Goal: Task Accomplishment & Management: Use online tool/utility

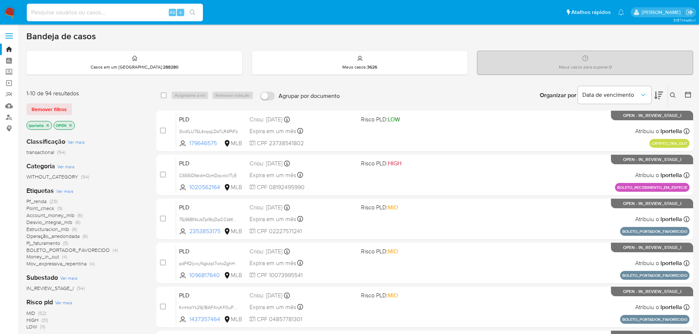
click at [128, 12] on input at bounding box center [115, 13] width 176 height 10
type input "OVLzh0H4jba6fBZBNfkBy9eO"
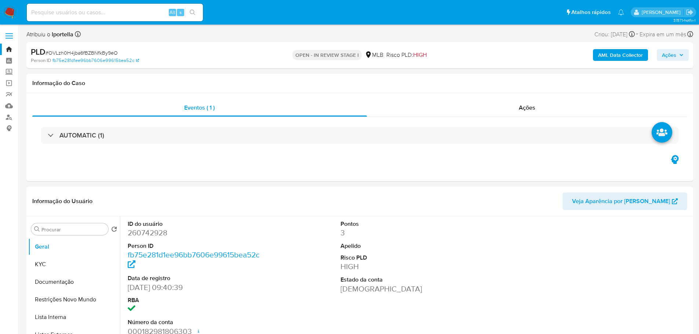
select select "10"
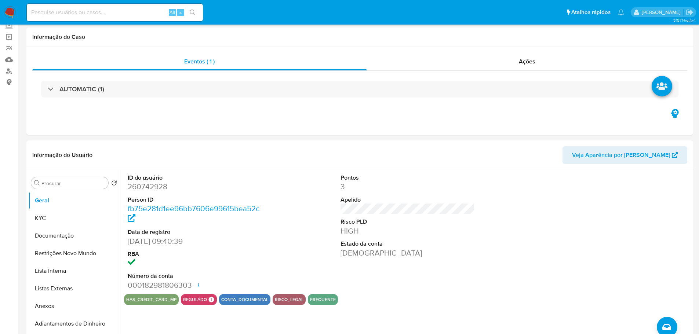
scroll to position [73, 0]
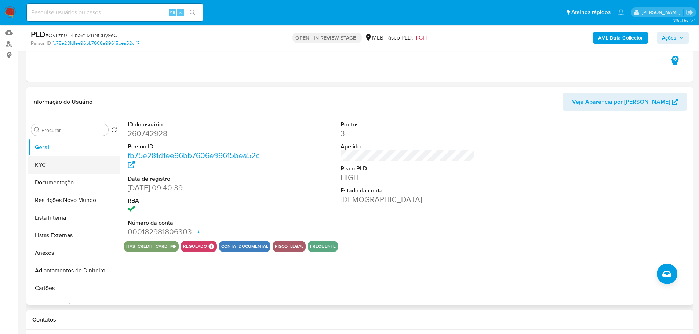
click at [61, 168] on button "KYC" at bounding box center [71, 165] width 86 height 18
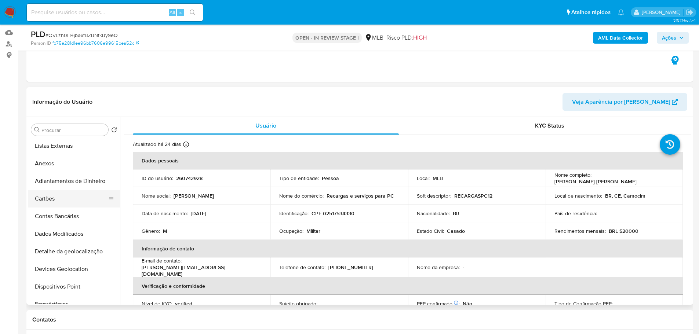
scroll to position [220, 0]
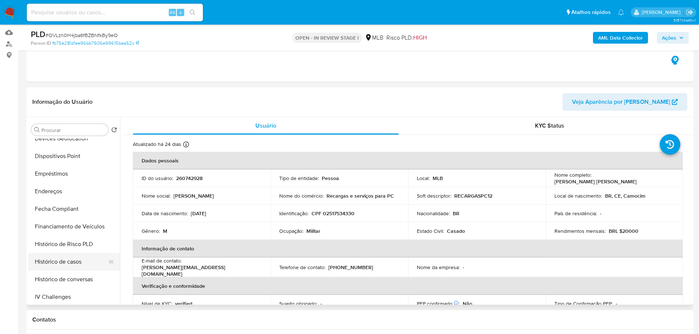
click at [73, 265] on button "Histórico de casos" at bounding box center [71, 262] width 86 height 18
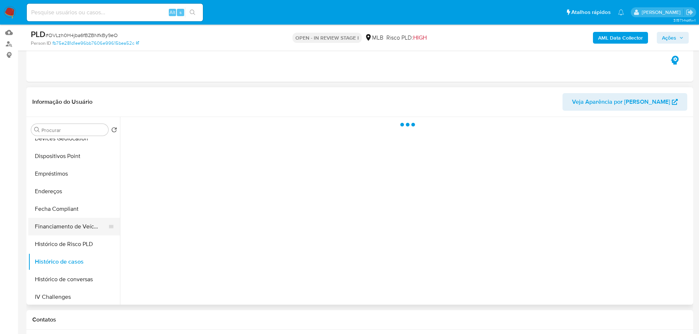
scroll to position [0, 0]
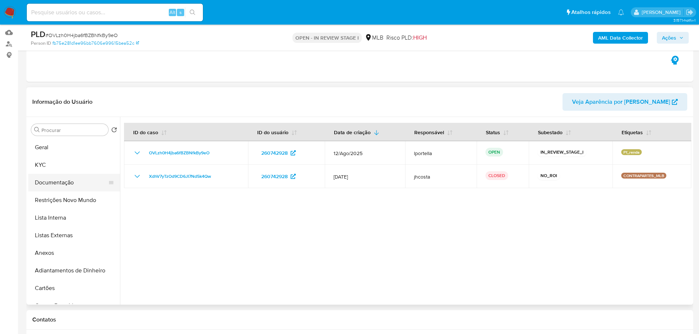
click at [83, 189] on button "Documentação" at bounding box center [71, 183] width 86 height 18
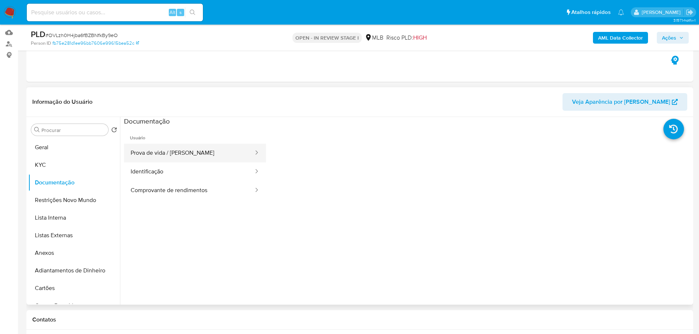
click at [153, 144] on button "Prova de vida / Selfie" at bounding box center [189, 153] width 130 height 19
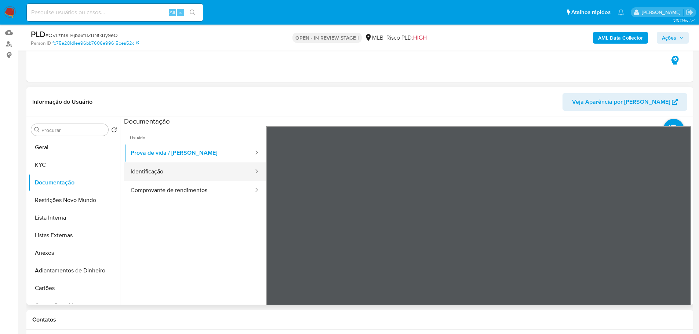
click at [203, 173] on button "Identificação" at bounding box center [189, 172] width 130 height 19
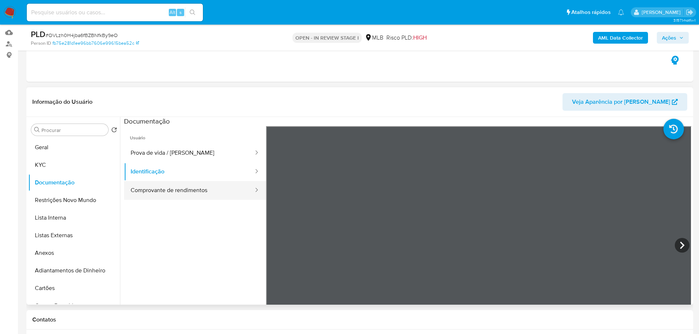
click at [197, 190] on button "Comprovante de rendimentos" at bounding box center [189, 190] width 130 height 19
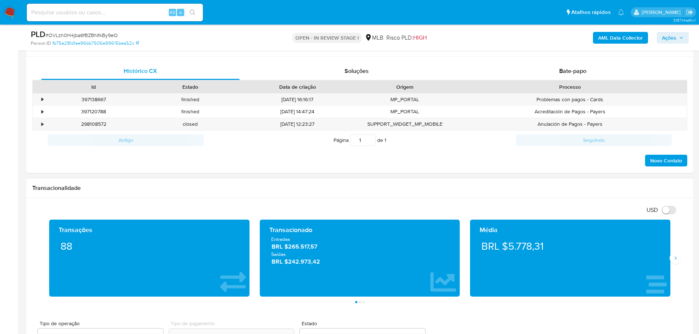
scroll to position [404, 0]
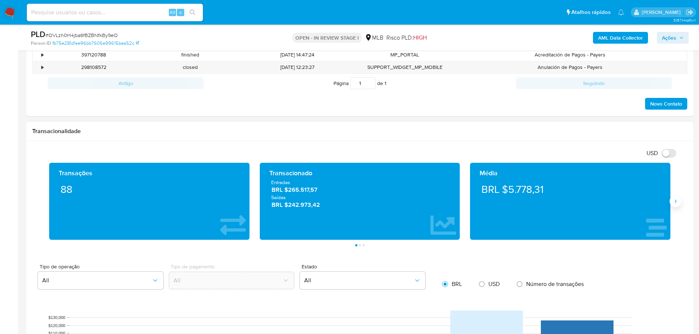
click at [680, 205] on button "Siguiente" at bounding box center [676, 202] width 12 height 12
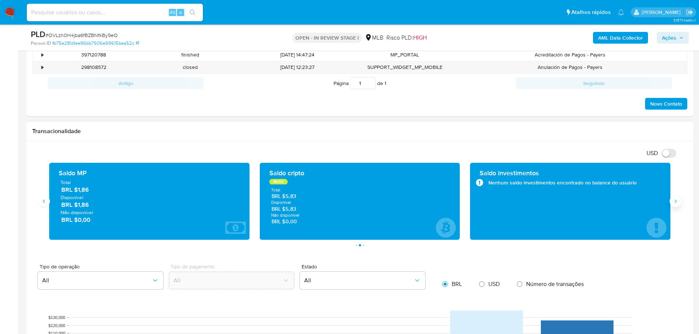
click at [679, 204] on button "Siguiente" at bounding box center [676, 202] width 12 height 12
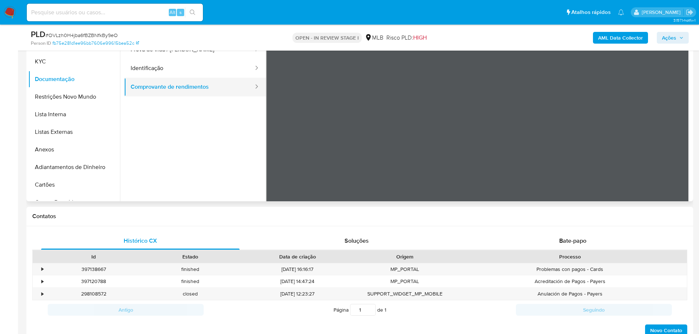
scroll to position [73, 0]
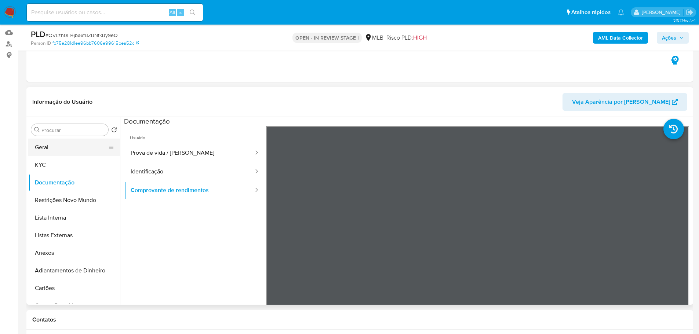
click at [60, 147] on button "Geral" at bounding box center [71, 148] width 86 height 18
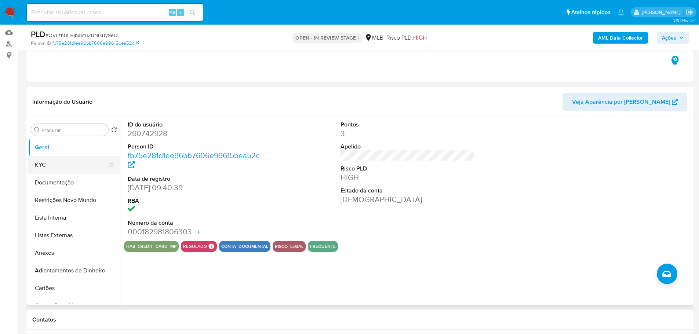
click at [70, 162] on button "KYC" at bounding box center [71, 165] width 86 height 18
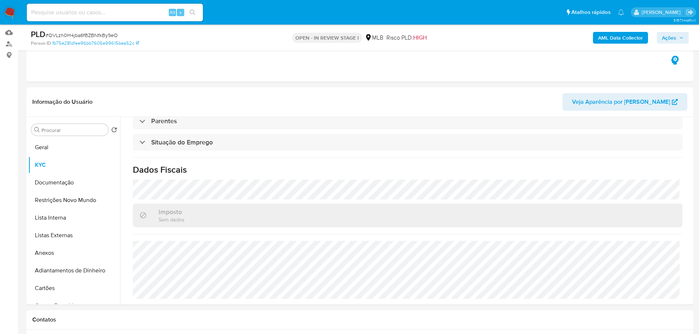
scroll to position [306, 0]
click at [61, 146] on button "Geral" at bounding box center [71, 148] width 86 height 18
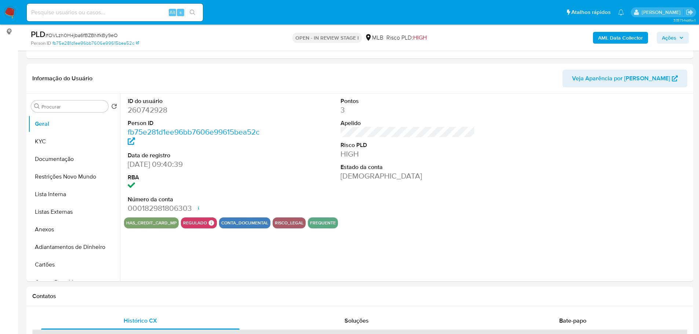
scroll to position [94, 0]
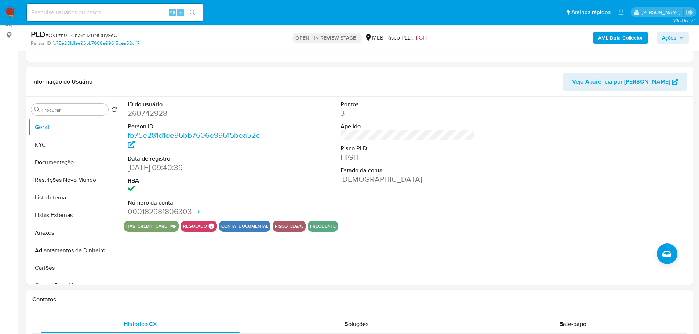
click at [133, 297] on h1 "Contatos" at bounding box center [359, 299] width 655 height 7
click at [47, 142] on button "KYC" at bounding box center [71, 145] width 86 height 18
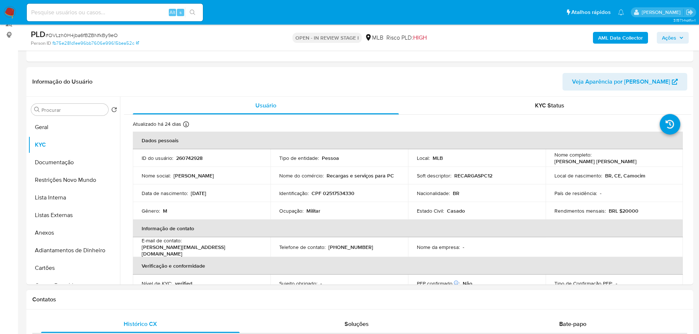
click at [101, 309] on div "Contatos" at bounding box center [359, 299] width 667 height 19
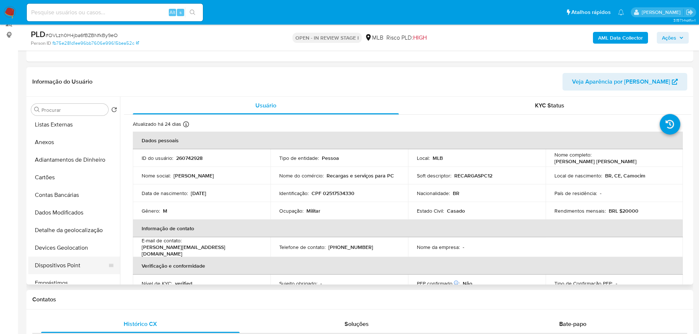
scroll to position [147, 0]
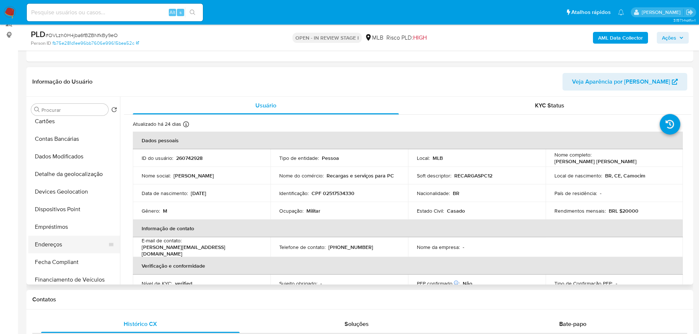
click at [56, 247] on button "Endereços" at bounding box center [71, 245] width 86 height 18
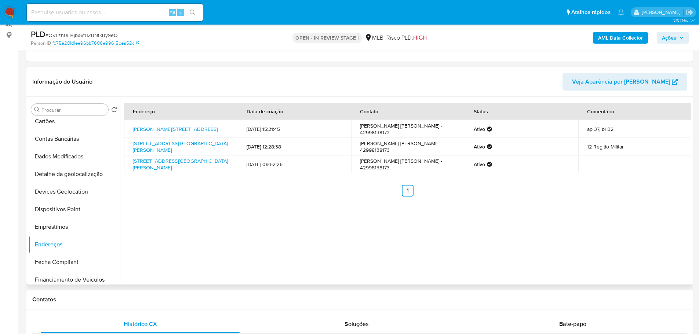
drag, startPoint x: 155, startPoint y: 297, endPoint x: 131, endPoint y: 265, distance: 40.1
click at [155, 297] on h1 "Contatos" at bounding box center [359, 299] width 655 height 7
click at [85, 173] on button "Detalhe da geolocalização" at bounding box center [71, 175] width 86 height 18
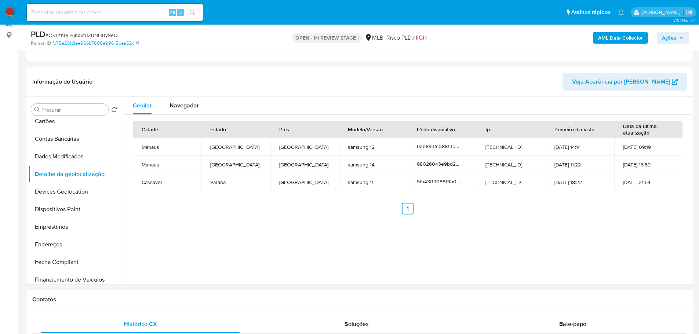
click at [194, 296] on h1 "Contatos" at bounding box center [359, 299] width 655 height 7
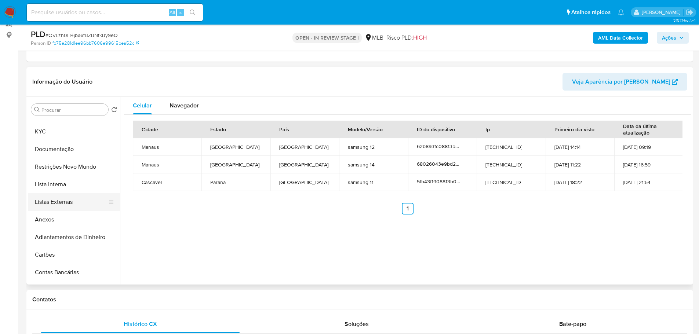
scroll to position [0, 0]
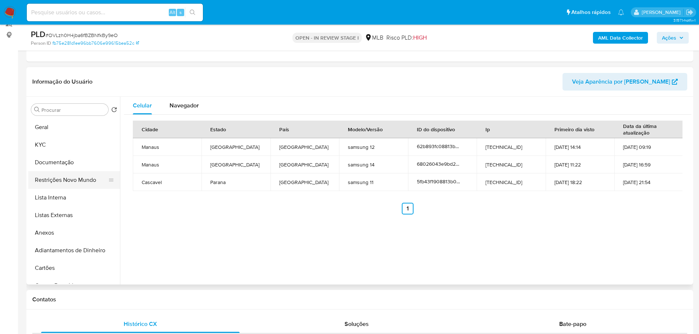
drag, startPoint x: 69, startPoint y: 183, endPoint x: 3, endPoint y: 214, distance: 73.5
click at [69, 182] on button "Restrições Novo Mundo" at bounding box center [74, 180] width 92 height 18
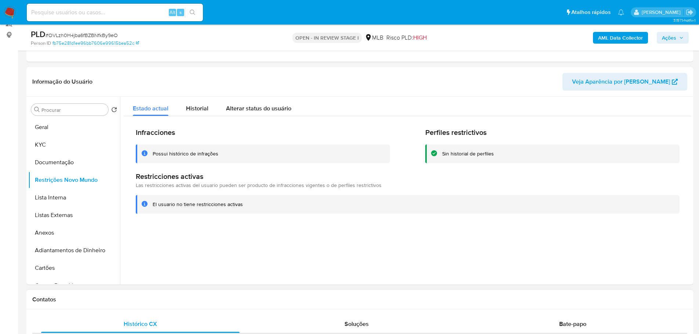
click at [186, 299] on h1 "Contatos" at bounding box center [359, 299] width 655 height 7
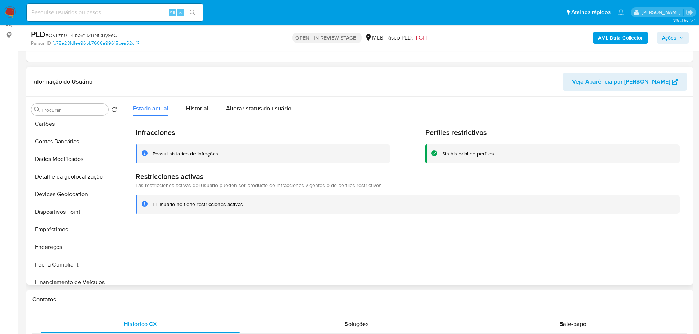
scroll to position [147, 0]
click at [69, 212] on button "Dispositivos Point" at bounding box center [71, 210] width 86 height 18
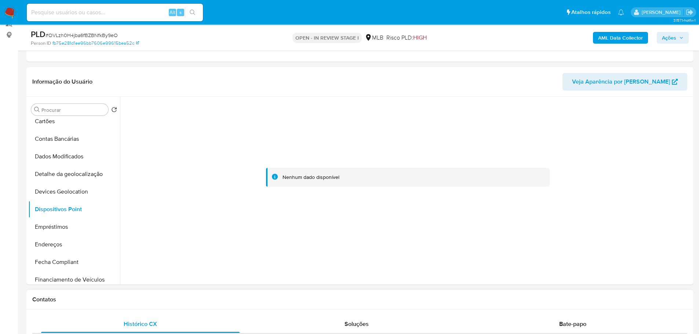
click at [396, 296] on h1 "Contatos" at bounding box center [359, 299] width 655 height 7
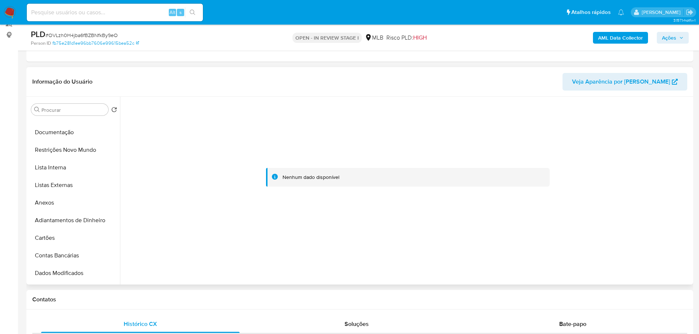
scroll to position [0, 0]
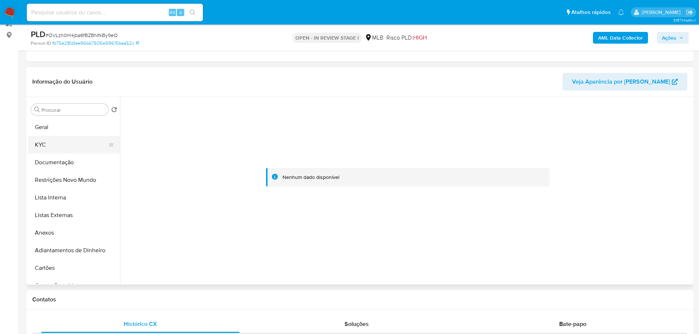
click at [56, 146] on button "KYC" at bounding box center [71, 145] width 86 height 18
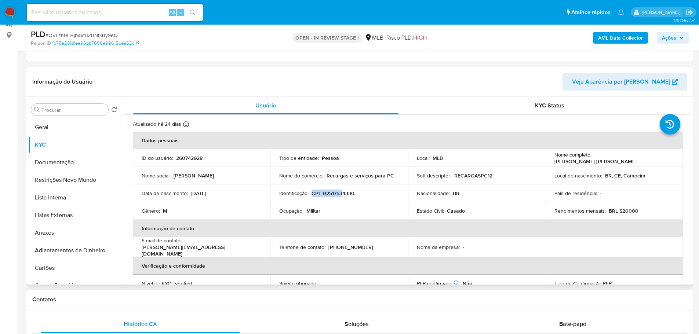
click at [342, 190] on p "CPF 02517534330" at bounding box center [333, 193] width 43 height 7
click at [343, 193] on p "CPF 02517534330" at bounding box center [333, 193] width 43 height 7
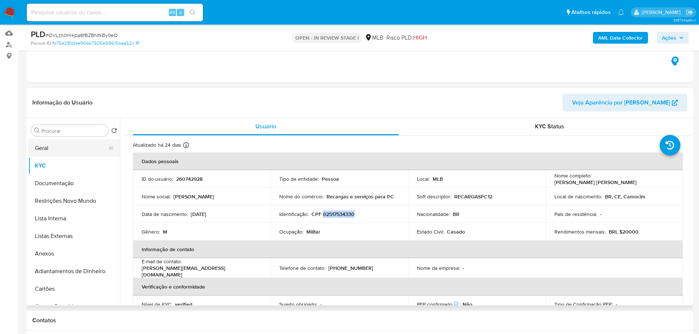
scroll to position [73, 0]
click at [50, 150] on button "Geral" at bounding box center [71, 148] width 86 height 18
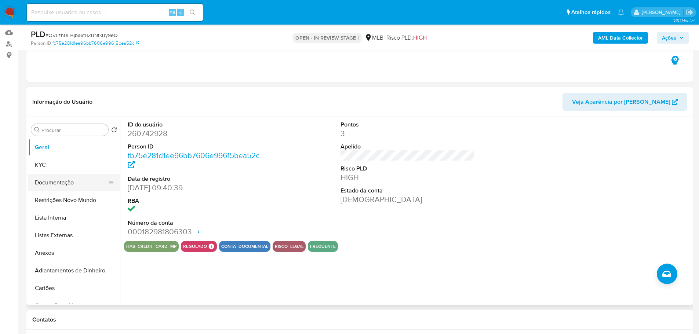
click at [54, 182] on button "Documentação" at bounding box center [71, 183] width 86 height 18
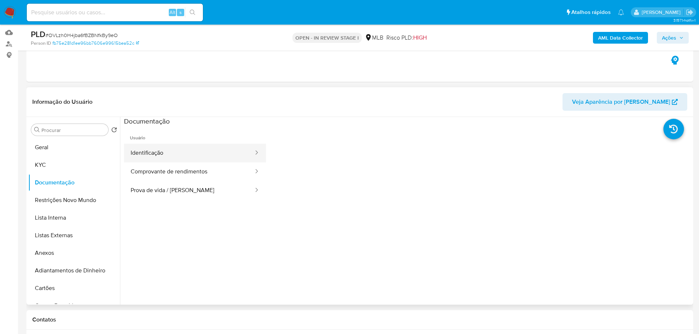
click at [175, 157] on button "Identificação" at bounding box center [189, 153] width 130 height 19
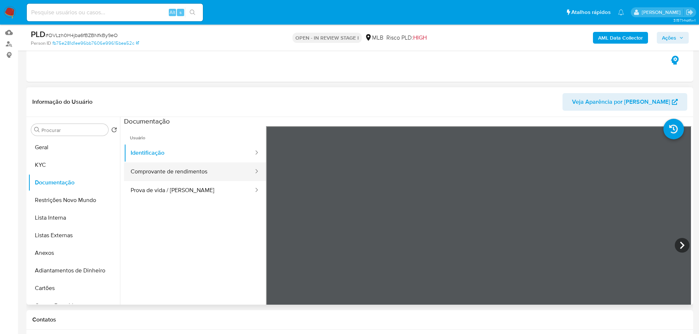
click at [192, 175] on button "Comprovante de rendimentos" at bounding box center [189, 172] width 130 height 19
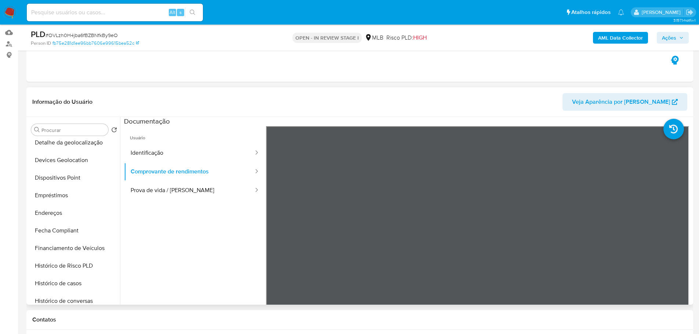
scroll to position [294, 0]
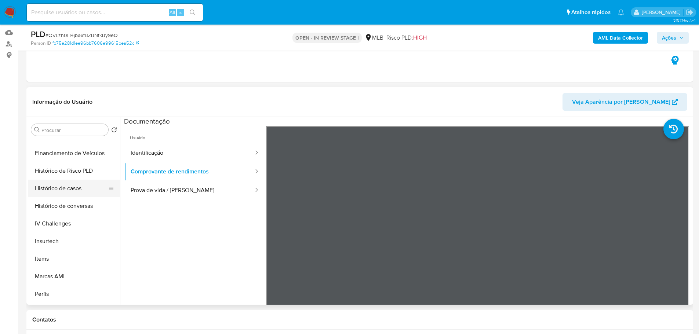
click at [68, 192] on button "Histórico de casos" at bounding box center [71, 189] width 86 height 18
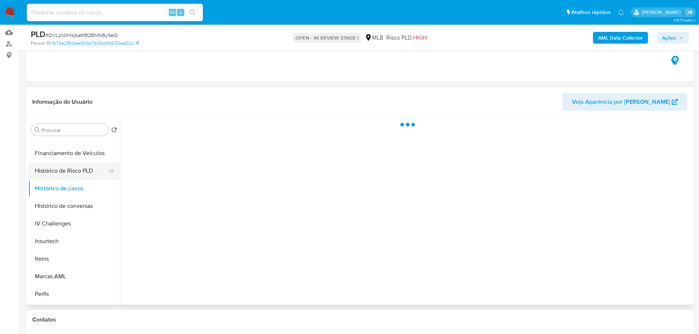
scroll to position [0, 0]
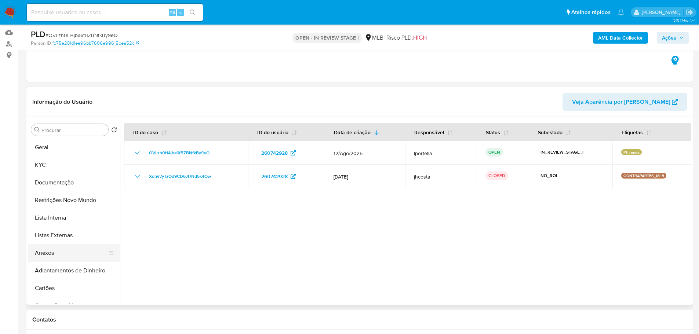
click at [61, 247] on button "Anexos" at bounding box center [71, 253] width 86 height 18
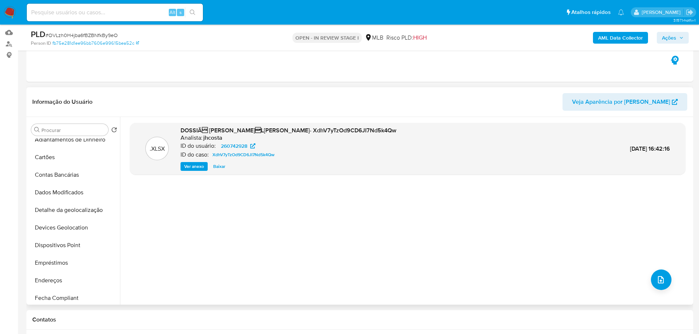
scroll to position [257, 0]
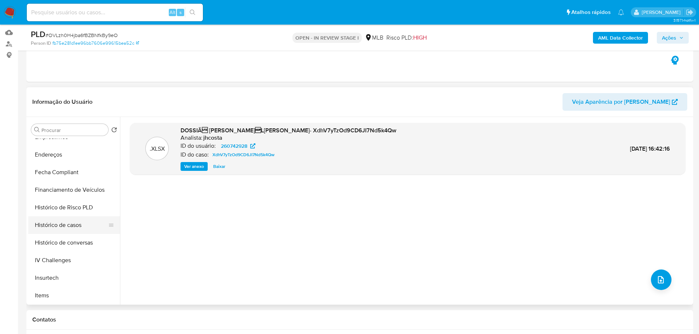
click at [62, 225] on button "Histórico de casos" at bounding box center [71, 226] width 86 height 18
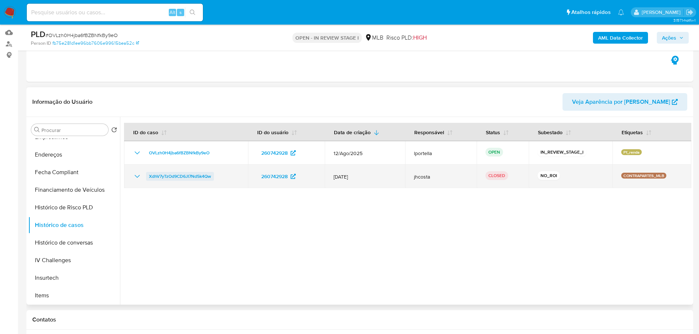
click at [191, 177] on span "XdhV7yTzOd9CD6JI7Nd5k4Qw" at bounding box center [180, 176] width 62 height 9
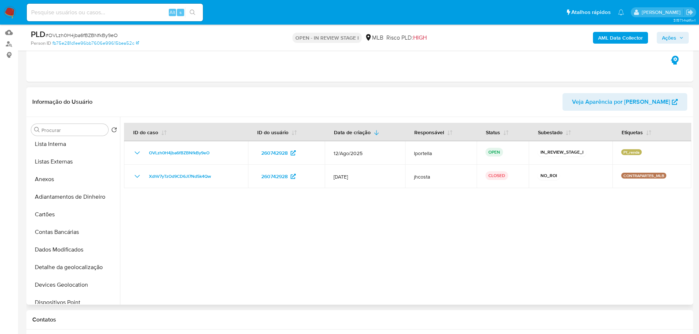
scroll to position [0, 0]
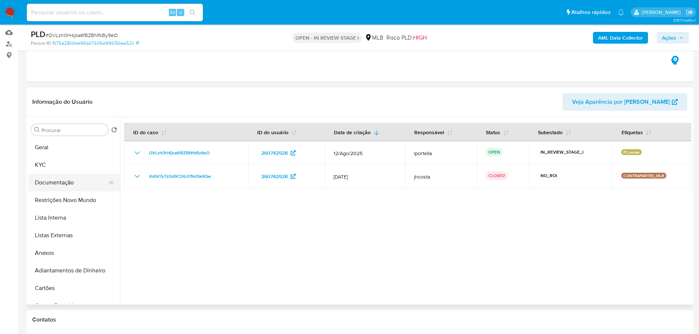
click at [65, 186] on button "Documentação" at bounding box center [71, 183] width 86 height 18
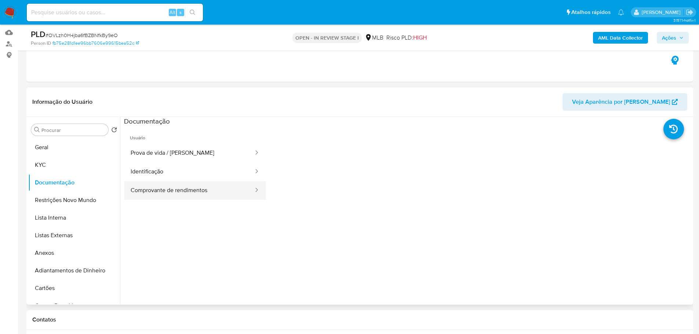
click at [184, 182] on button "Comprovante de rendimentos" at bounding box center [189, 190] width 130 height 19
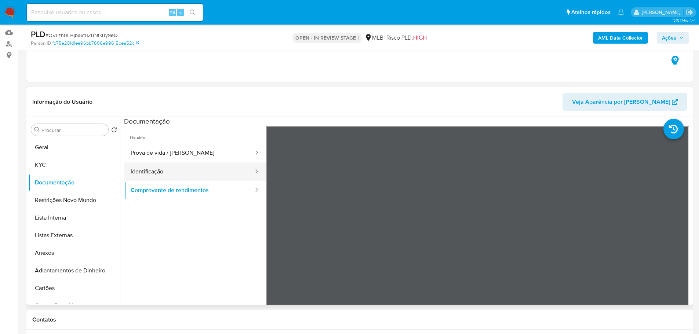
click at [188, 170] on button "Identificação" at bounding box center [189, 172] width 130 height 19
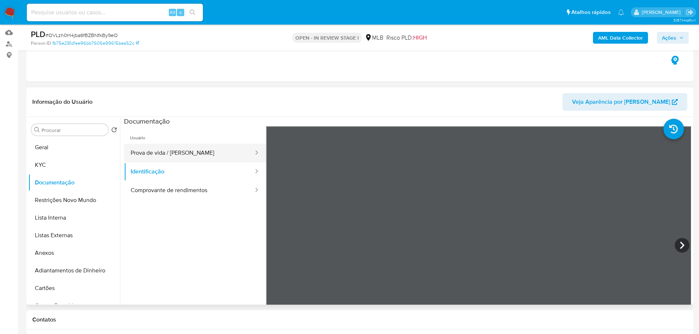
click at [215, 157] on button "Prova de vida / [PERSON_NAME]" at bounding box center [189, 153] width 130 height 19
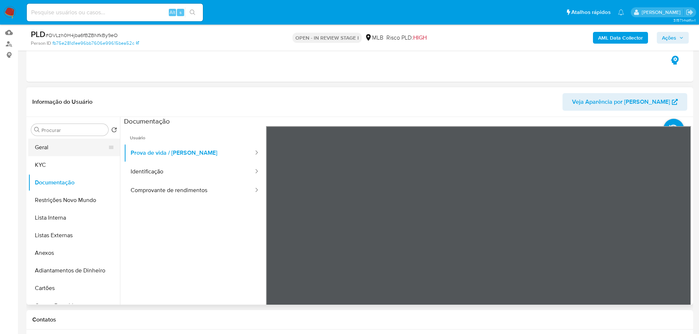
click at [33, 147] on button "Geral" at bounding box center [71, 148] width 86 height 18
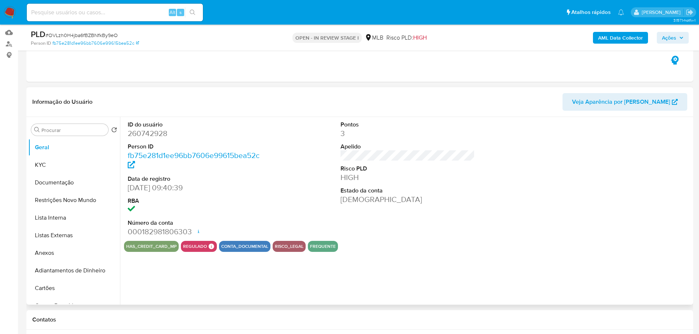
click at [157, 131] on dd "260742928" at bounding box center [195, 133] width 135 height 10
copy dd "260742928"
click at [676, 37] on span "Ações" at bounding box center [669, 38] width 14 height 12
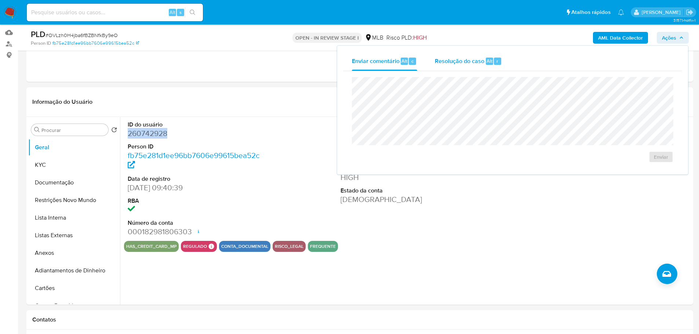
click at [487, 63] on span "Alt" at bounding box center [490, 61] width 6 height 7
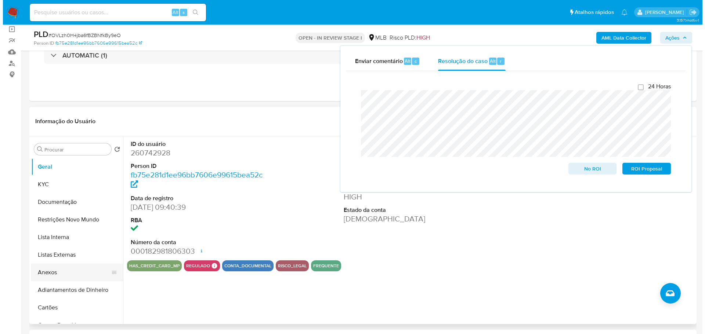
scroll to position [110, 0]
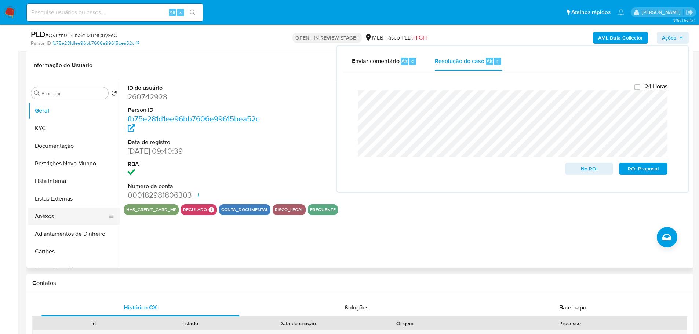
click at [70, 223] on button "Anexos" at bounding box center [71, 217] width 86 height 18
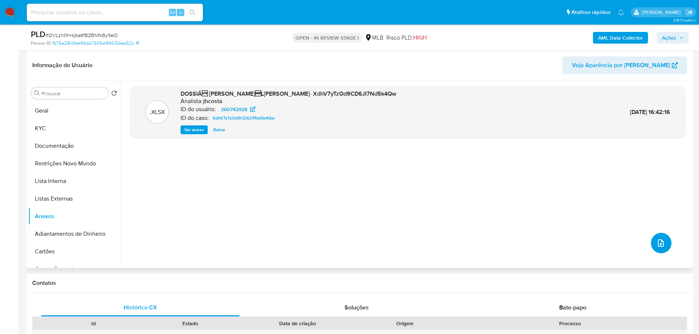
click at [666, 245] on button "upload-file" at bounding box center [661, 243] width 21 height 21
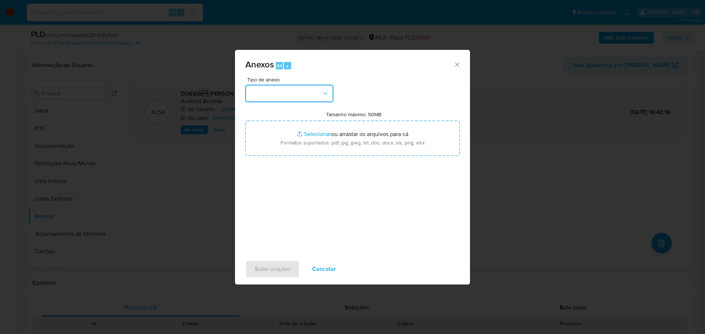
click at [300, 98] on button "button" at bounding box center [289, 94] width 88 height 18
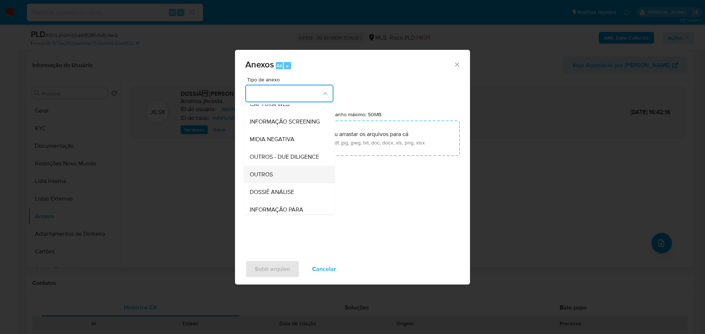
scroll to position [113, 0]
click at [284, 135] on div "OUTROS" at bounding box center [287, 139] width 75 height 18
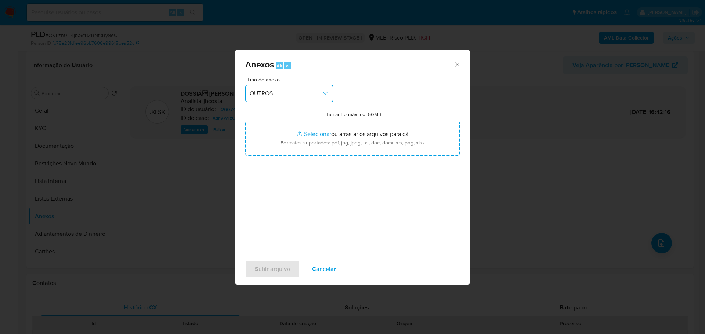
click at [85, 173] on div "Anexos Alt a Tipo de anexo OUTROS Tamanho máximo: 50MB Selecionar arquivos Sele…" at bounding box center [352, 167] width 705 height 334
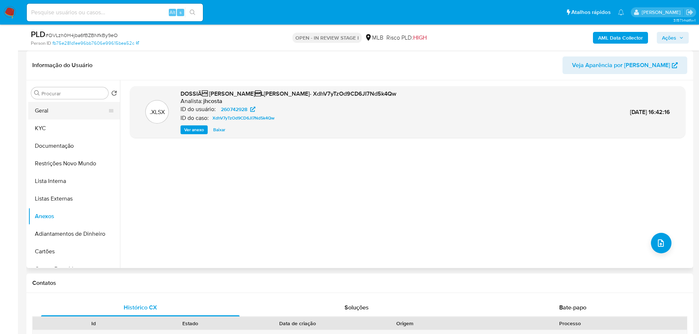
click at [62, 109] on button "Geral" at bounding box center [71, 111] width 86 height 18
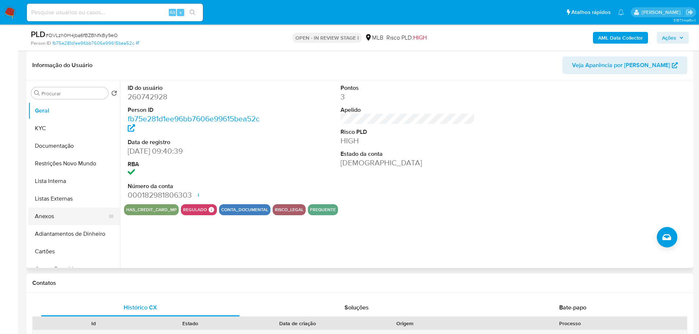
click at [83, 216] on button "Anexos" at bounding box center [71, 217] width 86 height 18
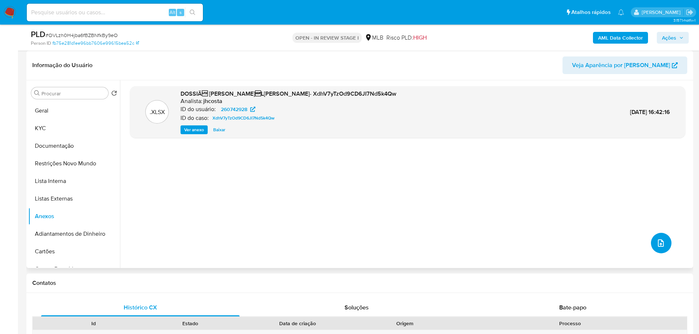
click at [657, 245] on icon "upload-file" at bounding box center [661, 243] width 9 height 9
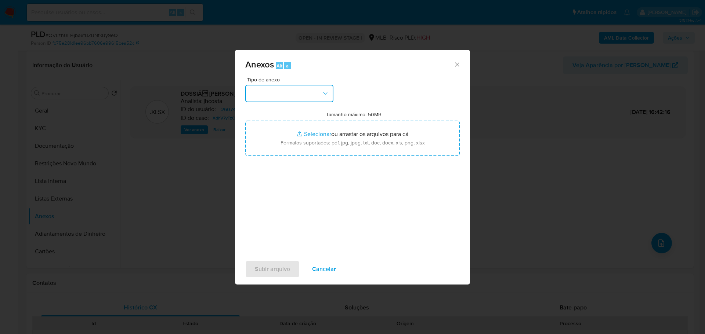
click at [303, 95] on button "button" at bounding box center [289, 94] width 88 height 18
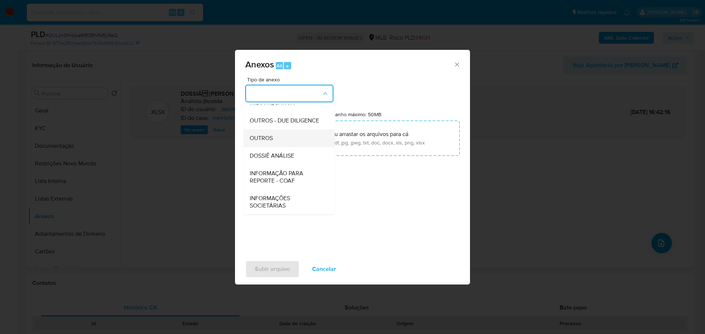
click at [264, 134] on div "OUTROS" at bounding box center [287, 139] width 75 height 18
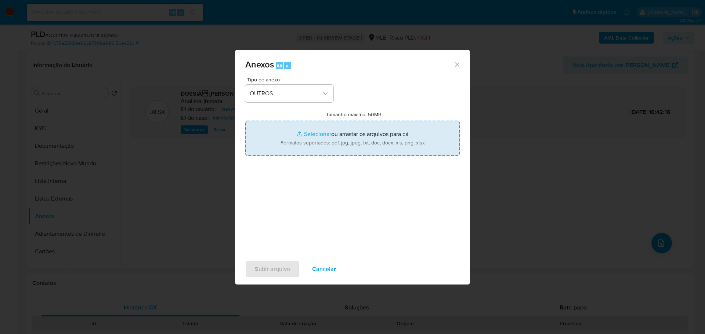
type input "C:\fakepath\SAR - XXX - CPF 02517534330 - JOEL DA SILVA CARDOSO.pdf"
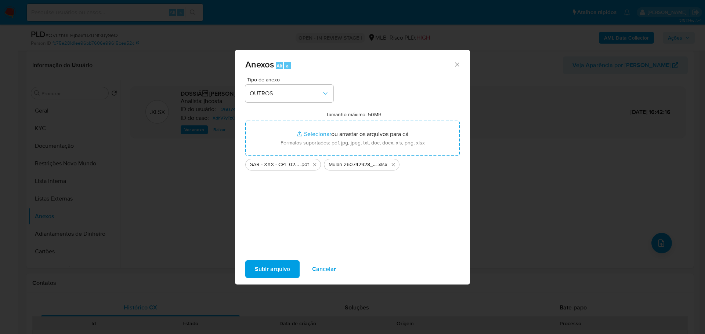
click at [276, 265] on span "Subir arquivo" at bounding box center [272, 269] width 35 height 16
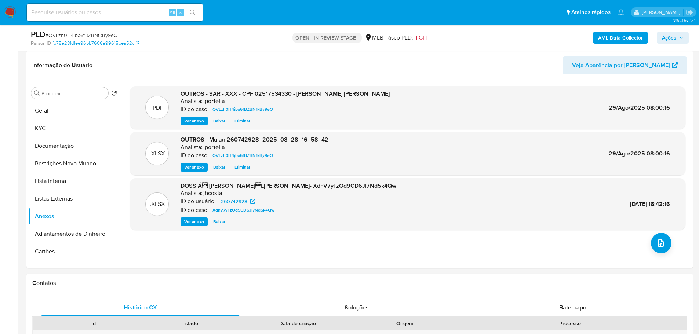
click at [672, 37] on span "Ações" at bounding box center [669, 38] width 14 height 12
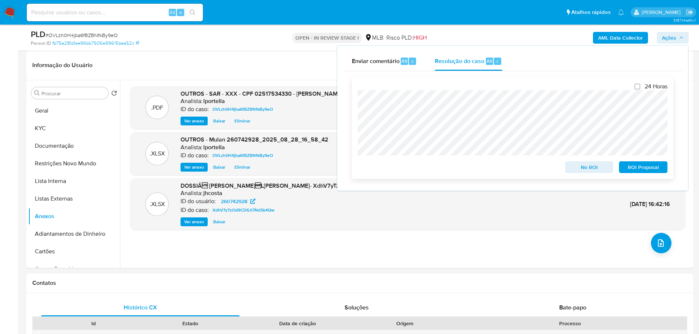
click at [629, 168] on span "ROI Proposal" at bounding box center [643, 167] width 38 height 10
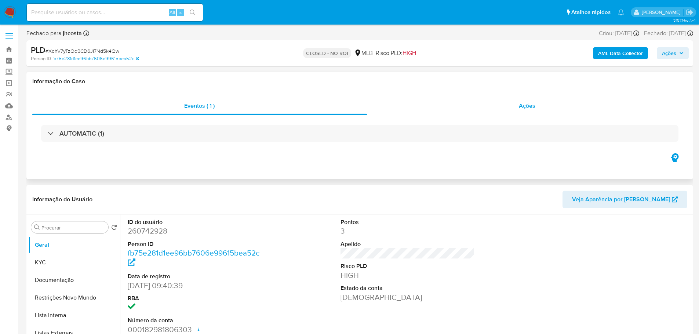
click at [534, 103] on span "Ações" at bounding box center [527, 106] width 17 height 8
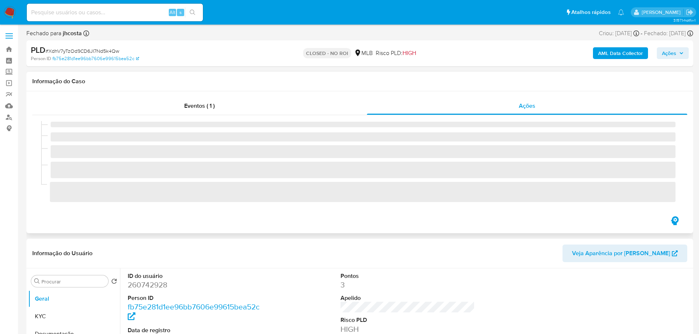
select select "10"
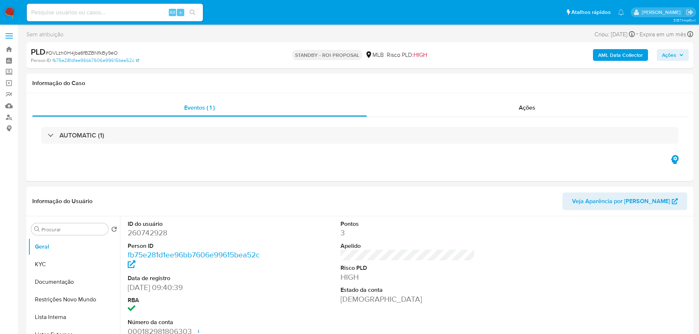
select select "10"
click at [80, 49] on span "# OVLzh0H4jba6fBZBNfkBy9eO" at bounding box center [82, 52] width 72 height 7
click at [85, 51] on span "# OVLzh0H4jba6fBZBNfkBy9eO" at bounding box center [82, 52] width 72 height 7
copy span "OVLzh0H4jba6fBZBNfkBy9eO"
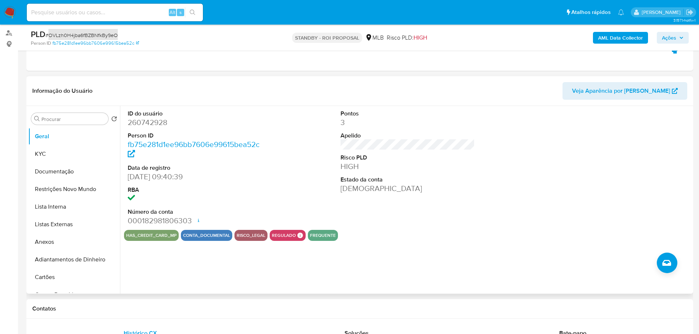
scroll to position [147, 0]
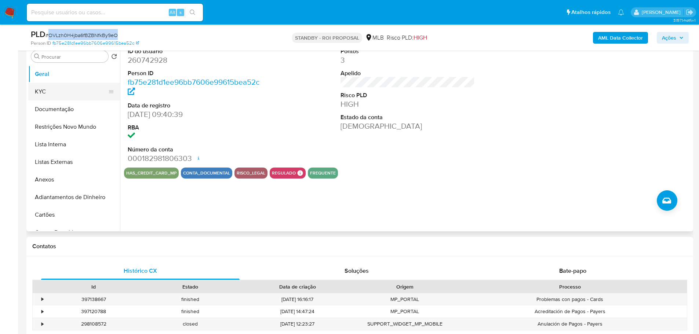
click at [59, 86] on button "KYC" at bounding box center [71, 92] width 86 height 18
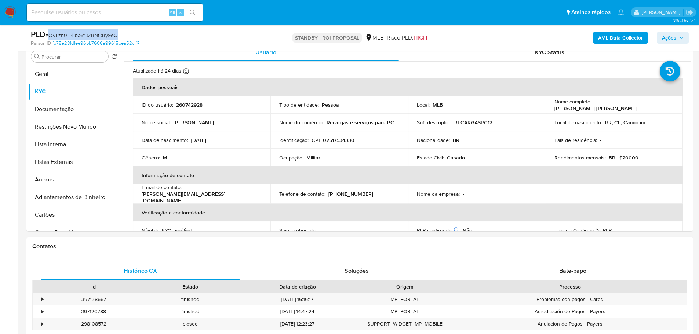
drag, startPoint x: 12, startPoint y: 11, endPoint x: 4, endPoint y: 14, distance: 7.9
click at [12, 11] on img at bounding box center [10, 12] width 12 height 12
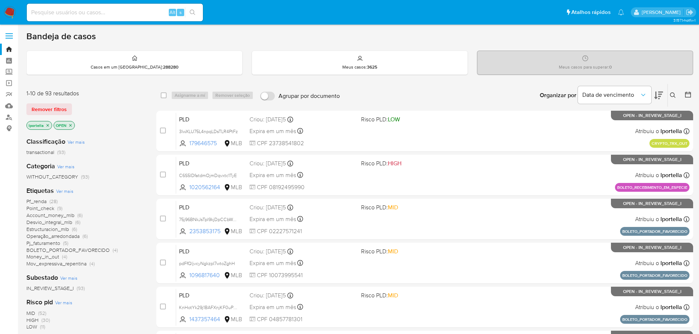
click at [103, 15] on input at bounding box center [115, 13] width 176 height 10
paste input "KZlK9Ij81deerFR43IOlQ7Pp"
type input "KZlK9Ij81deerFR43IOlQ7Pp"
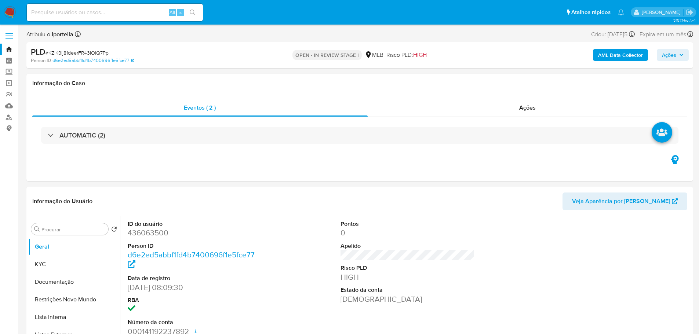
select select "10"
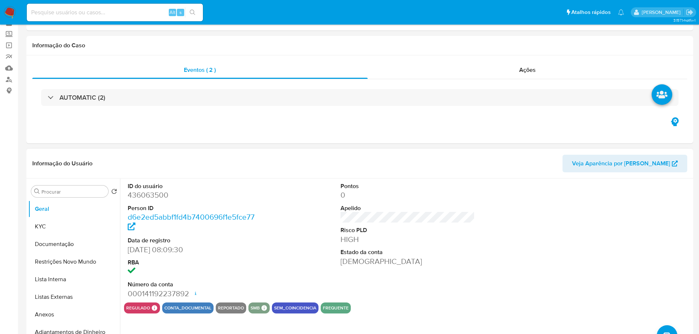
scroll to position [73, 0]
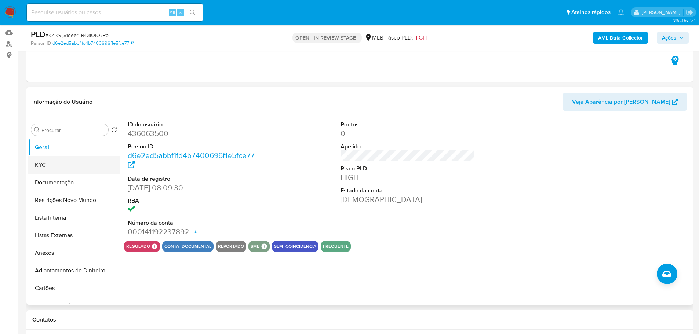
click at [58, 166] on button "KYC" at bounding box center [71, 165] width 86 height 18
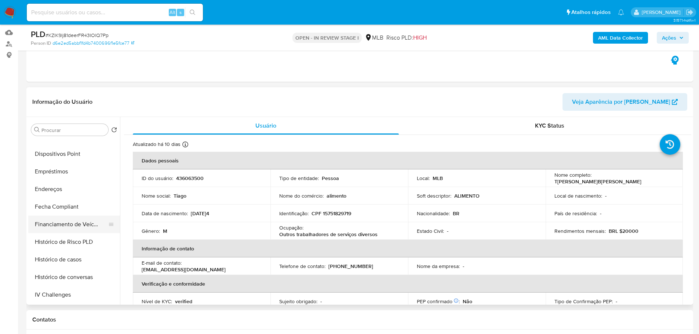
scroll to position [294, 0]
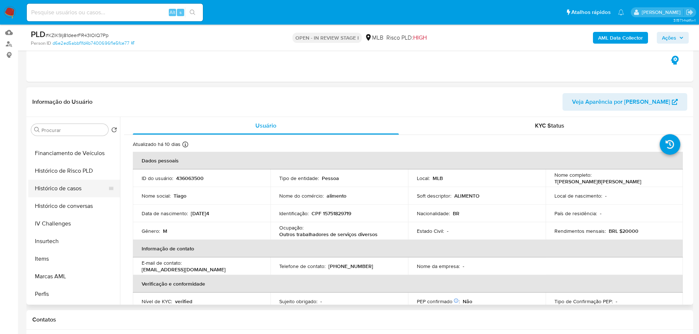
click at [77, 191] on button "Histórico de casos" at bounding box center [71, 189] width 86 height 18
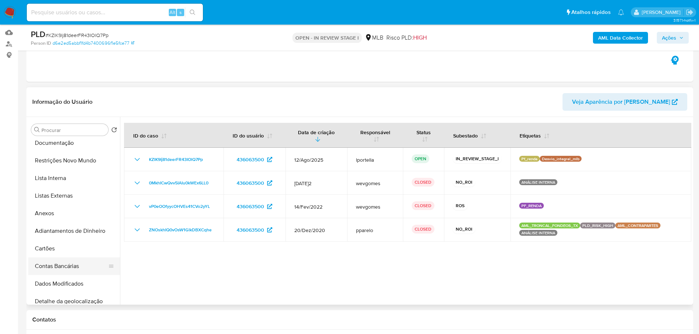
scroll to position [0, 0]
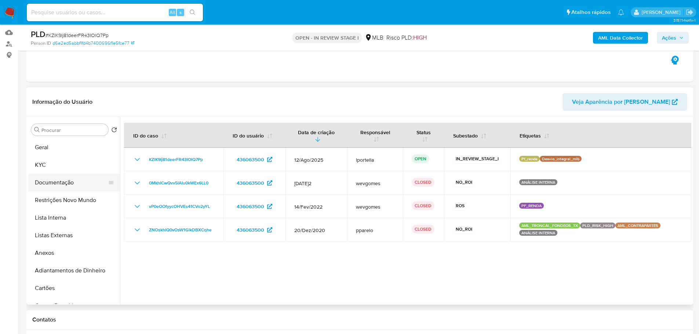
click at [57, 179] on button "Documentação" at bounding box center [71, 183] width 86 height 18
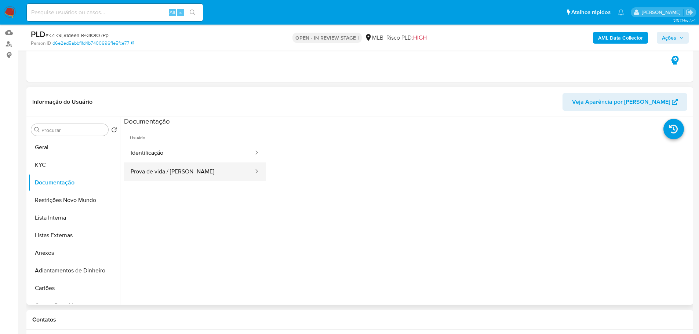
click at [170, 163] on button "Prova de vida / Selfie" at bounding box center [189, 172] width 130 height 19
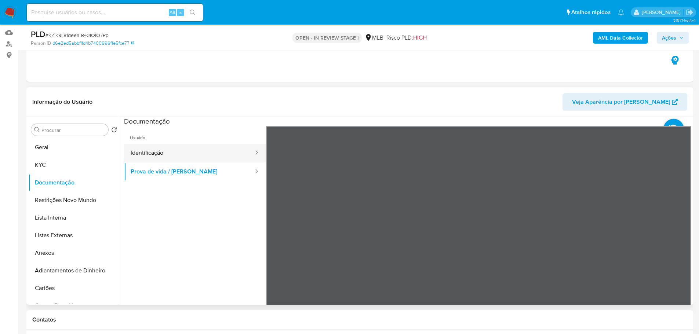
click at [164, 152] on button "Identificação" at bounding box center [189, 153] width 130 height 19
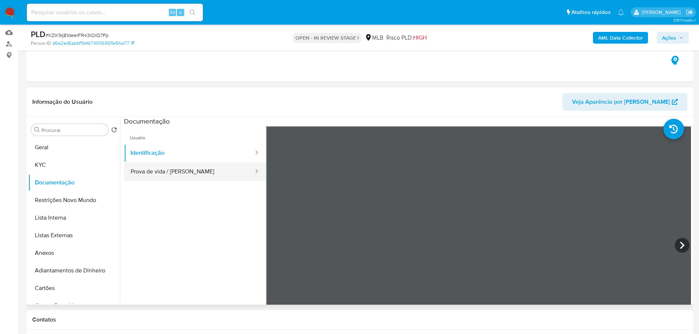
click at [209, 167] on button "Prova de vida / Selfie" at bounding box center [189, 172] width 130 height 19
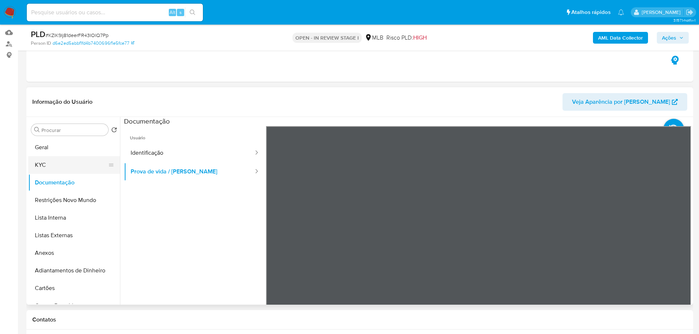
click at [54, 163] on button "KYC" at bounding box center [71, 165] width 86 height 18
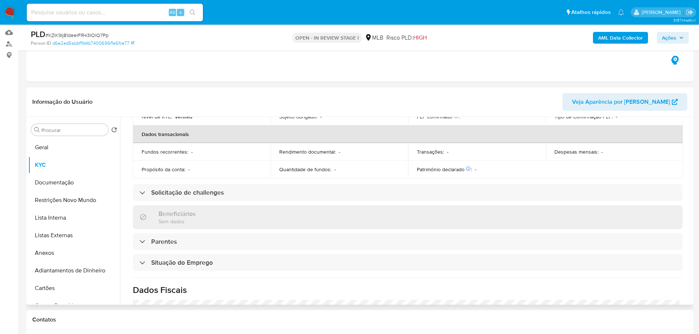
scroll to position [306, 0]
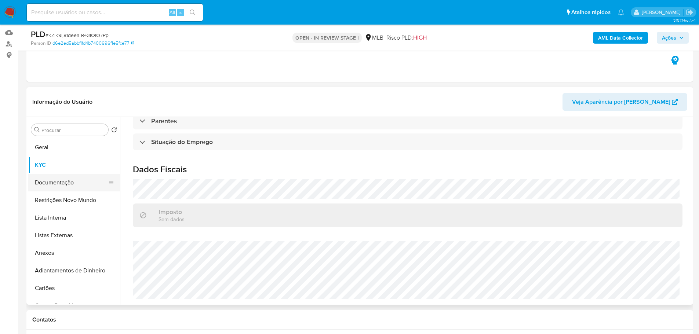
click at [75, 189] on button "Documentação" at bounding box center [71, 183] width 86 height 18
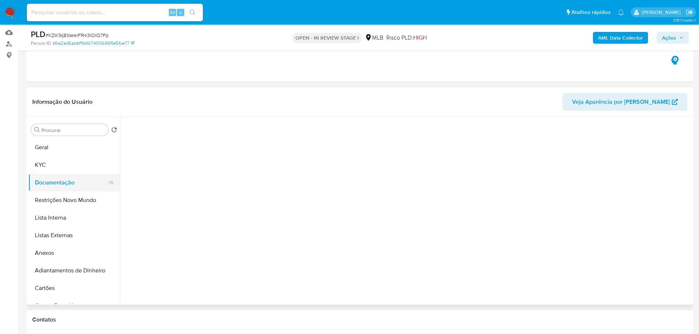
scroll to position [0, 0]
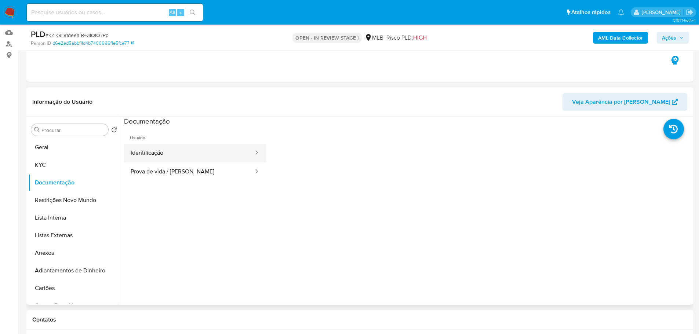
click at [177, 153] on button "Identificação" at bounding box center [189, 153] width 130 height 19
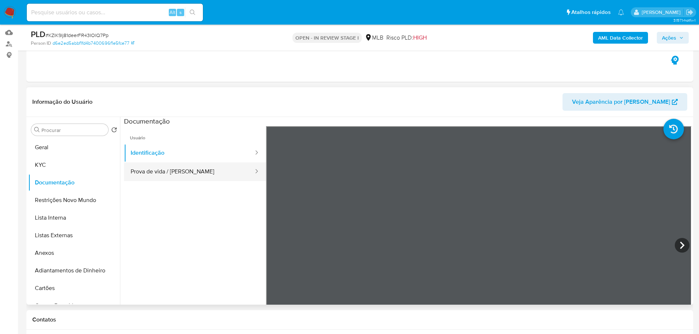
click at [203, 174] on button "Prova de vida / Selfie" at bounding box center [189, 172] width 130 height 19
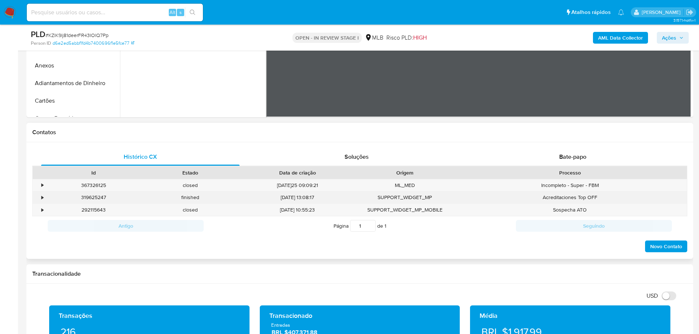
scroll to position [367, 0]
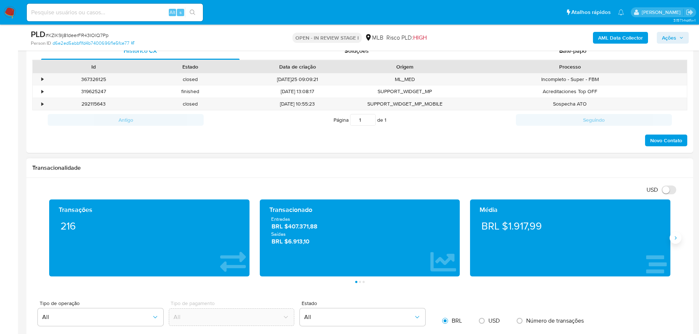
click at [677, 239] on icon "Siguiente" at bounding box center [676, 238] width 6 height 6
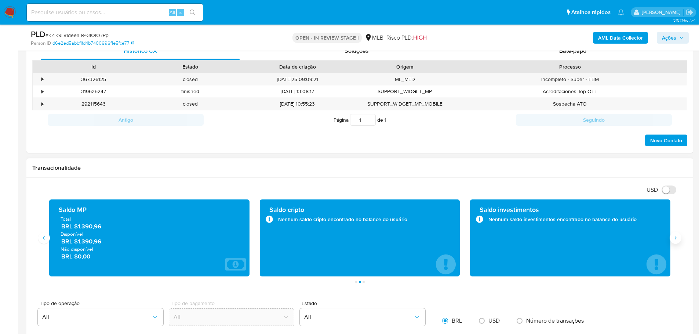
click at [677, 239] on icon "Siguiente" at bounding box center [676, 238] width 6 height 6
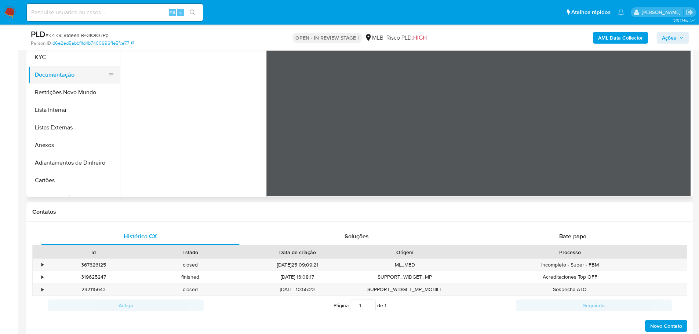
scroll to position [110, 0]
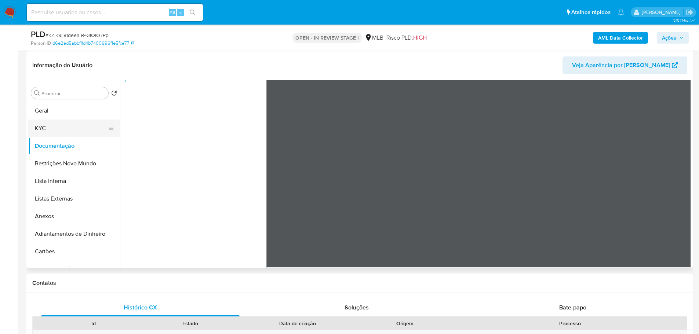
click at [59, 124] on button "KYC" at bounding box center [71, 129] width 86 height 18
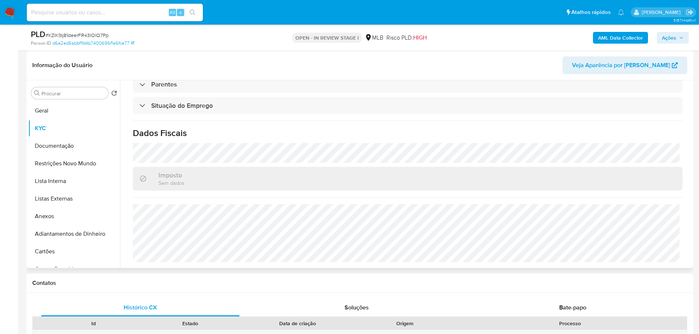
scroll to position [306, 0]
click at [84, 109] on button "Geral" at bounding box center [71, 111] width 86 height 18
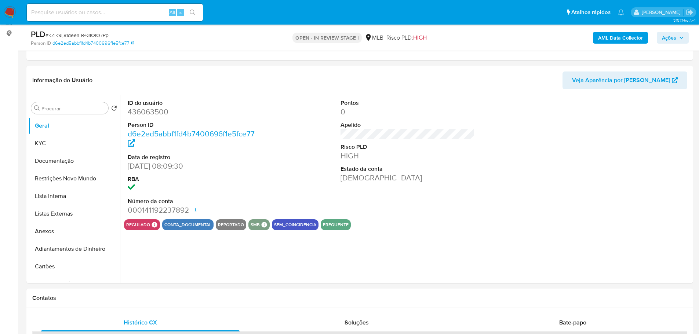
scroll to position [94, 0]
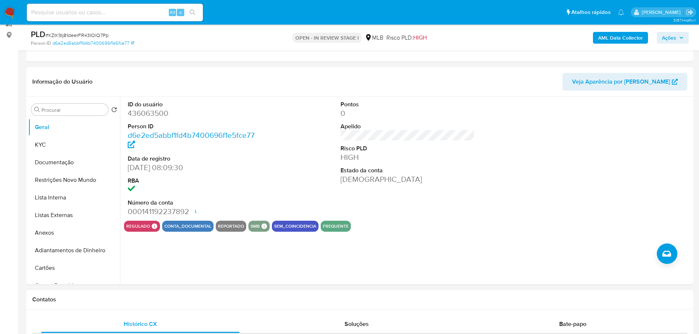
click at [130, 300] on h1 "Contatos" at bounding box center [359, 299] width 655 height 7
click at [49, 144] on button "KYC" at bounding box center [71, 145] width 86 height 18
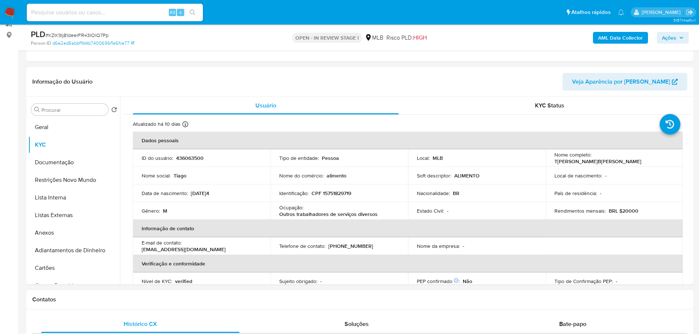
click at [216, 297] on h1 "Contatos" at bounding box center [359, 299] width 655 height 7
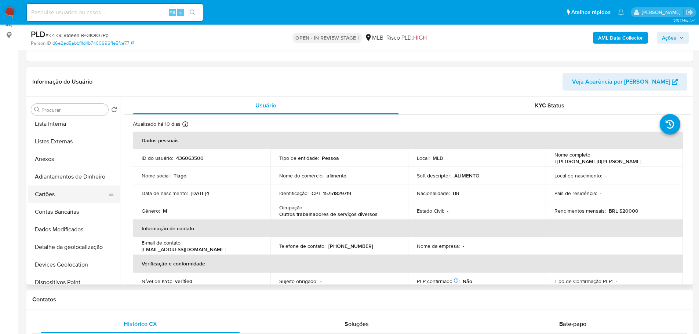
scroll to position [147, 0]
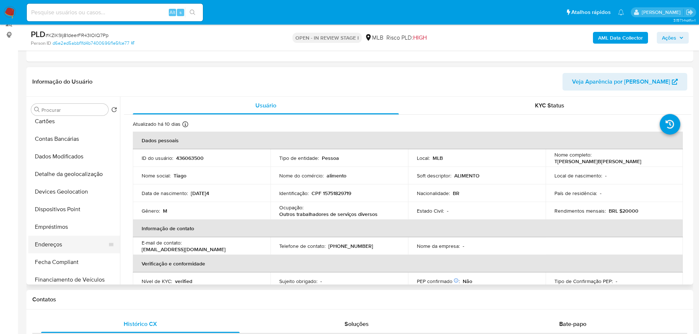
click at [61, 240] on button "Endereços" at bounding box center [71, 245] width 86 height 18
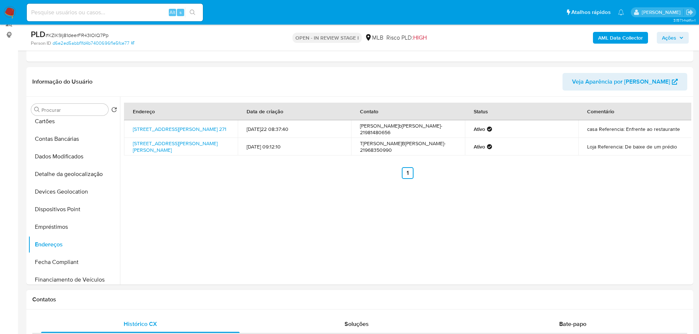
click at [150, 296] on h1 "Contatos" at bounding box center [359, 299] width 655 height 7
click at [75, 175] on button "Detalhe da geolocalização" at bounding box center [71, 175] width 86 height 18
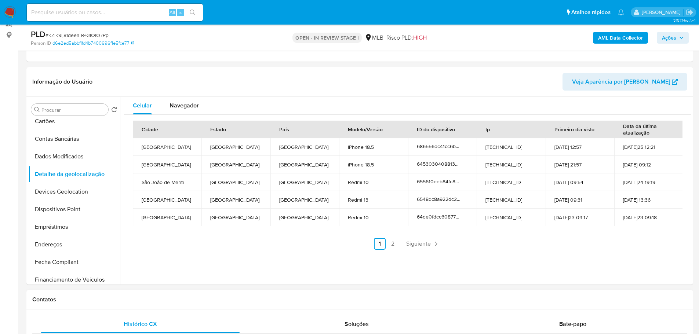
click at [153, 300] on h1 "Contatos" at bounding box center [359, 299] width 655 height 7
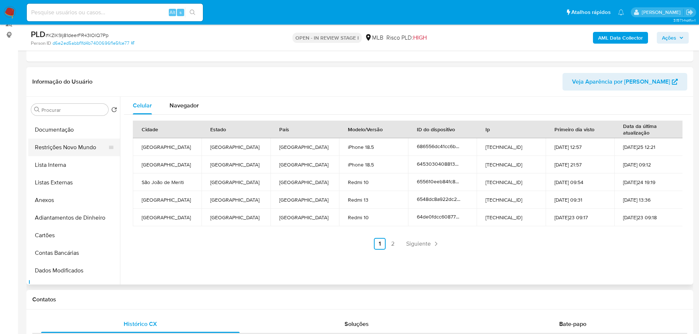
scroll to position [0, 0]
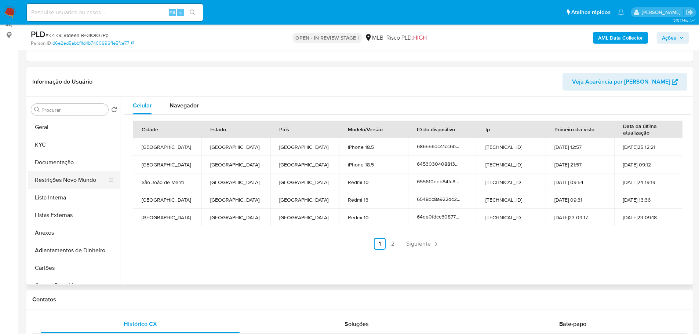
click at [73, 179] on button "Restrições Novo Mundo" at bounding box center [71, 180] width 86 height 18
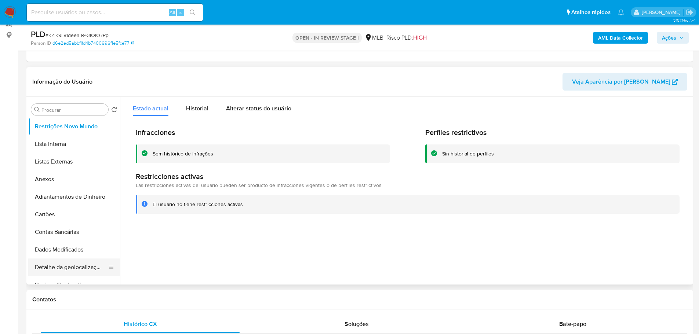
scroll to position [110, 0]
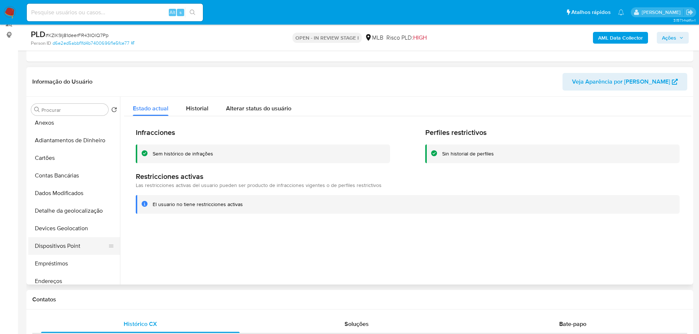
click at [87, 239] on button "Dispositivos Point" at bounding box center [71, 246] width 86 height 18
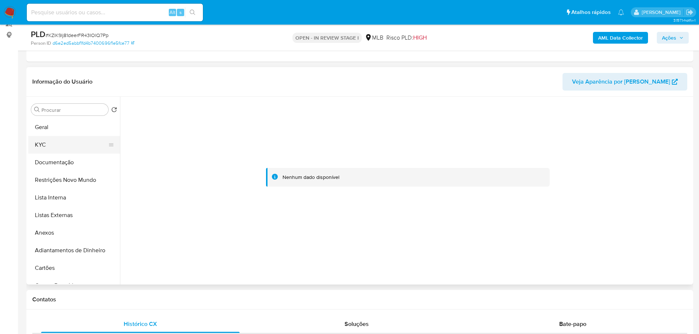
click at [72, 149] on button "KYC" at bounding box center [71, 145] width 86 height 18
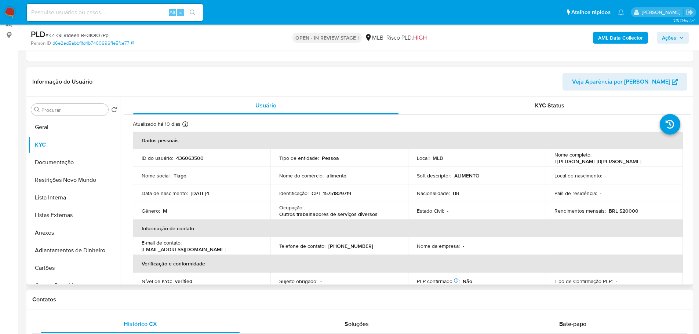
click at [346, 194] on p "CPF 15751829719" at bounding box center [332, 193] width 40 height 7
copy p "15751829719"
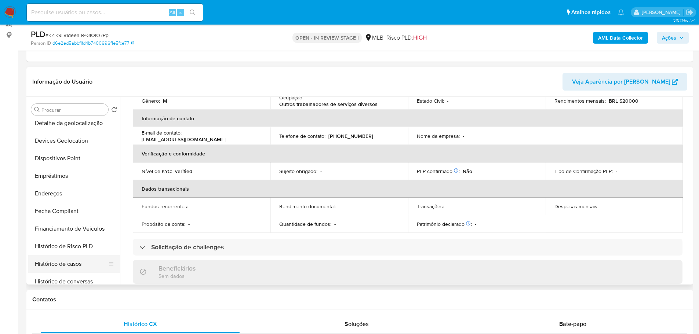
scroll to position [257, 0]
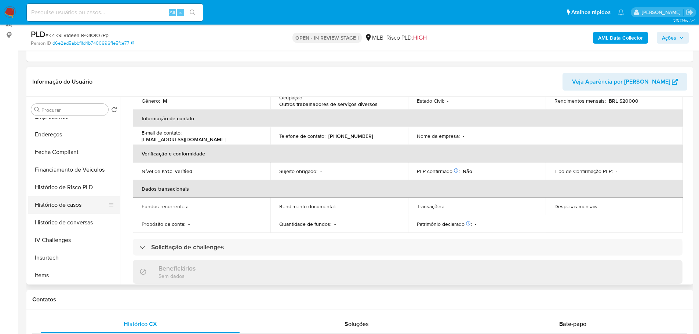
click at [73, 210] on button "Histórico de casos" at bounding box center [71, 205] width 86 height 18
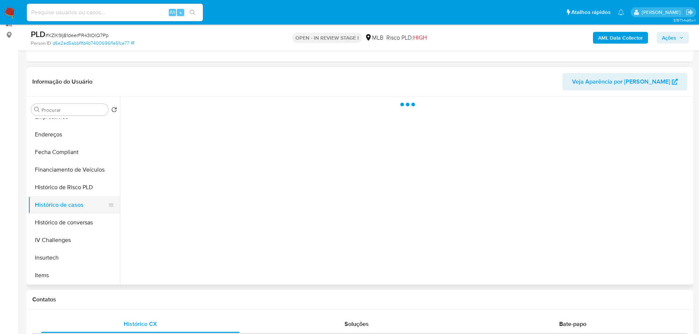
scroll to position [0, 0]
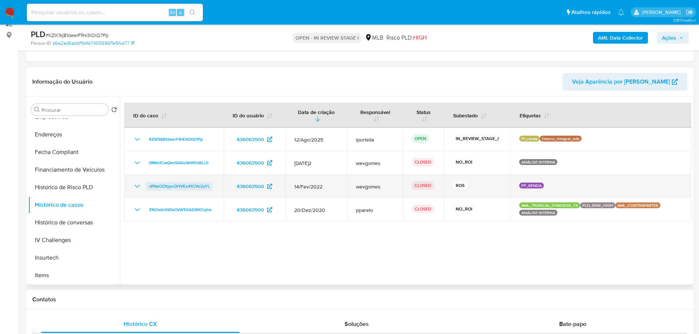
drag, startPoint x: 161, startPoint y: 184, endPoint x: 147, endPoint y: 189, distance: 14.6
click at [161, 184] on span "vP0eOOfyycOHVEs41CVo2yYL" at bounding box center [179, 186] width 61 height 9
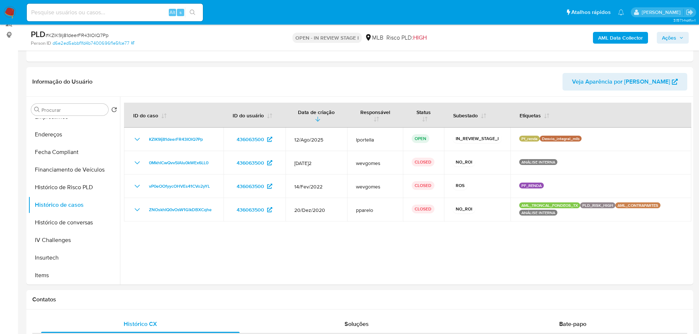
click at [683, 41] on span "Ações" at bounding box center [673, 38] width 22 height 10
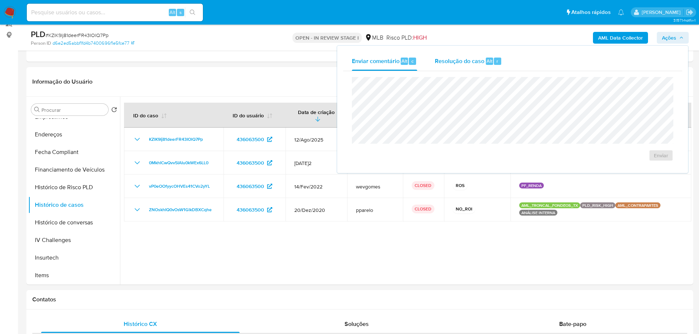
click at [471, 62] on span "Resolução do caso" at bounding box center [460, 61] width 50 height 8
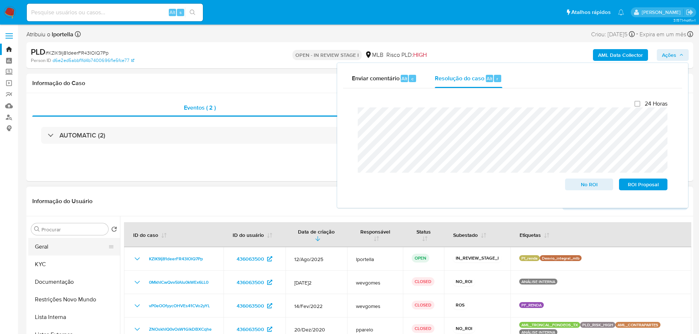
click at [54, 255] on button "Geral" at bounding box center [71, 247] width 86 height 18
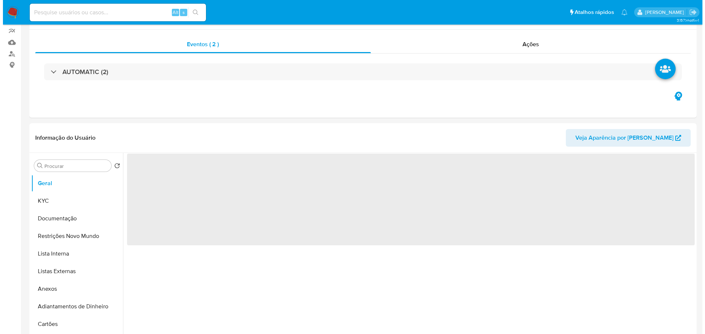
scroll to position [110, 0]
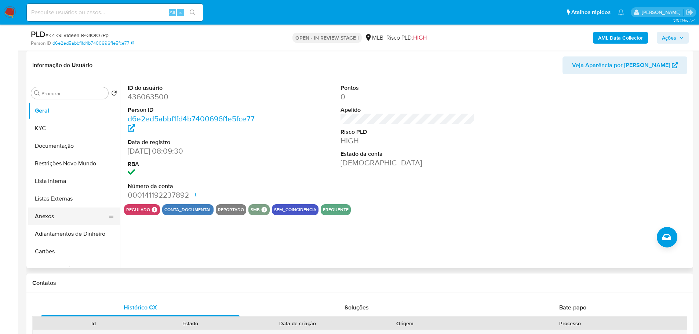
click at [41, 220] on button "Anexos" at bounding box center [71, 217] width 86 height 18
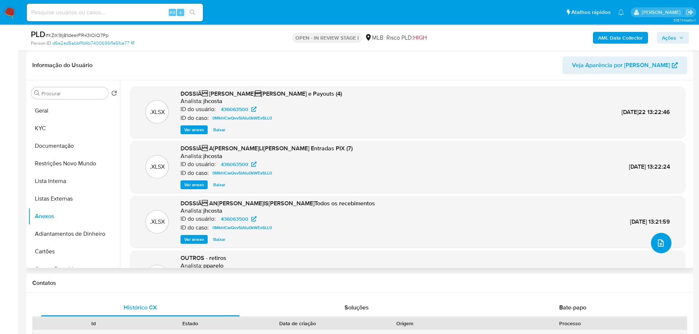
click at [658, 244] on icon "upload-file" at bounding box center [661, 243] width 6 height 7
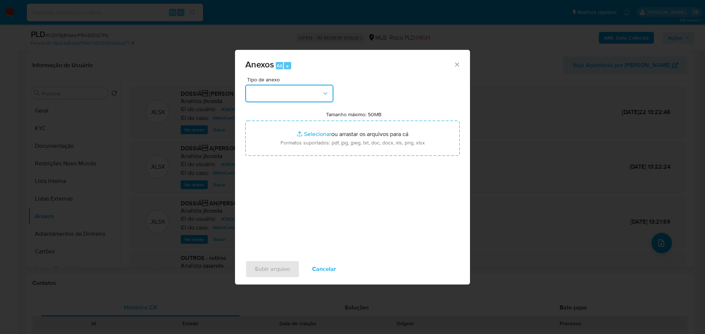
click at [297, 97] on button "button" at bounding box center [289, 94] width 88 height 18
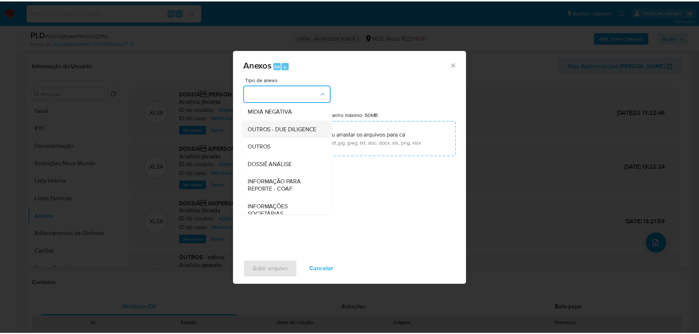
scroll to position [113, 0]
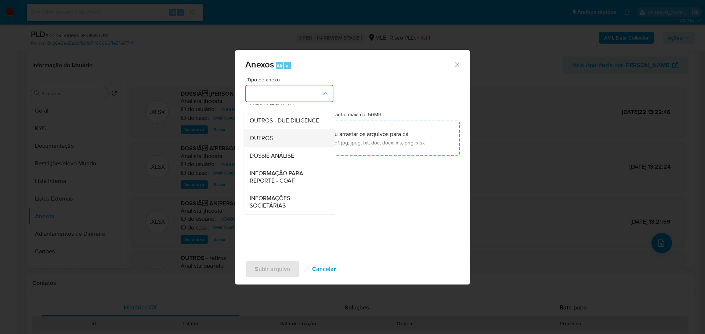
click at [276, 135] on div "OUTROS" at bounding box center [287, 139] width 75 height 18
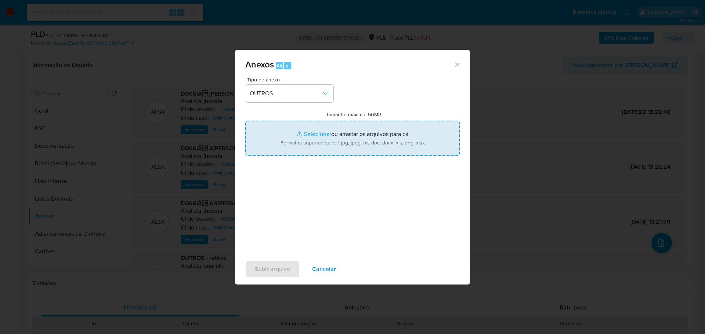
type input "C:\fakepath\2º SAR - XXX - CPF 15751829719 - TIAGO DE OLIVEIRA BASTOS.pdf"
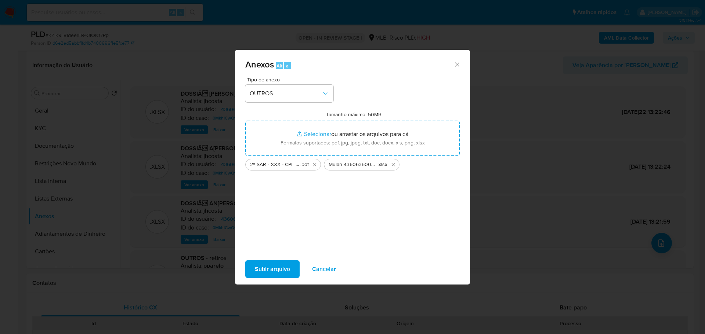
click at [286, 272] on span "Subir arquivo" at bounding box center [272, 269] width 35 height 16
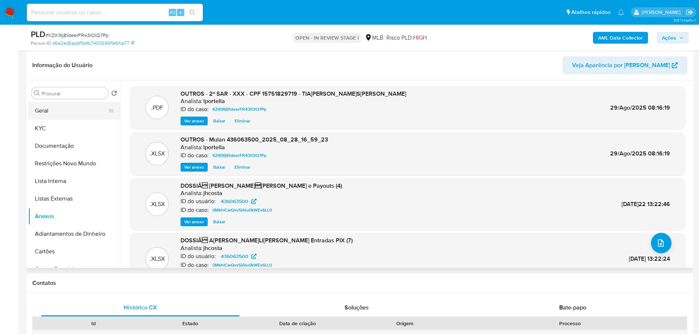
click at [61, 102] on button "Geral" at bounding box center [71, 111] width 86 height 18
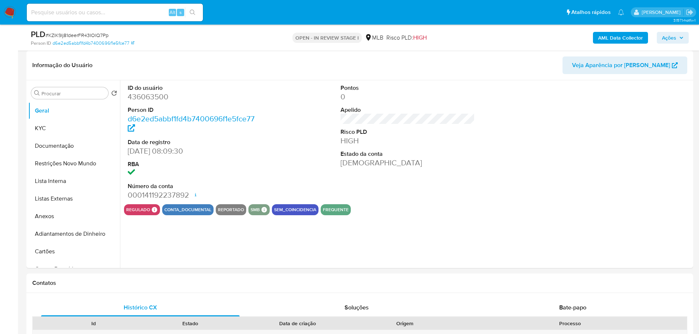
click at [675, 40] on span "Ações" at bounding box center [669, 38] width 14 height 12
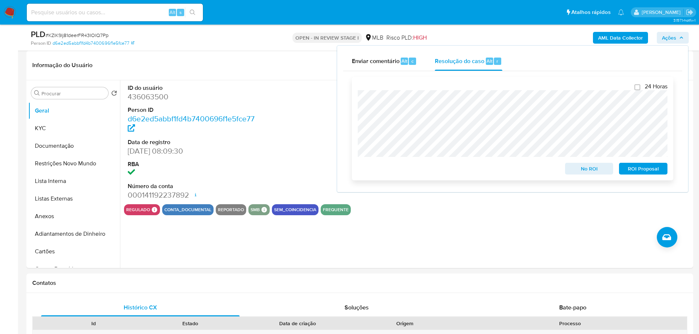
click at [647, 171] on span "ROI Proposal" at bounding box center [643, 169] width 38 height 10
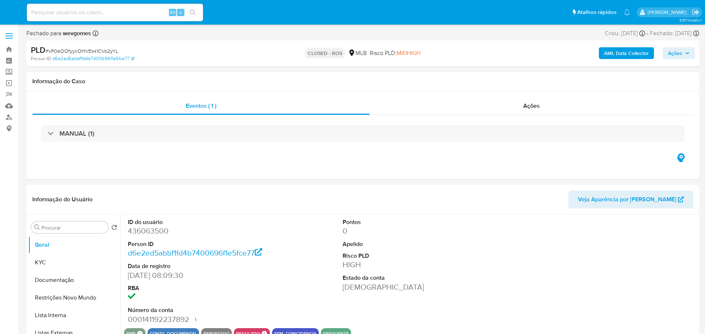
select select "10"
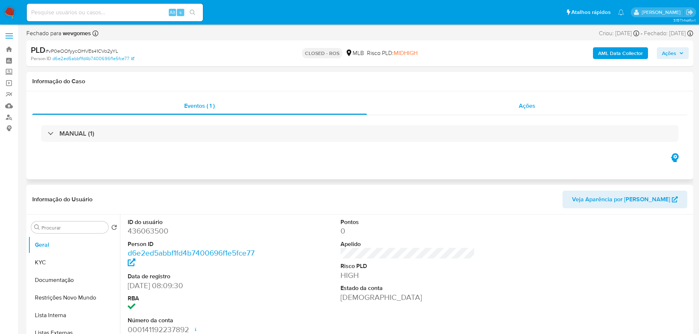
click at [538, 110] on div "Ações" at bounding box center [527, 106] width 321 height 18
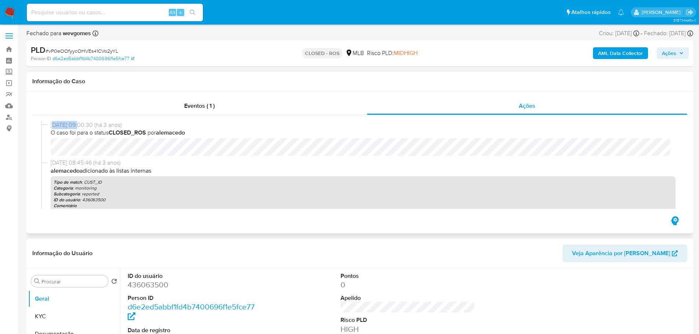
drag, startPoint x: 79, startPoint y: 124, endPoint x: 52, endPoint y: 124, distance: 26.8
click at [52, 124] on span "13/05/2022 09:00:30 (há 3 anos)" at bounding box center [363, 125] width 625 height 8
copy span "3/05/2022"
click at [77, 135] on span "O caso foi para o status CLOSED_ROS por alemacedo" at bounding box center [363, 133] width 625 height 8
drag, startPoint x: 78, startPoint y: 126, endPoint x: 55, endPoint y: 126, distance: 23.1
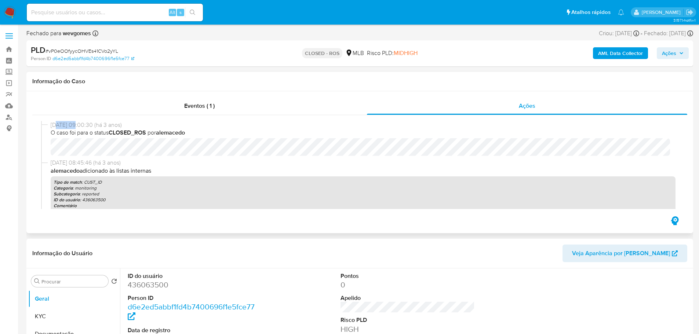
click at [55, 126] on span "13/05/2022 09:00:30 (há 3 anos)" at bounding box center [363, 125] width 625 height 8
drag, startPoint x: 78, startPoint y: 126, endPoint x: 51, endPoint y: 127, distance: 27.5
click at [51, 127] on span "13/05/2022 09:00:30 (há 3 anos)" at bounding box center [363, 125] width 625 height 8
copy span "13/05/2022"
click at [222, 103] on div "Eventos ( 1 )" at bounding box center [199, 106] width 335 height 18
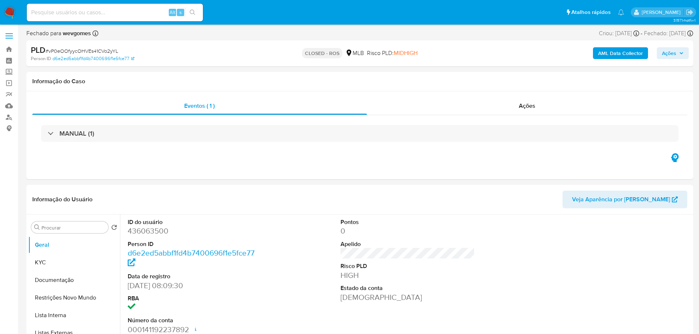
click at [133, 132] on div "MANUAL (1)" at bounding box center [359, 133] width 637 height 17
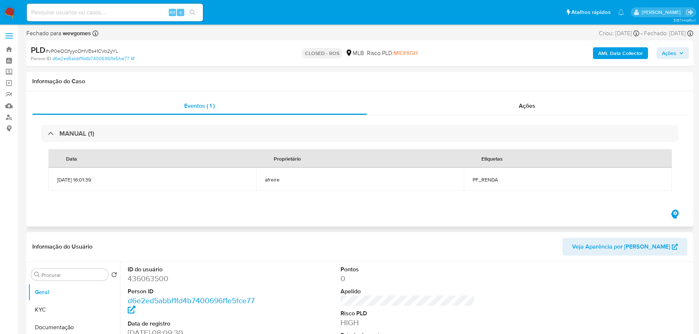
click at [490, 186] on td "PF_RENDA" at bounding box center [568, 179] width 208 height 23
click at [489, 183] on span "PF_RENDA" at bounding box center [568, 180] width 190 height 7
copy div "PF_RENDA"
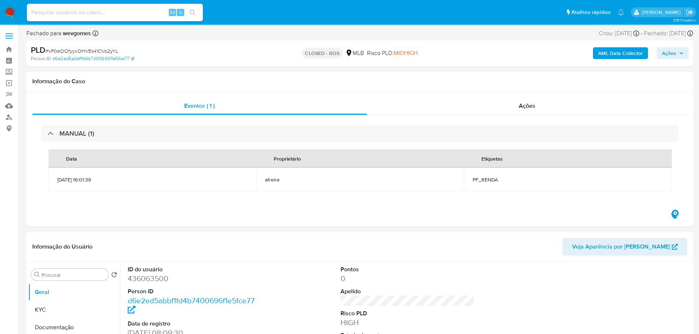
click at [101, 49] on span "# vP0eOOfyycOHVEs41CVo2yYL" at bounding box center [82, 50] width 73 height 7
copy span "vP0eOOfyycOHVEs41CVo2yYL"
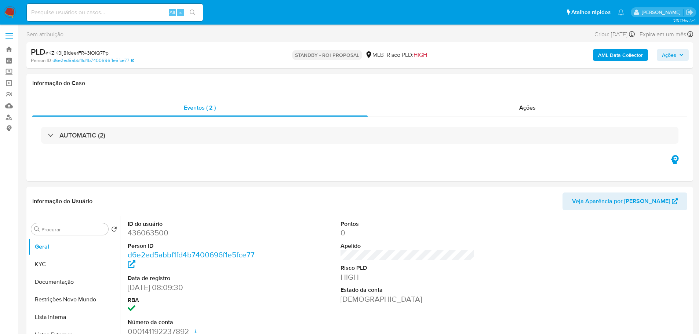
select select "10"
click at [84, 51] on span "# KZlK9Ij81deerFR43IOlQ7Pp" at bounding box center [77, 52] width 63 height 7
copy span "KZlK9Ij81deerFR43IOlQ7Pp"
click at [9, 13] on img at bounding box center [10, 12] width 12 height 12
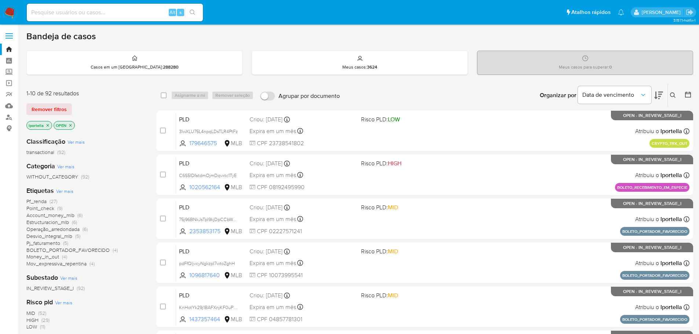
click at [121, 22] on div "Alt s" at bounding box center [115, 12] width 176 height 21
click at [119, 16] on input at bounding box center [115, 13] width 176 height 10
paste input "KZlK9Ij81deerFR43IOlQ7Pp"
type input "KZlK9Ij81deerFR43IOlQ7Pp"
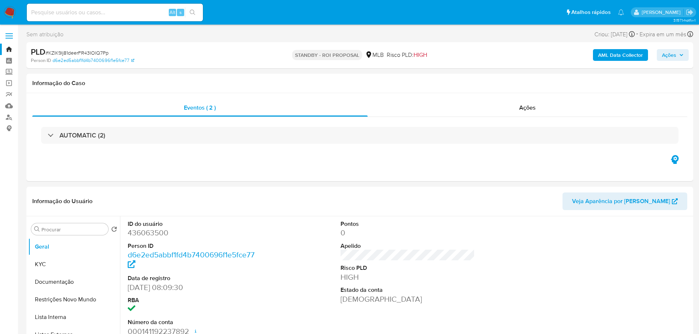
select select "10"
click at [10, 10] on img at bounding box center [10, 12] width 12 height 12
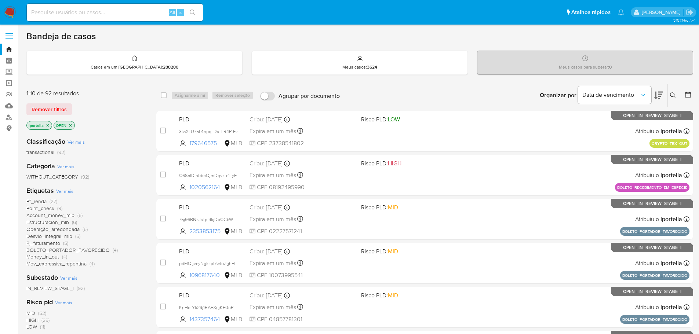
click at [91, 18] on div "Alt s" at bounding box center [115, 13] width 176 height 18
click at [83, 14] on input at bounding box center [115, 13] width 176 height 10
paste input "568451759"
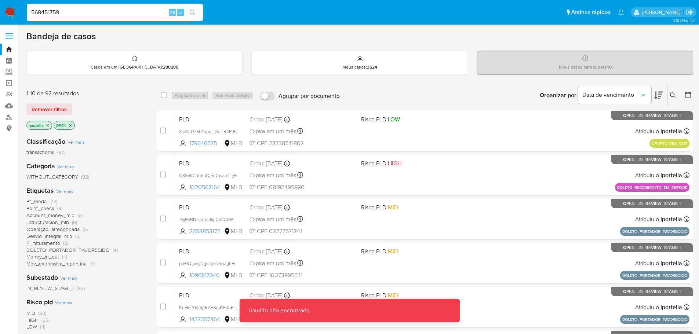
click at [83, 14] on input "568451759" at bounding box center [115, 13] width 176 height 10
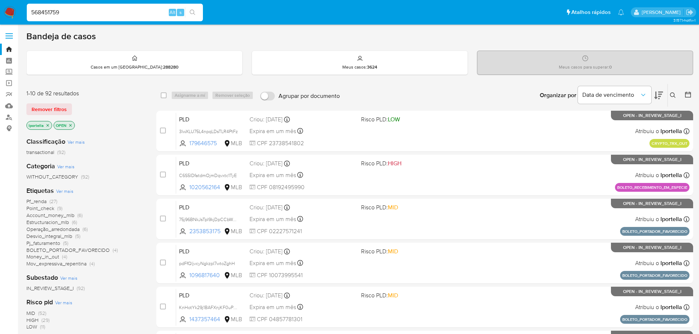
type input "568451759"
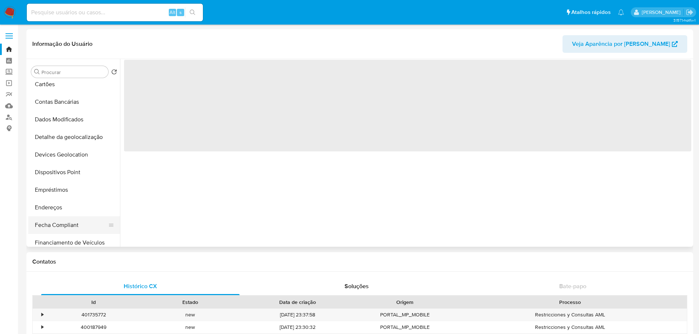
scroll to position [220, 0]
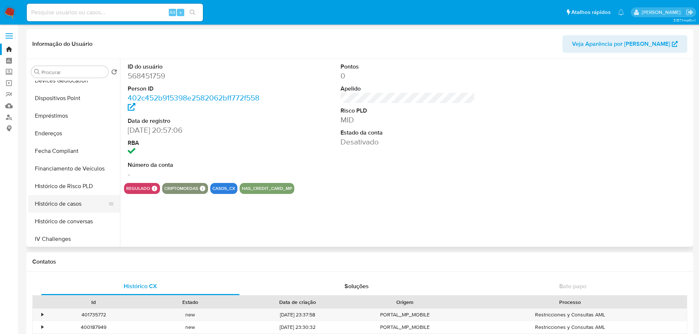
click at [76, 204] on button "Histórico de casos" at bounding box center [71, 204] width 86 height 18
select select "10"
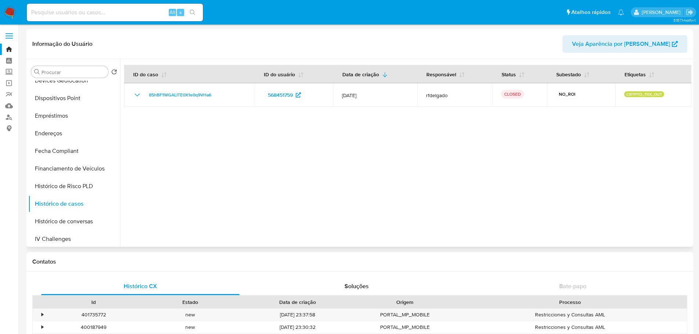
scroll to position [0, 0]
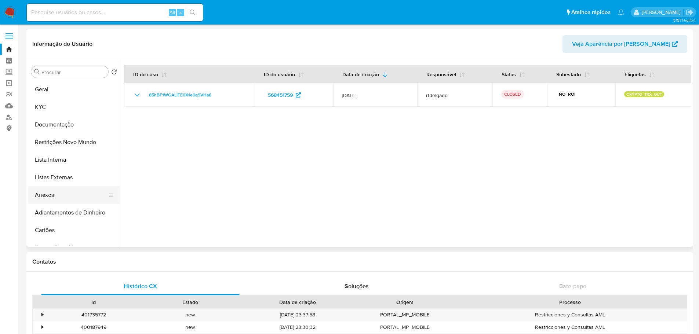
click at [65, 194] on button "Anexos" at bounding box center [71, 195] width 86 height 18
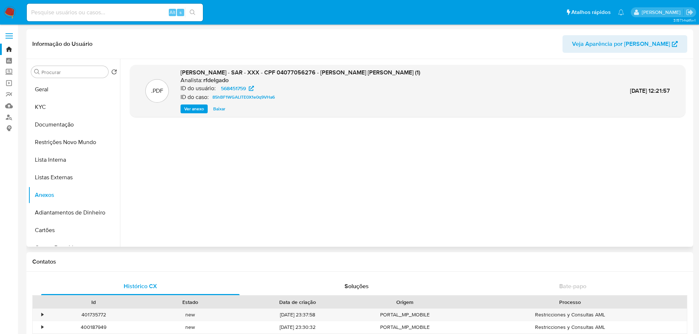
click at [187, 110] on span "Ver anexo" at bounding box center [194, 108] width 20 height 7
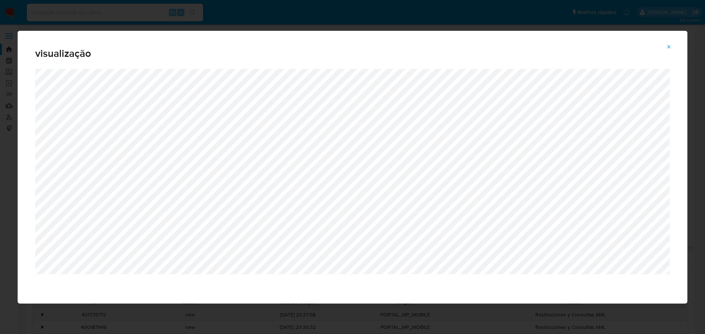
click at [666, 45] on icon "Attachment preview" at bounding box center [669, 47] width 6 height 6
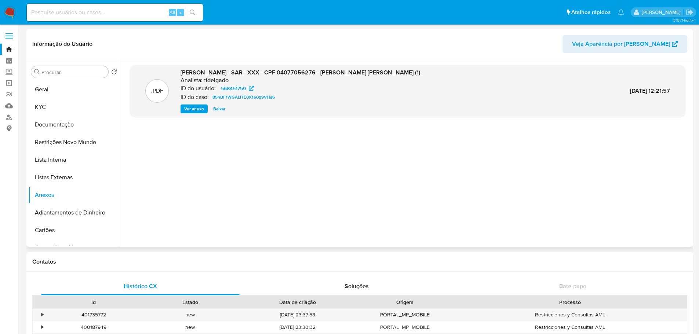
click at [92, 17] on input at bounding box center [115, 13] width 176 height 10
click at [91, 15] on input at bounding box center [115, 13] width 176 height 10
paste input "1260923334"
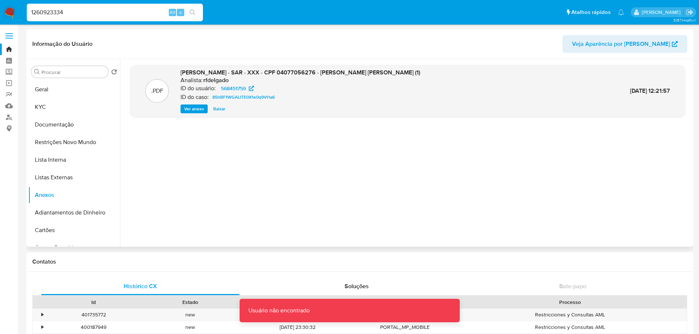
click at [91, 15] on input "1260923334" at bounding box center [115, 13] width 176 height 10
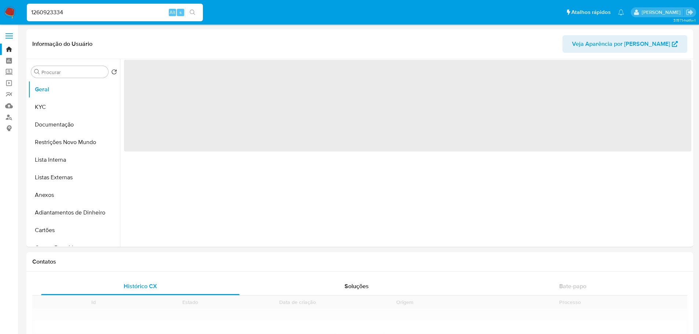
click at [79, 12] on input "1260923334" at bounding box center [115, 13] width 176 height 10
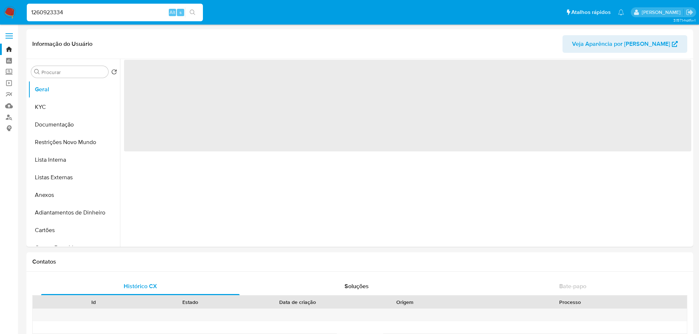
type input "126092333"
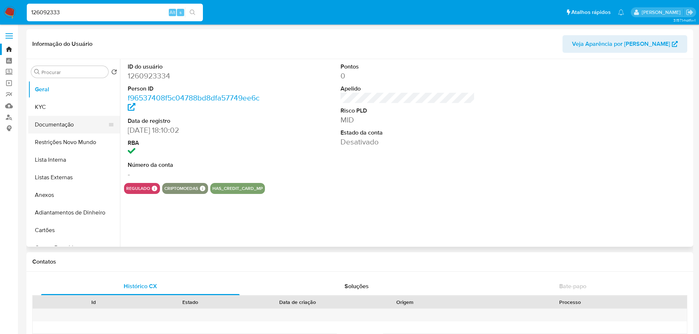
select select "10"
click at [58, 191] on button "Anexos" at bounding box center [71, 195] width 86 height 18
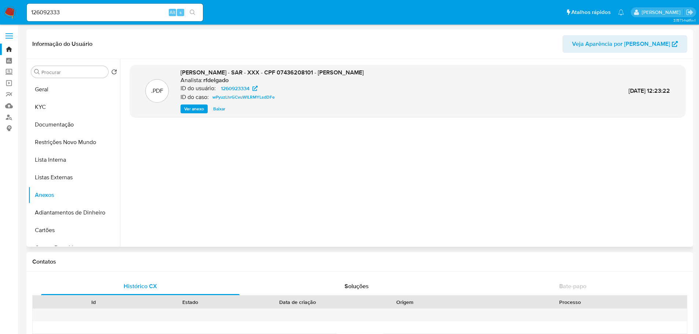
click at [196, 110] on span "Ver anexo" at bounding box center [194, 108] width 20 height 7
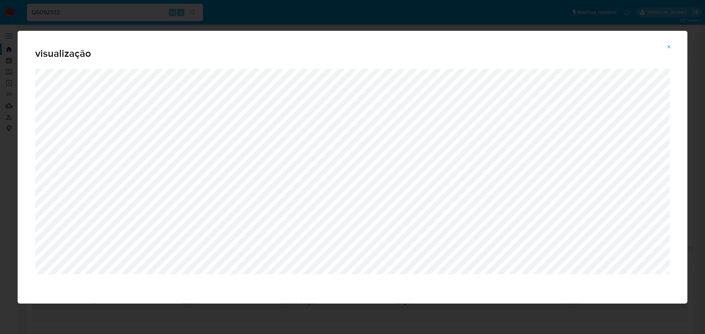
click at [669, 49] on icon "Attachment preview" at bounding box center [669, 47] width 6 height 6
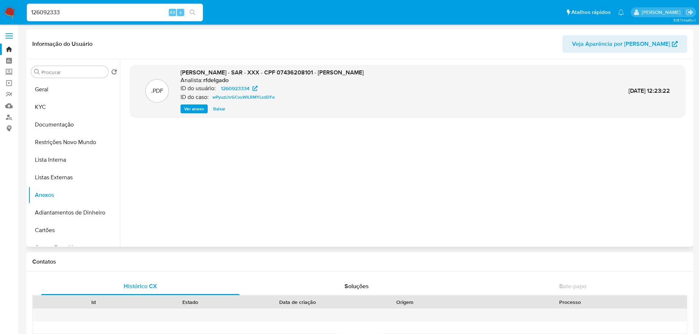
click at [88, 14] on input "126092333" at bounding box center [115, 13] width 176 height 10
paste input "343787851"
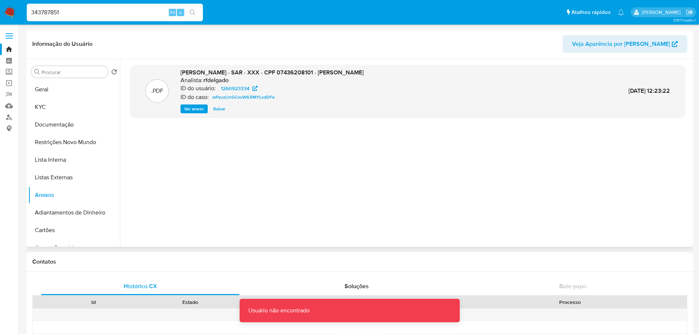
click at [88, 14] on input "343787851" at bounding box center [115, 13] width 176 height 10
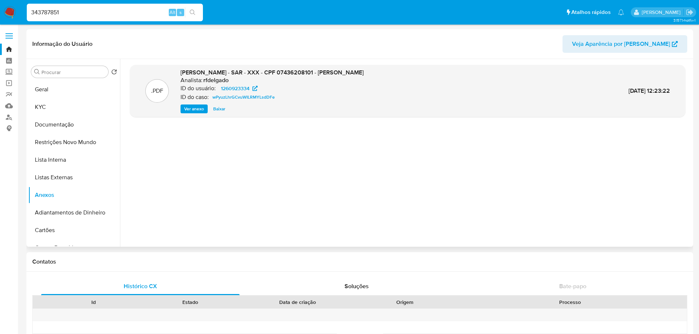
type input "343787851"
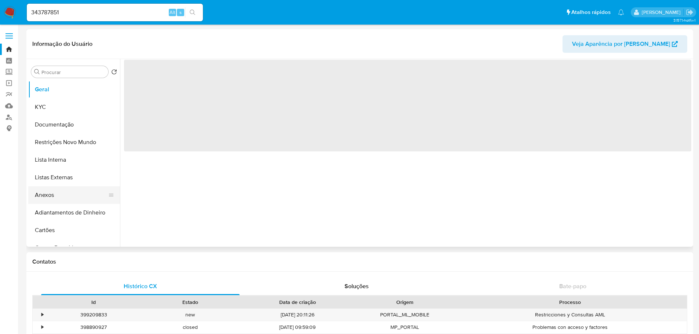
click at [66, 194] on button "Anexos" at bounding box center [71, 195] width 86 height 18
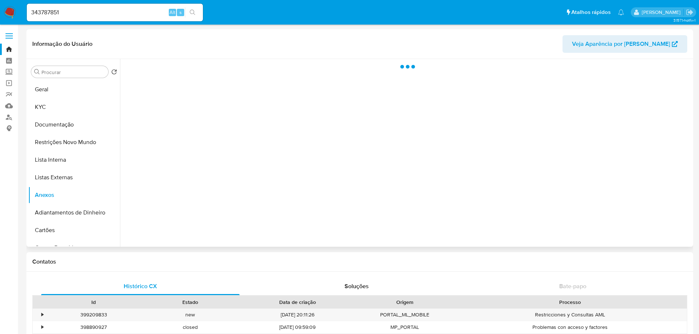
select select "10"
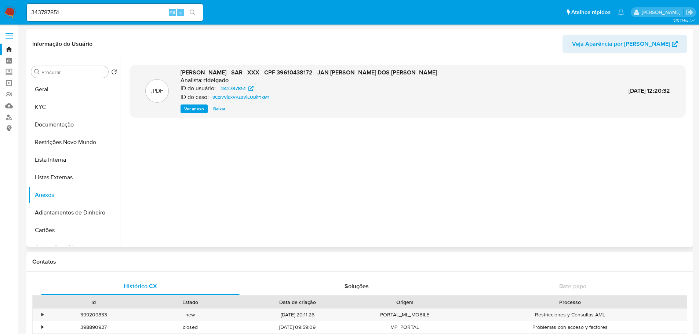
click at [194, 110] on span "Ver anexo" at bounding box center [194, 108] width 20 height 7
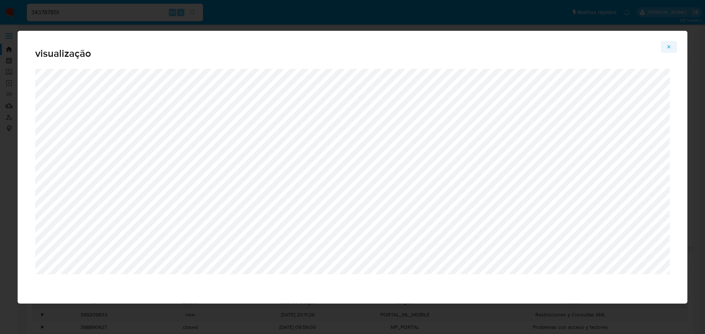
click at [668, 48] on icon "Attachment preview" at bounding box center [669, 47] width 6 height 6
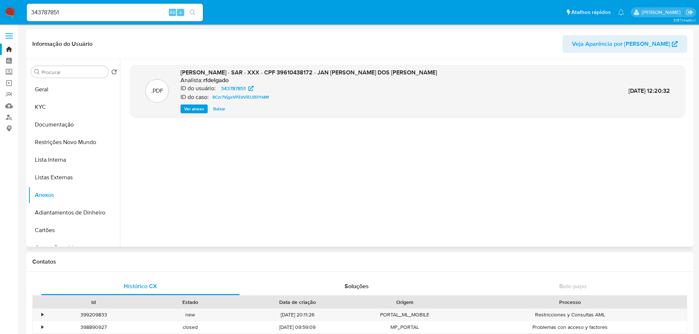
click at [93, 14] on input "343787851" at bounding box center [115, 13] width 176 height 10
paste input "86098101"
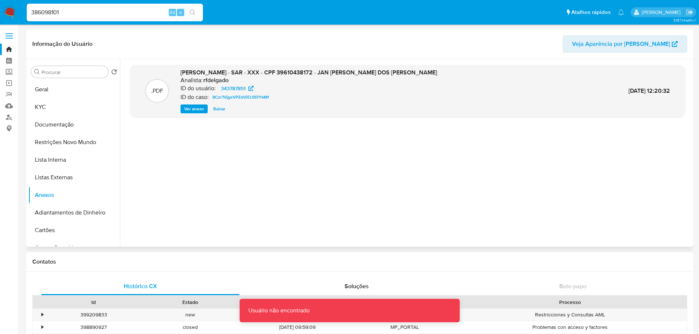
click at [93, 14] on input "386098101" at bounding box center [115, 13] width 176 height 10
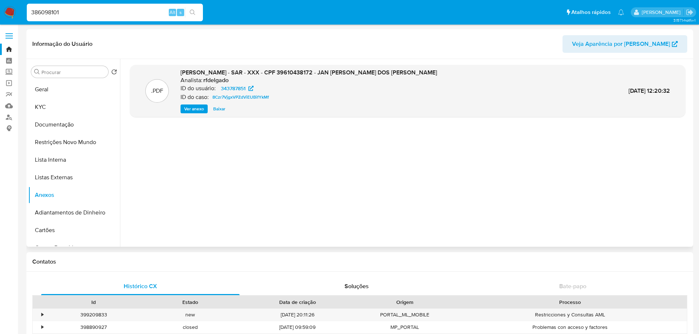
type input "386098101"
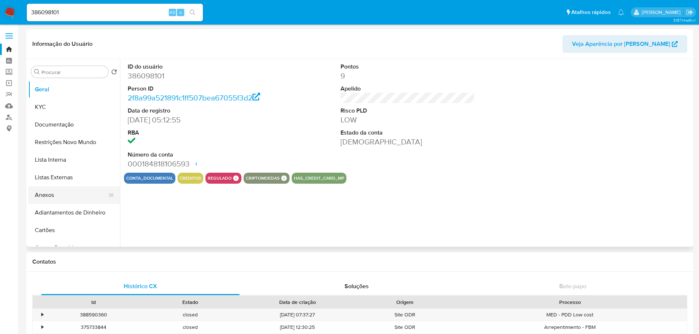
click at [54, 200] on button "Anexos" at bounding box center [71, 195] width 86 height 18
select select "10"
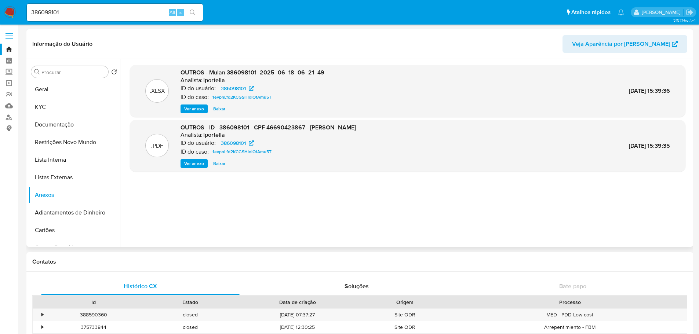
click at [192, 164] on span "Ver anexo" at bounding box center [194, 163] width 20 height 7
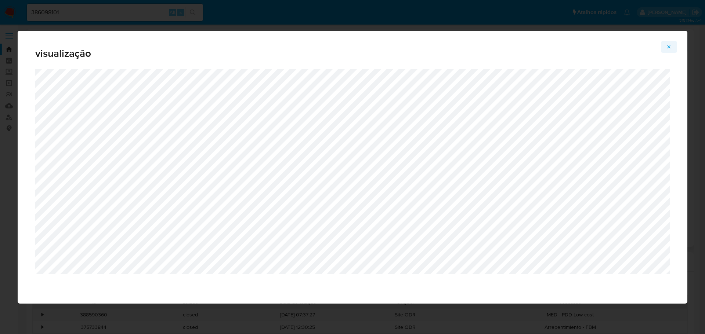
click at [666, 50] on icon "Attachment preview" at bounding box center [669, 47] width 6 height 6
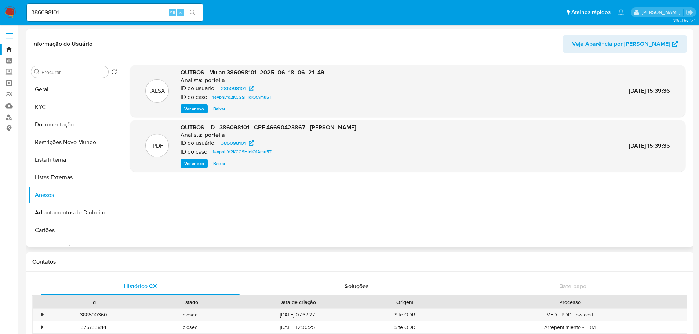
click at [92, 9] on input "386098101" at bounding box center [115, 13] width 176 height 10
paste input "622774728"
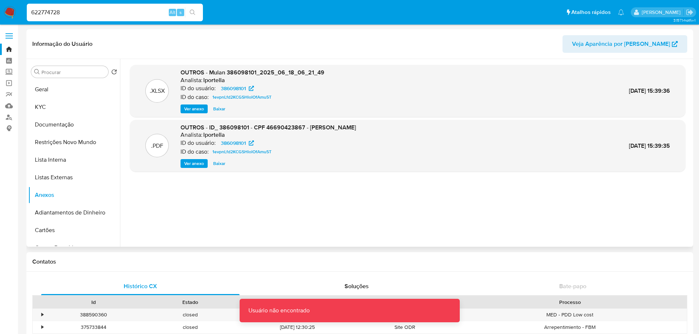
click at [98, 11] on input "622774728" at bounding box center [115, 13] width 176 height 10
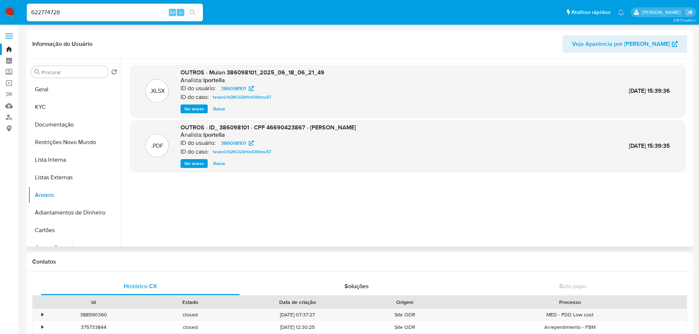
type input "622774728"
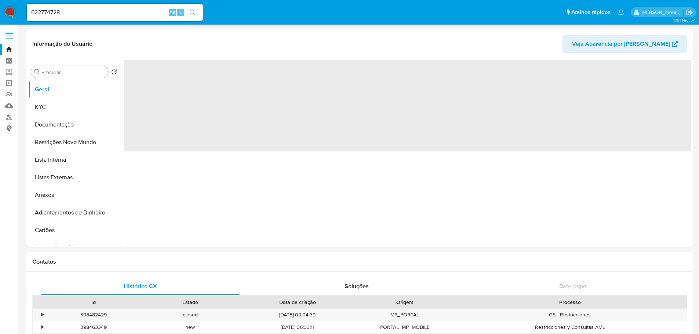
select select "10"
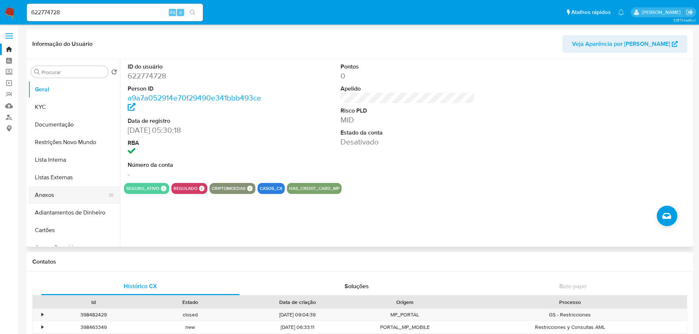
click at [76, 197] on button "Anexos" at bounding box center [71, 195] width 86 height 18
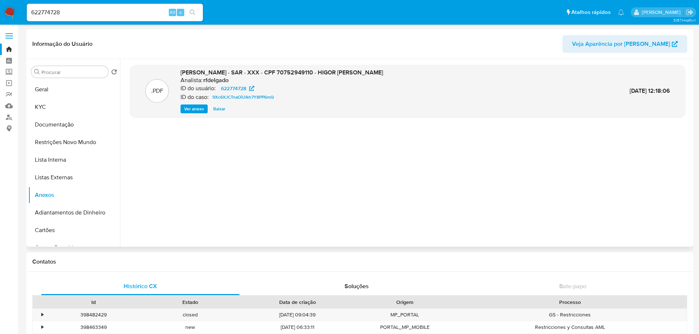
click at [196, 108] on span "Ver anexo" at bounding box center [194, 108] width 20 height 7
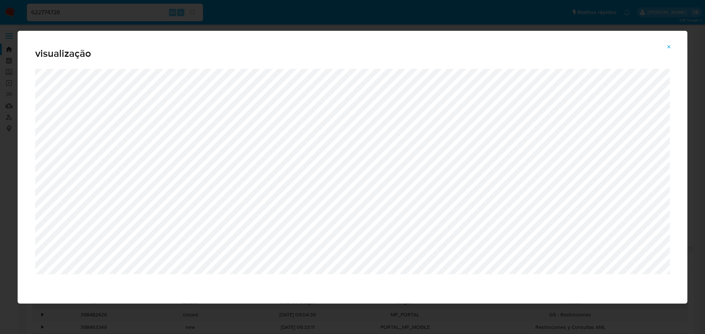
click at [662, 47] on button "Attachment preview" at bounding box center [669, 47] width 16 height 12
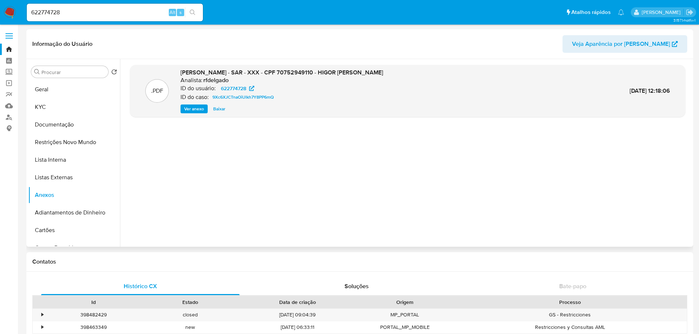
click at [141, 14] on input "622774728" at bounding box center [115, 13] width 176 height 10
paste input "186958017"
type input "186958017"
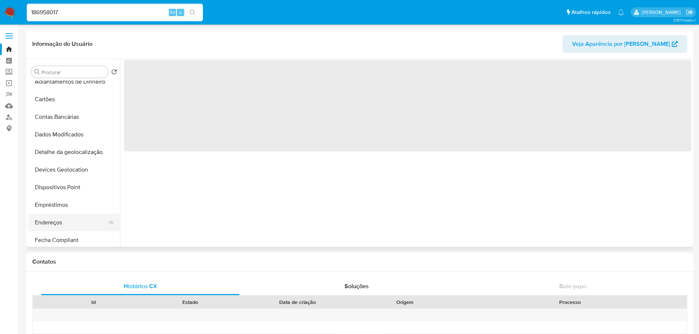
scroll to position [183, 0]
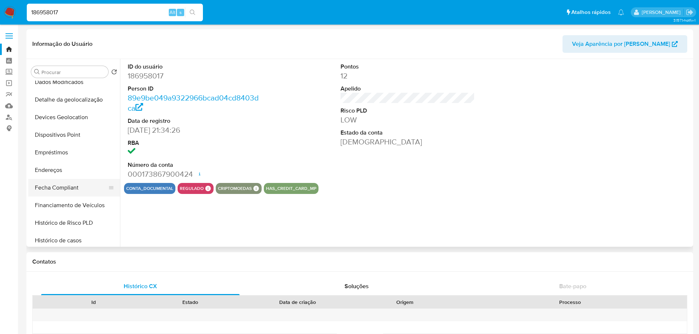
select select "10"
click at [70, 204] on button "Histórico de casos" at bounding box center [71, 204] width 86 height 18
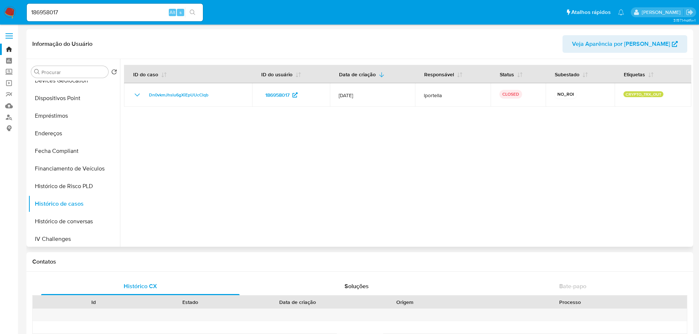
scroll to position [0, 0]
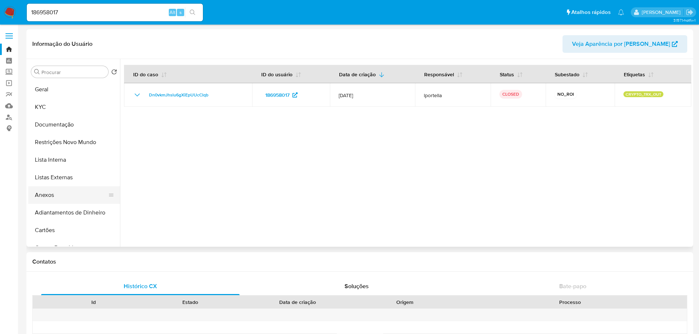
click at [62, 197] on button "Anexos" at bounding box center [71, 195] width 86 height 18
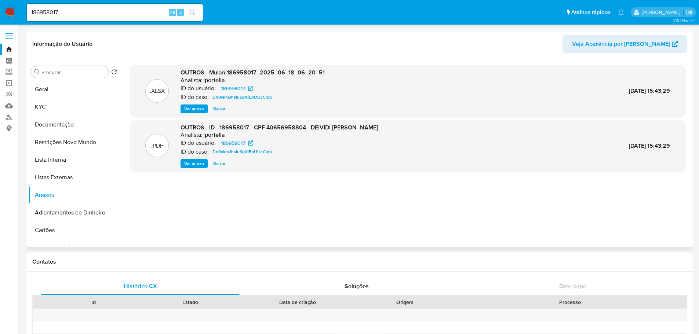
click at [189, 166] on span "Ver anexo" at bounding box center [194, 163] width 20 height 7
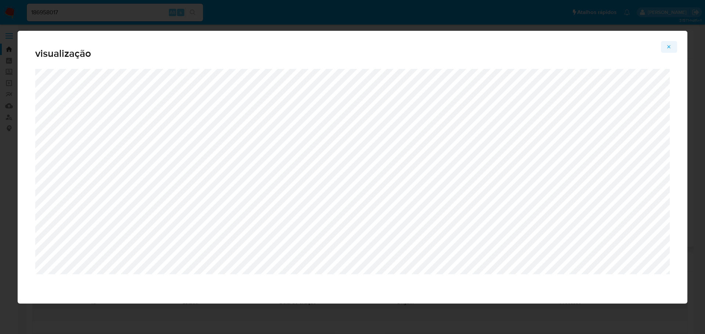
click at [668, 46] on icon "Attachment preview" at bounding box center [668, 46] width 3 height 3
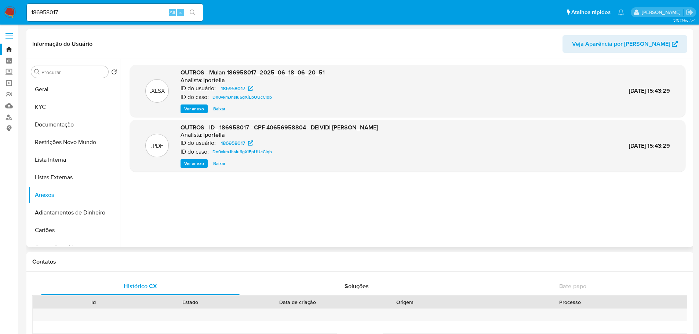
click at [10, 10] on img at bounding box center [10, 12] width 12 height 12
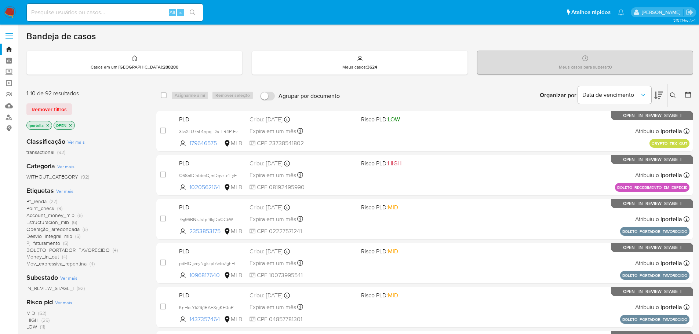
click at [12, 10] on img at bounding box center [10, 12] width 12 height 12
drag, startPoint x: 135, startPoint y: 0, endPoint x: 356, endPoint y: 89, distance: 238.1
click at [356, 89] on div "Organizar por Data de vencimento Os resultados não podem ser classificados enqu…" at bounding box center [518, 95] width 350 height 23
click at [95, 13] on input at bounding box center [115, 13] width 176 height 10
paste input "BhIszEVCWQzWFJqncA6dKoIe"
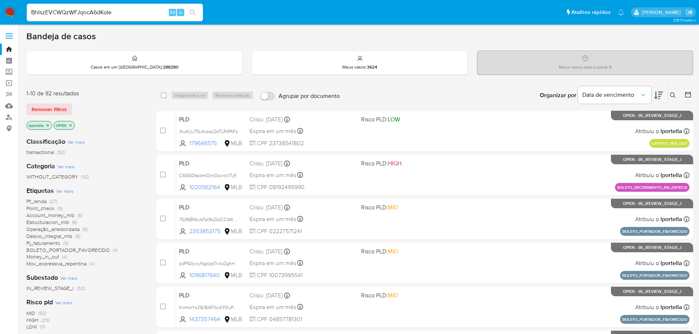
type input "BhIszEVCWQzWFJqncA6dKoIe"
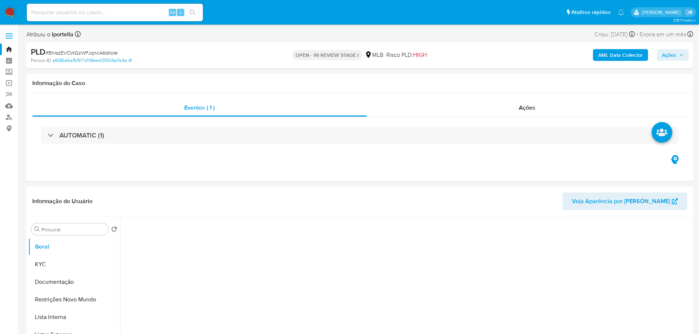
select select "10"
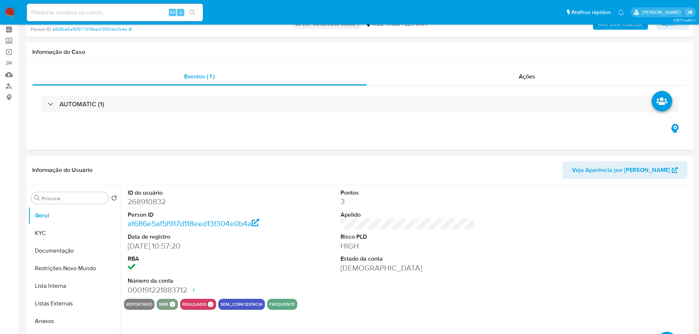
scroll to position [73, 0]
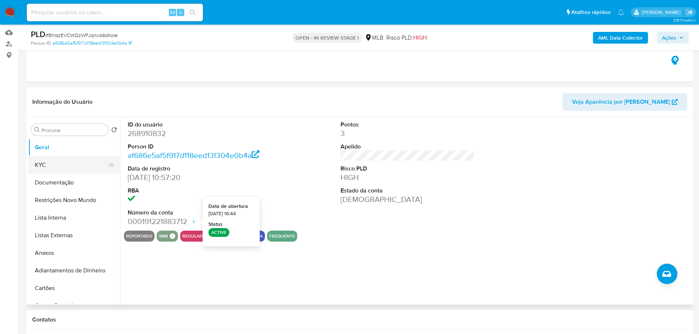
drag, startPoint x: 52, startPoint y: 165, endPoint x: 72, endPoint y: 166, distance: 20.2
click at [52, 165] on button "KYC" at bounding box center [71, 165] width 86 height 18
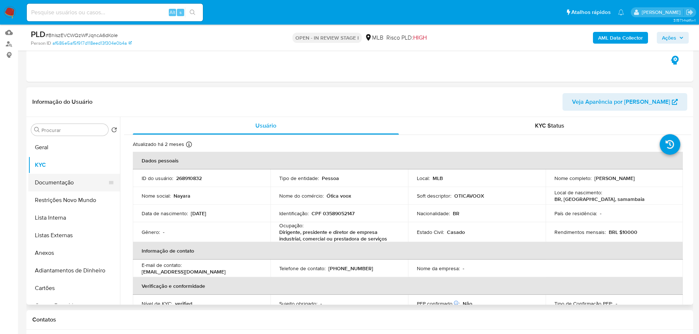
click at [83, 182] on button "Documentação" at bounding box center [71, 183] width 86 height 18
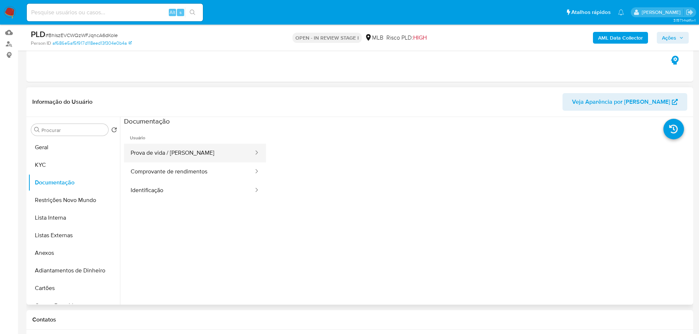
click at [166, 153] on button "Prova de vida / [PERSON_NAME]" at bounding box center [189, 153] width 130 height 19
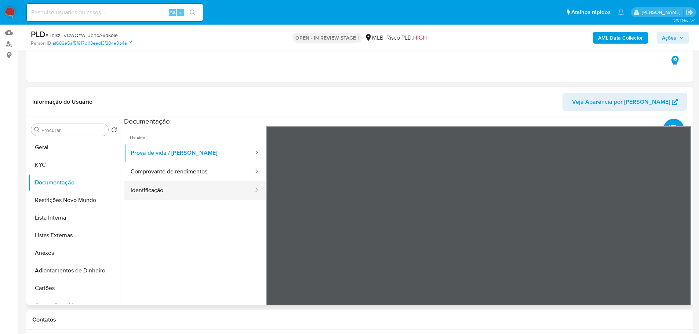
click at [182, 185] on button "Identificação" at bounding box center [189, 190] width 130 height 19
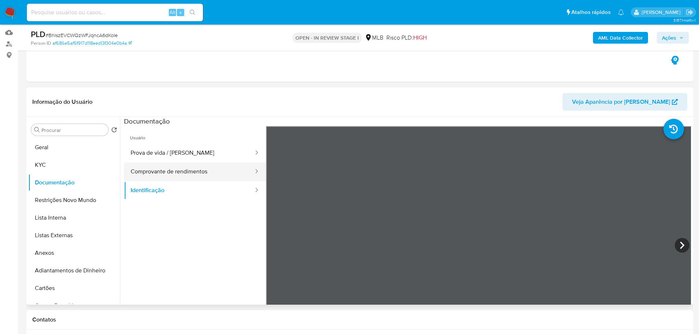
click at [200, 175] on button "Comprovante de rendimentos" at bounding box center [189, 172] width 130 height 19
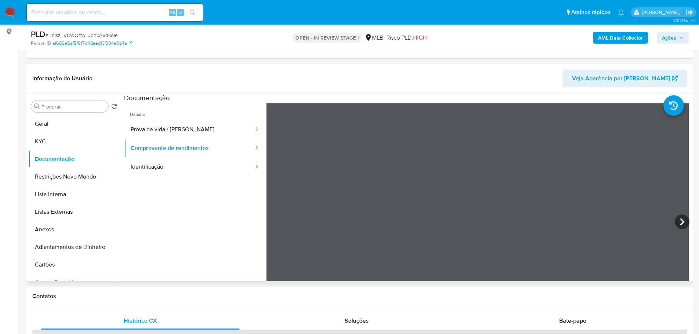
scroll to position [110, 0]
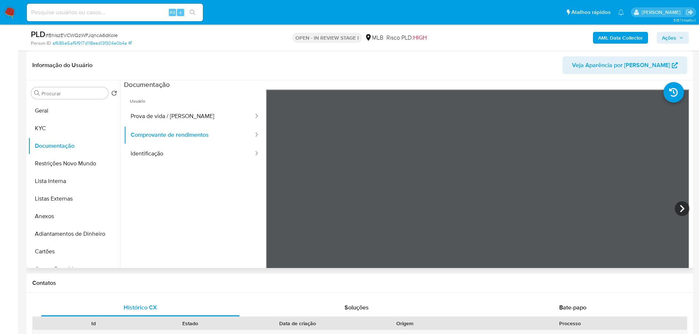
drag, startPoint x: 485, startPoint y: 65, endPoint x: 466, endPoint y: 59, distance: 20.1
click at [485, 65] on header "Informação do Usuário Veja Aparência por [PERSON_NAME]" at bounding box center [359, 66] width 655 height 18
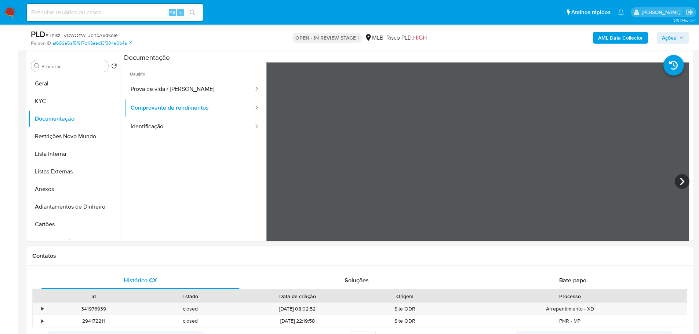
scroll to position [330, 0]
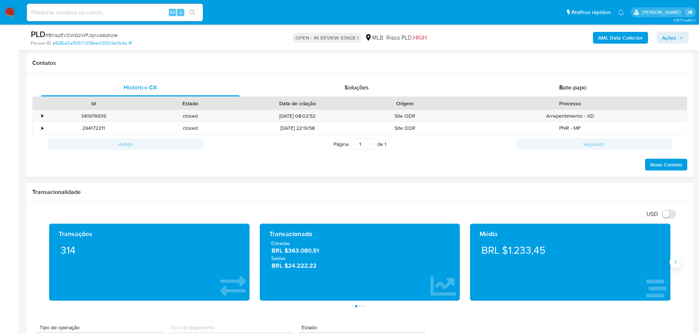
click at [677, 262] on icon "Siguiente" at bounding box center [676, 262] width 6 height 6
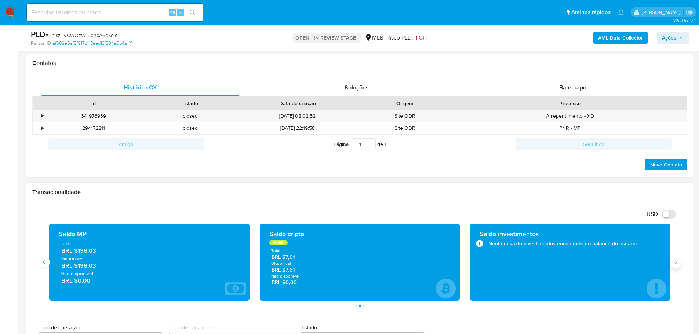
click at [677, 262] on icon "Siguiente" at bounding box center [676, 262] width 6 height 6
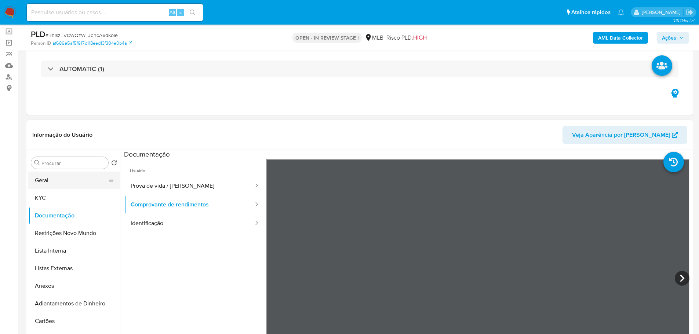
click at [71, 148] on div "Informação do Usuário Veja Aparência por Pessoa Procurar Retornar ao pedido pad…" at bounding box center [359, 229] width 667 height 218
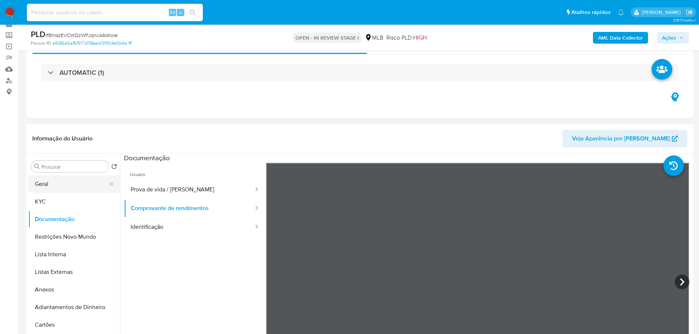
click at [71, 178] on button "Geral" at bounding box center [71, 184] width 86 height 18
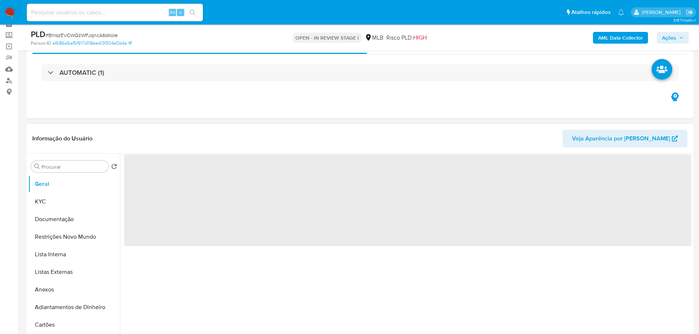
scroll to position [73, 0]
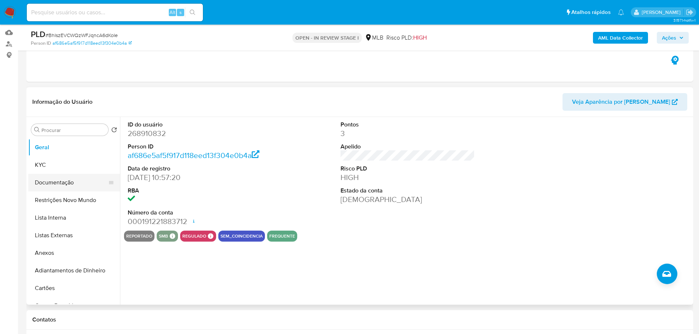
click at [58, 180] on button "Documentação" at bounding box center [71, 183] width 86 height 18
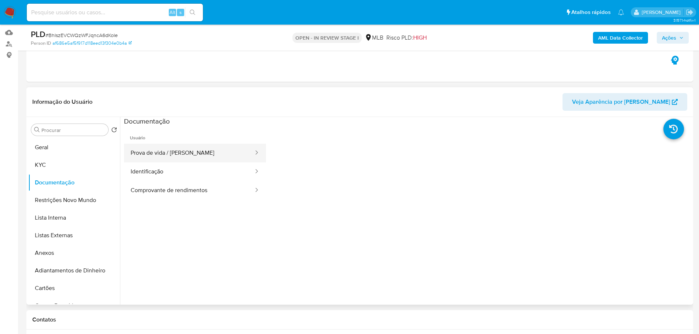
click at [172, 152] on button "Prova de vida / [PERSON_NAME]" at bounding box center [189, 153] width 130 height 19
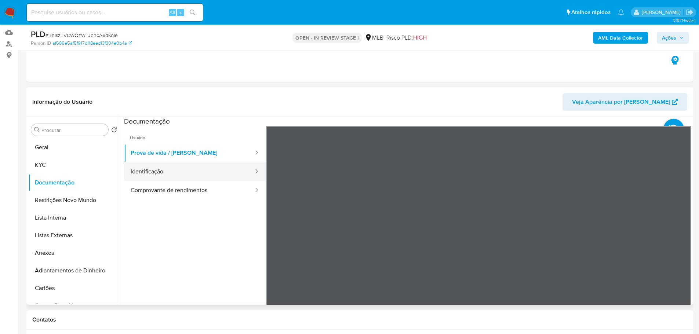
click at [181, 170] on button "Identificação" at bounding box center [189, 172] width 130 height 19
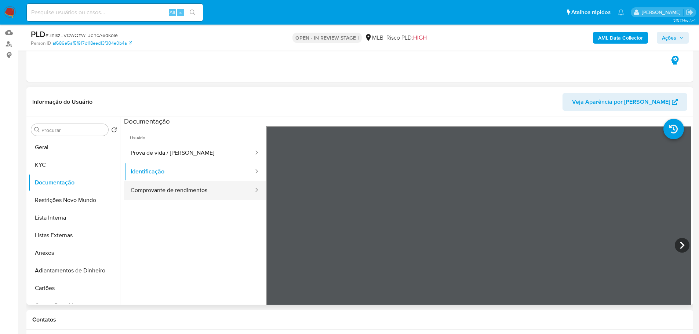
click at [192, 190] on button "Comprovante de rendimentos" at bounding box center [189, 190] width 130 height 19
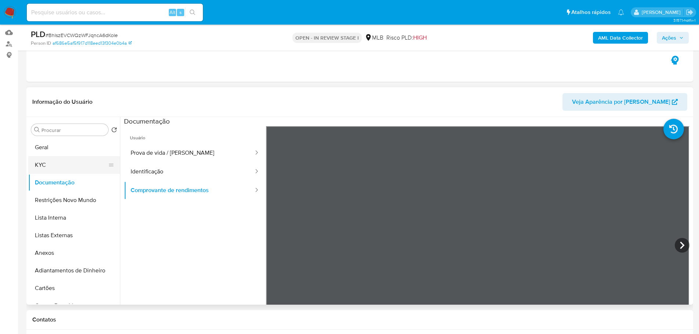
click at [55, 164] on button "KYC" at bounding box center [71, 165] width 86 height 18
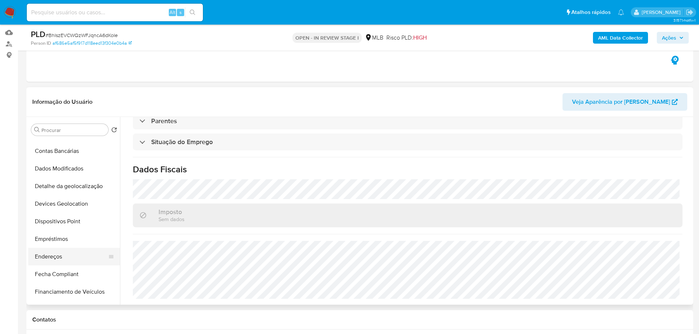
scroll to position [257, 0]
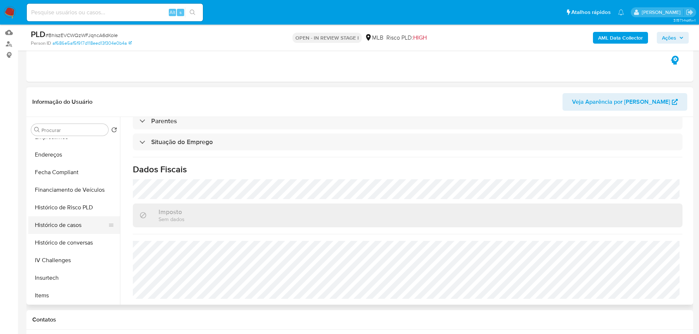
click at [73, 222] on button "Histórico de casos" at bounding box center [71, 226] width 86 height 18
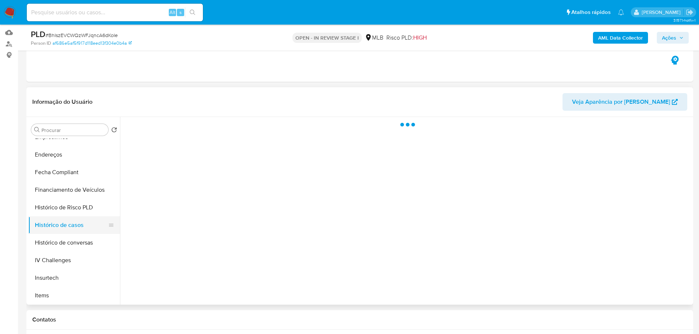
scroll to position [0, 0]
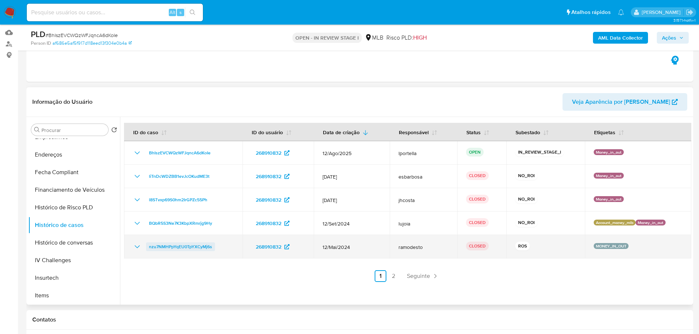
click at [193, 248] on span "nzu7NMHPpYqEU0TpYXCyMj6s" at bounding box center [180, 247] width 63 height 9
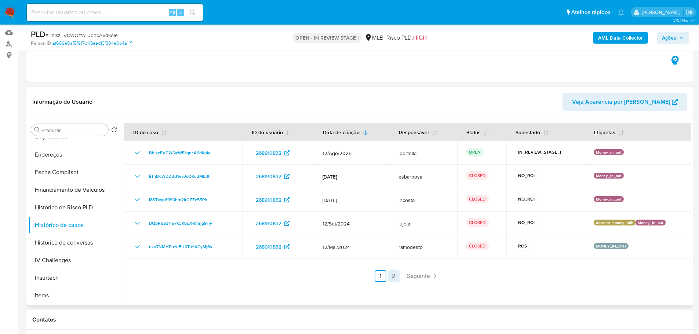
click at [393, 277] on link "2" at bounding box center [394, 276] width 12 height 12
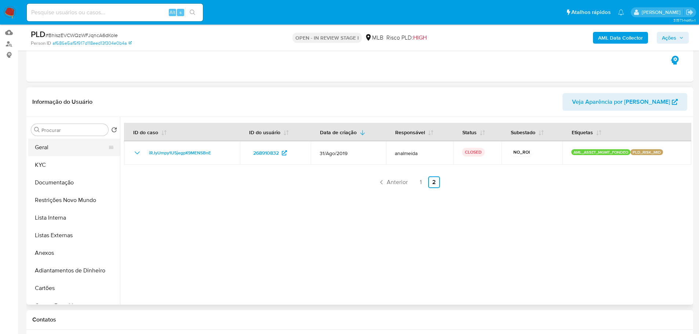
click at [50, 152] on button "Geral" at bounding box center [71, 148] width 86 height 18
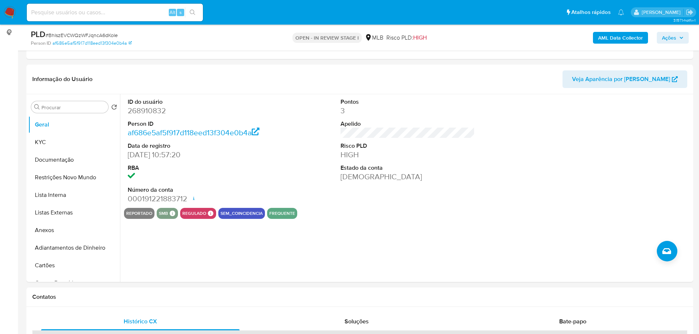
scroll to position [93, 0]
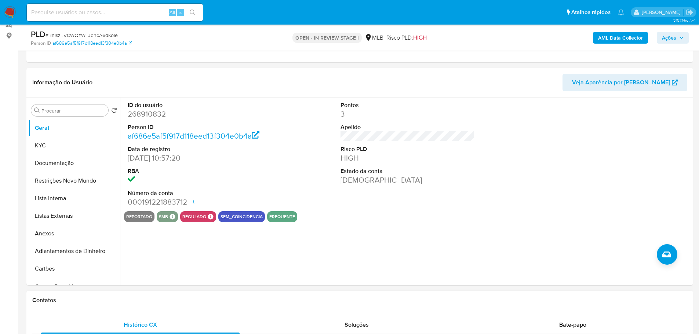
click at [166, 300] on h1 "Contatos" at bounding box center [359, 300] width 655 height 7
click at [59, 145] on button "KYC" at bounding box center [71, 146] width 86 height 18
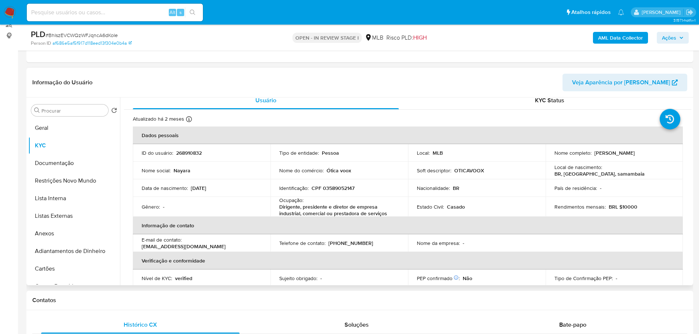
scroll to position [9, 0]
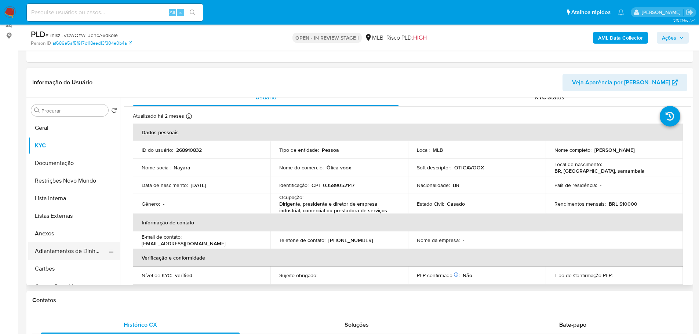
drag, startPoint x: 110, startPoint y: 297, endPoint x: 87, endPoint y: 248, distance: 54.0
click at [110, 297] on h1 "Contatos" at bounding box center [359, 300] width 655 height 7
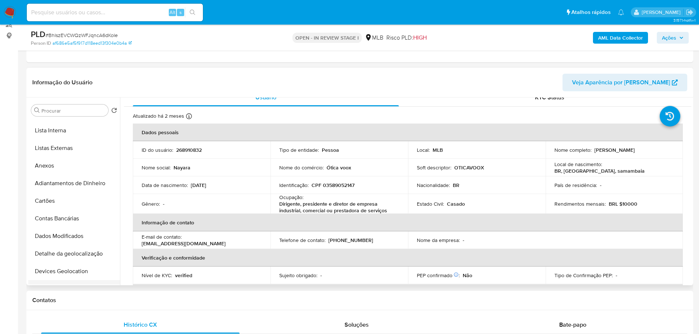
scroll to position [147, 0]
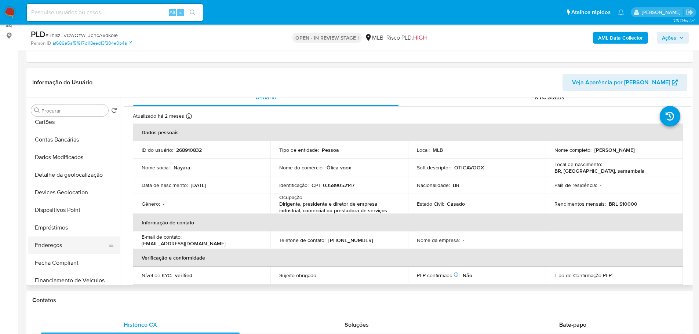
click at [69, 240] on button "Endereços" at bounding box center [71, 246] width 86 height 18
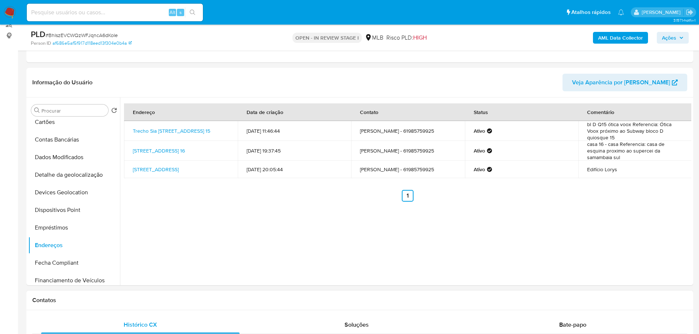
click at [112, 302] on h1 "Contatos" at bounding box center [359, 300] width 655 height 7
click at [79, 178] on button "Detalhe da geolocalização" at bounding box center [71, 175] width 86 height 18
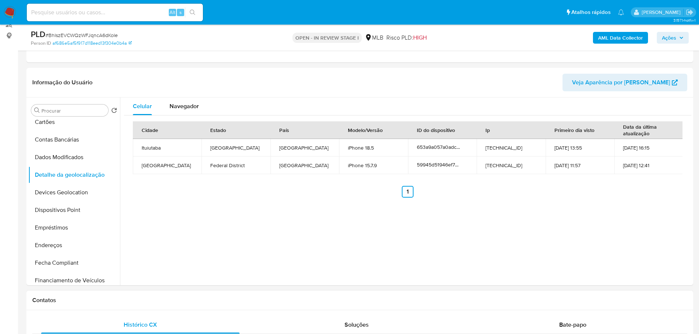
click at [138, 296] on div "Contatos" at bounding box center [359, 300] width 667 height 19
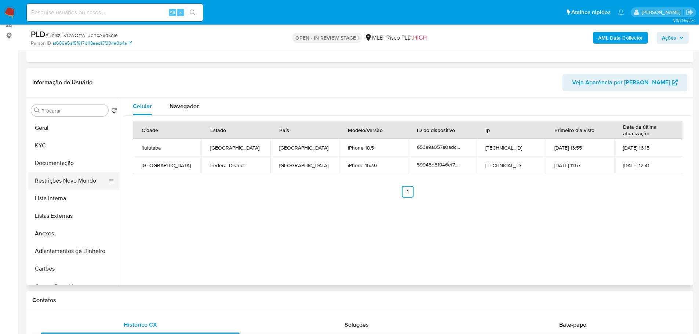
click at [72, 180] on button "Restrições Novo Mundo" at bounding box center [71, 181] width 86 height 18
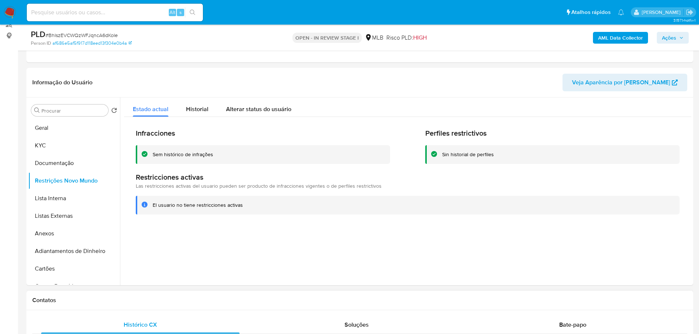
click at [143, 309] on div "Contatos" at bounding box center [359, 300] width 667 height 19
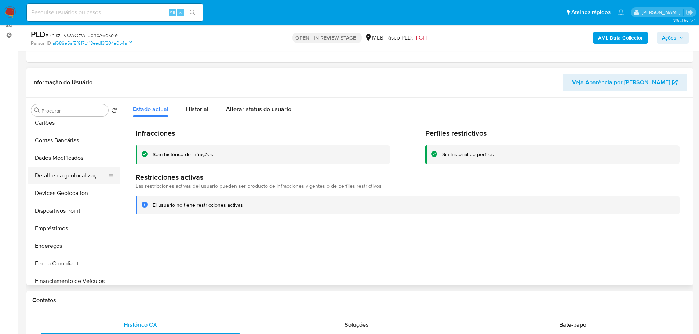
scroll to position [147, 0]
click at [68, 211] on button "Dispositivos Point" at bounding box center [71, 210] width 86 height 18
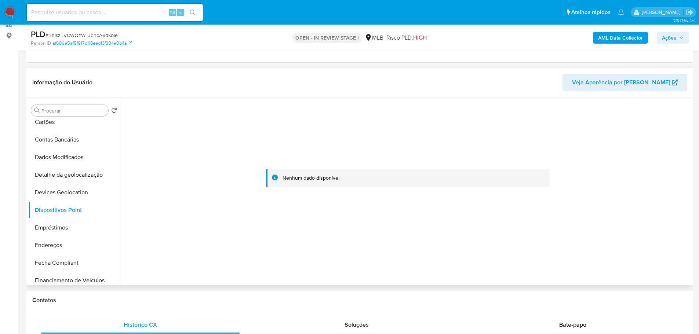
click at [479, 214] on div at bounding box center [407, 178] width 567 height 161
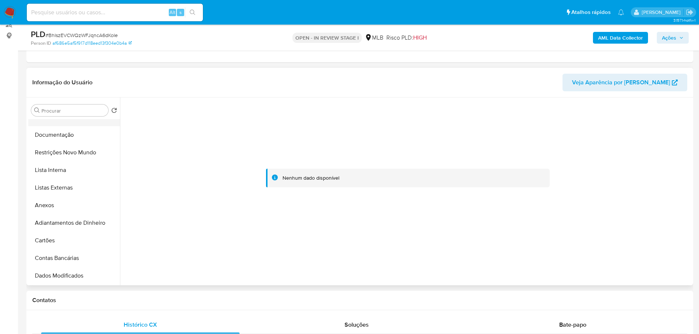
scroll to position [0, 0]
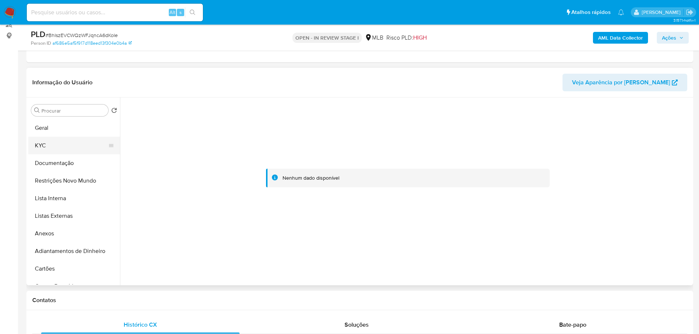
click at [64, 150] on button "KYC" at bounding box center [71, 146] width 86 height 18
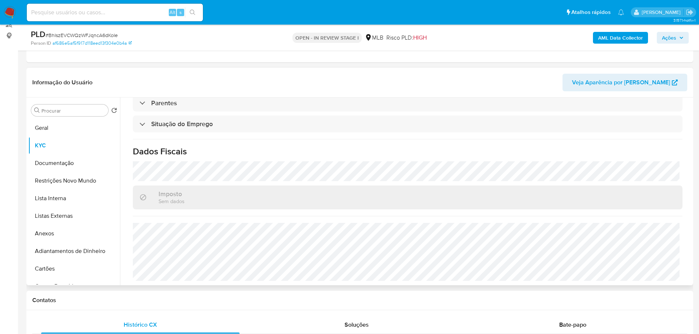
scroll to position [13, 0]
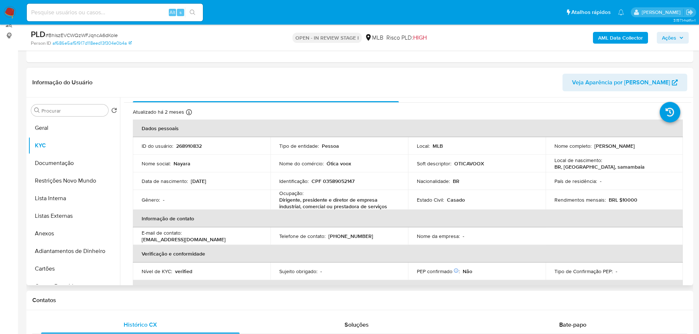
click at [341, 182] on p "CPF 03589052147" at bounding box center [333, 181] width 43 height 7
copy p "03589052147"
click at [79, 159] on button "Documentação" at bounding box center [71, 163] width 86 height 18
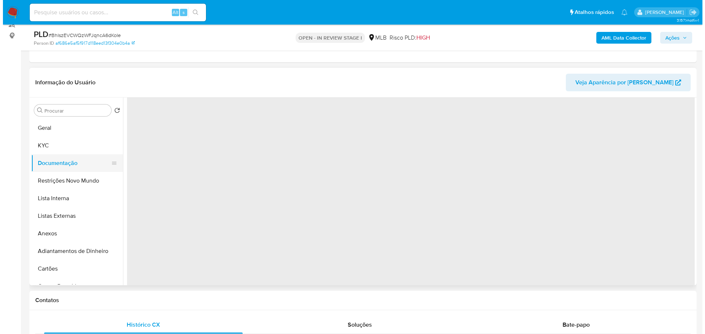
scroll to position [0, 0]
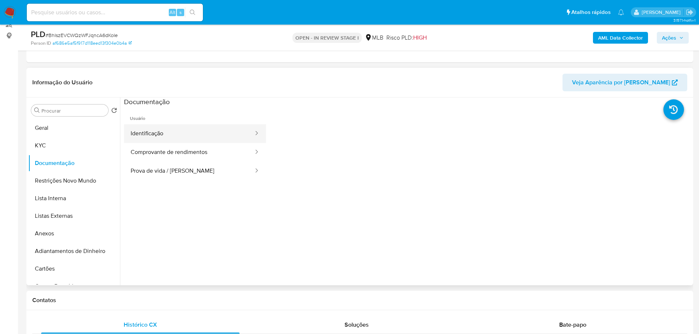
click at [207, 141] on button "Identificação" at bounding box center [189, 133] width 130 height 19
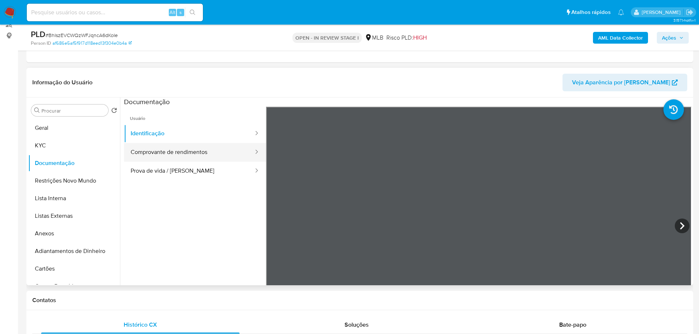
click at [209, 146] on button "Comprovante de rendimentos" at bounding box center [189, 152] width 130 height 19
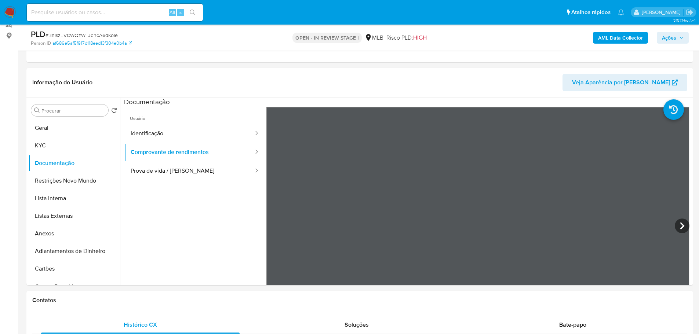
click at [677, 39] on span "Ações" at bounding box center [673, 38] width 22 height 10
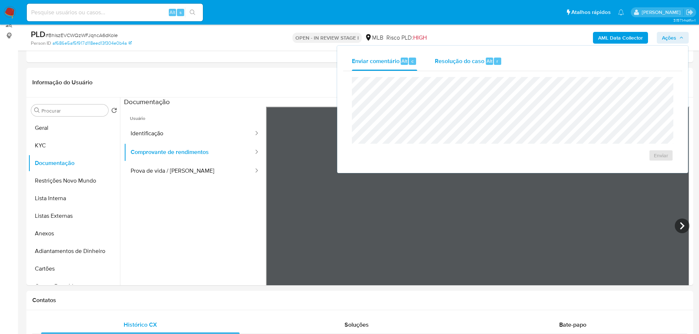
click at [476, 59] on span "Resolução do caso" at bounding box center [460, 61] width 50 height 8
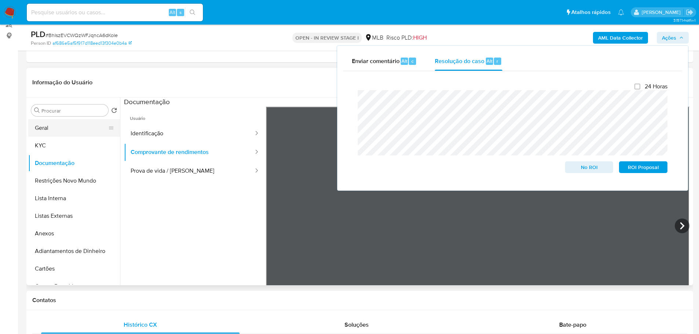
click at [47, 128] on button "Geral" at bounding box center [71, 128] width 86 height 18
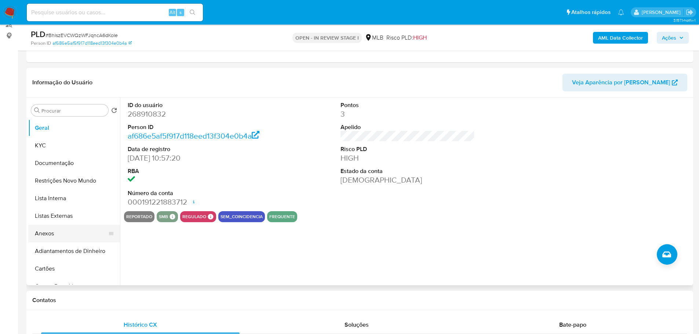
click at [76, 231] on button "Anexos" at bounding box center [71, 234] width 86 height 18
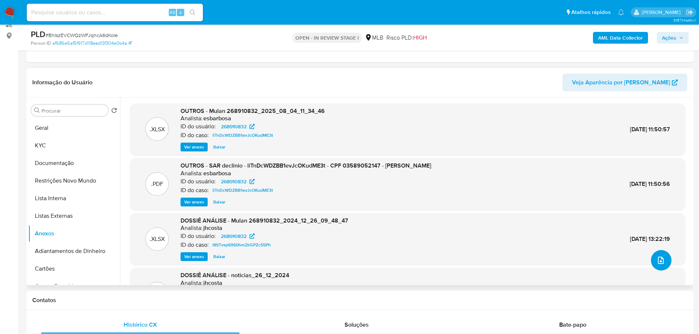
click at [658, 258] on icon "upload-file" at bounding box center [661, 260] width 9 height 9
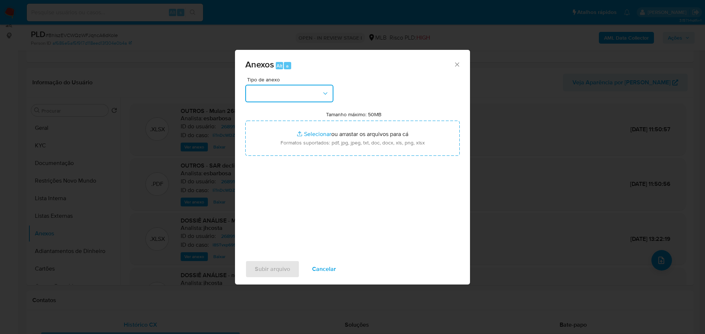
click at [308, 94] on button "button" at bounding box center [289, 94] width 88 height 18
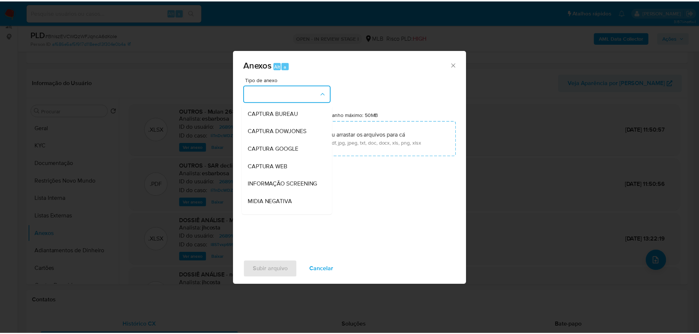
scroll to position [113, 0]
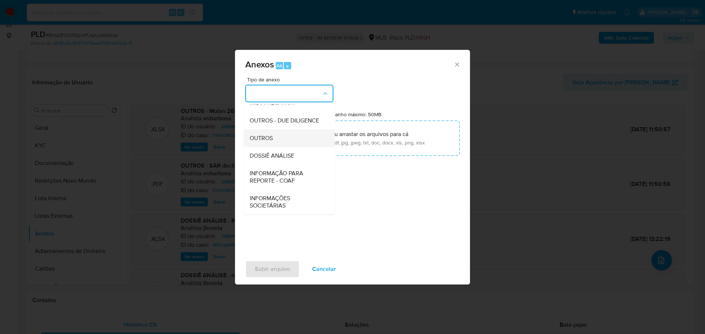
click at [270, 135] on span "OUTROS" at bounding box center [261, 138] width 23 height 7
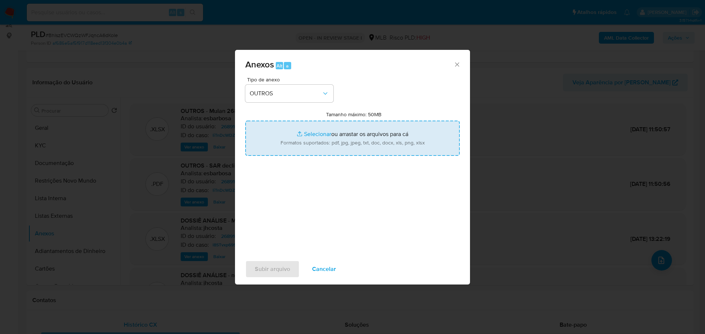
type input "C:\fakepath\2º SAR - XXX - CPF 03589052147 - NAYARA RODRIGUES OLIVEIRA.pdf"
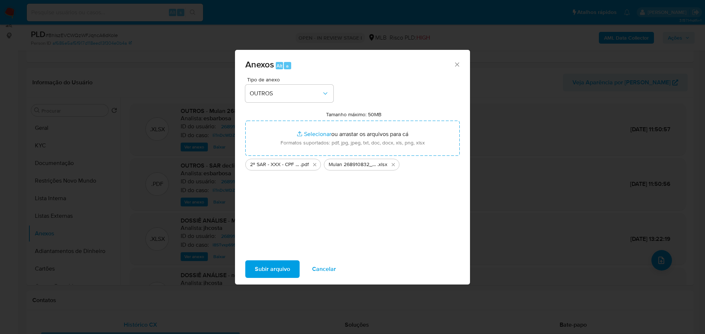
click at [272, 270] on span "Subir arquivo" at bounding box center [272, 269] width 35 height 16
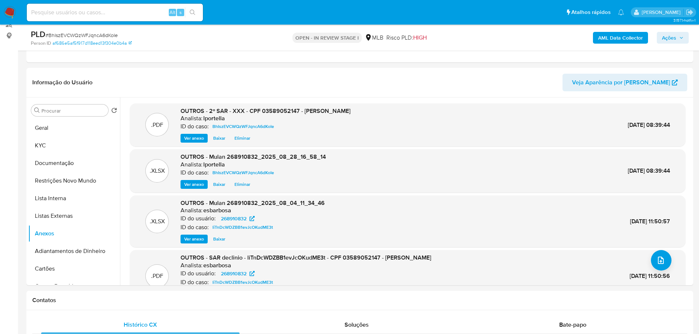
click at [673, 39] on span "Ações" at bounding box center [669, 38] width 14 height 12
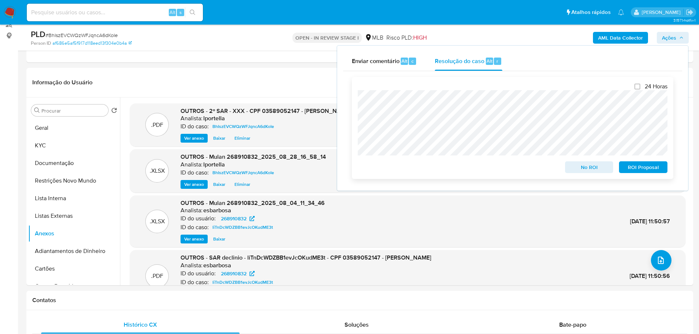
click at [650, 168] on span "ROI Proposal" at bounding box center [643, 167] width 38 height 10
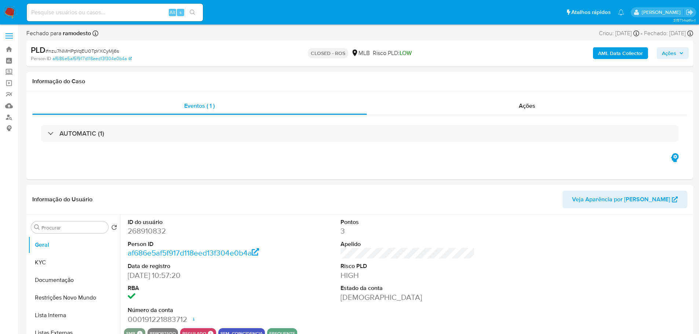
select select "10"
drag, startPoint x: 548, startPoint y: 111, endPoint x: 381, endPoint y: 110, distance: 167.0
click at [548, 111] on div "Ações" at bounding box center [527, 106] width 321 height 18
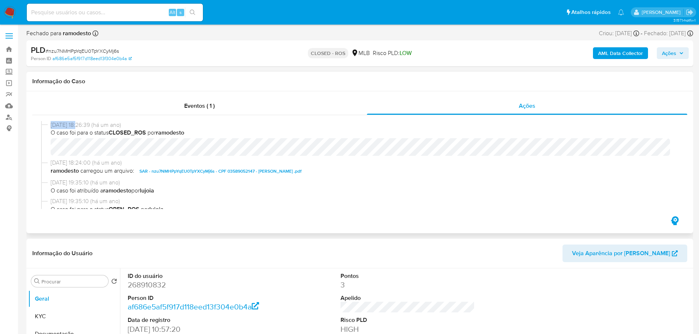
drag, startPoint x: 79, startPoint y: 126, endPoint x: 51, endPoint y: 126, distance: 27.5
click at [51, 126] on span "[DATE] 18:26:39 (há um ano)" at bounding box center [363, 125] width 625 height 8
copy span "[DATE]"
click at [166, 112] on div "Eventos ( 1 )" at bounding box center [199, 106] width 335 height 18
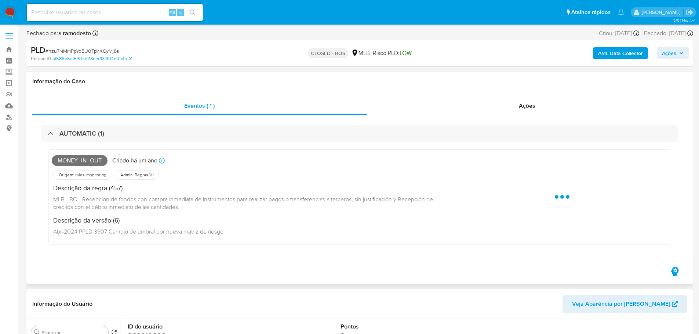
click at [90, 160] on span "MONEY_IN_OUT" at bounding box center [80, 160] width 56 height 11
copy span "MONEY_IN_OUT"
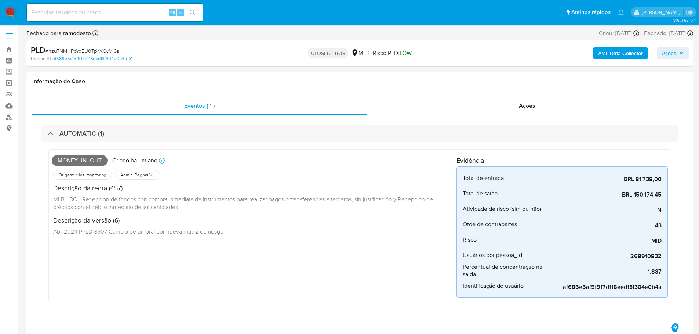
click at [87, 53] on span "# nzu7NMHPpYqEU0TpYXCyMj6s" at bounding box center [82, 50] width 73 height 7
copy span "nzu7NMHPpYqEU0TpYXCyMj6s"
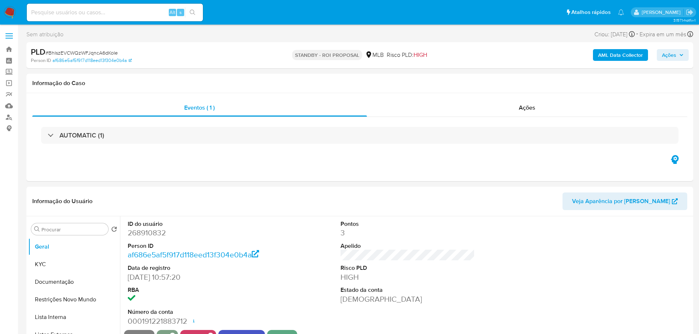
select select "10"
click at [110, 52] on span "# BhIszEVCWQzWFJqncA6dKoIe" at bounding box center [82, 52] width 72 height 7
copy span "BhIszEVCWQzWFJqncA6dKoIe"
click at [11, 12] on img at bounding box center [10, 12] width 12 height 12
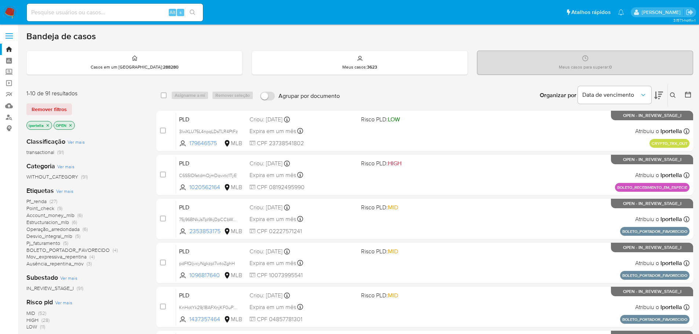
drag, startPoint x: 164, startPoint y: 1, endPoint x: 374, endPoint y: 87, distance: 227.4
click at [392, 94] on div "Organizar por Data de vencimento Os resultados não podem ser classificados enqu…" at bounding box center [518, 95] width 350 height 23
click at [108, 17] on input at bounding box center [115, 13] width 176 height 10
paste input "hn98rSKJ9KCRBcEpOqcgHFfR"
type input "hn98rSKJ9KCRBcEpOqcgHFfR"
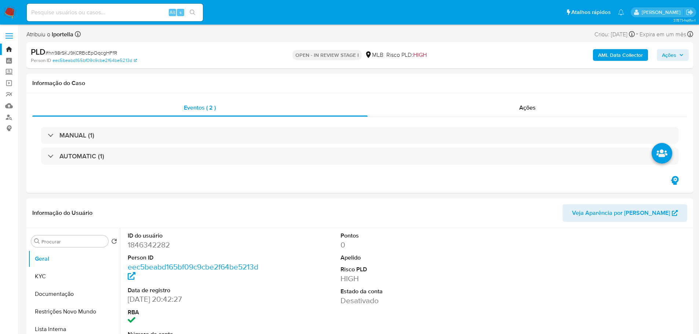
select select "10"
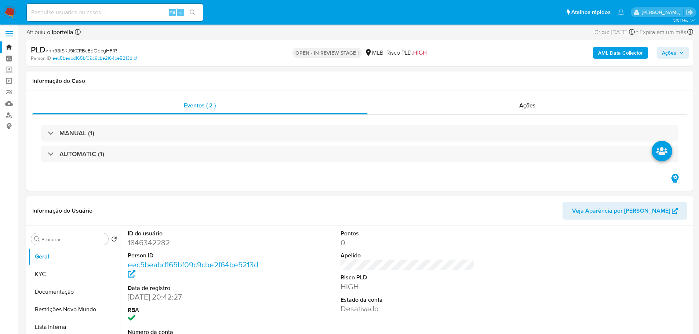
scroll to position [73, 0]
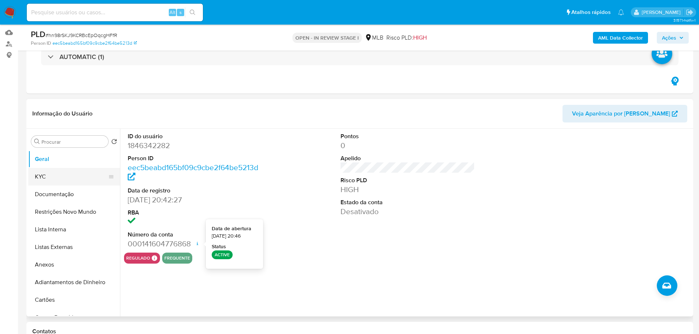
click at [81, 176] on button "KYC" at bounding box center [71, 177] width 86 height 18
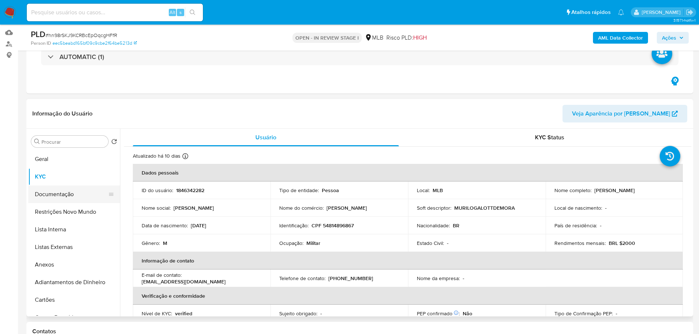
click at [81, 193] on button "Documentação" at bounding box center [71, 195] width 86 height 18
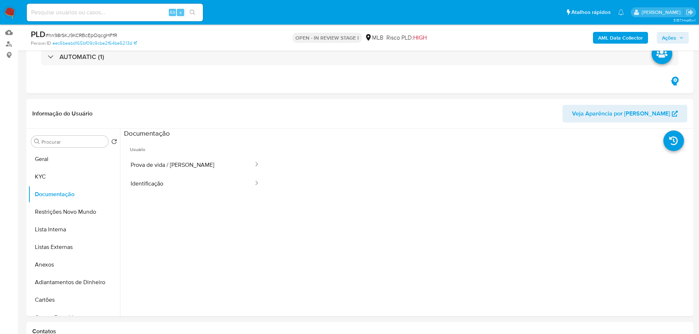
click at [192, 168] on button "Prova de vida / Selfie" at bounding box center [189, 165] width 130 height 19
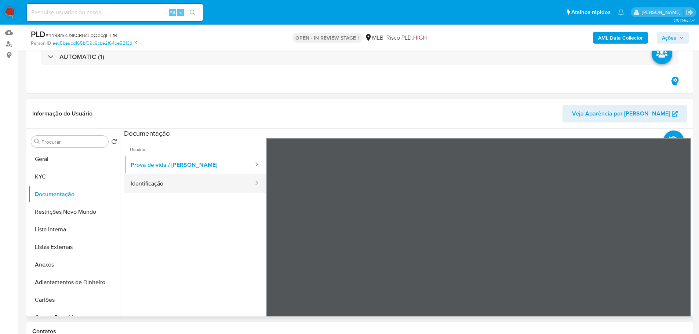
click at [192, 180] on button "Identificação" at bounding box center [189, 183] width 130 height 19
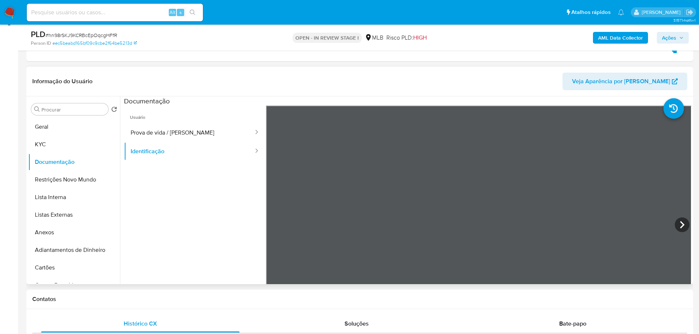
scroll to position [147, 0]
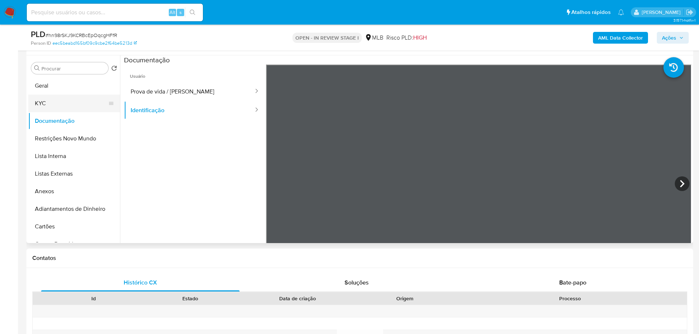
click at [84, 105] on button "KYC" at bounding box center [71, 104] width 86 height 18
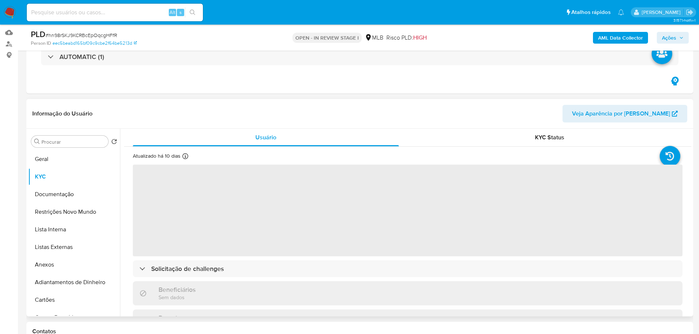
scroll to position [110, 0]
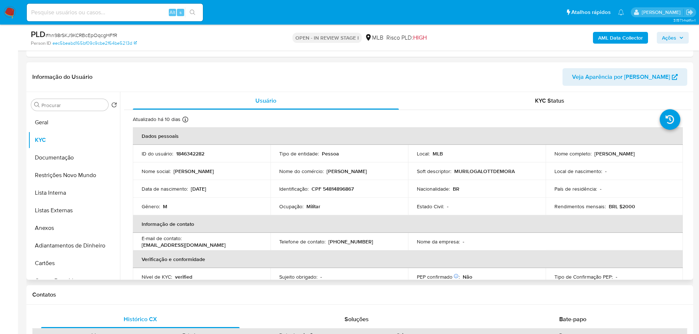
click at [313, 209] on p "Militar" at bounding box center [313, 206] width 14 height 7
copy p "Militar"
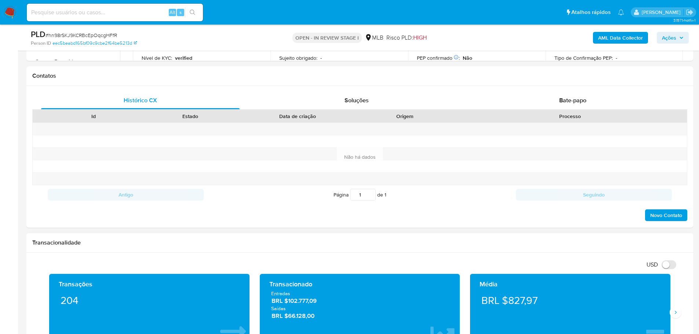
scroll to position [404, 0]
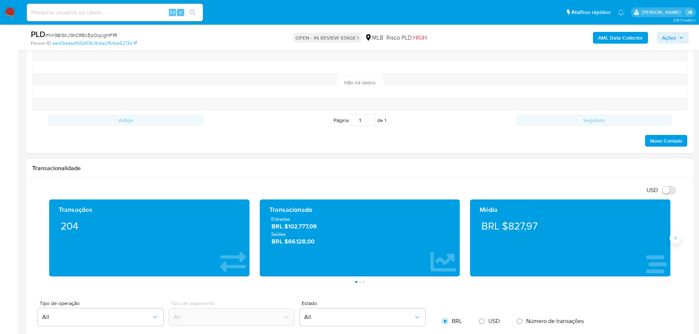
click at [680, 239] on button "Siguiente" at bounding box center [676, 238] width 12 height 12
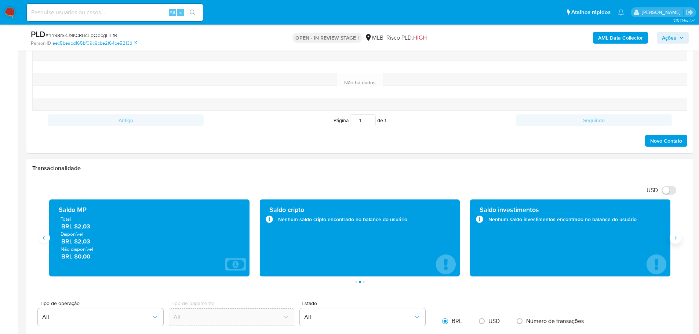
click at [680, 239] on button "Siguiente" at bounding box center [676, 238] width 12 height 12
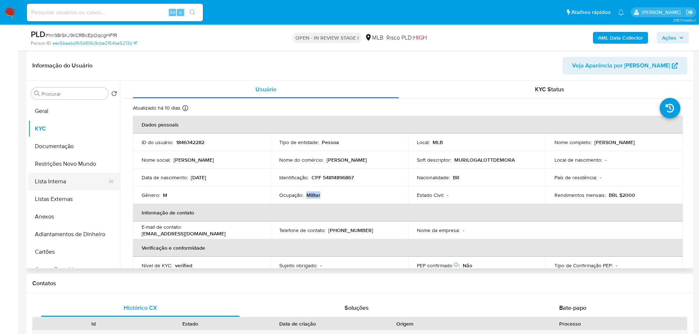
scroll to position [110, 0]
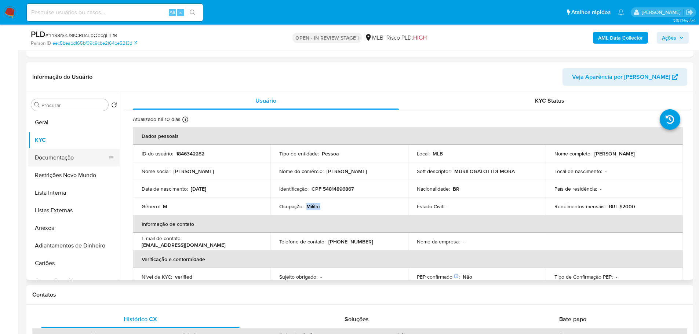
click at [55, 161] on button "Documentação" at bounding box center [71, 158] width 86 height 18
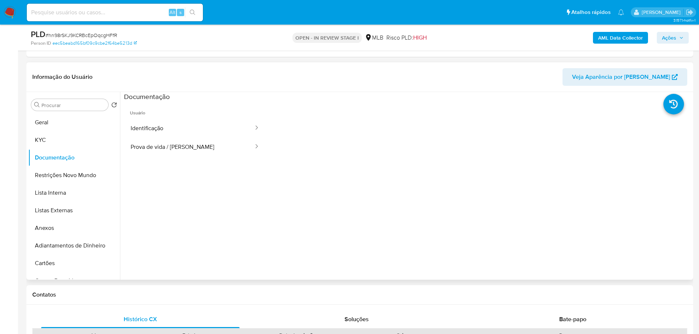
click at [170, 116] on span "Usuário" at bounding box center [195, 110] width 142 height 18
click at [168, 126] on button "Identificação" at bounding box center [189, 128] width 130 height 19
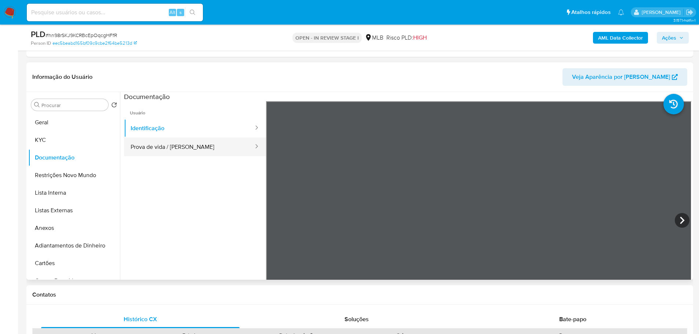
click at [179, 147] on button "Prova de vida / [PERSON_NAME]" at bounding box center [189, 147] width 130 height 19
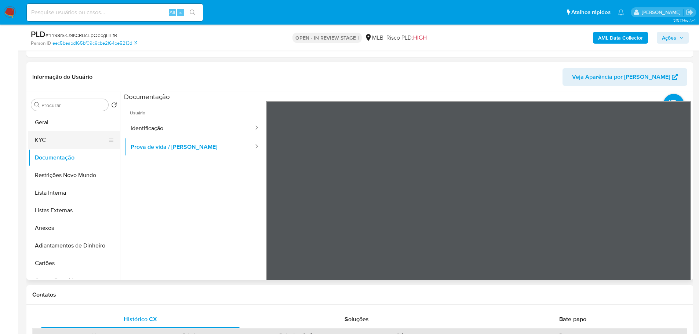
click at [52, 141] on button "KYC" at bounding box center [71, 140] width 86 height 18
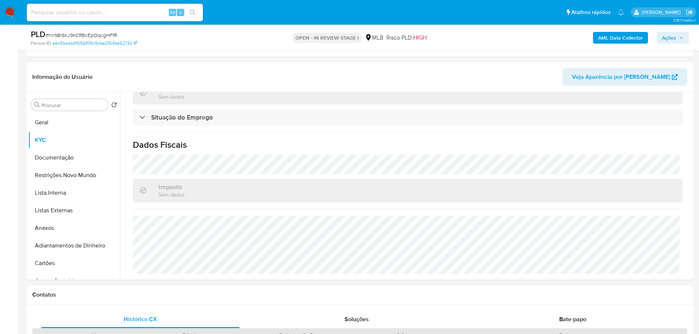
scroll to position [313, 0]
click at [64, 121] on button "Geral" at bounding box center [71, 123] width 86 height 18
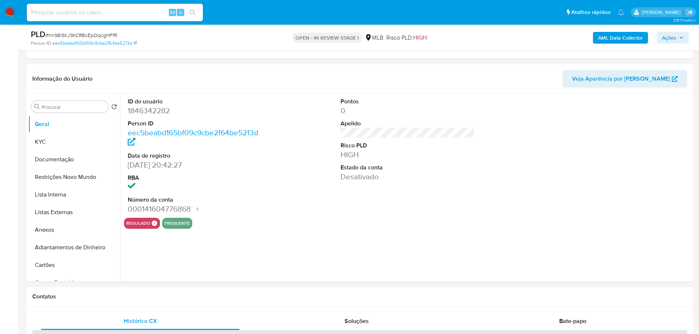
scroll to position [105, 0]
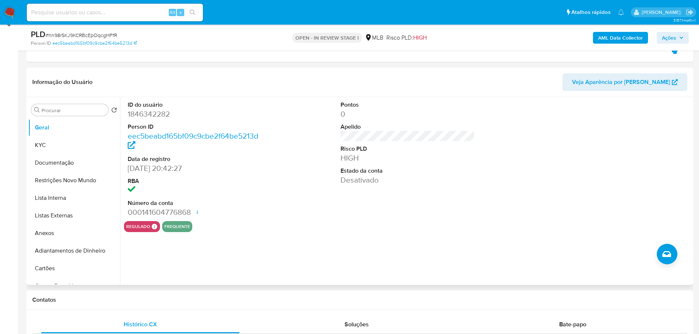
drag, startPoint x: 143, startPoint y: 302, endPoint x: 121, endPoint y: 260, distance: 47.0
click at [143, 302] on h1 "Contatos" at bounding box center [359, 300] width 655 height 7
click at [57, 145] on button "KYC" at bounding box center [71, 146] width 86 height 18
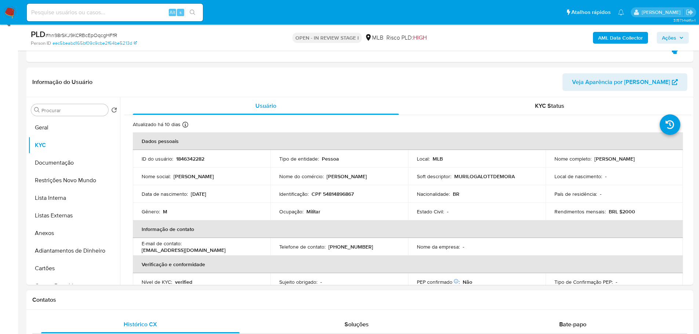
click at [94, 307] on div "Contatos" at bounding box center [359, 300] width 667 height 19
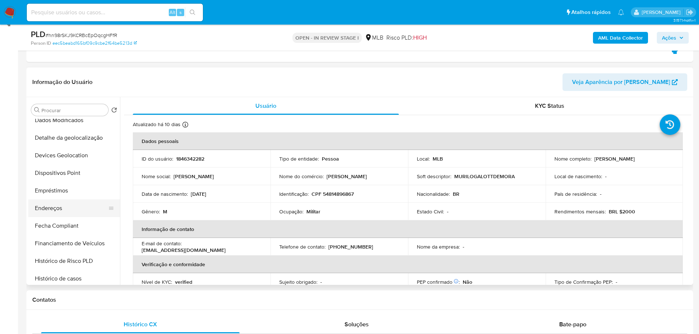
click at [60, 211] on button "Endereços" at bounding box center [71, 209] width 86 height 18
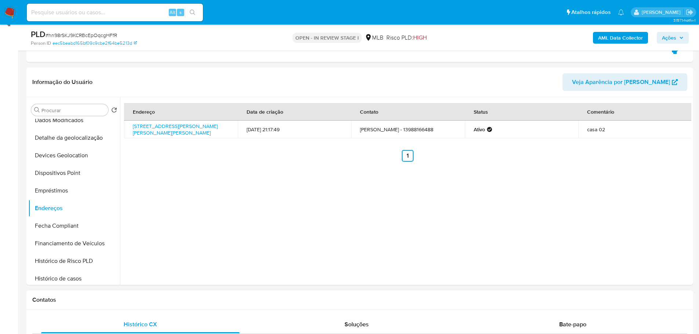
click at [138, 306] on div "Contatos" at bounding box center [359, 300] width 667 height 19
click at [70, 138] on button "Detalhe da geolocalização" at bounding box center [71, 138] width 86 height 18
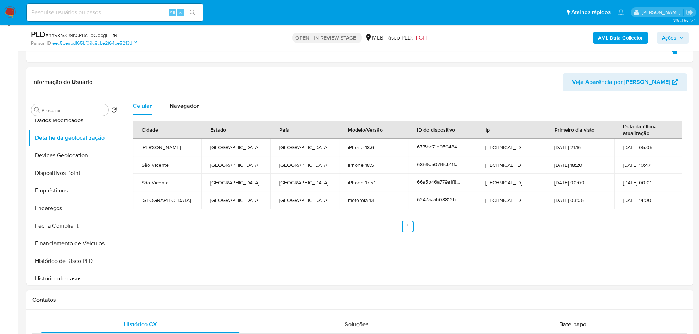
click at [156, 304] on div "Contatos" at bounding box center [359, 300] width 667 height 19
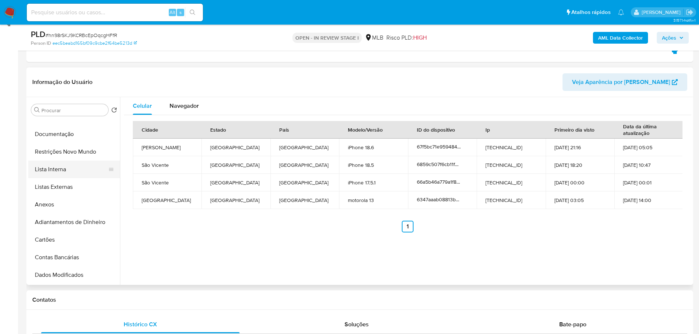
scroll to position [0, 0]
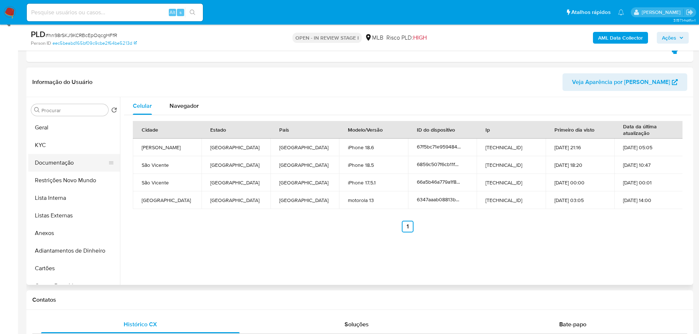
click at [62, 170] on button "Documentação" at bounding box center [71, 163] width 86 height 18
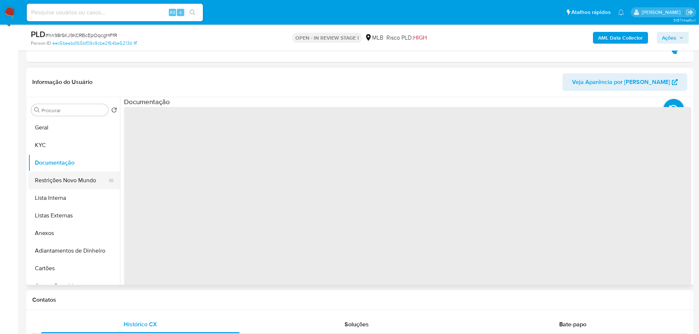
click at [62, 176] on button "Restrições Novo Mundo" at bounding box center [71, 181] width 86 height 18
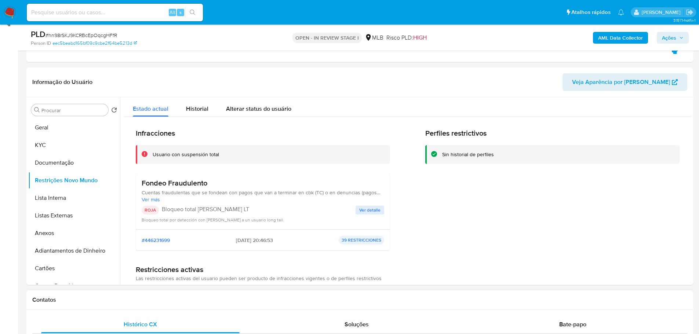
click at [196, 305] on div "Contatos" at bounding box center [359, 300] width 667 height 19
click at [152, 209] on p "ROJA" at bounding box center [150, 210] width 17 height 9
click at [200, 183] on h3 "Fondeo Fraudulento" at bounding box center [263, 183] width 243 height 9
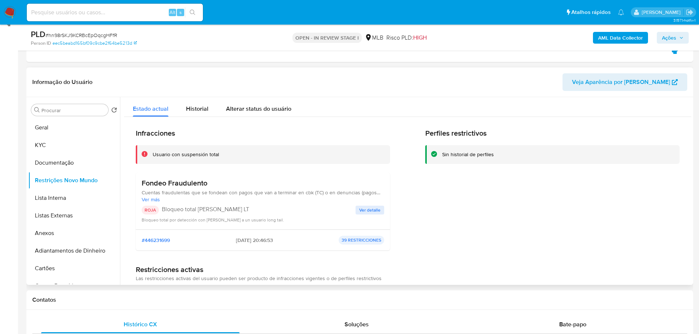
click at [200, 183] on h3 "Fondeo Fraudulento" at bounding box center [263, 183] width 243 height 9
click at [360, 207] on span "Ver detalle" at bounding box center [369, 210] width 21 height 7
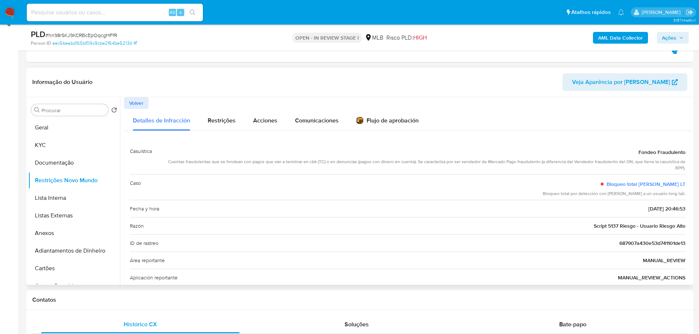
click at [138, 101] on span "Volver" at bounding box center [136, 103] width 14 height 10
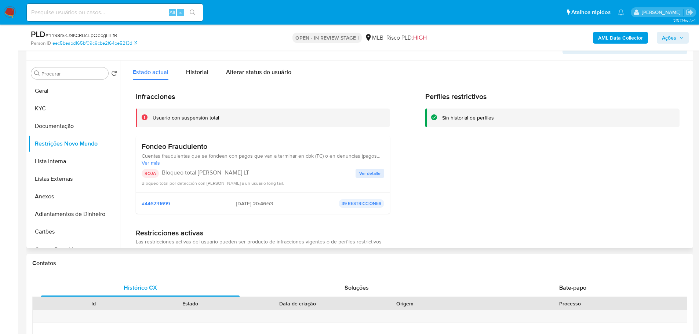
click at [361, 177] on span "Ver detalle" at bounding box center [369, 173] width 21 height 7
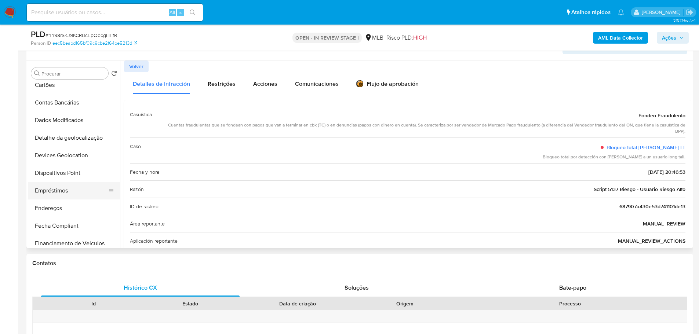
scroll to position [183, 0]
click at [77, 138] on button "Dispositivos Point" at bounding box center [71, 137] width 86 height 18
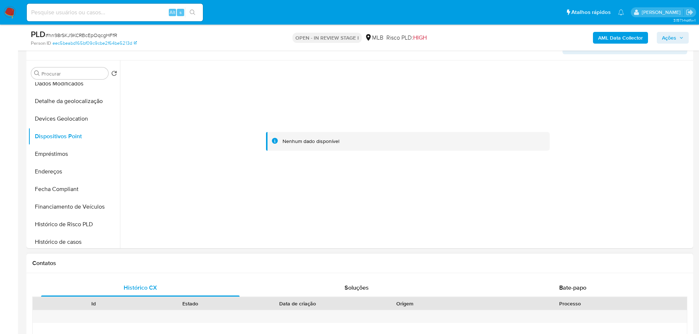
click at [157, 265] on h1 "Contatos" at bounding box center [359, 263] width 655 height 7
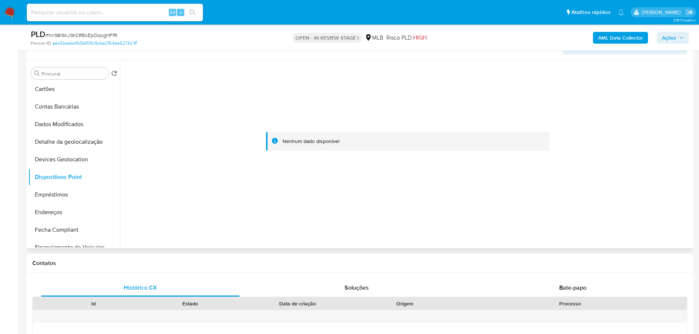
scroll to position [0, 0]
click at [50, 106] on button "KYC" at bounding box center [71, 109] width 86 height 18
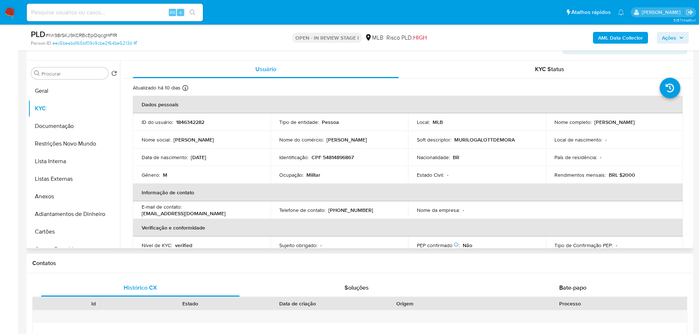
click at [338, 152] on td "Identificação : CPF 54814896867" at bounding box center [339, 158] width 138 height 18
click at [342, 155] on p "CPF 54814896867" at bounding box center [333, 157] width 42 height 7
copy p "54814896867"
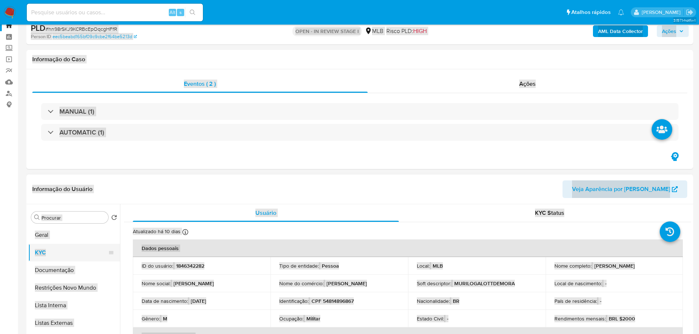
scroll to position [37, 0]
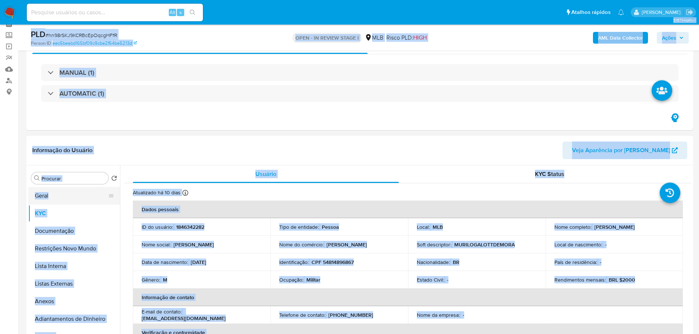
click at [51, 200] on button "Geral" at bounding box center [71, 196] width 86 height 18
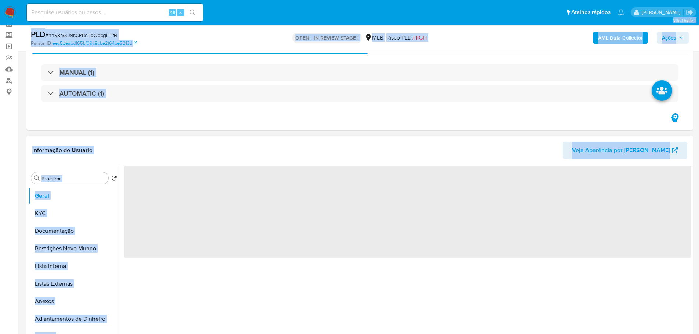
click at [202, 141] on div "Informação do Usuário Veja Aparência por Pessoa" at bounding box center [359, 151] width 667 height 30
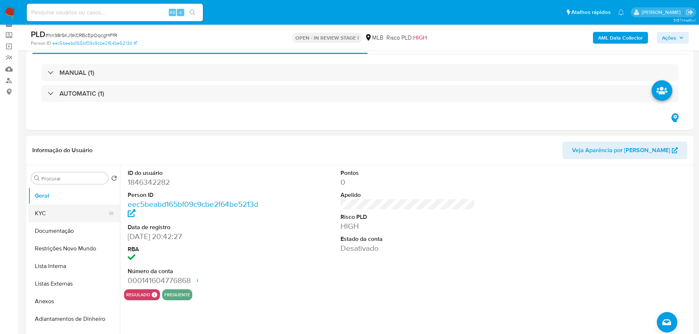
click at [51, 217] on button "KYC" at bounding box center [71, 214] width 86 height 18
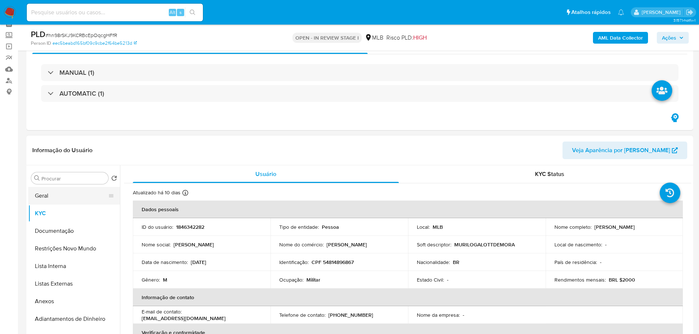
click at [52, 200] on button "Geral" at bounding box center [71, 196] width 86 height 18
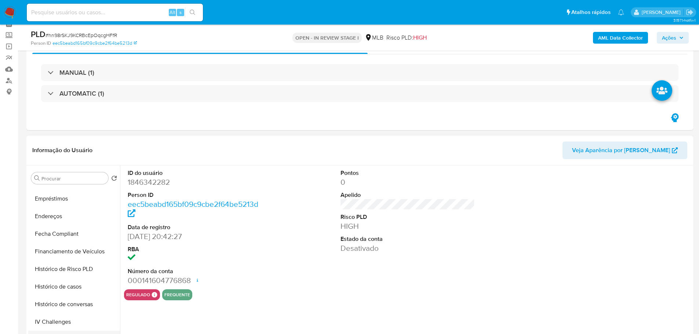
scroll to position [294, 0]
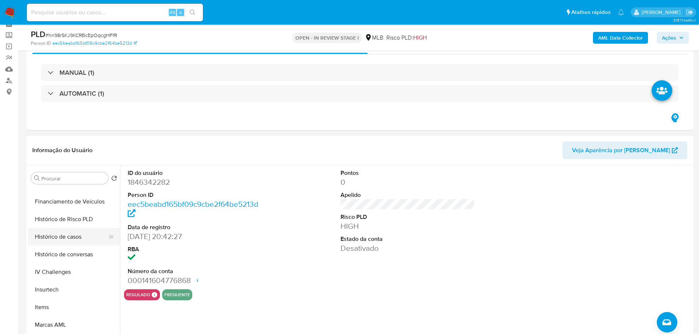
click at [70, 237] on button "Histórico de casos" at bounding box center [71, 237] width 86 height 18
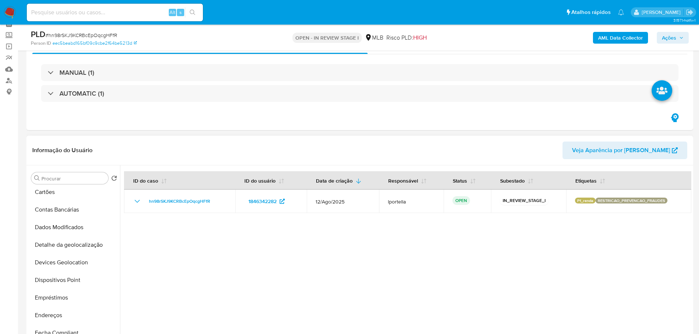
scroll to position [0, 0]
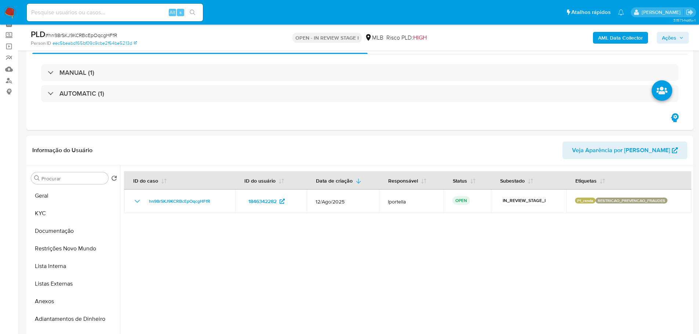
click at [668, 39] on span "Ações" at bounding box center [669, 38] width 14 height 12
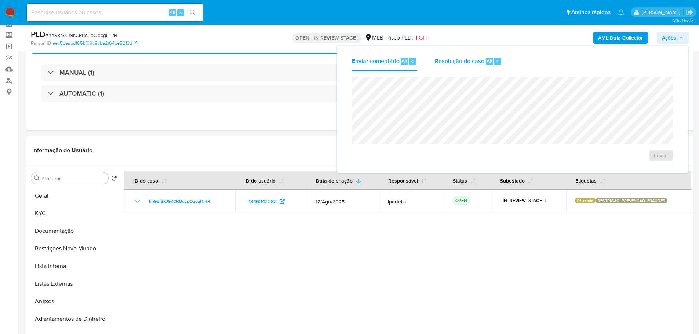
click at [478, 61] on span "Resolução do caso" at bounding box center [460, 61] width 50 height 8
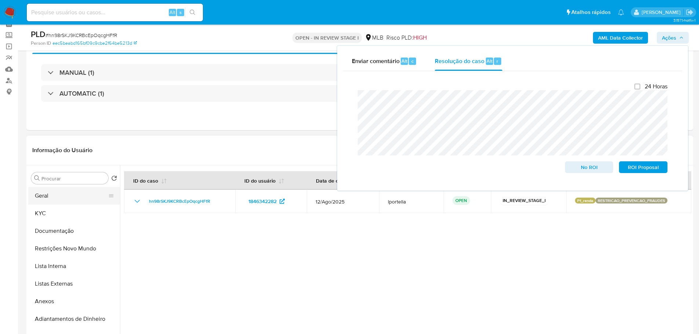
click at [46, 191] on button "Geral" at bounding box center [71, 196] width 86 height 18
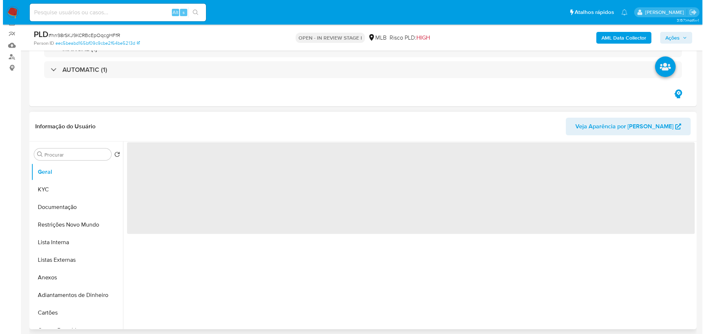
scroll to position [73, 0]
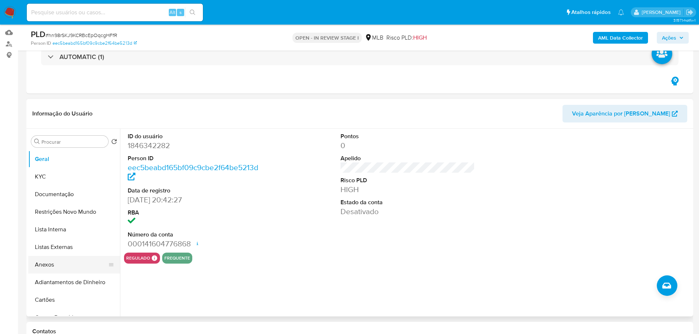
click at [49, 262] on button "Anexos" at bounding box center [71, 265] width 86 height 18
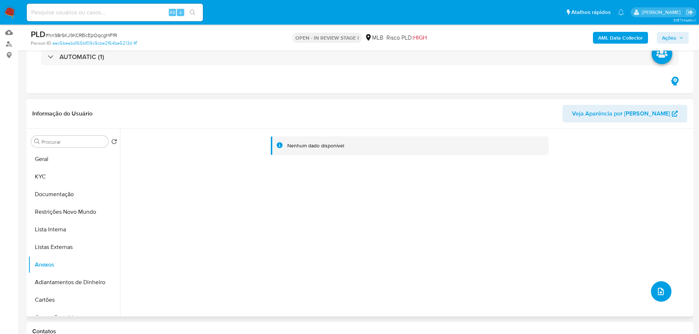
click at [658, 294] on icon "upload-file" at bounding box center [661, 291] width 6 height 7
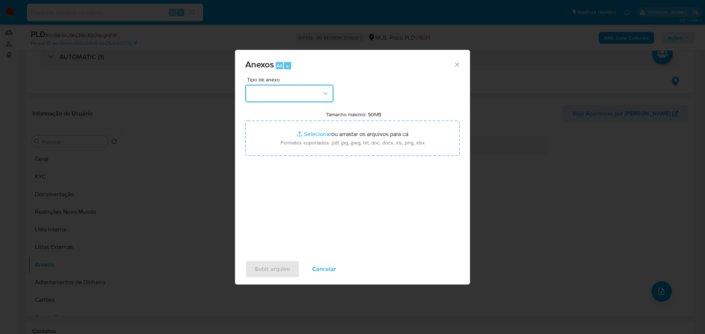
click at [328, 97] on icon "button" at bounding box center [324, 93] width 7 height 7
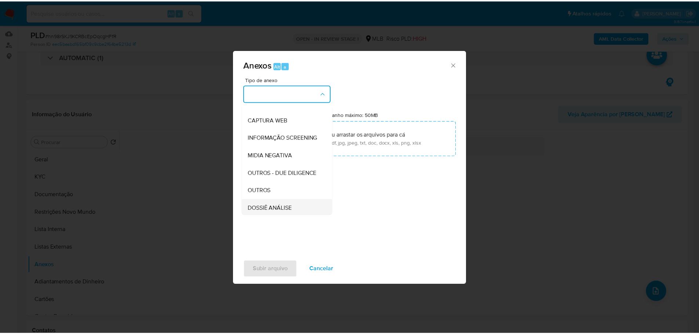
scroll to position [110, 0]
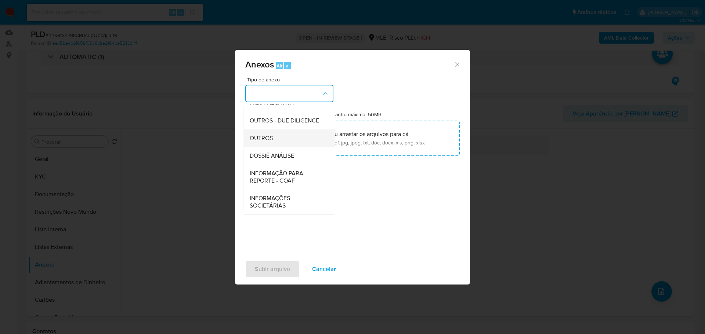
click at [269, 135] on div "OUTROS" at bounding box center [287, 139] width 75 height 18
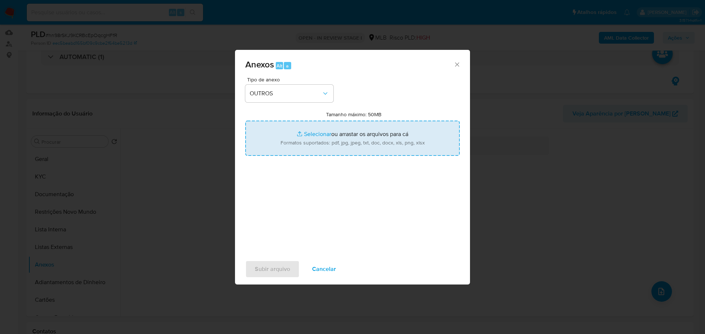
type input "C:\fakepath\SAR - XXX - CPF 54814896867 - MURILO GALOTT DE MORAES.pdf"
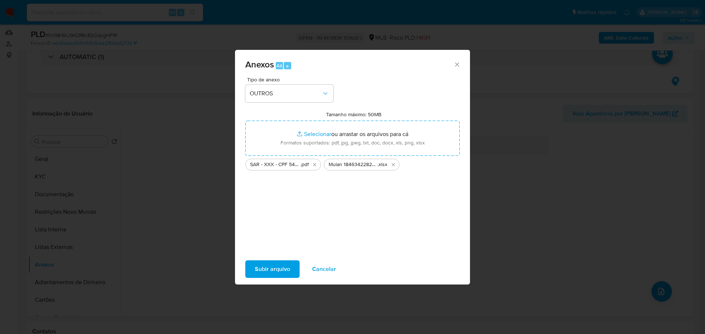
click at [286, 266] on span "Subir arquivo" at bounding box center [272, 269] width 35 height 16
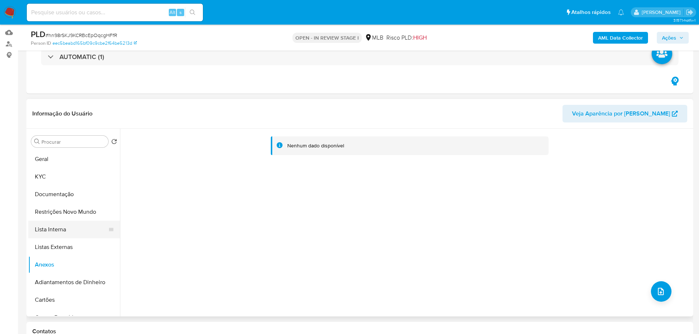
click at [68, 232] on button "Lista Interna" at bounding box center [71, 230] width 86 height 18
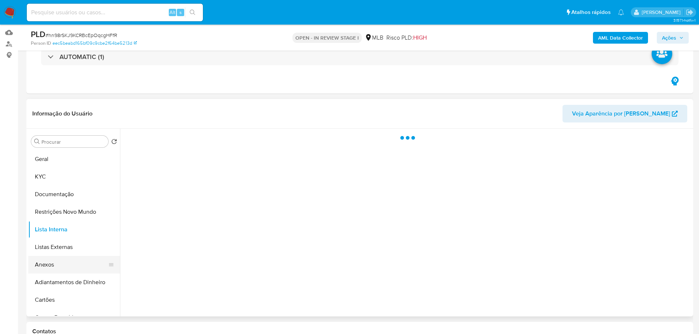
click at [69, 262] on button "Anexos" at bounding box center [71, 265] width 86 height 18
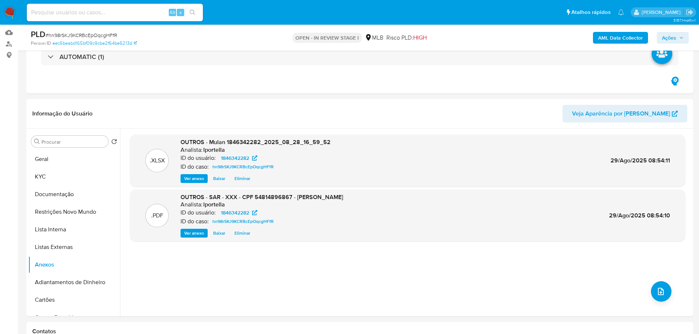
click at [677, 39] on span "Ações" at bounding box center [673, 38] width 22 height 10
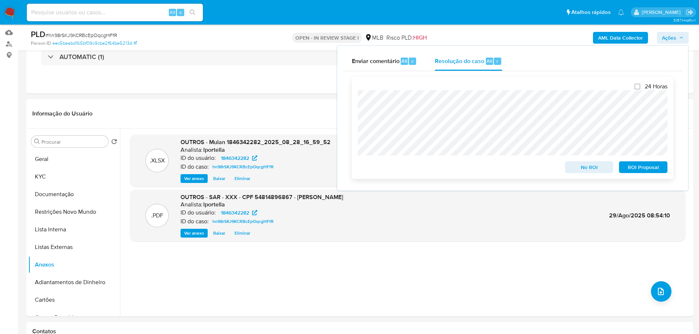
click at [652, 168] on span "ROI Proposal" at bounding box center [643, 167] width 38 height 10
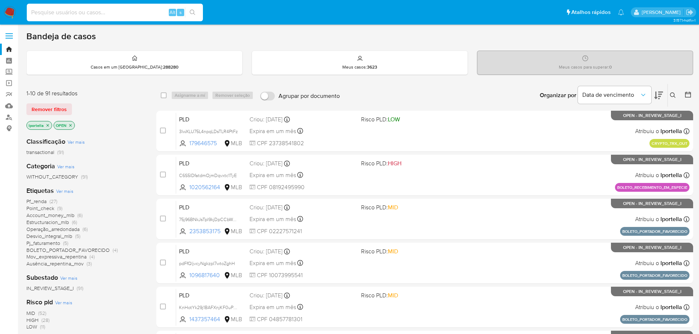
click at [139, 10] on input at bounding box center [115, 13] width 176 height 10
paste input "325502696"
type input "325502696"
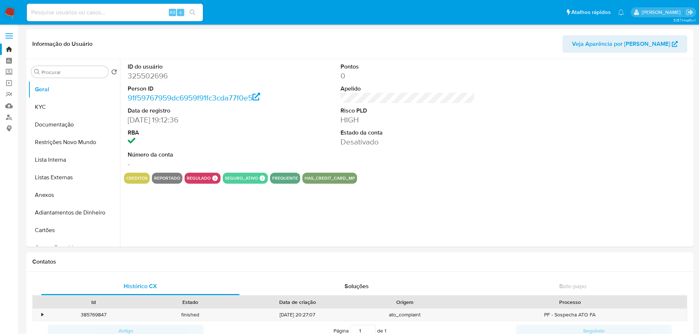
select select "10"
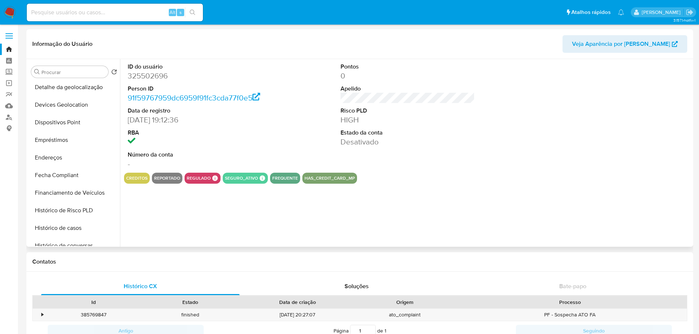
scroll to position [328, 0]
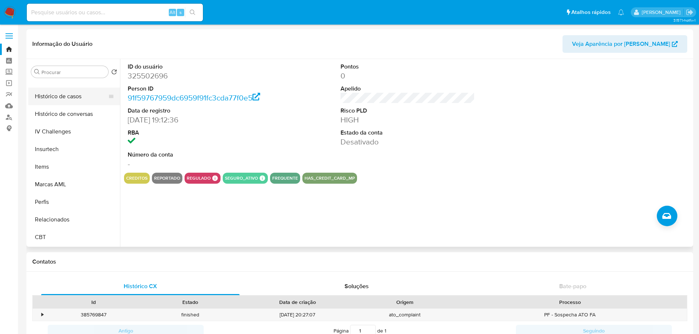
click at [65, 99] on button "Histórico de casos" at bounding box center [71, 97] width 86 height 18
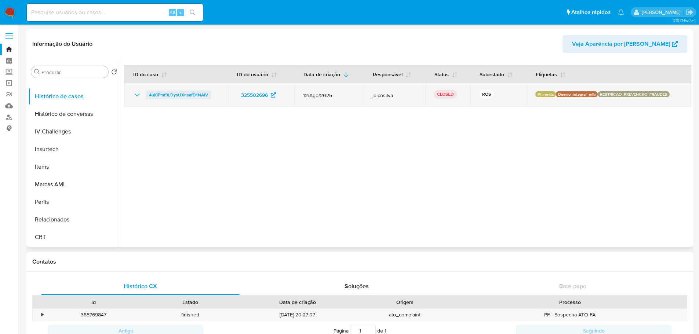
click at [171, 97] on span "4uKlPmf9LDysUXnsafD1NAlV" at bounding box center [178, 95] width 59 height 9
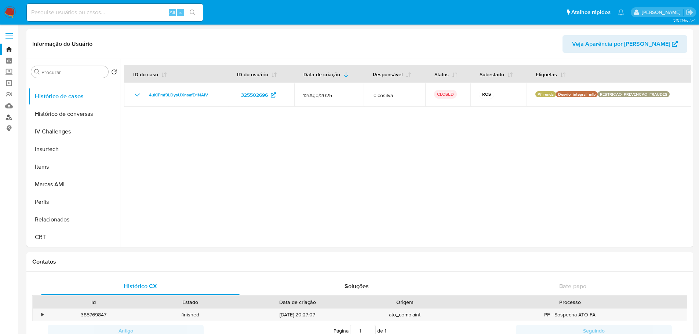
click at [9, 117] on link "Localizador de pessoas" at bounding box center [43, 117] width 87 height 11
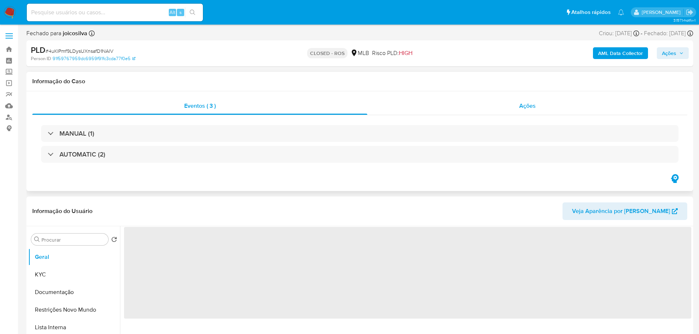
click at [524, 106] on span "Ações" at bounding box center [527, 106] width 17 height 8
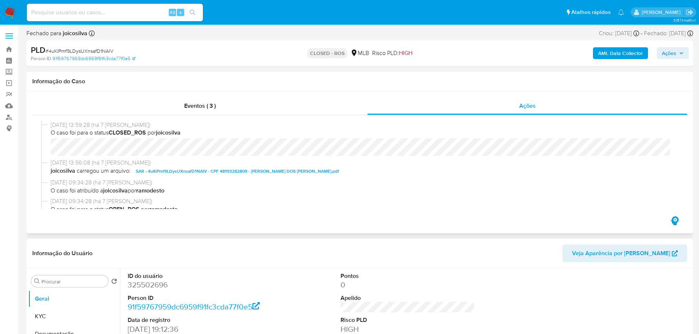
select select "10"
drag, startPoint x: 81, startPoint y: 124, endPoint x: 51, endPoint y: 123, distance: 29.8
click at [51, 123] on span "[DATE] 13:59:28 (há 7 [PERSON_NAME])" at bounding box center [363, 125] width 625 height 8
copy span "[DATE]"
click at [130, 19] on div "Alt s" at bounding box center [115, 13] width 176 height 18
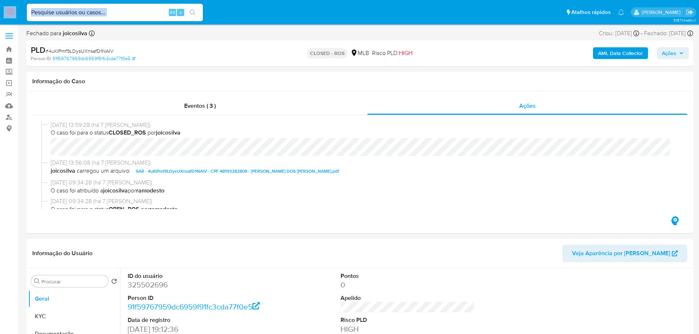
click at [129, 18] on div "Alt s" at bounding box center [115, 13] width 176 height 18
click at [127, 14] on input at bounding box center [115, 13] width 176 height 10
paste input "162215261"
type input "162215261"
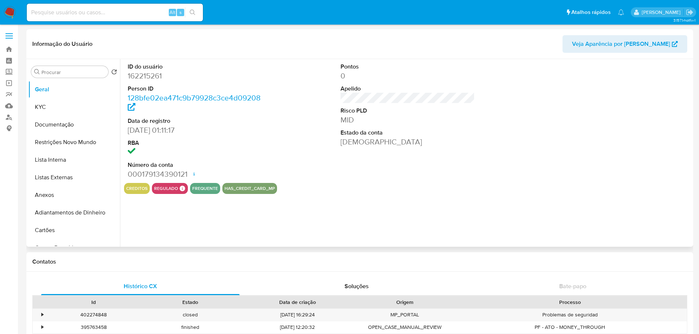
select select "10"
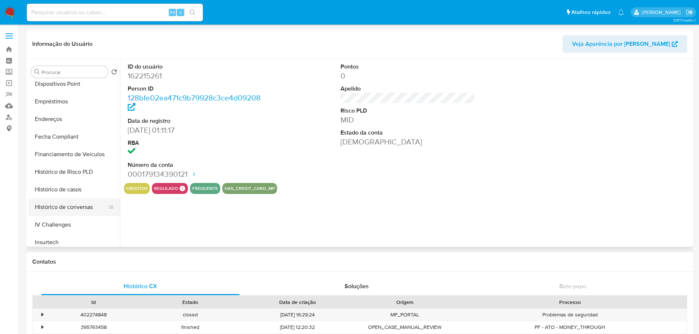
scroll to position [257, 0]
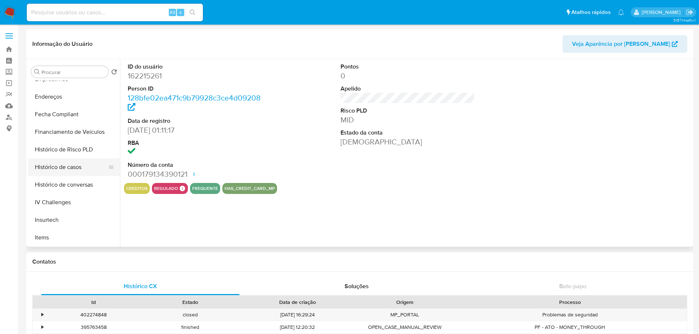
click at [62, 169] on button "Histórico de casos" at bounding box center [71, 168] width 86 height 18
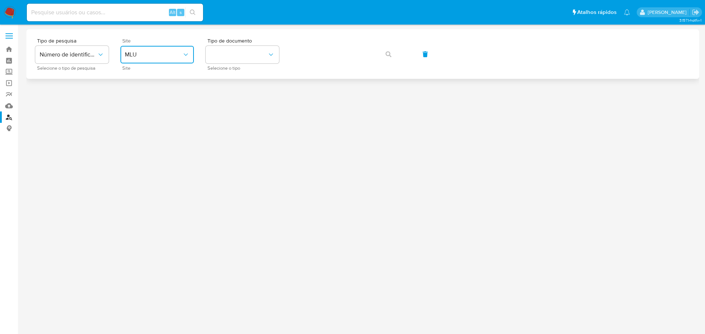
click at [160, 48] on button "MLU" at bounding box center [156, 55] width 73 height 18
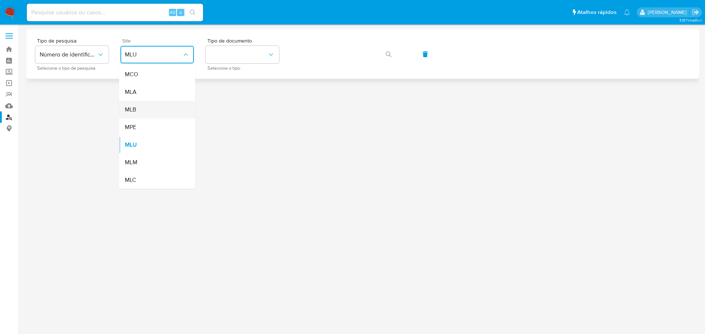
click at [139, 106] on div "MLB" at bounding box center [155, 110] width 60 height 18
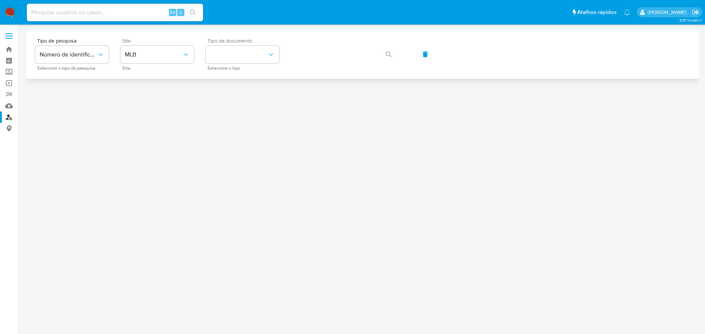
click at [210, 69] on div "Tipo de pesquisa Número de identificação Selecione o tipo de pesquisa Site MLB …" at bounding box center [362, 54] width 672 height 50
click at [228, 57] on button "identificationType" at bounding box center [242, 55] width 73 height 18
click at [227, 102] on div "CPF CPF" at bounding box center [240, 103] width 60 height 25
click at [383, 53] on button "button" at bounding box center [388, 55] width 25 height 18
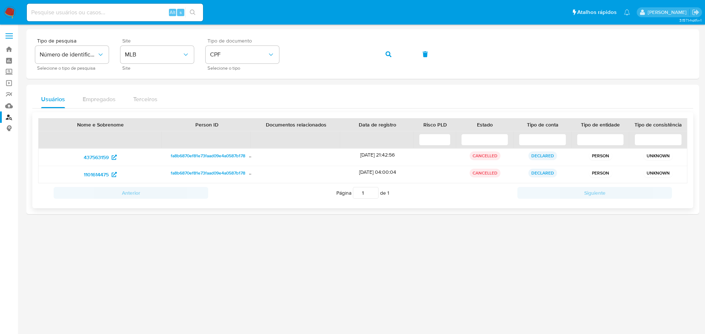
click at [180, 156] on span "fa8b6870ef81e73faad09e4a0587b178" at bounding box center [208, 156] width 74 height 9
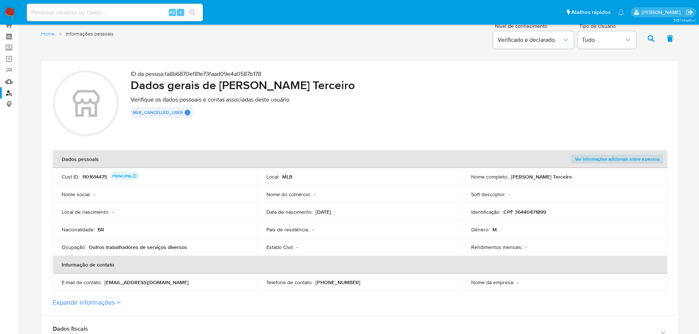
scroll to position [37, 0]
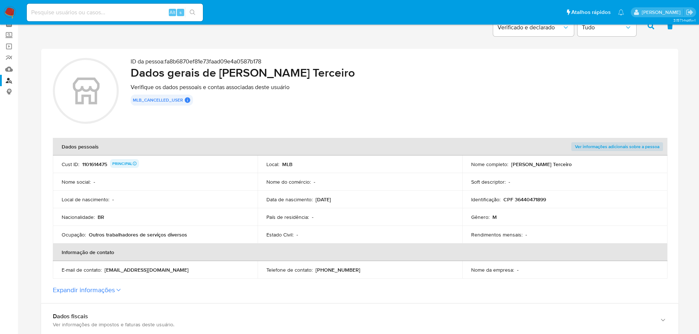
click at [97, 161] on div "1101614475 PRINCIPAL" at bounding box center [110, 164] width 57 height 10
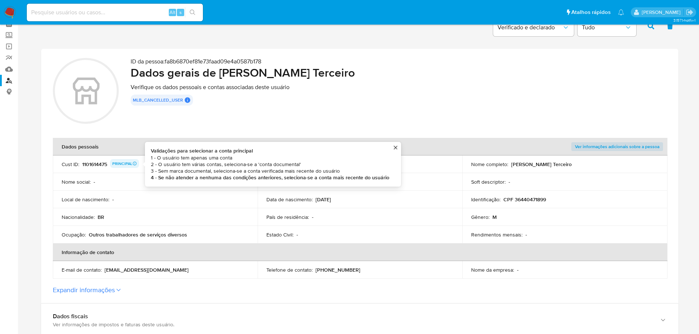
click at [121, 164] on div "PRINCIPAL" at bounding box center [124, 163] width 25 height 4
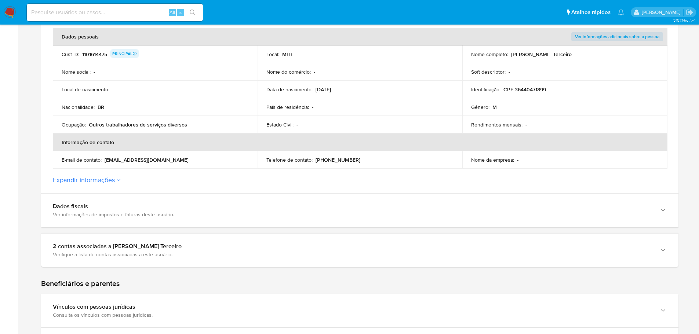
scroll to position [0, 0]
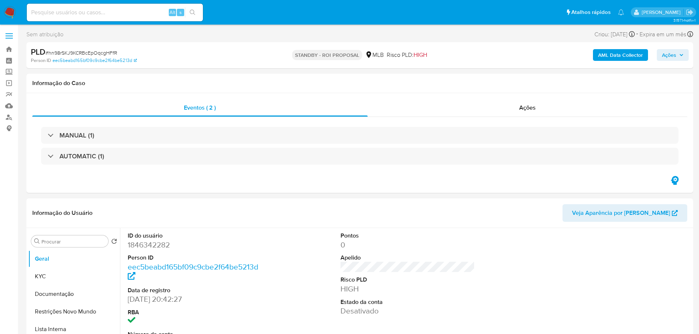
select select "10"
click at [101, 52] on span "# hn98rSKJ9KCRBcEpOqcgHFfR" at bounding box center [82, 52] width 72 height 7
copy span "hn98rSKJ9KCRBcEpOqcgHFfR"
click at [11, 10] on img at bounding box center [10, 12] width 12 height 12
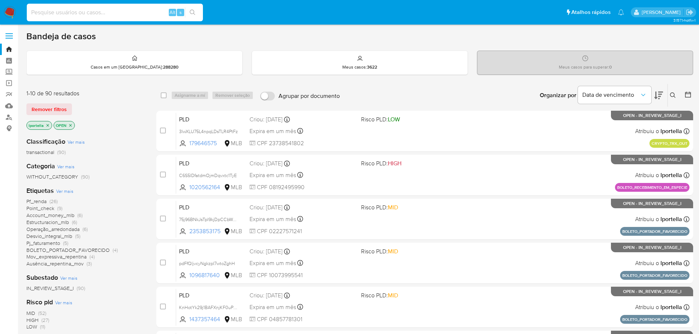
click at [77, 16] on input at bounding box center [115, 13] width 176 height 10
paste input "CsMnsW0i1h7mAgkSshxKAJU9"
type input "CsMnsW0i1h7mAgkSshxKAJU9"
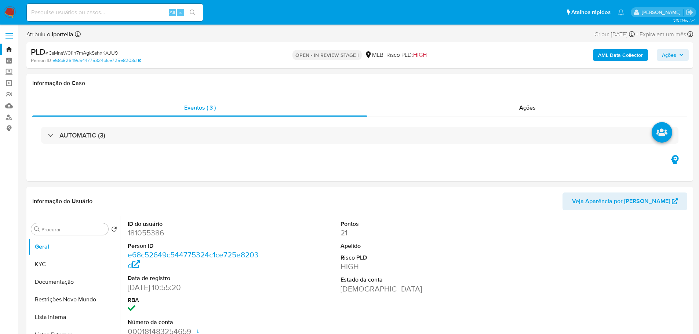
select select "10"
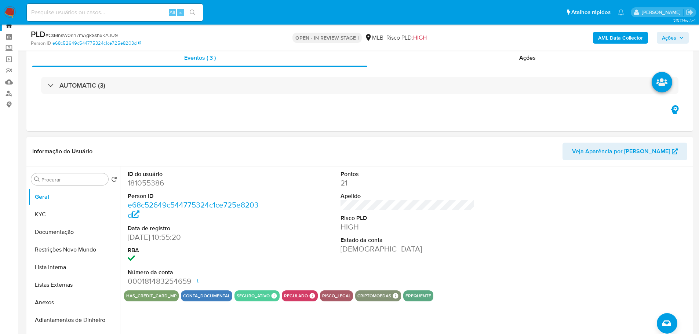
scroll to position [37, 0]
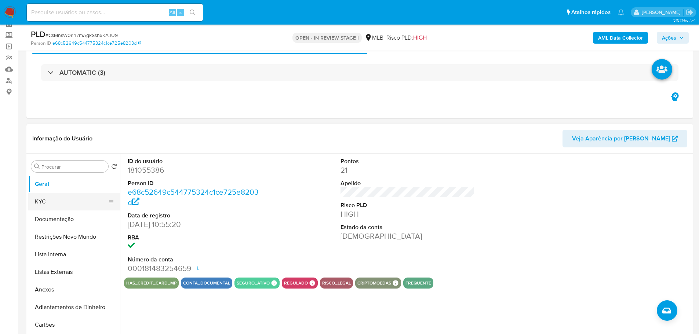
click at [54, 208] on button "KYC" at bounding box center [71, 202] width 86 height 18
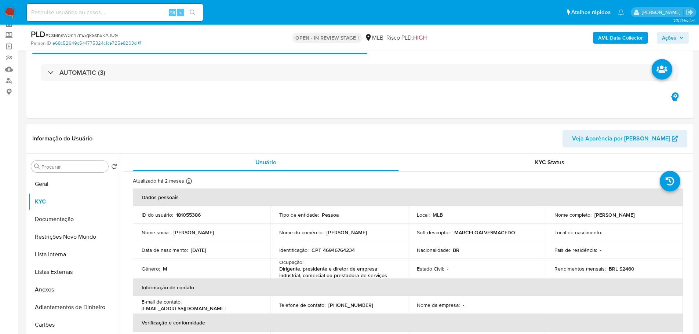
scroll to position [220, 0]
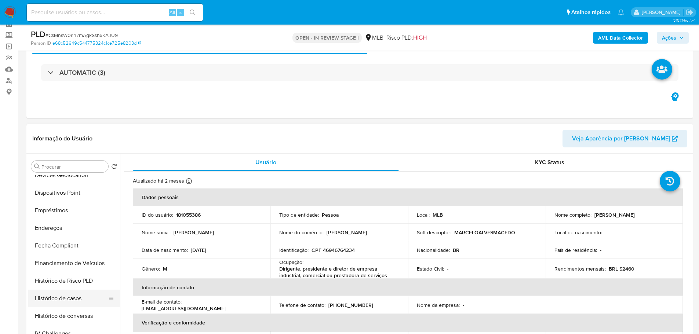
click at [66, 299] on button "Histórico de casos" at bounding box center [71, 299] width 86 height 18
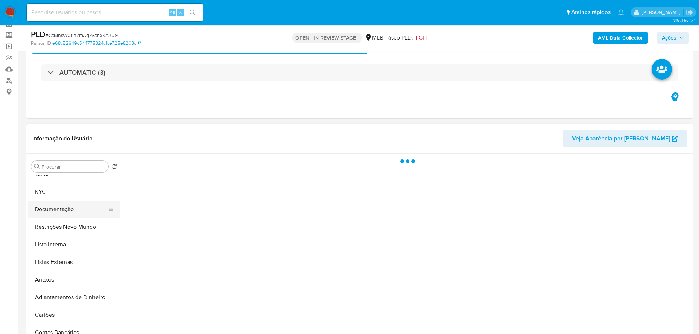
scroll to position [0, 0]
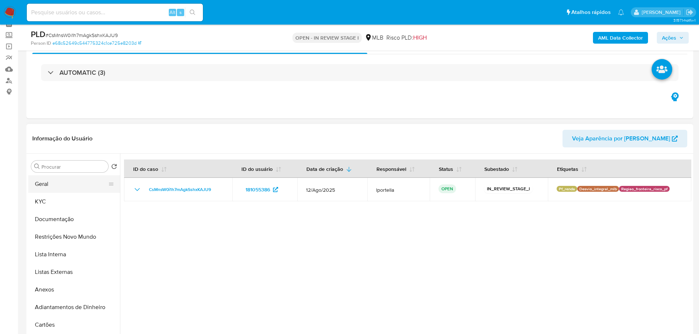
click at [62, 188] on button "Geral" at bounding box center [71, 184] width 86 height 18
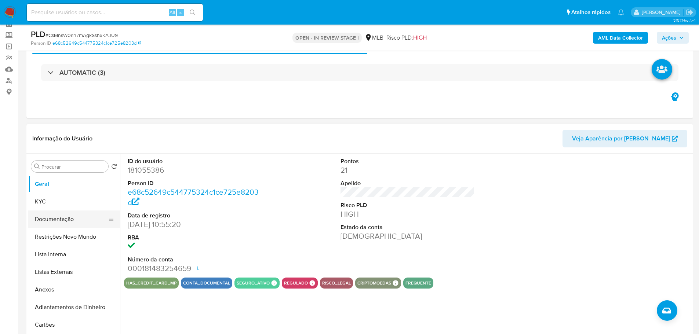
drag, startPoint x: 64, startPoint y: 221, endPoint x: 108, endPoint y: 215, distance: 44.5
click at [64, 221] on button "Documentação" at bounding box center [71, 220] width 86 height 18
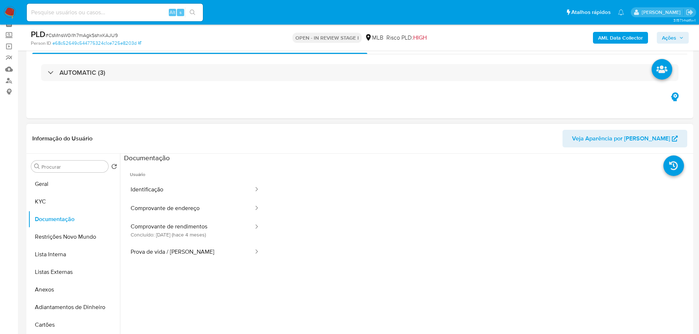
click at [161, 187] on button "Identificação" at bounding box center [189, 190] width 130 height 19
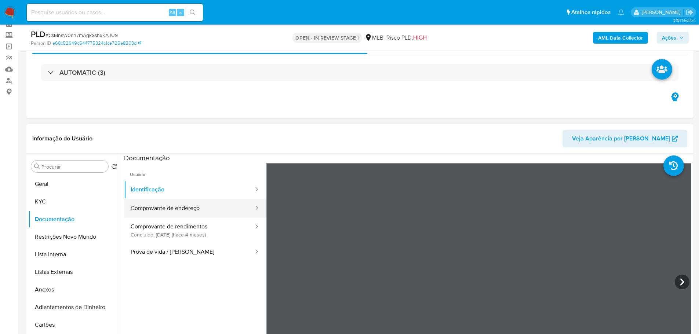
click at [190, 208] on button "Comprovante de endereço" at bounding box center [189, 208] width 130 height 19
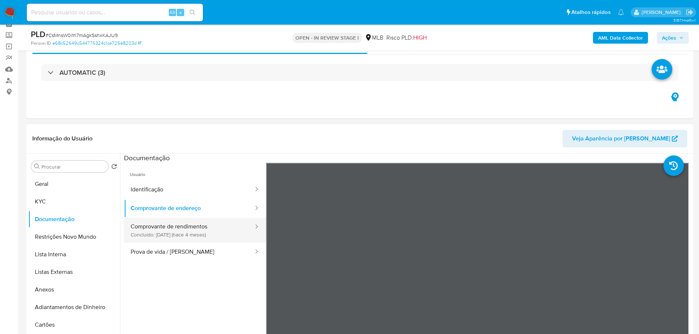
click at [156, 233] on button "Comprovante de rendimentos Concluído: 02/05/2025 (hace 4 meses)" at bounding box center [189, 230] width 130 height 25
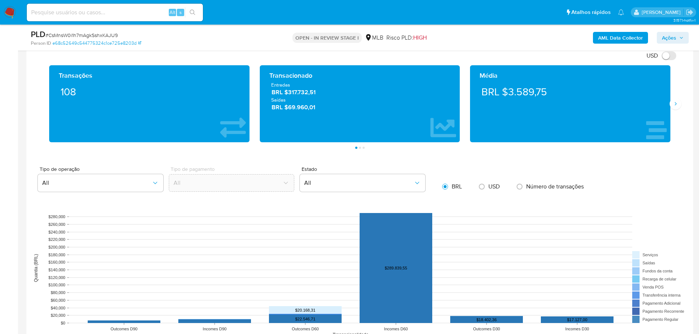
scroll to position [404, 0]
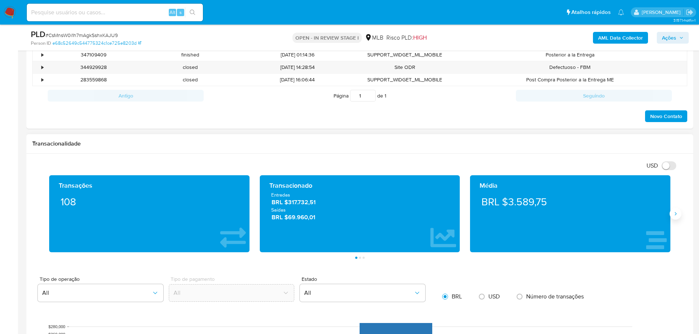
click at [676, 217] on button "Siguiente" at bounding box center [676, 214] width 12 height 12
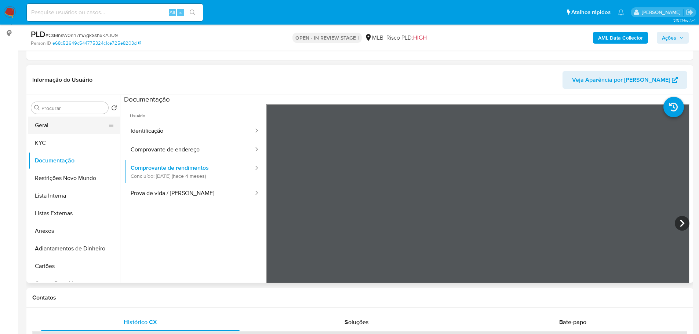
scroll to position [37, 0]
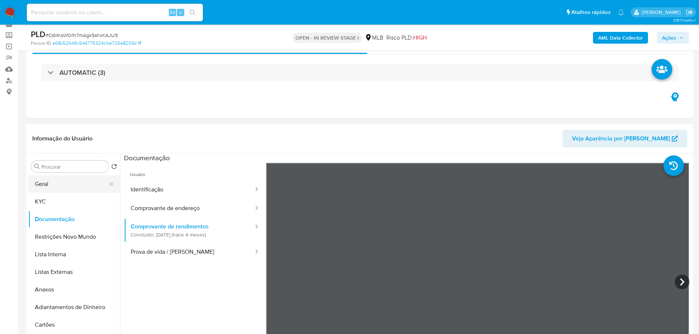
click at [42, 182] on button "Geral" at bounding box center [71, 184] width 86 height 18
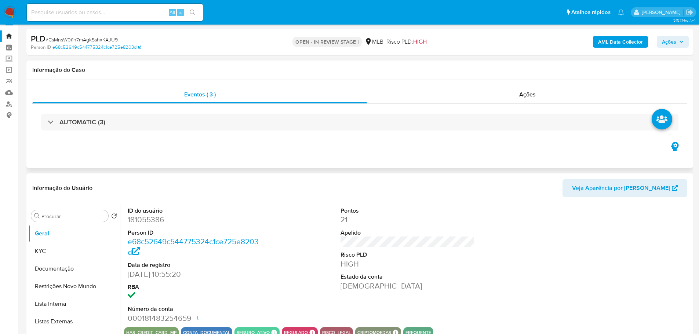
scroll to position [0, 0]
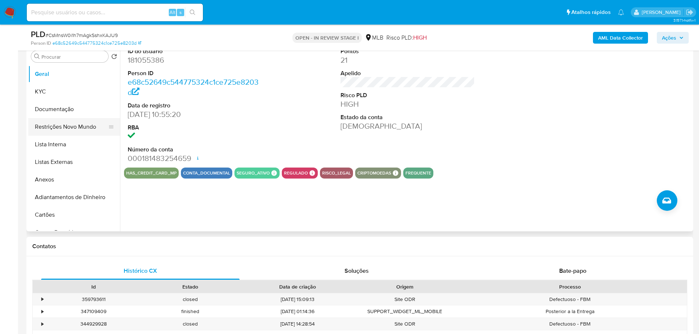
drag, startPoint x: 58, startPoint y: 109, endPoint x: 91, endPoint y: 132, distance: 39.9
click at [58, 109] on button "Documentação" at bounding box center [74, 110] width 92 height 18
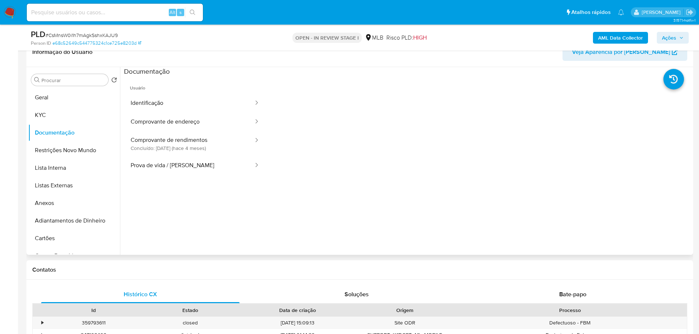
scroll to position [110, 0]
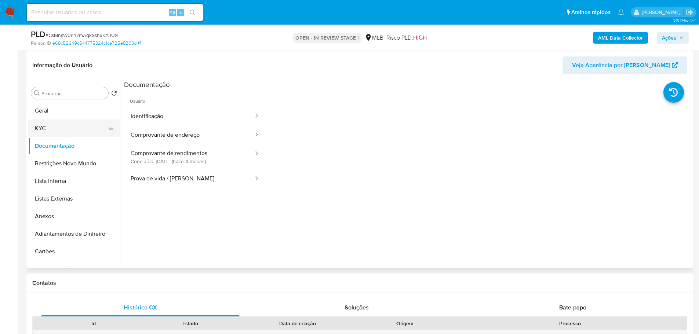
click at [49, 123] on button "KYC" at bounding box center [71, 129] width 86 height 18
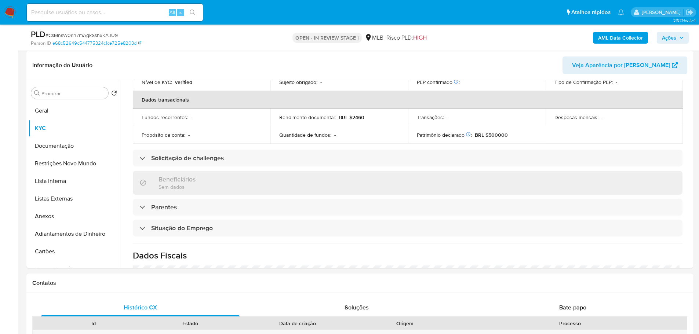
scroll to position [308, 0]
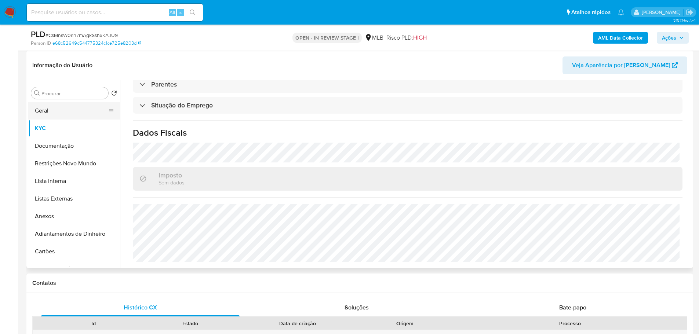
click at [59, 110] on button "Geral" at bounding box center [71, 111] width 86 height 18
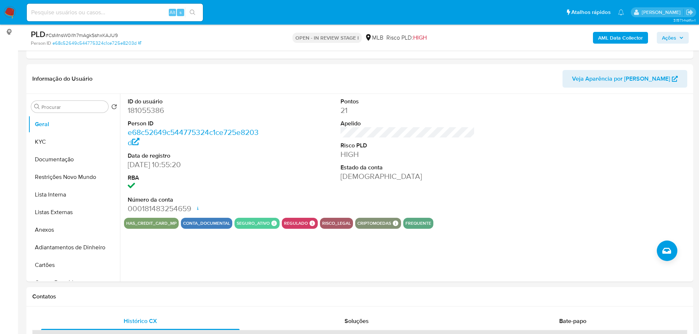
scroll to position [95, 0]
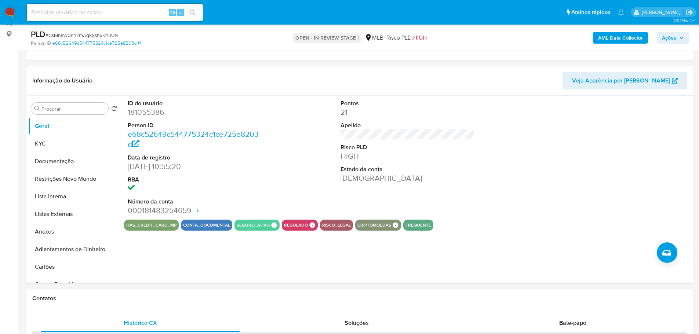
drag, startPoint x: 161, startPoint y: 308, endPoint x: 148, endPoint y: 298, distance: 16.4
click at [161, 308] on div "Contatos" at bounding box center [359, 298] width 667 height 19
click at [41, 141] on button "KYC" at bounding box center [71, 144] width 86 height 18
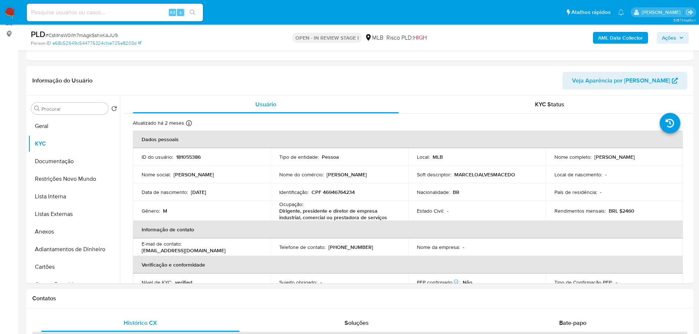
click at [475, 300] on h1 "Contatos" at bounding box center [359, 298] width 655 height 7
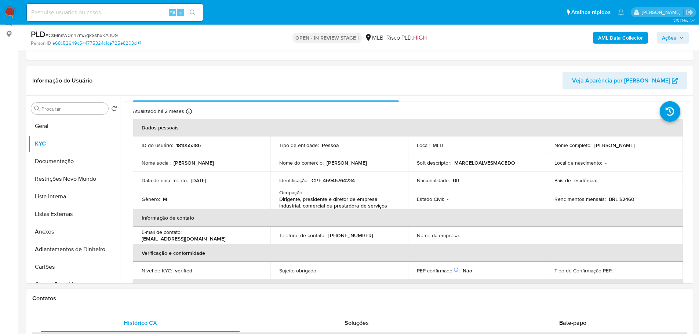
click at [118, 295] on h1 "Contatos" at bounding box center [359, 298] width 655 height 7
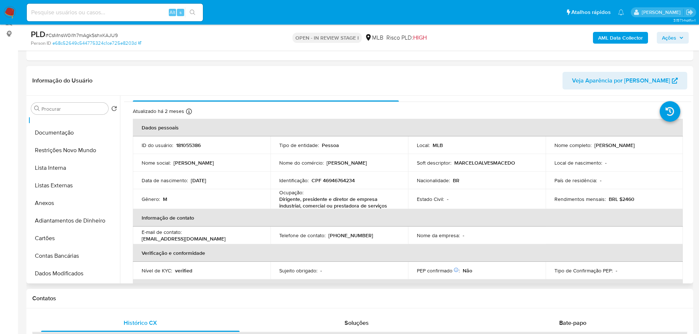
scroll to position [147, 0]
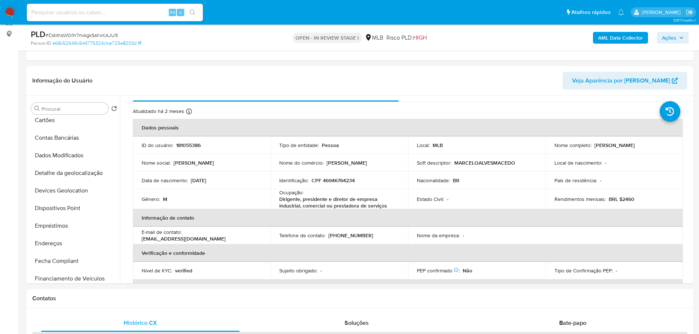
drag, startPoint x: 66, startPoint y: 238, endPoint x: 6, endPoint y: 239, distance: 60.2
click at [65, 239] on button "Endereços" at bounding box center [74, 244] width 92 height 18
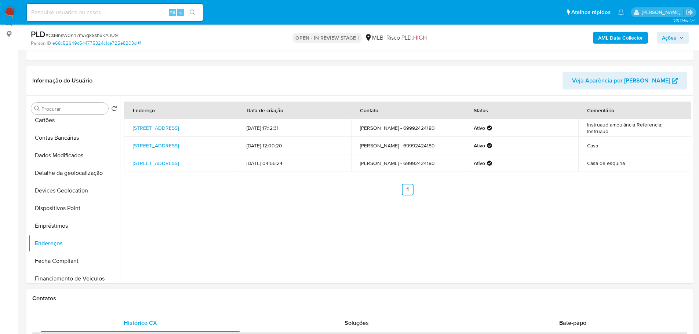
click at [139, 296] on h1 "Contatos" at bounding box center [359, 298] width 655 height 7
click at [80, 177] on button "Detalhe da geolocalização" at bounding box center [71, 173] width 86 height 18
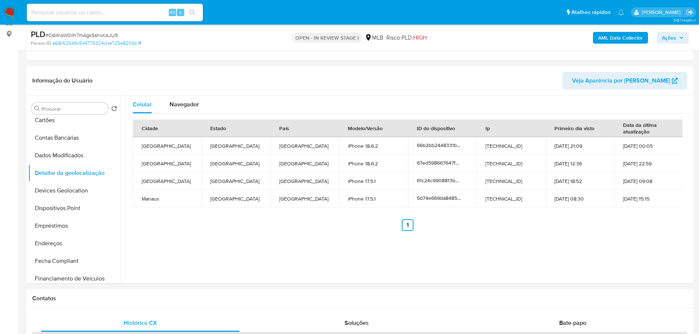
drag, startPoint x: 143, startPoint y: 302, endPoint x: 134, endPoint y: 298, distance: 10.7
click at [143, 302] on h1 "Contatos" at bounding box center [359, 298] width 655 height 7
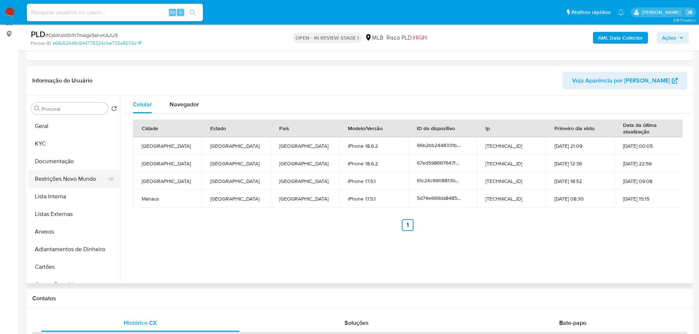
click at [63, 182] on button "Restrições Novo Mundo" at bounding box center [71, 179] width 86 height 18
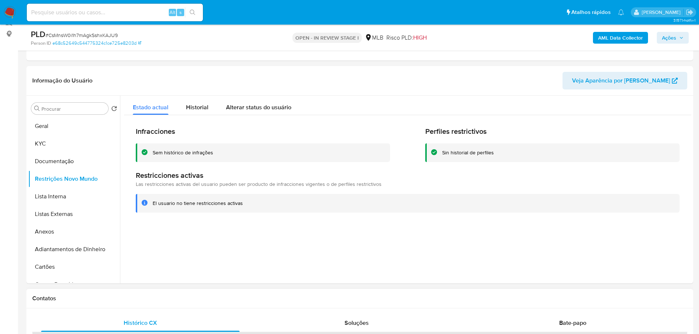
click at [105, 300] on h1 "Contatos" at bounding box center [359, 298] width 655 height 7
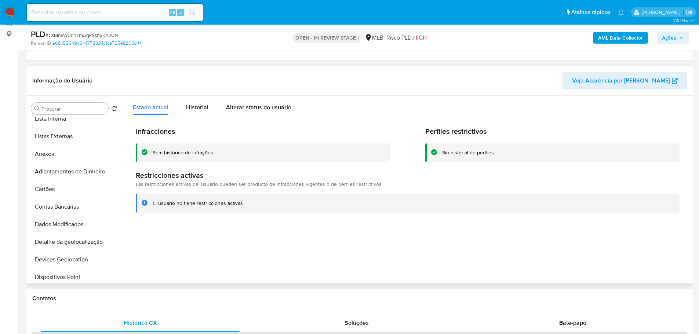
scroll to position [147, 0]
click at [73, 200] on button "Dispositivos Point" at bounding box center [71, 209] width 86 height 18
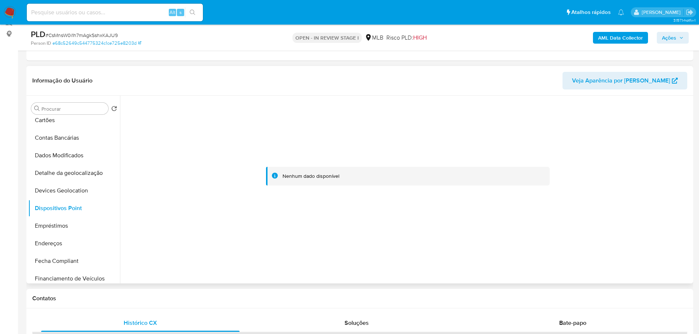
drag, startPoint x: 207, startPoint y: 305, endPoint x: 207, endPoint y: 246, distance: 59.1
click at [207, 305] on div "Contatos" at bounding box center [359, 298] width 667 height 19
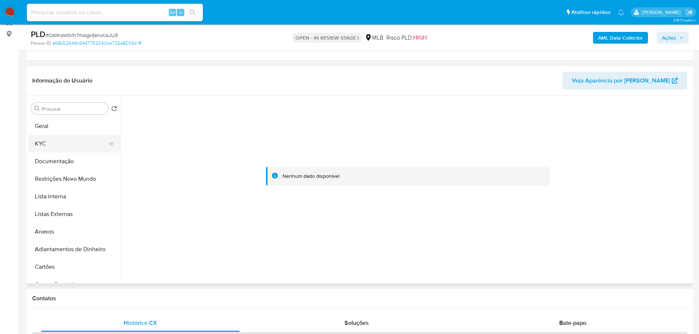
click at [55, 149] on button "KYC" at bounding box center [71, 144] width 86 height 18
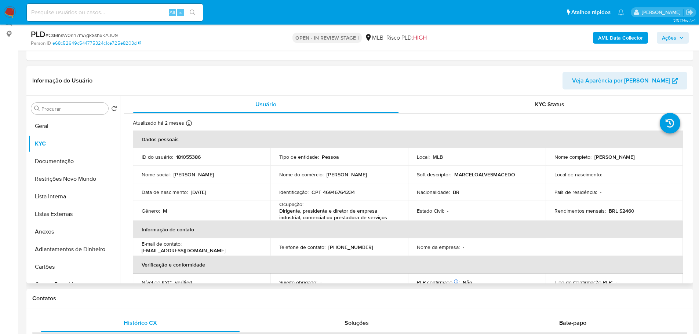
click at [331, 194] on p "CPF 46946764234" at bounding box center [333, 192] width 43 height 7
copy p "46946764234"
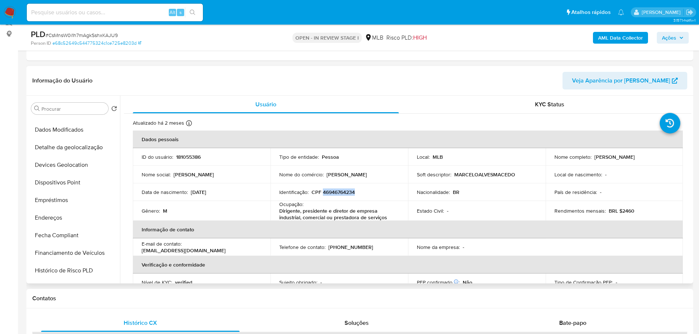
scroll to position [328, 0]
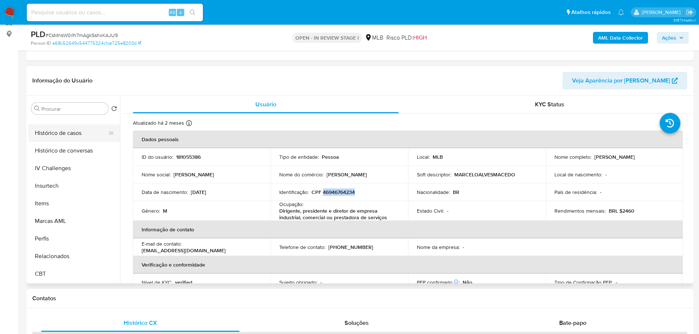
click at [66, 136] on button "Histórico de casos" at bounding box center [71, 133] width 86 height 18
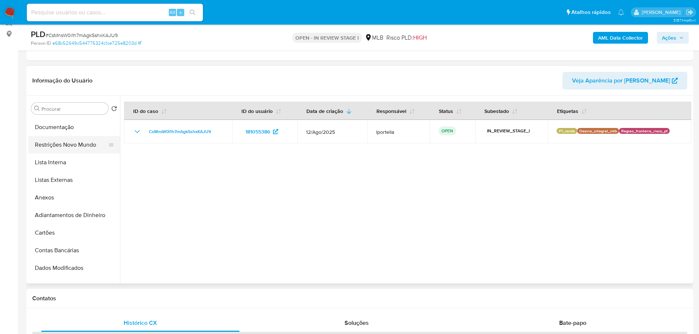
scroll to position [0, 0]
click at [6, 9] on img at bounding box center [10, 12] width 12 height 12
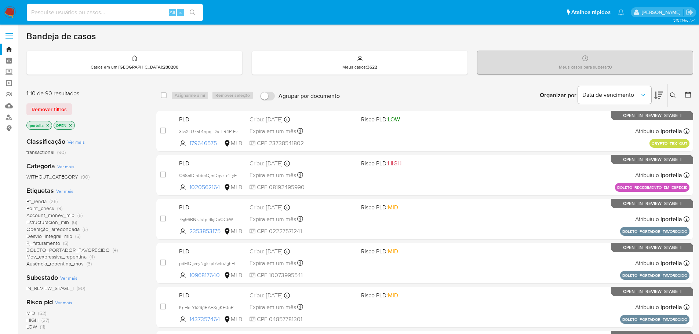
click at [57, 11] on input at bounding box center [115, 13] width 176 height 10
paste input "E90wsMK3tEKP4bsKpUI4nRuq"
type input "E90wsMK3tEKP4bsKpUI4nRuq"
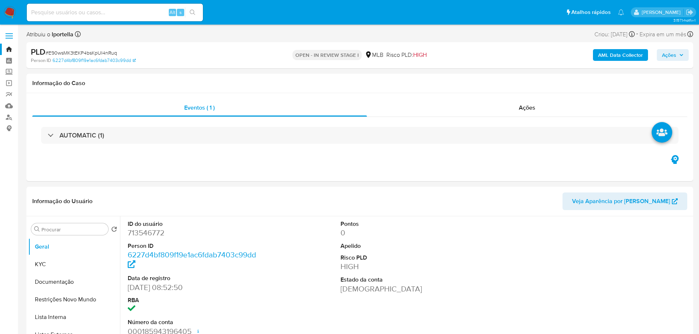
select select "10"
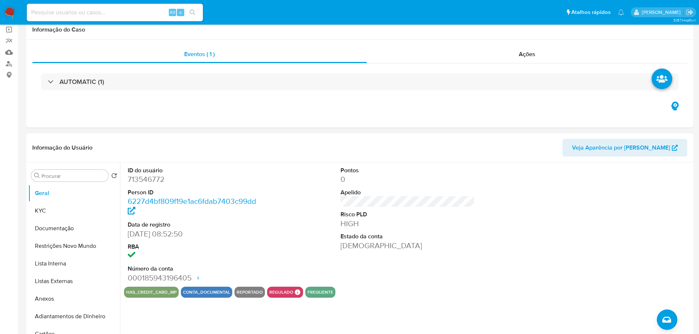
scroll to position [110, 0]
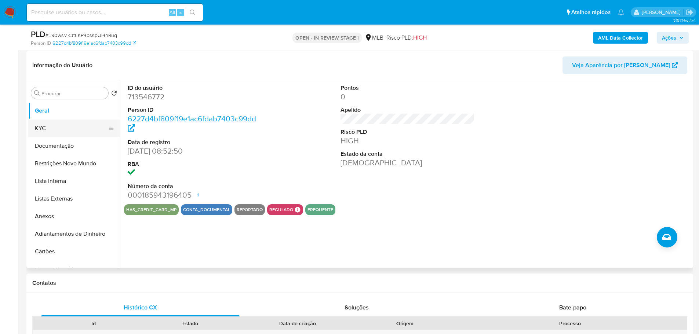
click at [65, 131] on button "KYC" at bounding box center [71, 129] width 86 height 18
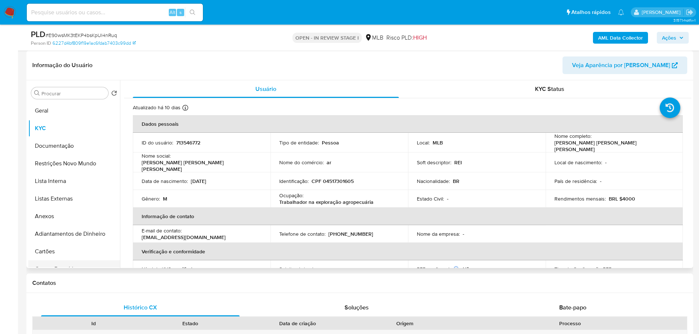
scroll to position [294, 0]
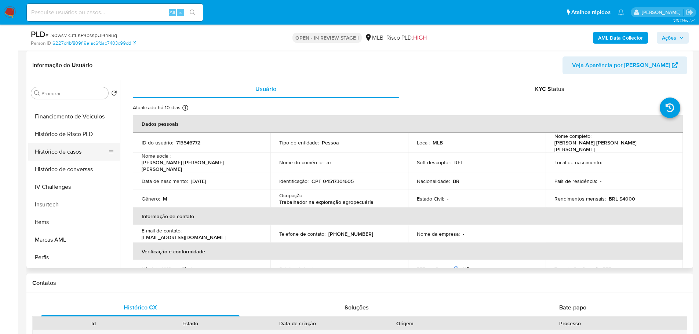
click at [63, 155] on button "Histórico de casos" at bounding box center [71, 152] width 86 height 18
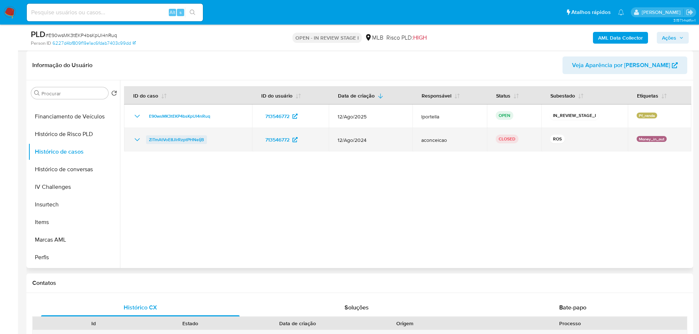
click at [188, 142] on span "ZlTmAtVoE8JlrRzptPHNeIjB" at bounding box center [176, 139] width 55 height 9
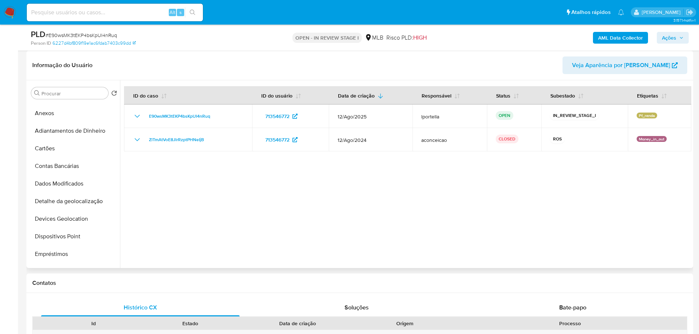
scroll to position [0, 0]
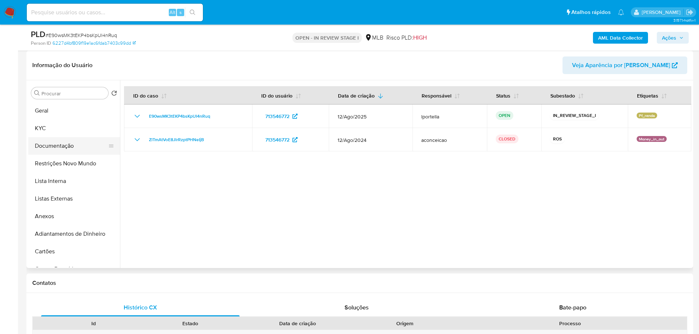
click at [65, 141] on button "Documentação" at bounding box center [71, 146] width 86 height 18
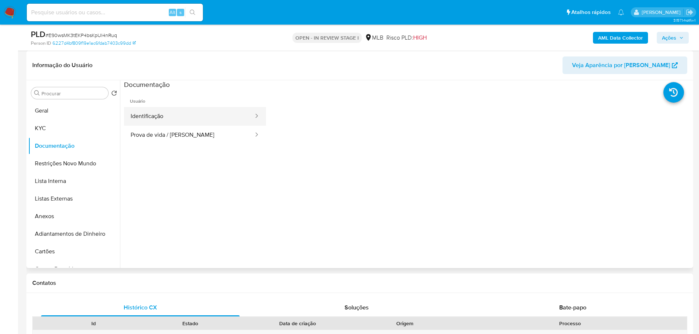
click at [196, 112] on button "Identificação" at bounding box center [189, 116] width 130 height 19
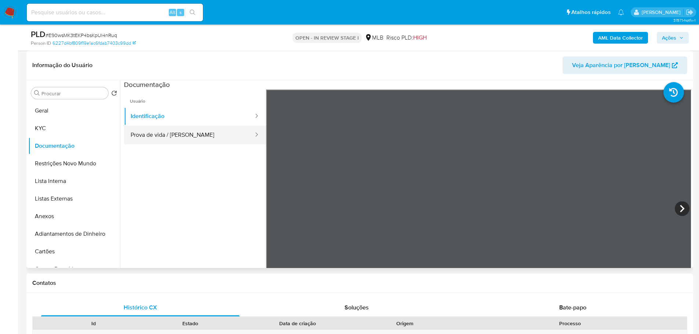
click at [219, 135] on button "Prova de vida / [PERSON_NAME]" at bounding box center [189, 135] width 130 height 19
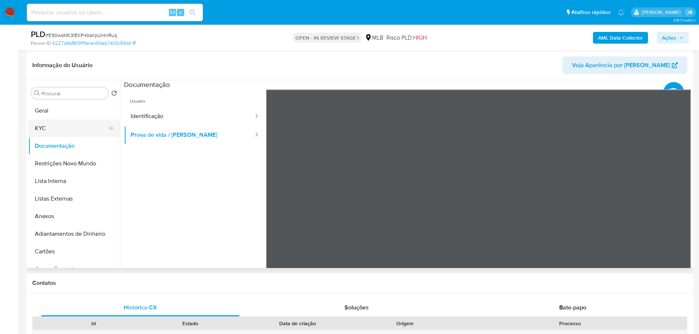
click at [80, 131] on button "KYC" at bounding box center [71, 129] width 86 height 18
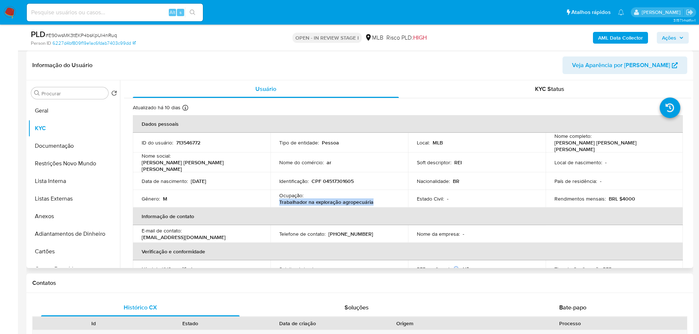
drag, startPoint x: 372, startPoint y: 197, endPoint x: 279, endPoint y: 198, distance: 93.2
click at [279, 198] on div "Ocupação : Trabalhador na exploração agropecuária" at bounding box center [339, 198] width 120 height 13
copy p "Trabalhador na exploração agropecuária"
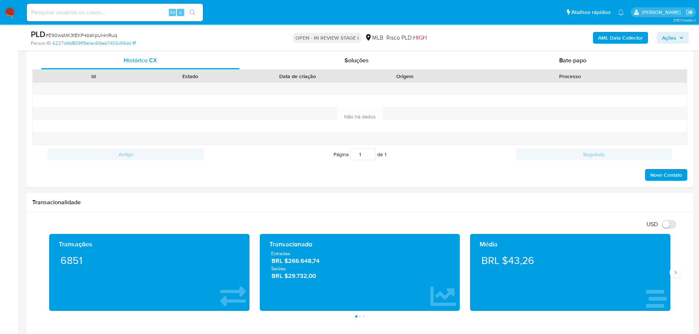
scroll to position [404, 0]
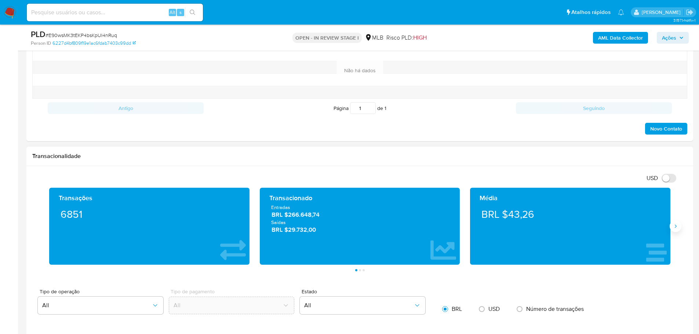
click at [677, 226] on icon "Siguiente" at bounding box center [676, 226] width 6 height 6
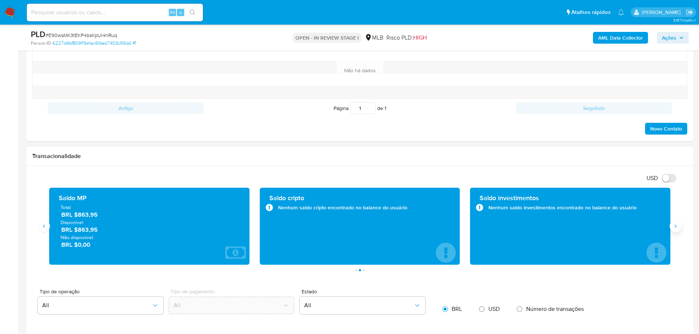
click at [677, 226] on icon "Siguiente" at bounding box center [676, 226] width 6 height 6
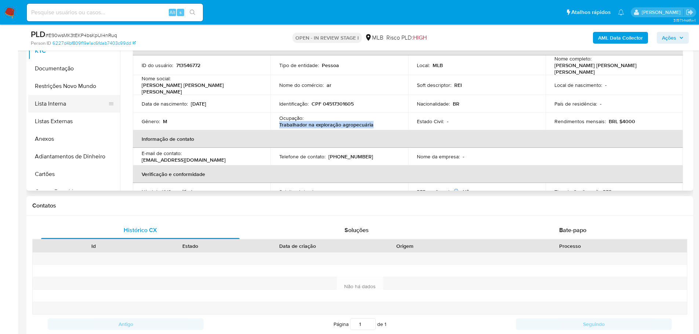
scroll to position [147, 0]
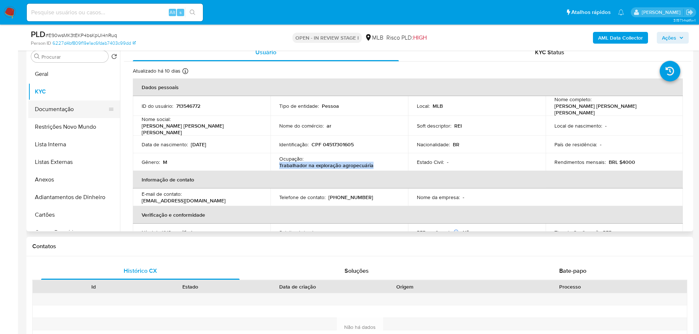
click at [77, 109] on button "Documentação" at bounding box center [71, 110] width 86 height 18
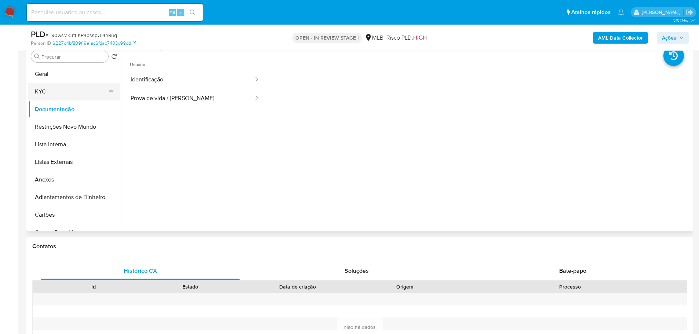
drag, startPoint x: 67, startPoint y: 84, endPoint x: 96, endPoint y: 101, distance: 33.7
click at [67, 84] on button "KYC" at bounding box center [74, 92] width 92 height 18
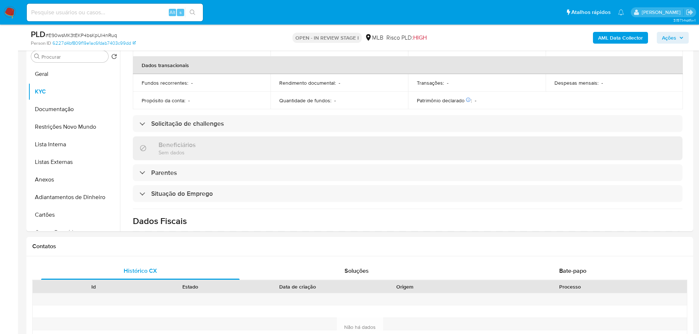
scroll to position [306, 0]
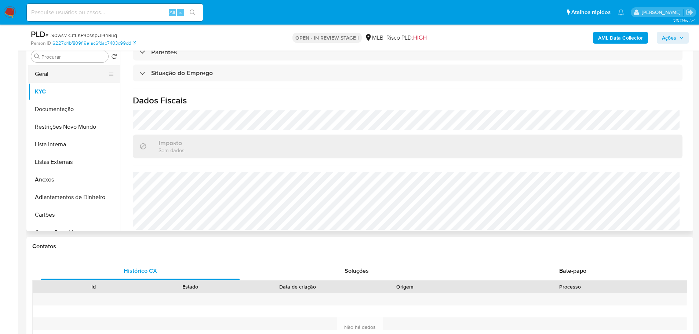
click at [45, 78] on button "Geral" at bounding box center [71, 74] width 86 height 18
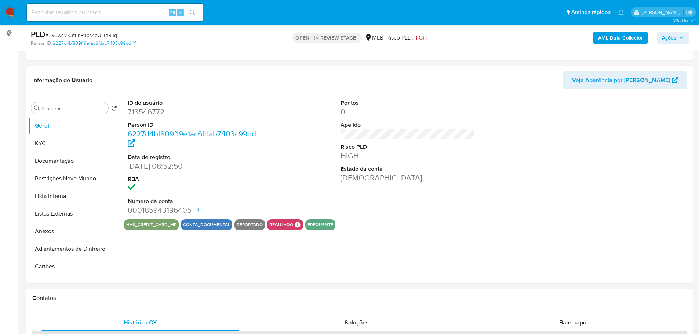
scroll to position [94, 0]
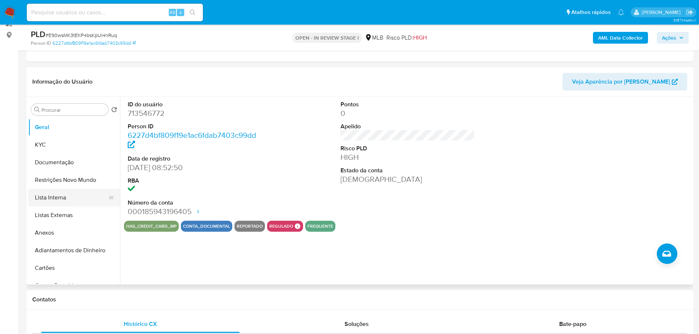
drag, startPoint x: 156, startPoint y: 302, endPoint x: 88, endPoint y: 199, distance: 123.8
click at [155, 302] on h1 "Contatos" at bounding box center [359, 299] width 655 height 7
click at [59, 150] on button "KYC" at bounding box center [71, 145] width 86 height 18
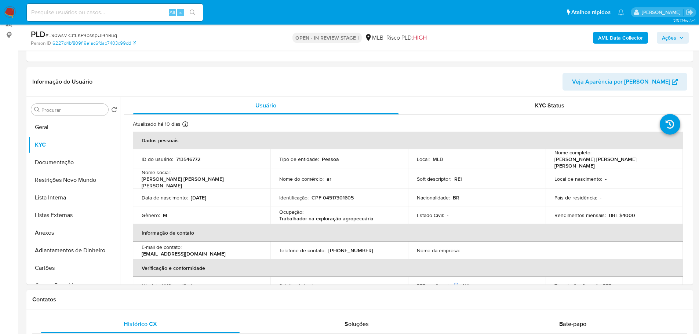
click at [141, 301] on h1 "Contatos" at bounding box center [359, 299] width 655 height 7
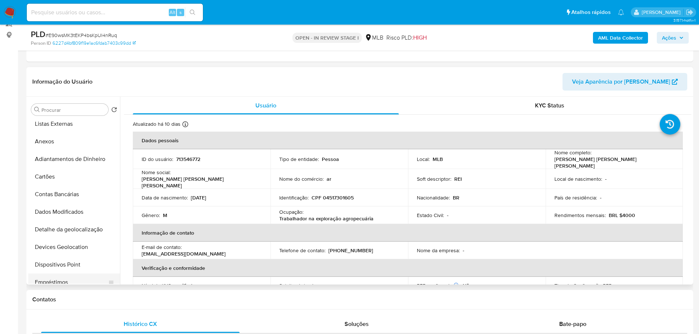
scroll to position [147, 0]
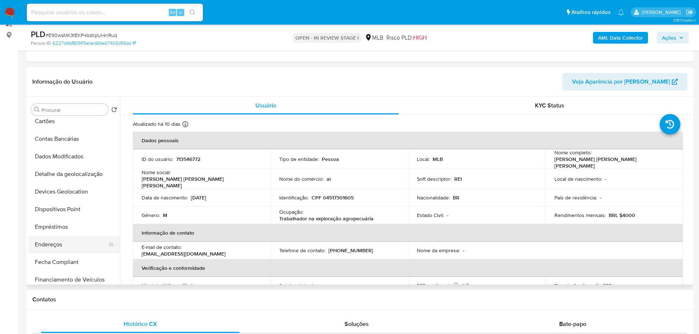
click at [65, 243] on button "Endereços" at bounding box center [71, 245] width 86 height 18
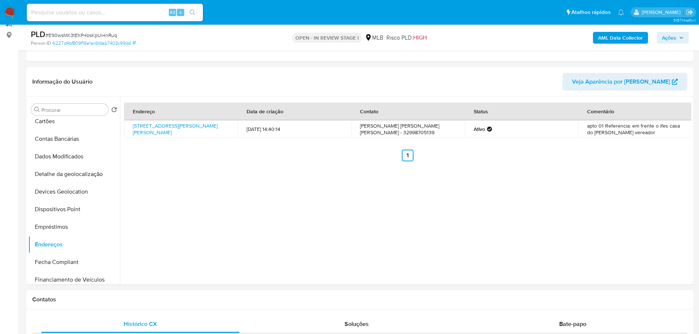
drag, startPoint x: 141, startPoint y: 309, endPoint x: 136, endPoint y: 304, distance: 7.0
drag, startPoint x: 77, startPoint y: 174, endPoint x: 4, endPoint y: 196, distance: 75.4
click at [77, 174] on button "Detalhe da geolocalização" at bounding box center [74, 175] width 92 height 18
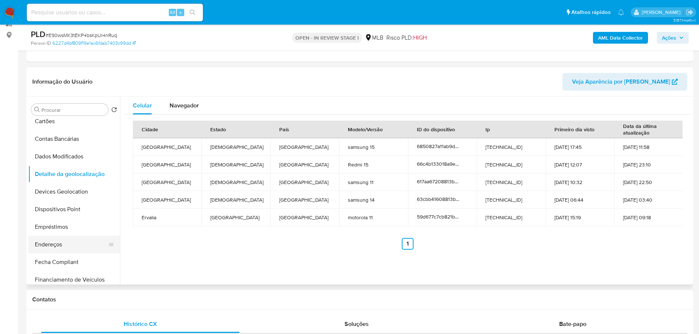
drag, startPoint x: 146, startPoint y: 298, endPoint x: 100, endPoint y: 251, distance: 66.2
click at [146, 298] on h1 "Contatos" at bounding box center [359, 299] width 655 height 7
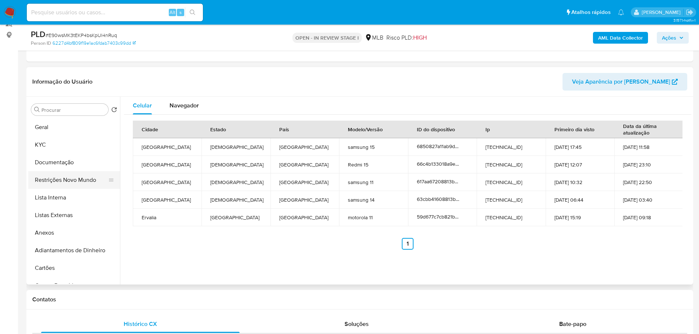
click at [76, 179] on button "Restrições Novo Mundo" at bounding box center [71, 180] width 86 height 18
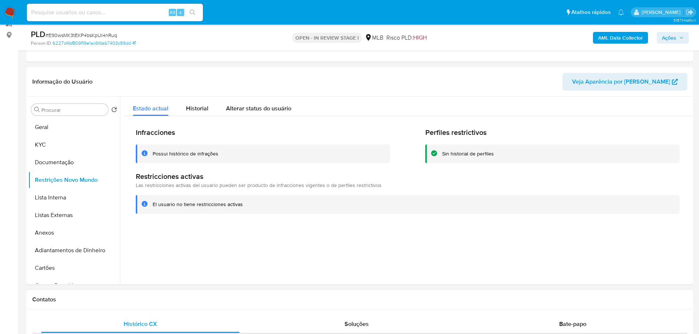
click at [113, 297] on h1 "Contatos" at bounding box center [359, 299] width 655 height 7
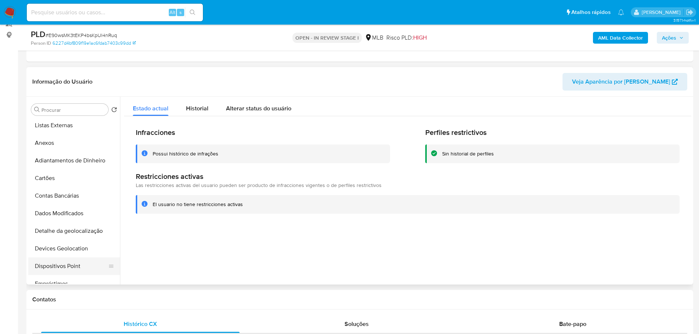
scroll to position [147, 0]
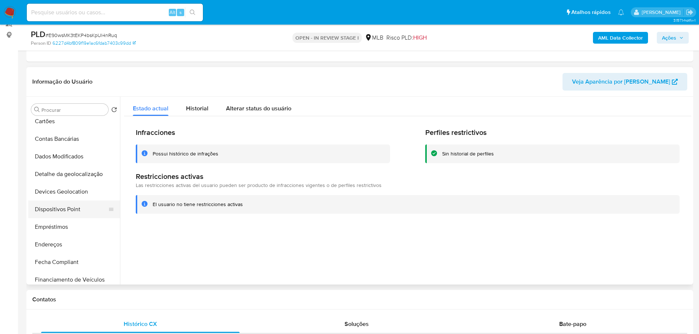
click at [79, 211] on button "Dispositivos Point" at bounding box center [71, 210] width 86 height 18
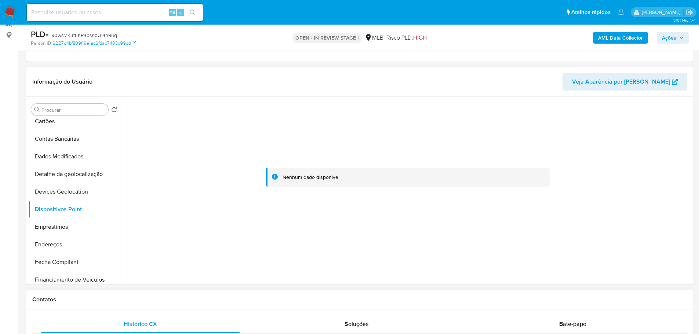
click at [241, 302] on h1 "Contatos" at bounding box center [359, 299] width 655 height 7
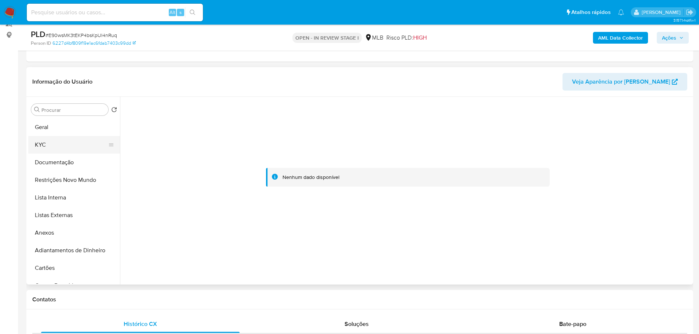
click at [51, 141] on button "KYC" at bounding box center [71, 145] width 86 height 18
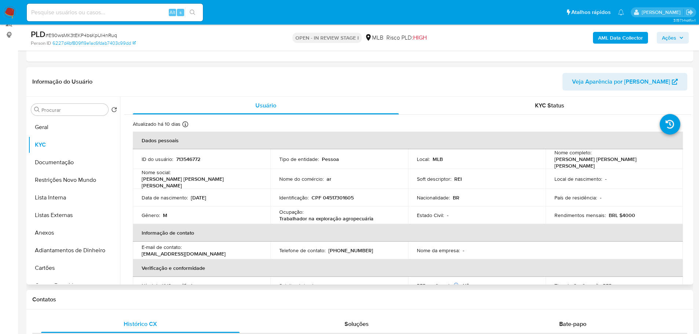
click at [344, 196] on p "CPF 04517301605" at bounding box center [333, 197] width 42 height 7
click at [341, 195] on p "CPF 04517301605" at bounding box center [333, 197] width 42 height 7
copy p "04517301605"
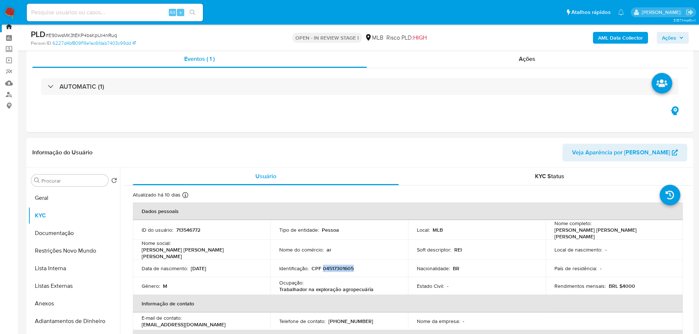
scroll to position [20, 0]
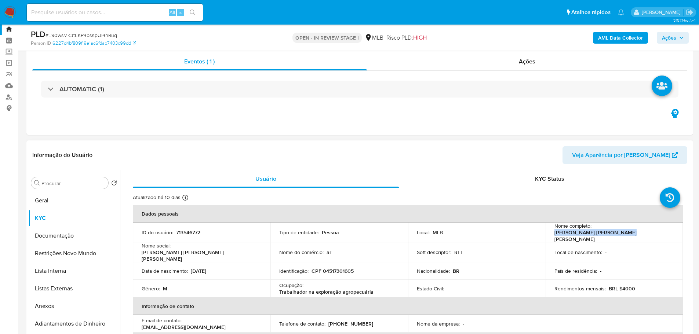
drag, startPoint x: 660, startPoint y: 234, endPoint x: 593, endPoint y: 233, distance: 67.2
click at [593, 233] on div "Nome completo : Anderson Rodrigues da Silva" at bounding box center [614, 233] width 120 height 20
copy p "Anderson Rodrigues da Silva"
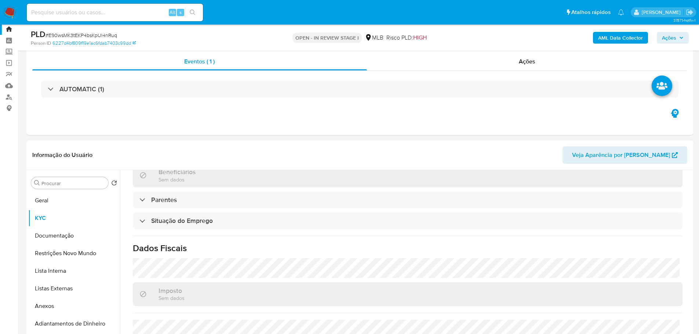
scroll to position [306, 0]
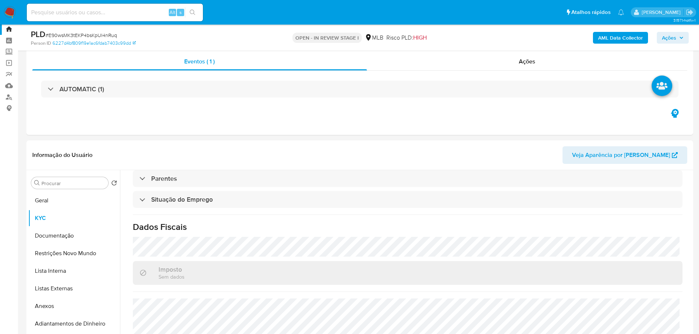
click at [8, 11] on img at bounding box center [10, 12] width 12 height 12
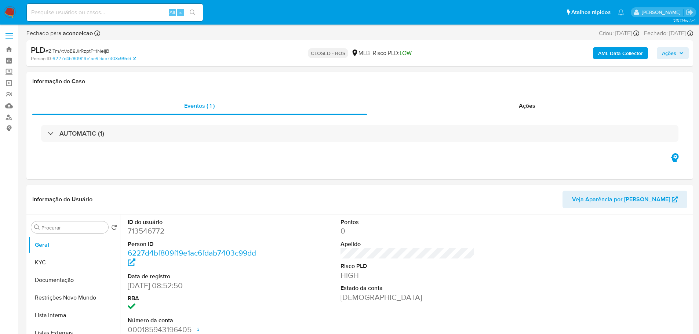
select select "10"
click at [61, 279] on button "Documentação" at bounding box center [71, 281] width 86 height 18
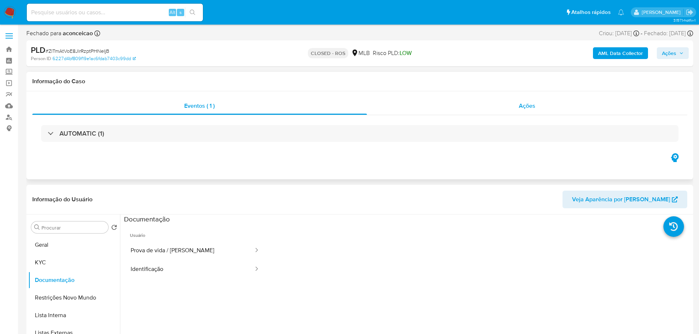
click at [519, 102] on span "Ações" at bounding box center [527, 106] width 17 height 8
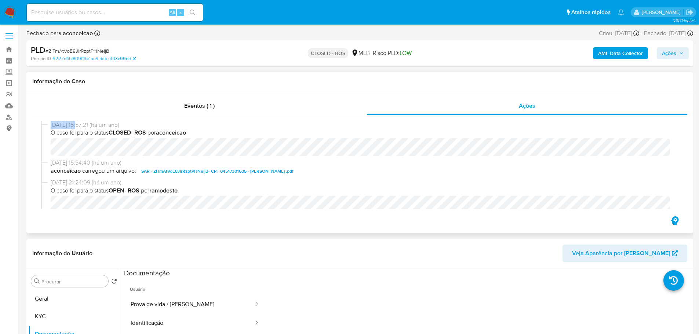
drag, startPoint x: 78, startPoint y: 125, endPoint x: 48, endPoint y: 127, distance: 29.8
click at [48, 127] on div "[DATE] 15:57:21 (há um ano) O caso foi para o status CLOSED_ROS por aconceicao" at bounding box center [359, 140] width 637 height 38
copy span "[DATE]"
click at [180, 105] on div "Eventos ( 1 )" at bounding box center [199, 106] width 335 height 18
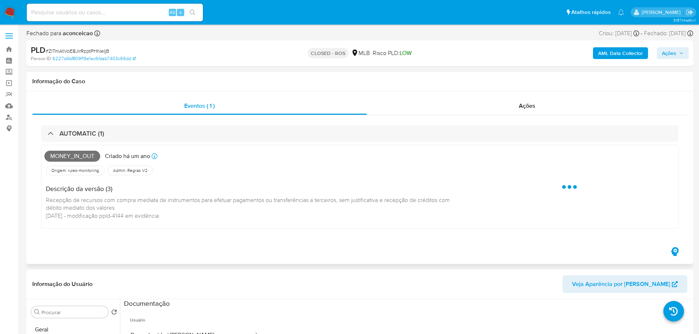
click at [76, 157] on span "Money_in_out" at bounding box center [72, 156] width 56 height 11
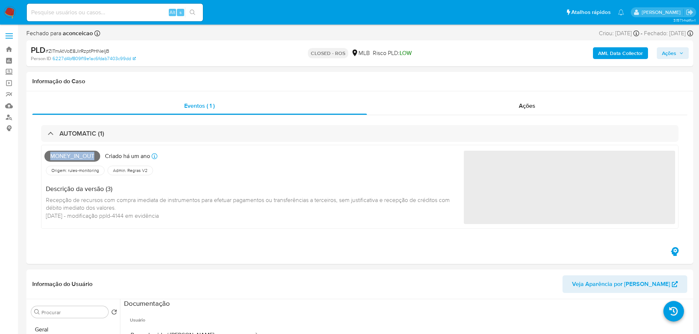
copy span "Money_in_out"
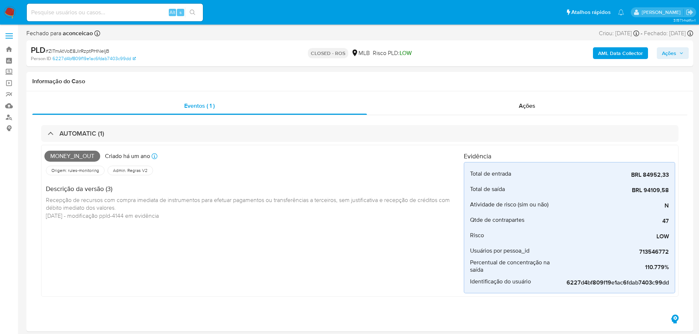
click at [91, 53] on span "# ZlTmAtVoE8JlrRzptPHNeIjB" at bounding box center [78, 50] width 64 height 7
copy span "ZlTmAtVoE8JlrRzptPHNeIjB"
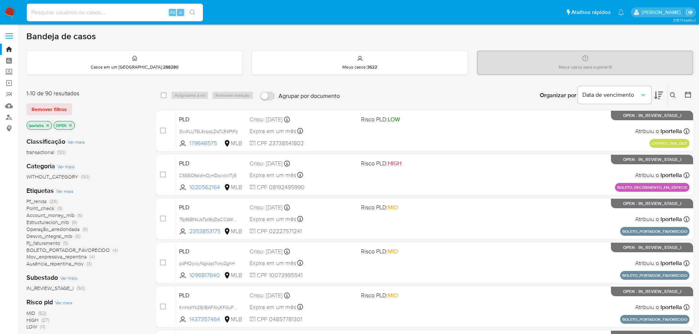
click at [127, 16] on input at bounding box center [115, 13] width 176 height 10
paste input "0DceqPY7XMetvbpUIJ6eLPbx"
type input "0DceqPY7XMetvbpUIJ6eLPbx"
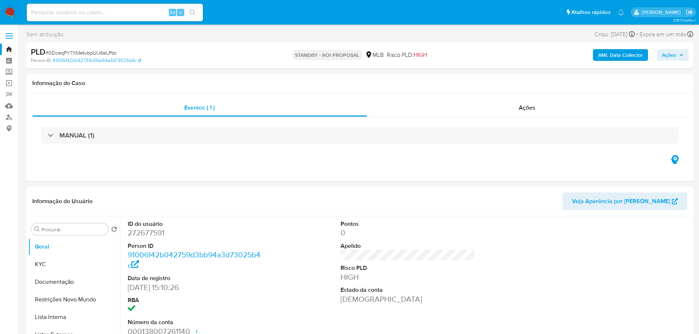
select select "10"
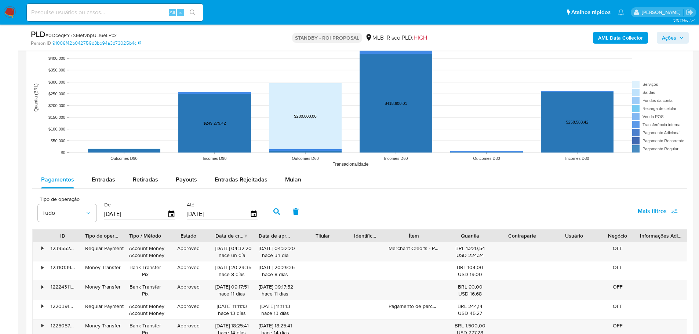
scroll to position [734, 0]
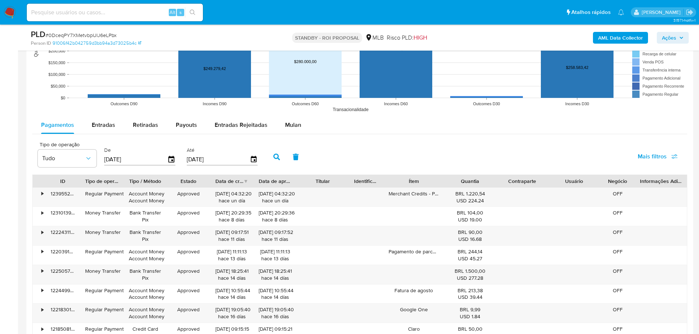
click at [102, 115] on rect at bounding box center [359, 43] width 655 height 147
drag, startPoint x: 104, startPoint y: 120, endPoint x: 114, endPoint y: 130, distance: 14.3
click at [105, 121] on span "Entradas" at bounding box center [103, 125] width 23 height 8
select select "10"
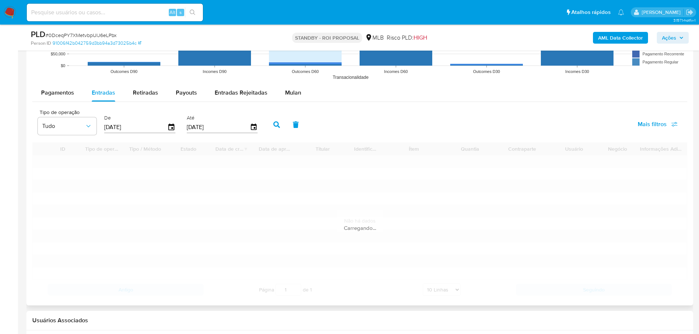
scroll to position [807, 0]
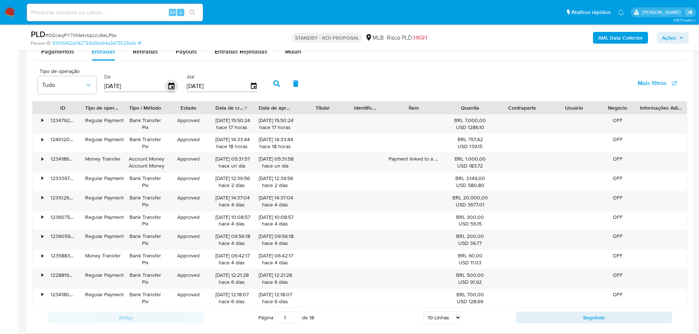
click at [171, 86] on icon "button" at bounding box center [171, 86] width 13 height 13
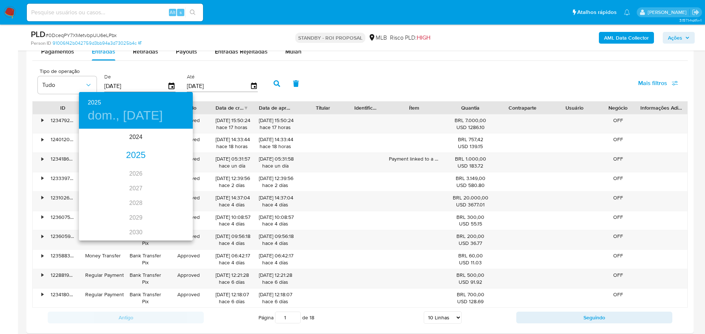
click at [142, 149] on div "2025" at bounding box center [136, 155] width 114 height 15
click at [172, 172] on div "jun." at bounding box center [174, 171] width 38 height 28
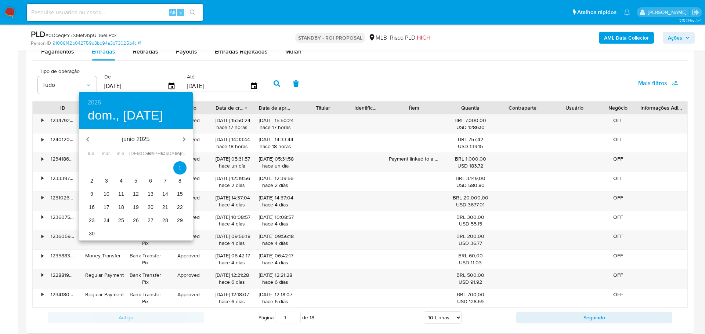
click at [174, 165] on span "1" at bounding box center [179, 167] width 13 height 7
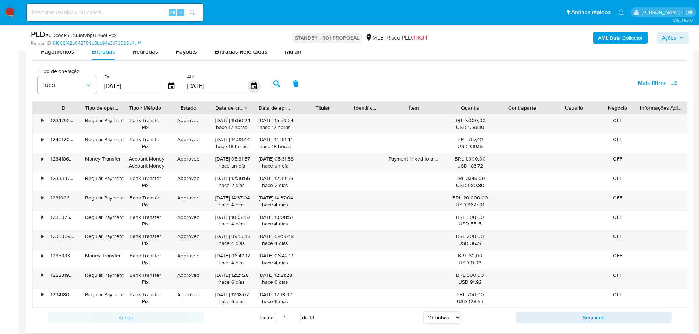
click at [252, 89] on icon "button" at bounding box center [253, 86] width 13 height 13
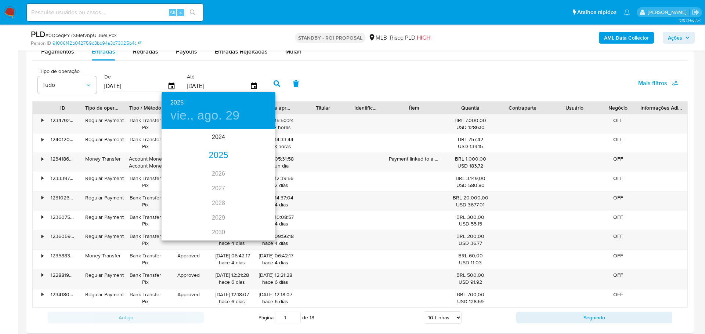
click at [214, 155] on div "2025" at bounding box center [218, 155] width 114 height 15
click at [261, 169] on div "jun." at bounding box center [256, 171] width 38 height 28
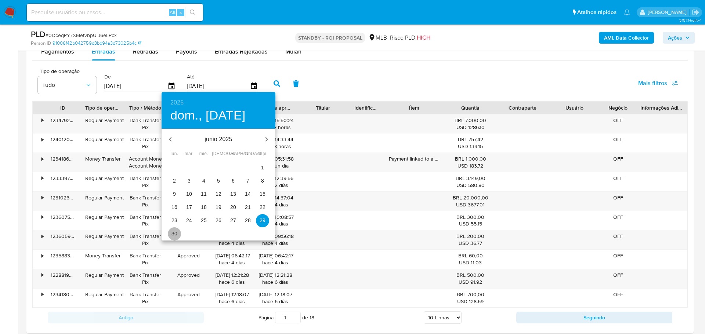
click at [172, 233] on p "30" at bounding box center [174, 233] width 6 height 7
type input "[DATE]"
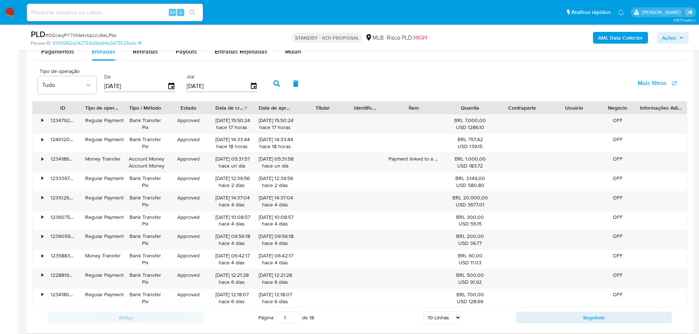
click at [276, 86] on icon "button" at bounding box center [276, 83] width 7 height 7
click at [453, 318] on select "5 Linhas 10 Linhas 20 Linhas 25 Linhas 50 Linhas 100 Linhas" at bounding box center [442, 318] width 38 height 12
select select "100"
click at [423, 312] on select "5 Linhas 10 Linhas 20 Linhas 25 Linhas 50 Linhas 100 Linhas" at bounding box center [442, 318] width 38 height 12
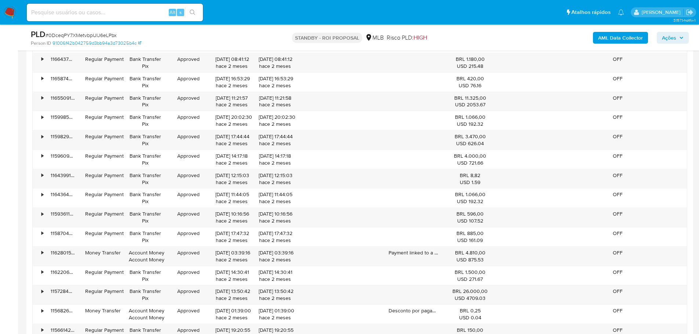
scroll to position [1174, 0]
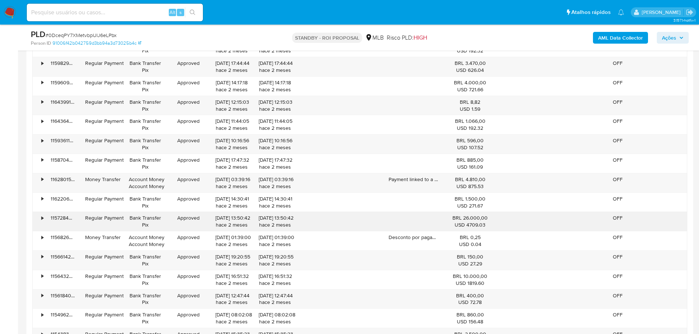
click at [42, 218] on div "•" at bounding box center [42, 218] width 2 height 7
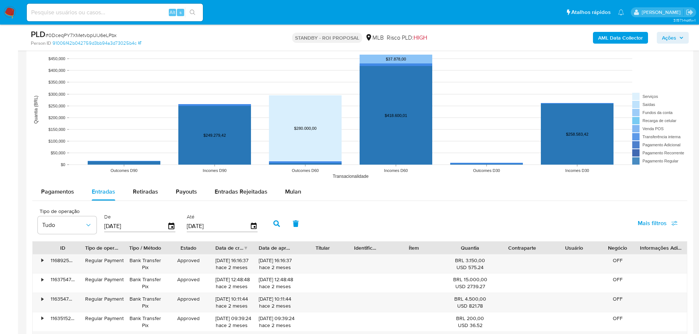
scroll to position [807, 0]
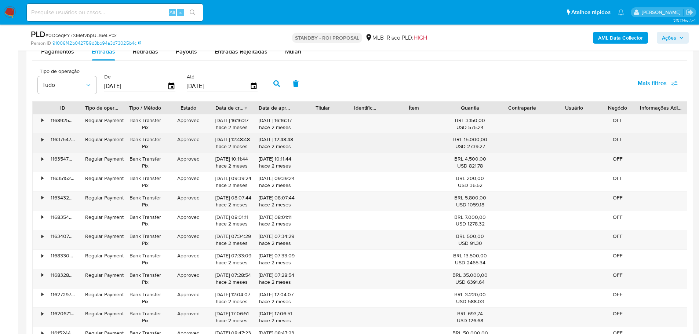
click at [42, 139] on div "•" at bounding box center [42, 139] width 2 height 7
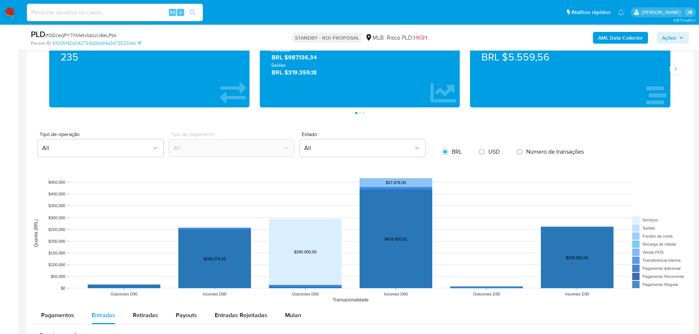
scroll to position [624, 0]
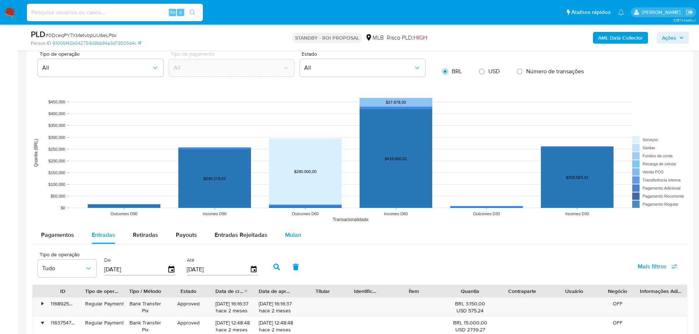
click at [290, 237] on span "Mulan" at bounding box center [293, 235] width 16 height 8
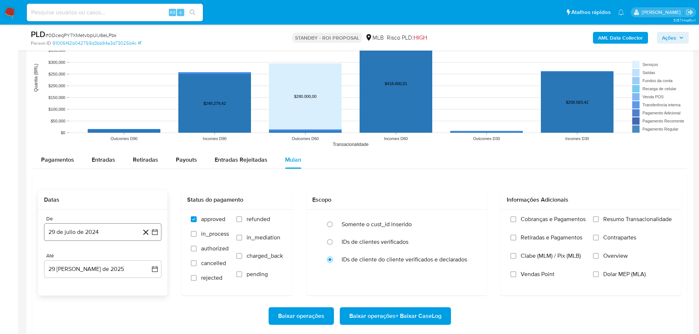
scroll to position [771, 0]
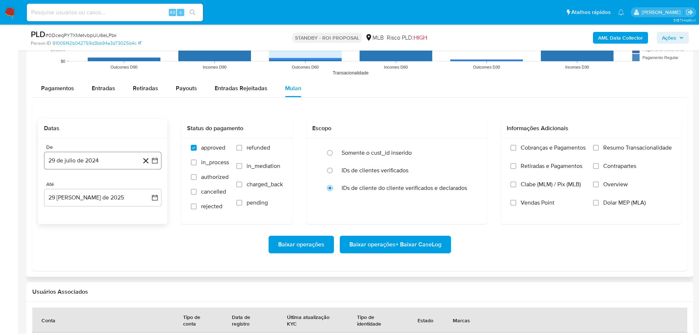
click at [107, 160] on button "29 de julio de 2024" at bounding box center [102, 161] width 117 height 18
click at [149, 188] on icon "Mes siguiente" at bounding box center [148, 187] width 9 height 9
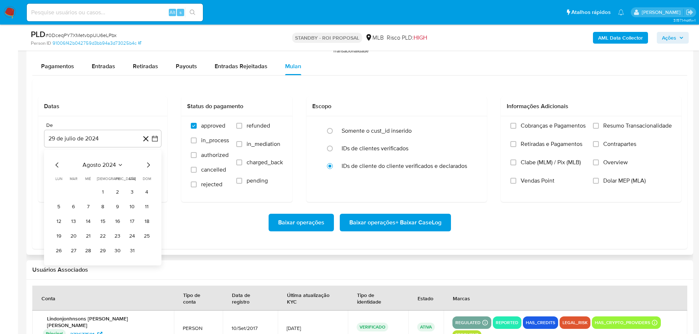
scroll to position [826, 0]
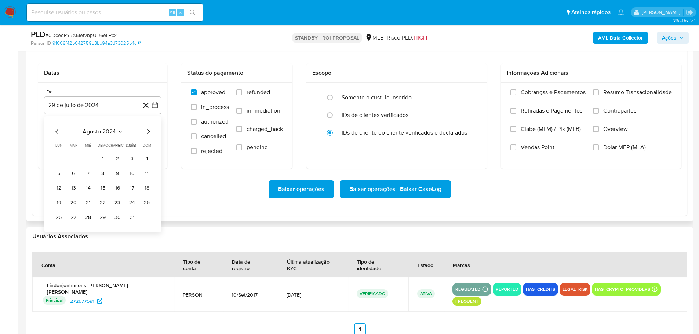
click at [214, 210] on div "Datas De 29 de [PERSON_NAME] de 2024 agosto 2024 agosto 2024 lun lunes mar mart…" at bounding box center [359, 131] width 655 height 170
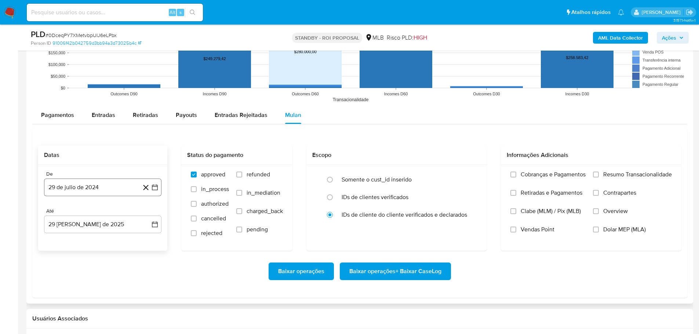
scroll to position [716, 0]
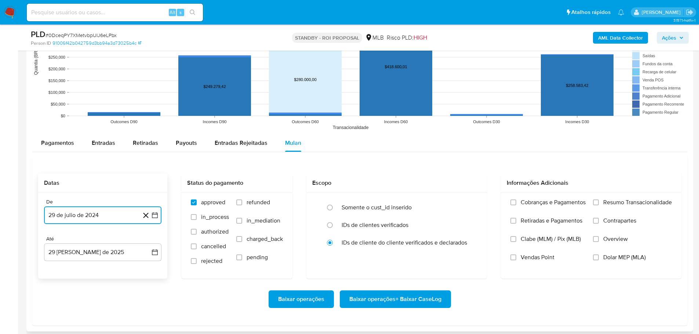
click at [106, 212] on button "29 de julio de 2024" at bounding box center [102, 216] width 117 height 18
click at [148, 105] on icon "Mes siguiente" at bounding box center [148, 103] width 9 height 9
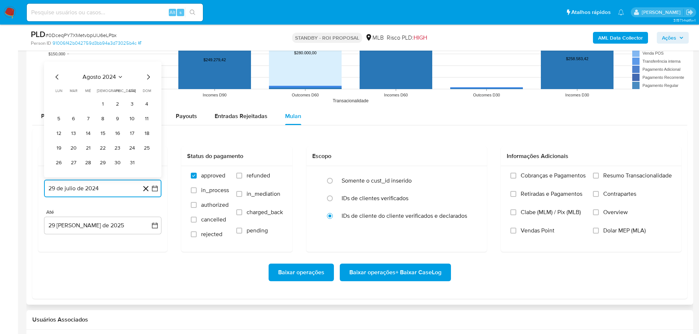
scroll to position [826, 0]
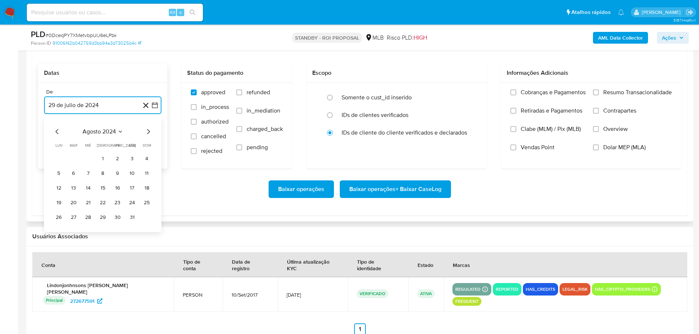
click at [149, 131] on icon "Mes siguiente" at bounding box center [148, 131] width 3 height 5
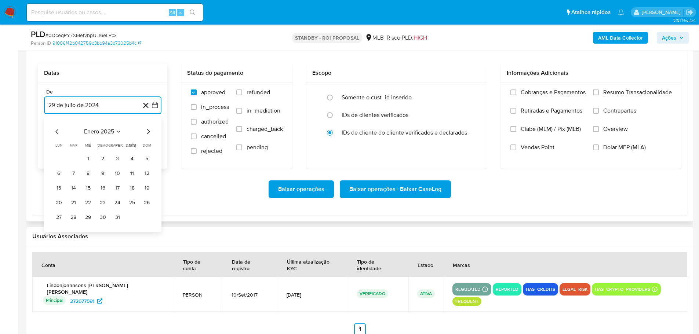
click at [149, 131] on icon "Mes siguiente" at bounding box center [148, 131] width 3 height 5
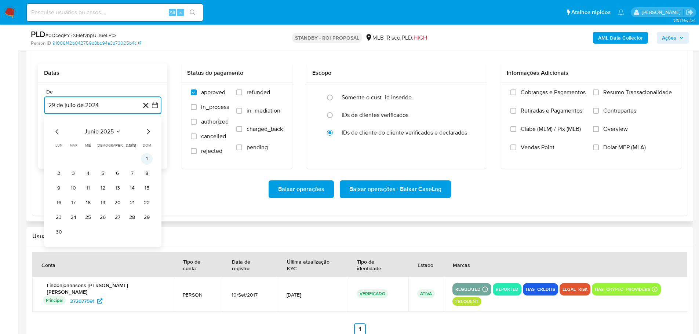
click at [146, 161] on button "1" at bounding box center [147, 159] width 12 height 12
click at [116, 148] on button "29 [PERSON_NAME] de 2025" at bounding box center [102, 143] width 117 height 18
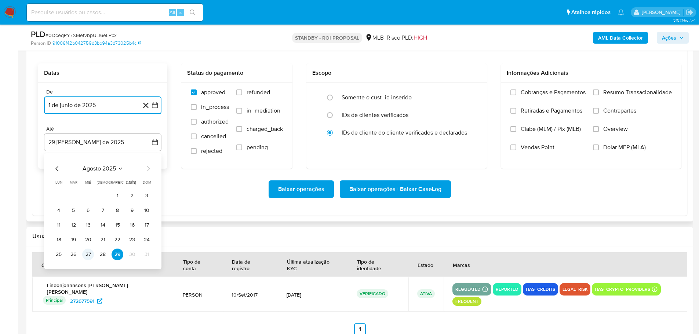
click at [88, 255] on button "27" at bounding box center [88, 255] width 12 height 12
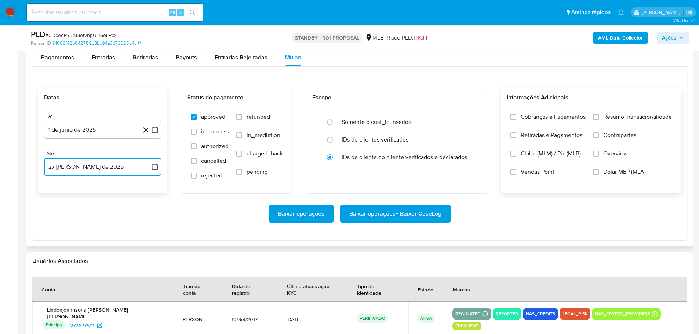
scroll to position [789, 0]
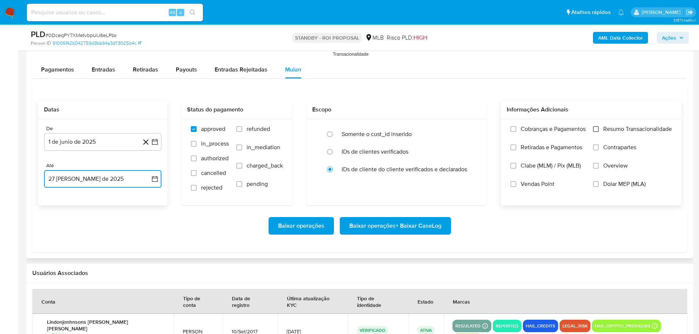
click at [594, 131] on input "Resumo Transacionalidade" at bounding box center [596, 129] width 6 height 6
click at [86, 183] on button "27 de agosto de 2025" at bounding box center [102, 179] width 117 height 18
click at [57, 204] on icon "Mes anterior" at bounding box center [57, 205] width 9 height 9
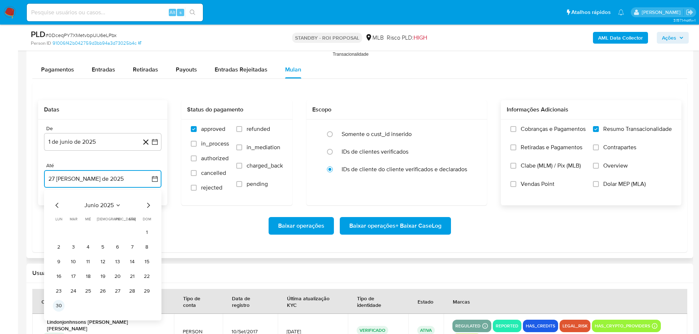
click at [62, 307] on button "30" at bounding box center [59, 306] width 12 height 12
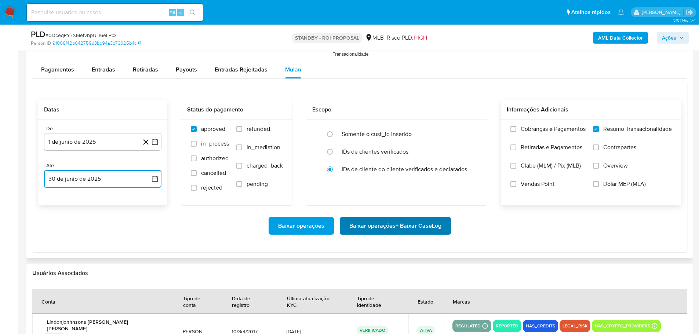
click at [439, 223] on span "Baixar operações + Baixar CaseLog" at bounding box center [395, 226] width 92 height 16
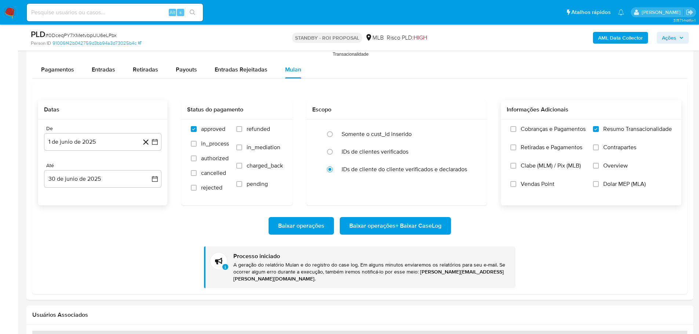
click at [105, 12] on input at bounding box center [115, 13] width 176 height 10
paste input "5bSnlufnHVql05M4dsdYis3M"
type input "5bSnlufnHVql05M4dsdYis3M"
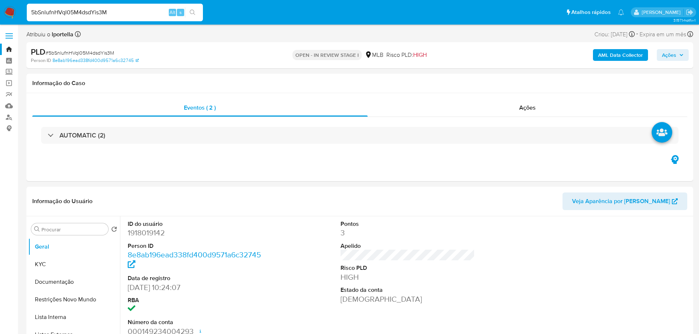
select select "10"
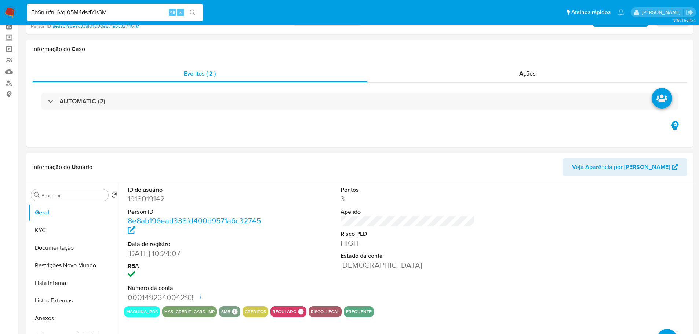
scroll to position [73, 0]
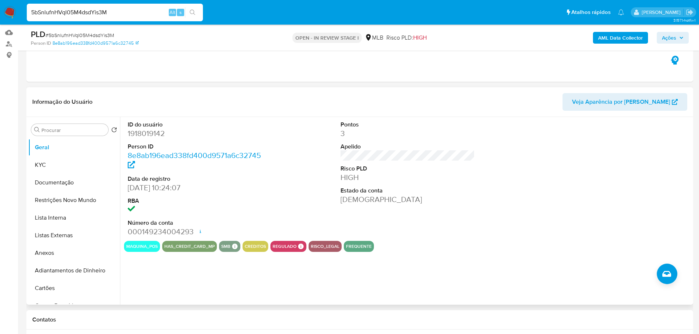
drag, startPoint x: 317, startPoint y: 271, endPoint x: 273, endPoint y: 254, distance: 47.8
click at [317, 271] on div "ID do usuário 1918019142 Person ID 8e8ab196ead338fd400d9571a6c32745 Data de reg…" at bounding box center [405, 211] width 571 height 188
click at [74, 167] on button "KYC" at bounding box center [71, 165] width 86 height 18
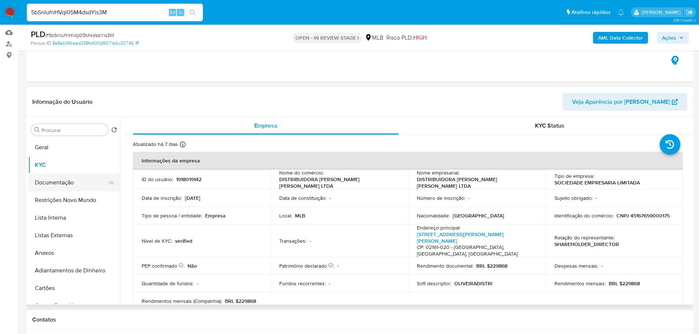
click at [70, 178] on button "Documentação" at bounding box center [71, 183] width 86 height 18
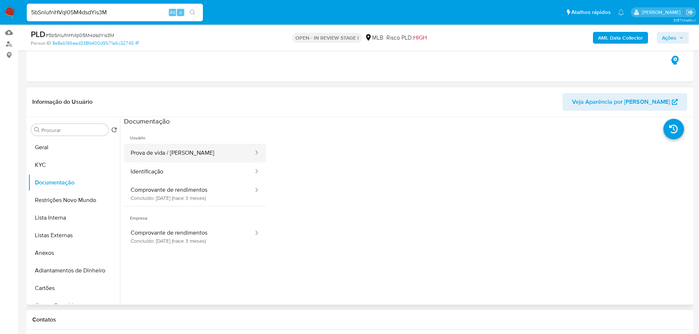
click at [194, 157] on button "Prova de vida / [PERSON_NAME]" at bounding box center [189, 153] width 130 height 19
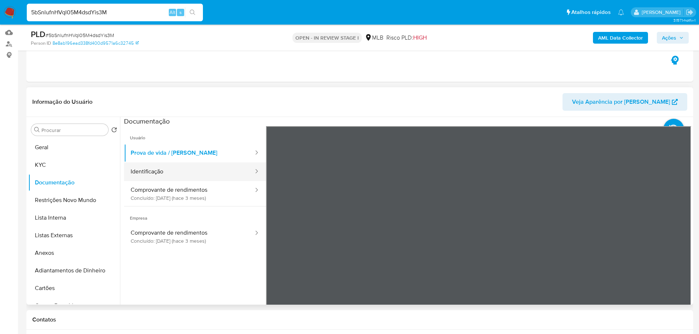
click at [207, 168] on button "Identificação" at bounding box center [189, 172] width 130 height 19
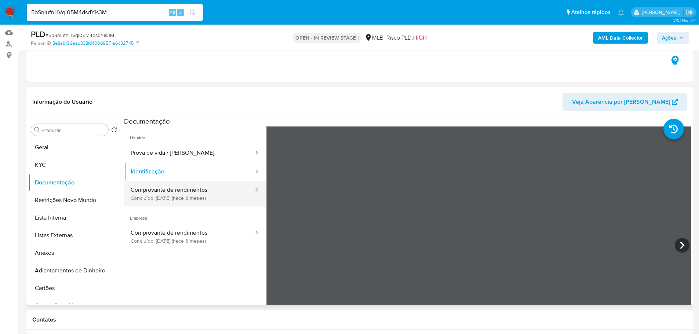
click at [221, 194] on button "Comprovante de rendimentos Concluído: 29/05/2025 (hace 3 meses)" at bounding box center [189, 193] width 130 height 25
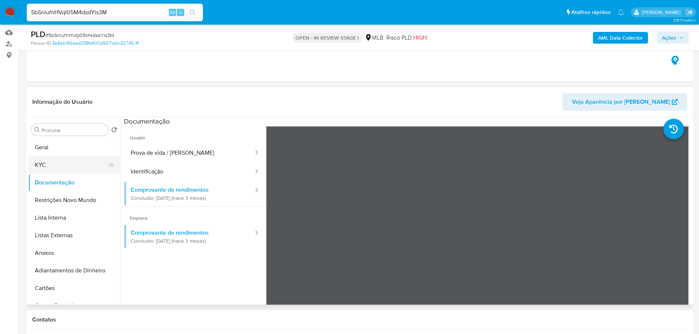
click at [69, 164] on button "KYC" at bounding box center [71, 165] width 86 height 18
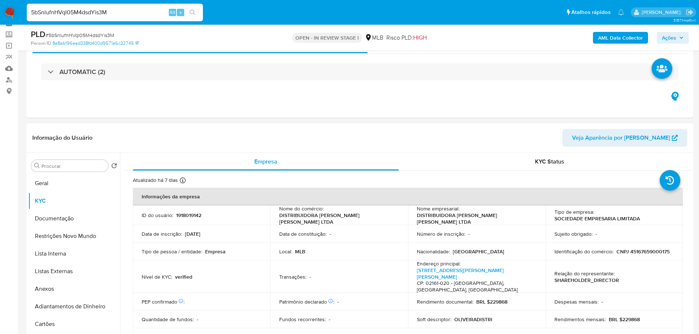
scroll to position [110, 0]
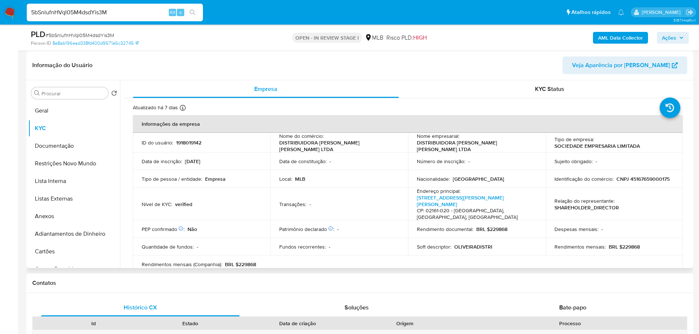
click at [641, 170] on td "Identificação do comércio : CNPJ 45167659000175" at bounding box center [615, 179] width 138 height 18
click at [647, 178] on p "CNPJ 45167659000175" at bounding box center [643, 179] width 53 height 7
copy p "45167659000175"
click at [61, 148] on button "Documentação" at bounding box center [71, 146] width 86 height 18
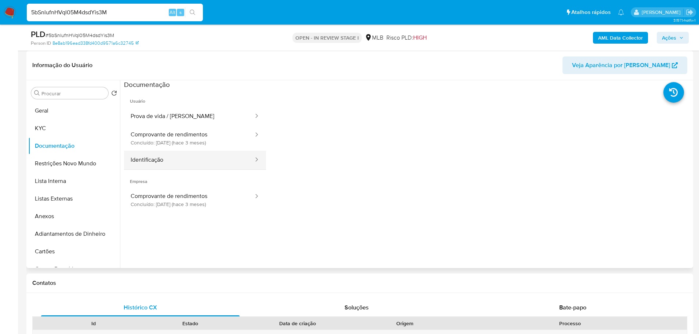
click at [195, 161] on button "Identificação" at bounding box center [189, 160] width 130 height 19
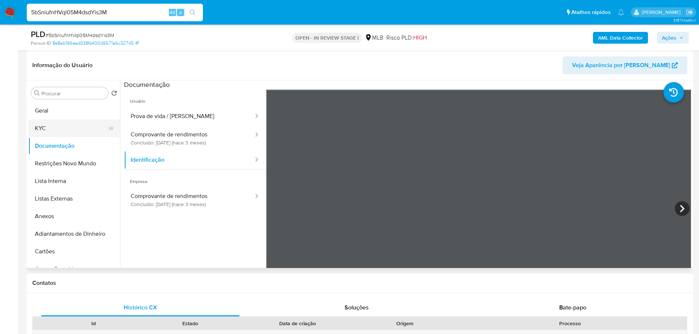
click at [51, 124] on button "KYC" at bounding box center [71, 129] width 86 height 18
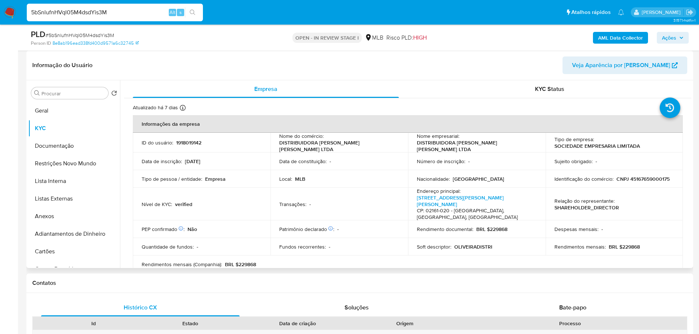
click at [650, 177] on p "CNPJ 45167659000175" at bounding box center [643, 179] width 53 height 7
copy p "45167659000175"
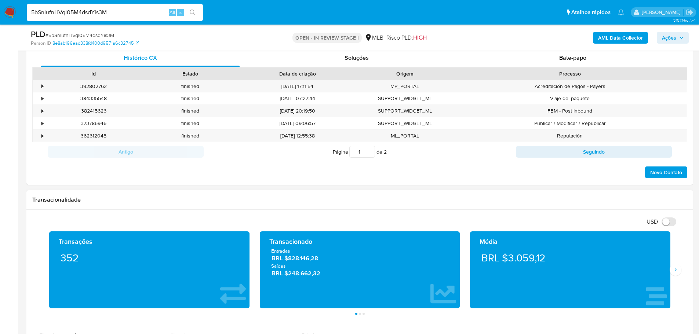
scroll to position [477, 0]
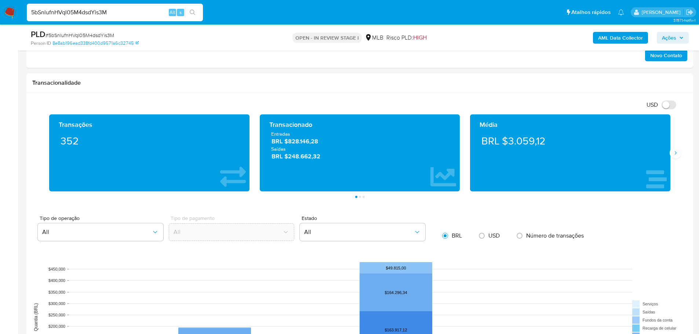
click at [677, 160] on div "Transações 352 Transacionado Entradas BRL $828.146,28 Saídas BRL $248.662,32 Mé…" at bounding box center [359, 156] width 655 height 84
click at [676, 152] on icon "Siguiente" at bounding box center [676, 153] width 6 height 6
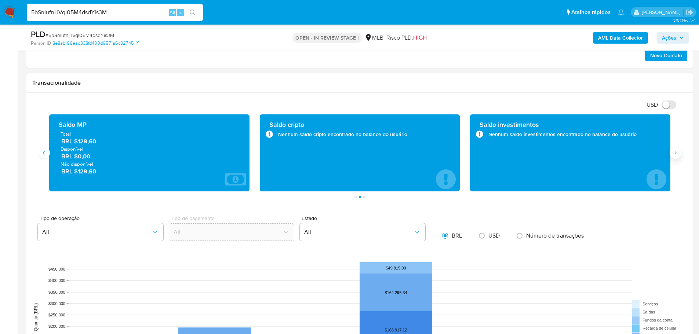
click at [676, 152] on icon "Siguiente" at bounding box center [676, 153] width 6 height 6
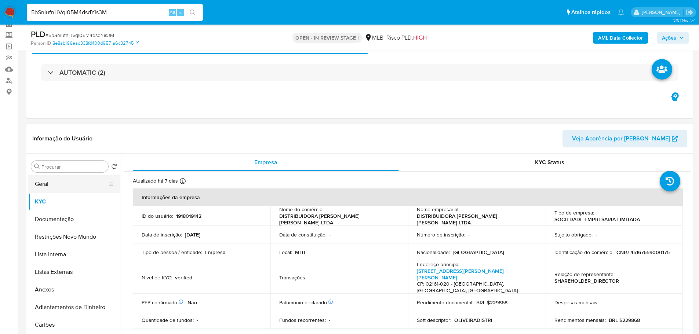
scroll to position [0, 0]
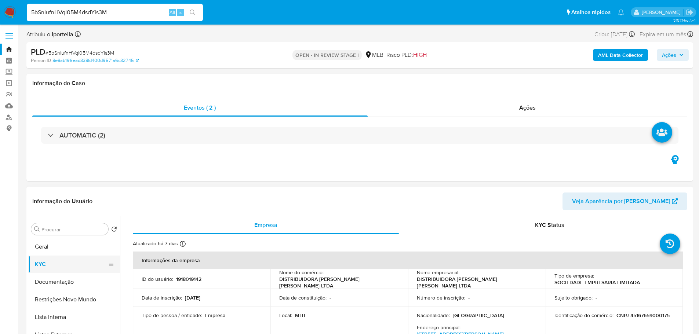
click at [66, 262] on button "KYC" at bounding box center [71, 265] width 86 height 18
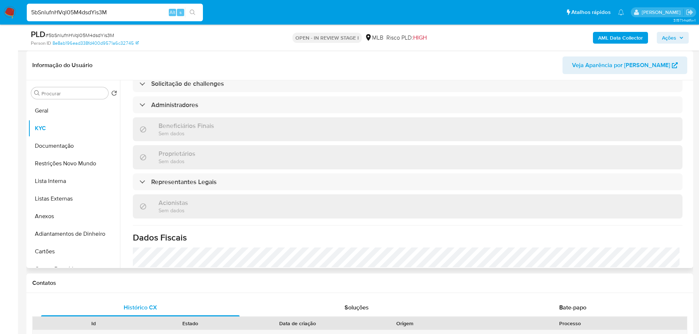
scroll to position [428, 0]
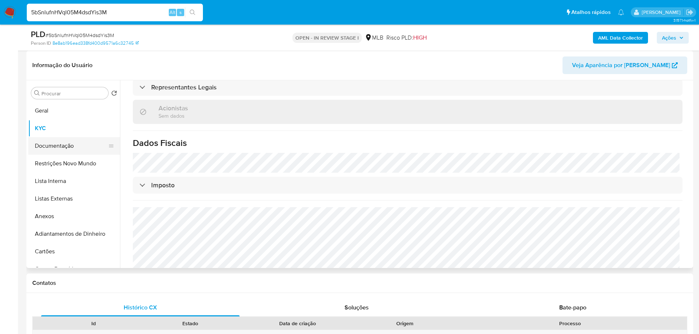
click at [77, 148] on button "Documentação" at bounding box center [71, 146] width 86 height 18
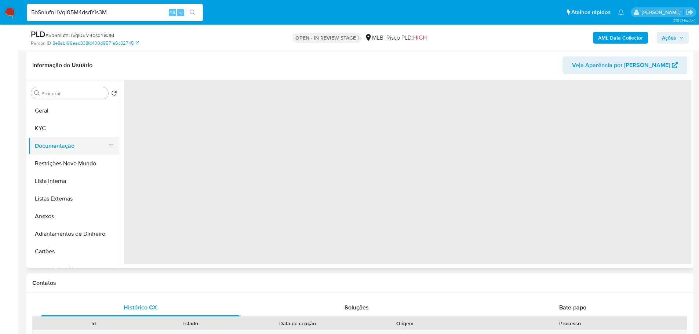
scroll to position [0, 0]
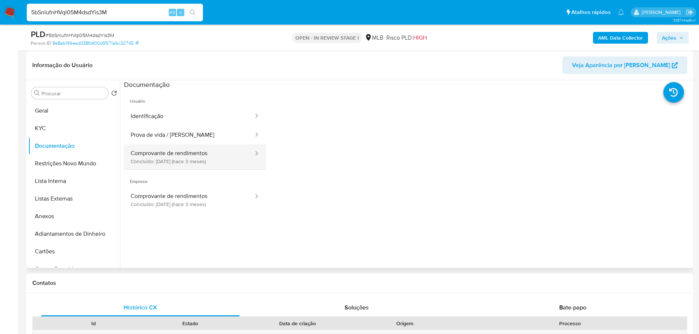
click at [192, 157] on button "Comprovante de rendimentos Concluído: 29/05/2025 (hace 3 meses)" at bounding box center [189, 157] width 130 height 25
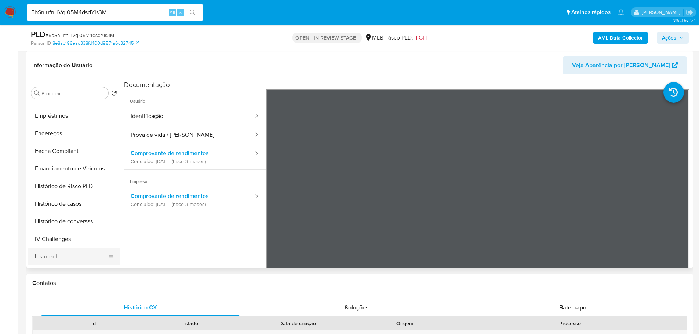
scroll to position [294, 0]
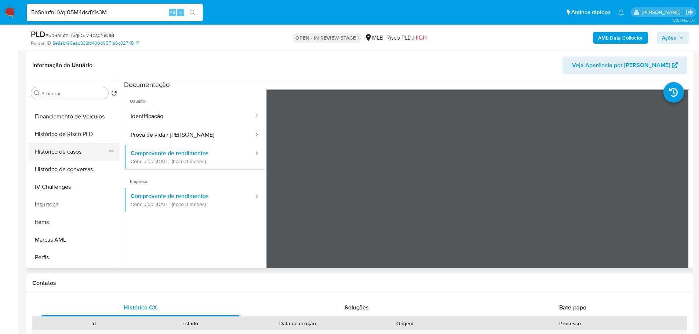
click at [77, 152] on button "Histórico de casos" at bounding box center [71, 152] width 86 height 18
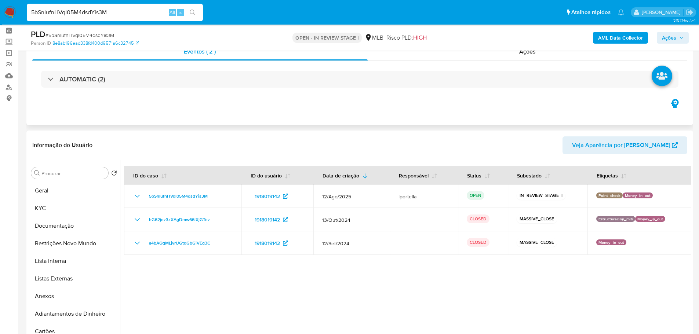
scroll to position [0, 0]
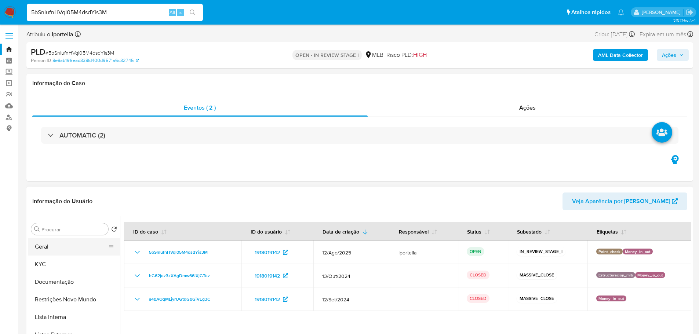
click at [62, 234] on div "Procurar" at bounding box center [69, 229] width 77 height 12
click at [59, 244] on button "Geral" at bounding box center [71, 247] width 86 height 18
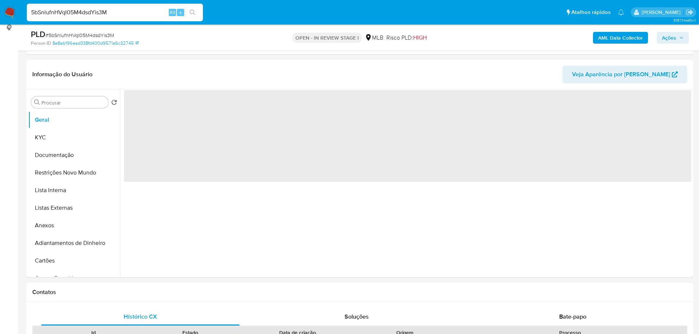
scroll to position [94, 0]
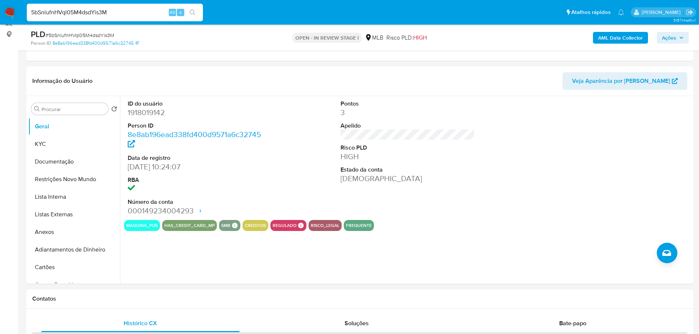
click at [152, 299] on h1 "Contatos" at bounding box center [359, 298] width 655 height 7
click at [51, 145] on button "KYC" at bounding box center [71, 144] width 86 height 18
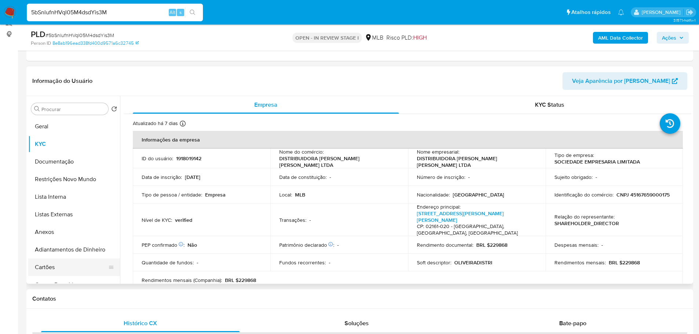
drag, startPoint x: 137, startPoint y: 300, endPoint x: 111, endPoint y: 273, distance: 37.6
click at [137, 300] on h1 "Contatos" at bounding box center [359, 298] width 655 height 7
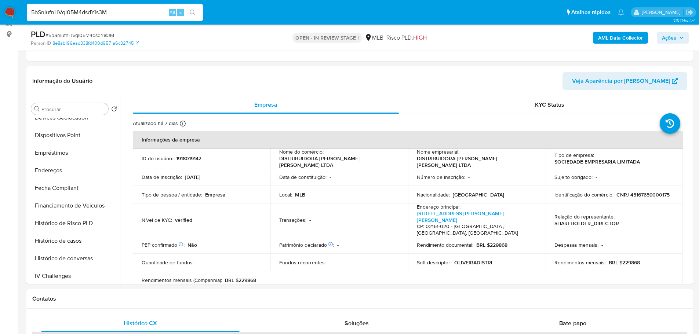
drag, startPoint x: 58, startPoint y: 174, endPoint x: 10, endPoint y: 179, distance: 49.2
click at [58, 174] on button "Endereços" at bounding box center [74, 171] width 92 height 18
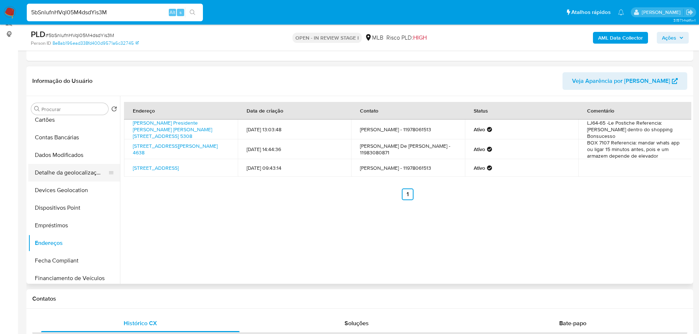
scroll to position [147, 0]
click at [76, 173] on button "Detalhe da geolocalização" at bounding box center [71, 174] width 86 height 18
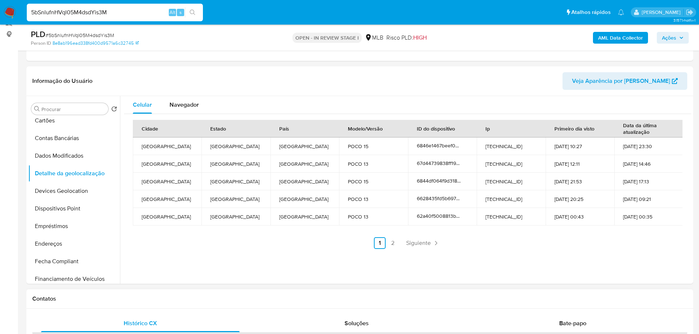
click at [101, 293] on div "Contatos" at bounding box center [359, 299] width 667 height 19
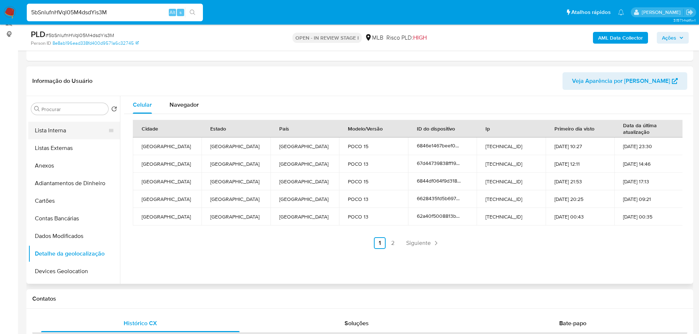
scroll to position [0, 0]
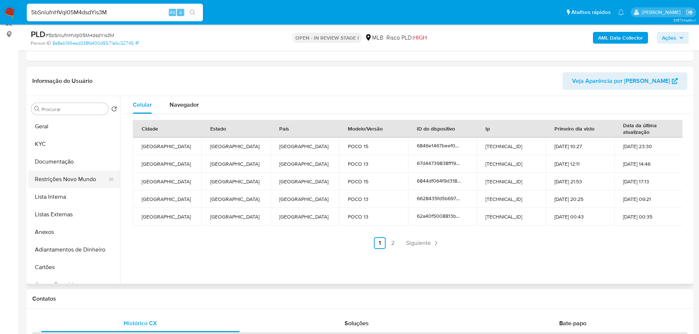
drag, startPoint x: 67, startPoint y: 177, endPoint x: 58, endPoint y: 183, distance: 11.5
click at [66, 177] on button "Restrições Novo Mundo" at bounding box center [71, 180] width 86 height 18
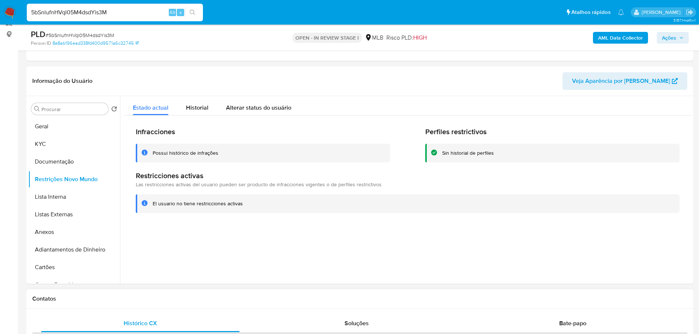
click at [158, 299] on h1 "Contatos" at bounding box center [359, 298] width 655 height 7
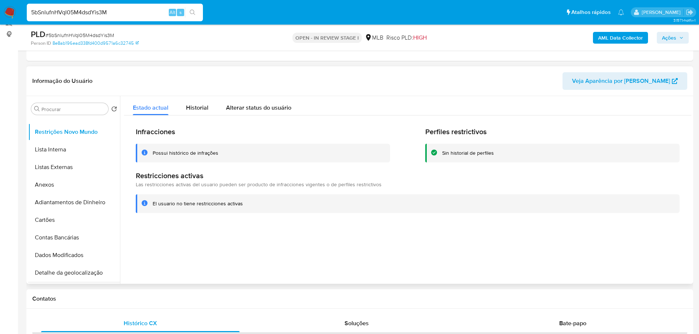
scroll to position [110, 0]
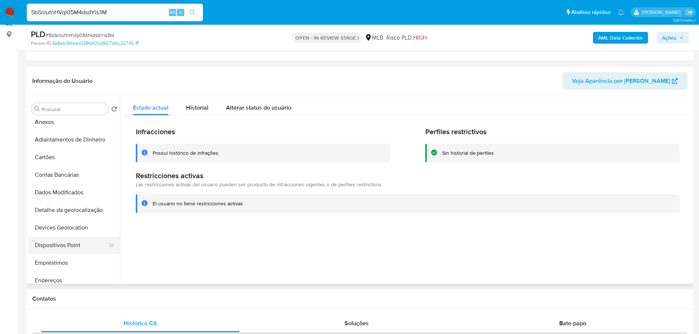
click at [61, 251] on button "Dispositivos Point" at bounding box center [71, 246] width 86 height 18
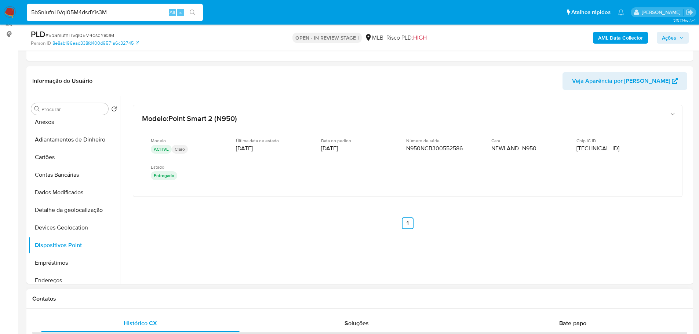
click at [299, 305] on div "Contatos" at bounding box center [359, 299] width 667 height 19
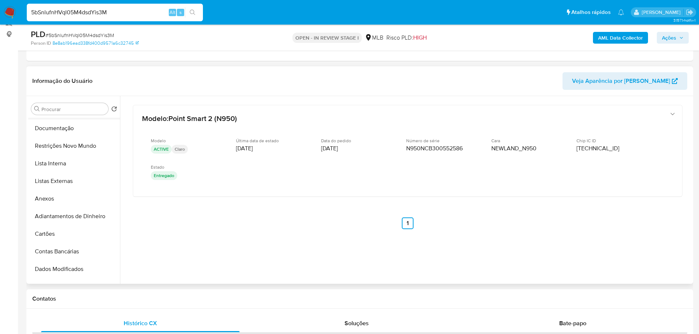
scroll to position [0, 0]
click at [61, 147] on button "KYC" at bounding box center [71, 144] width 86 height 18
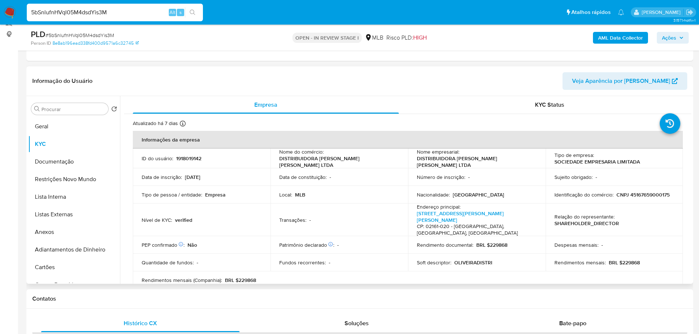
click at [646, 194] on p "CNPJ 45167659000175" at bounding box center [643, 195] width 53 height 7
copy p "45167659000175"
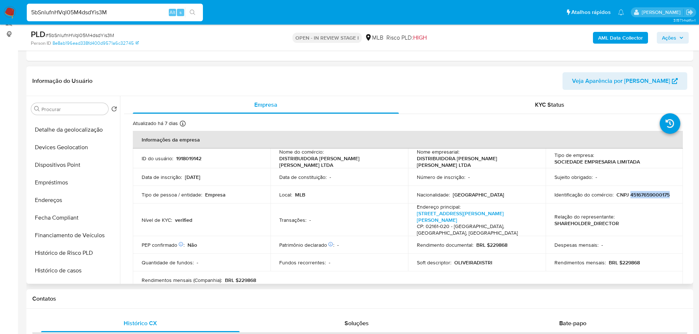
scroll to position [294, 0]
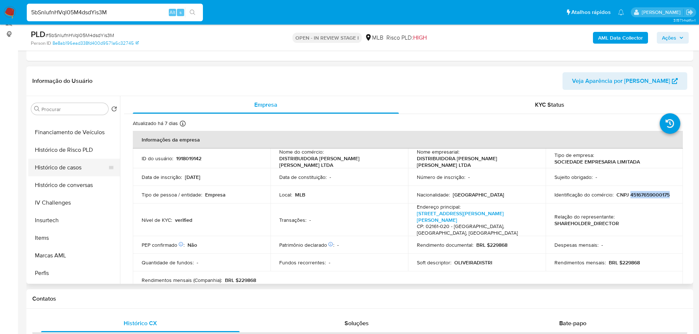
click at [61, 164] on button "Histórico de casos" at bounding box center [71, 168] width 86 height 18
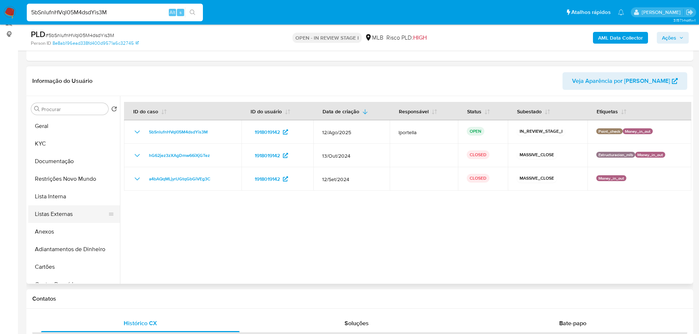
scroll to position [0, 0]
click at [66, 232] on button "Anexos" at bounding box center [71, 232] width 86 height 18
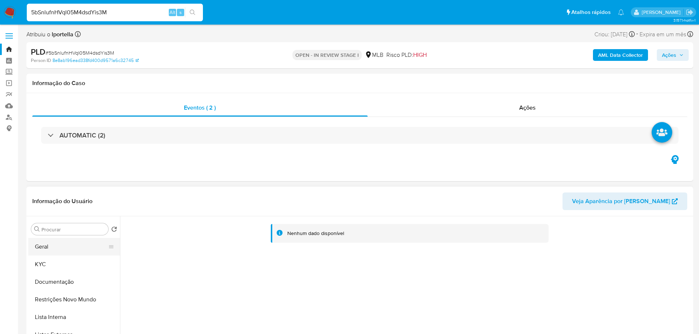
click at [64, 241] on button "Geral" at bounding box center [71, 247] width 86 height 18
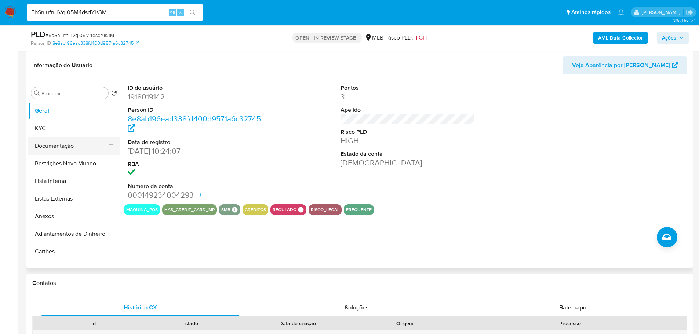
click at [50, 145] on button "Documentação" at bounding box center [71, 146] width 86 height 18
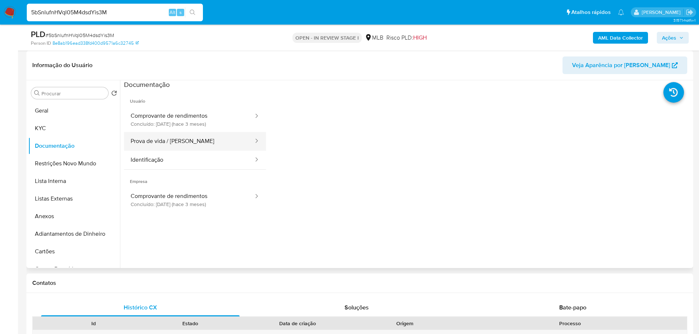
click at [175, 139] on button "Prova de vida / [PERSON_NAME]" at bounding box center [189, 141] width 130 height 19
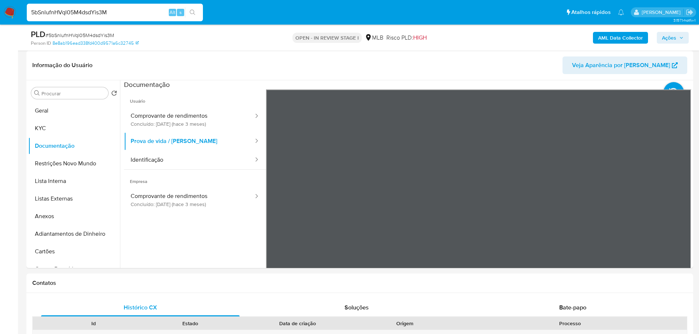
drag, startPoint x: 8, startPoint y: 13, endPoint x: 1, endPoint y: 12, distance: 6.6
click at [8, 13] on img at bounding box center [10, 12] width 12 height 12
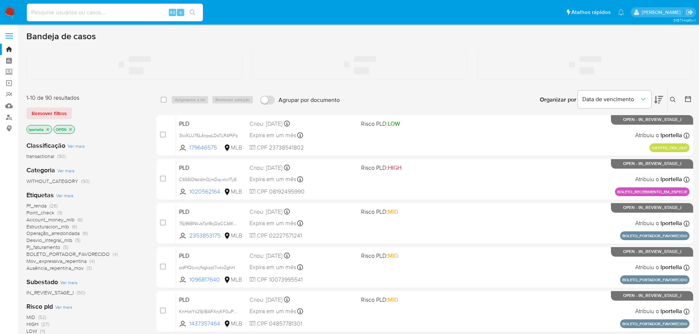
click at [93, 16] on input at bounding box center [115, 13] width 176 height 10
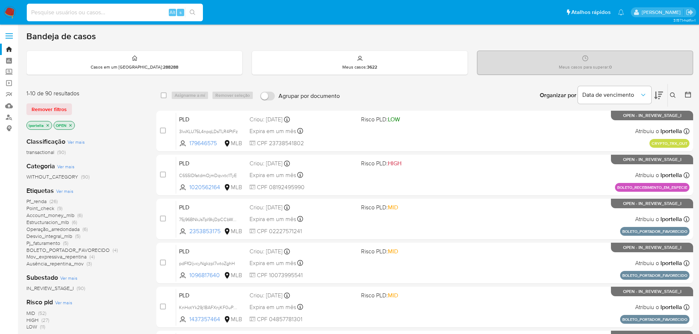
paste input "1239651614"
type input "1239651614"
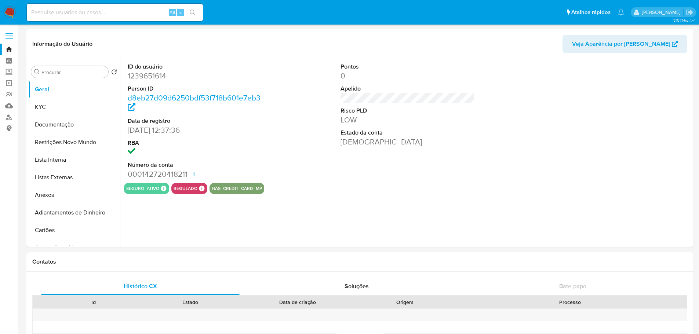
select select "10"
click at [87, 17] on input at bounding box center [115, 13] width 176 height 10
paste input "1780409205"
type input "1780409205"
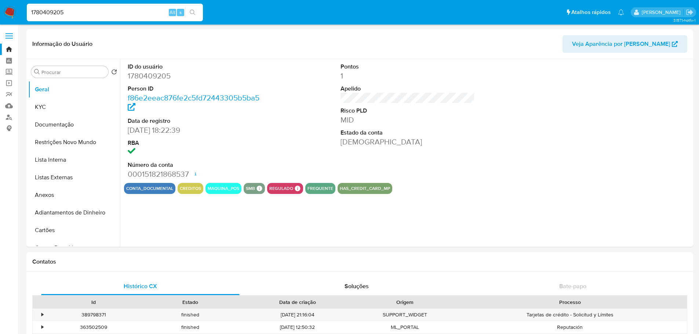
select select "10"
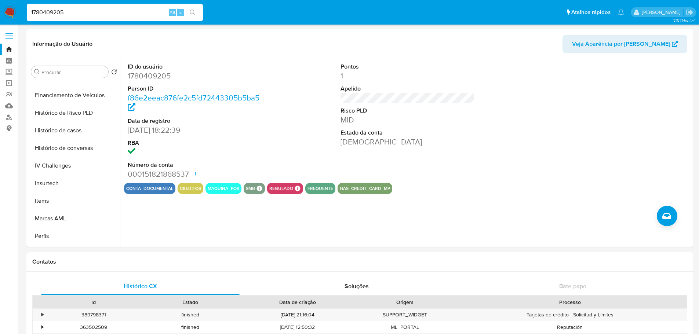
click at [114, 21] on div "1780409205 Alt s" at bounding box center [115, 13] width 176 height 18
click at [113, 17] on div "1780409205 Alt s" at bounding box center [115, 13] width 176 height 18
click at [112, 17] on div "1780409205 Alt s" at bounding box center [115, 13] width 176 height 18
click at [108, 14] on input "1780409205" at bounding box center [115, 13] width 176 height 10
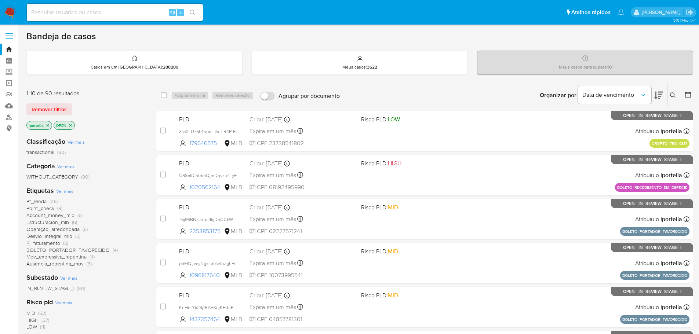
click at [69, 14] on input at bounding box center [115, 13] width 176 height 10
paste input "lrzswHteTKrf1PwOrSjHtN4c"
type input "lrzswHteTKrf1PwOrSjHtN4c"
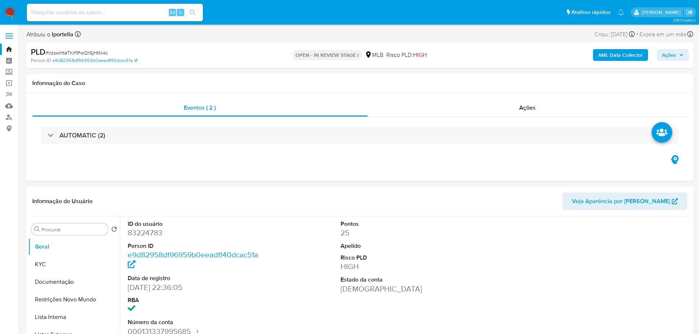
select select "10"
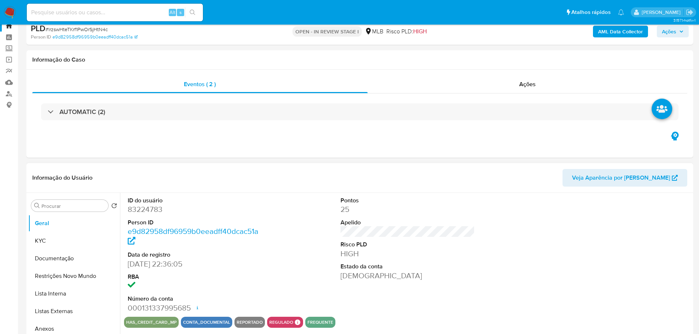
scroll to position [37, 0]
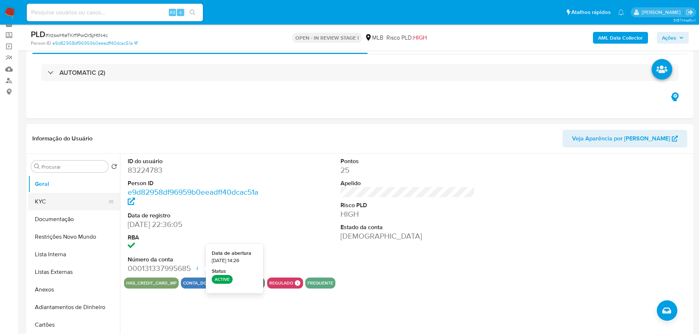
click at [75, 204] on button "KYC" at bounding box center [71, 202] width 86 height 18
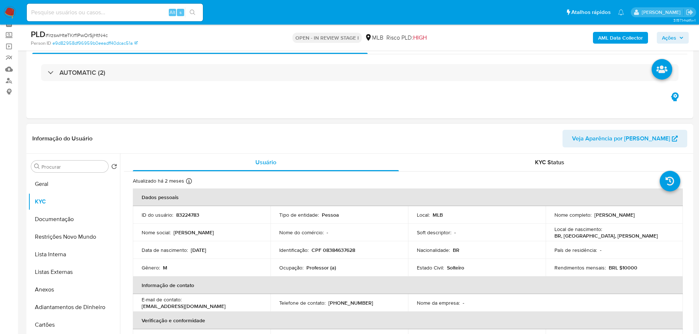
scroll to position [257, 0]
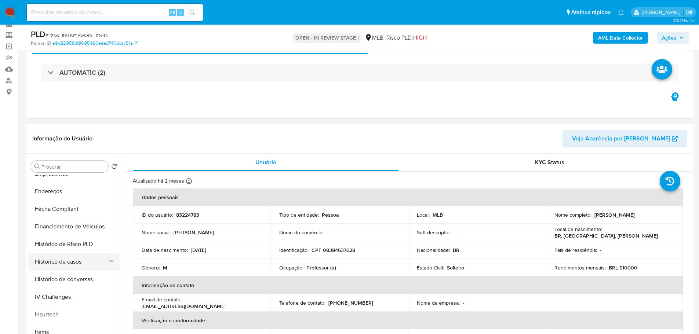
click at [67, 260] on button "Histórico de casos" at bounding box center [71, 262] width 86 height 18
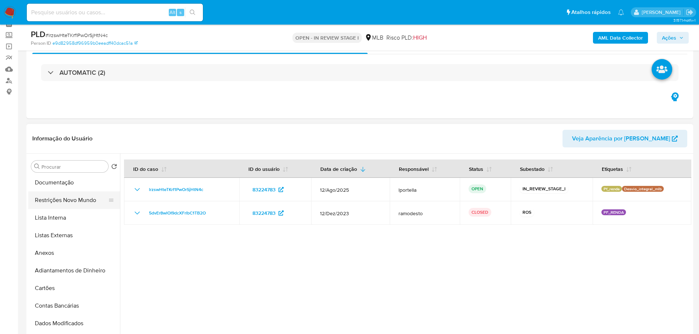
scroll to position [0, 0]
click at [55, 218] on button "Documentação" at bounding box center [71, 220] width 86 height 18
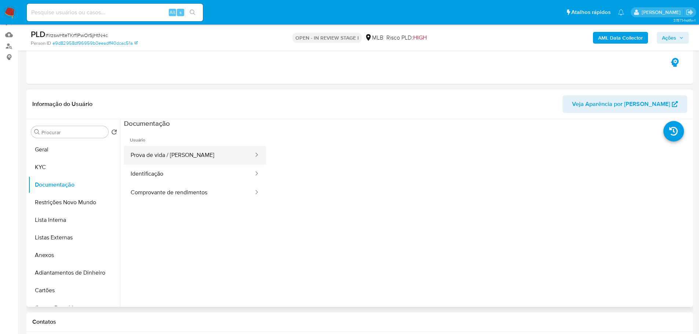
scroll to position [110, 0]
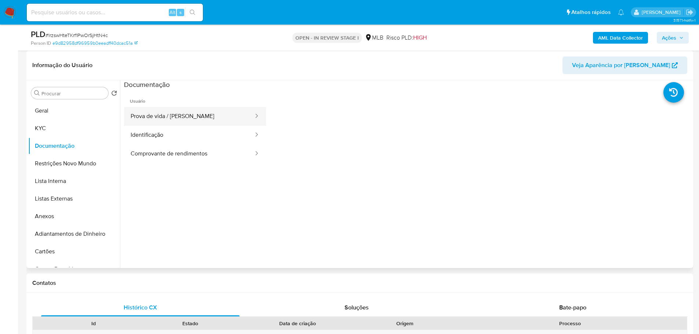
click at [184, 119] on button "Prova de vida / Selfie" at bounding box center [189, 116] width 130 height 19
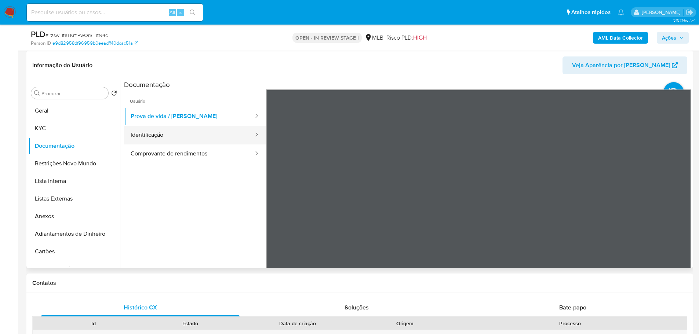
click at [170, 135] on button "Identificação" at bounding box center [189, 135] width 130 height 19
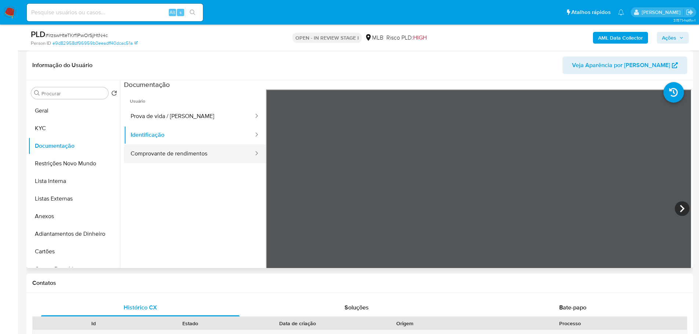
click at [206, 159] on button "Comprovante de rendimentos" at bounding box center [189, 154] width 130 height 19
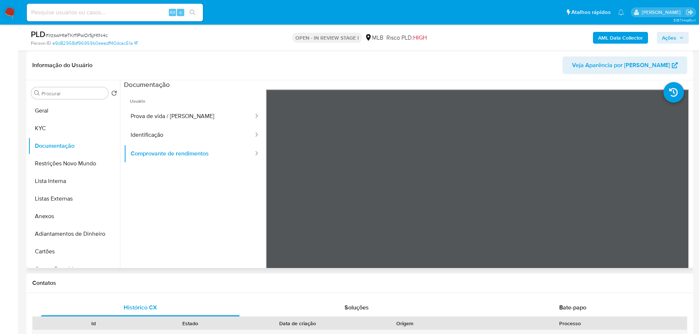
click at [223, 193] on ul "Usuário Prova de vida / Selfie Identificação Comprovante de rendimentos" at bounding box center [195, 195] width 142 height 211
click at [41, 131] on button "KYC" at bounding box center [71, 129] width 86 height 18
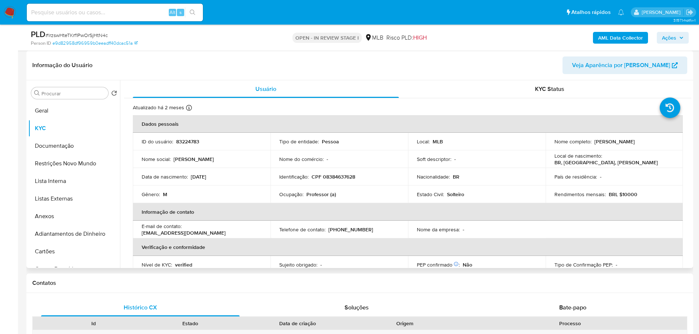
click at [316, 194] on p "Professor (a)" at bounding box center [321, 194] width 30 height 7
copy p "Professor"
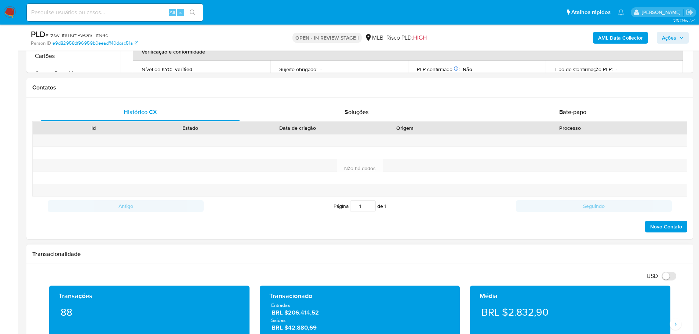
scroll to position [404, 0]
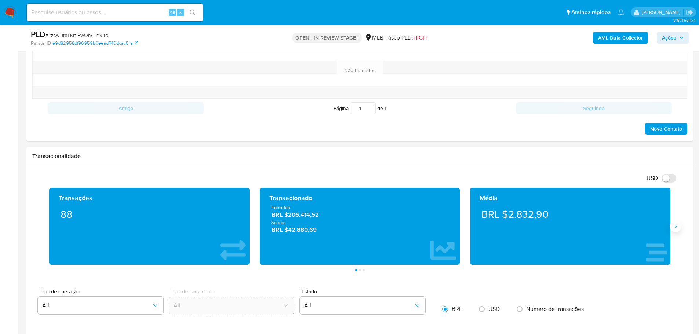
drag, startPoint x: 682, startPoint y: 228, endPoint x: 675, endPoint y: 226, distance: 7.0
click at [679, 228] on div "Transações 88 Transacionado Entradas BRL $206.414,52 Saídas BRL $42.880,69 Médi…" at bounding box center [359, 230] width 655 height 84
click at [675, 226] on icon "Siguiente" at bounding box center [676, 226] width 6 height 6
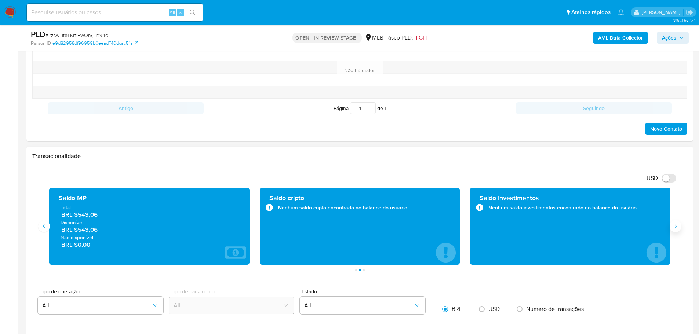
click at [675, 226] on icon "Siguiente" at bounding box center [676, 226] width 6 height 6
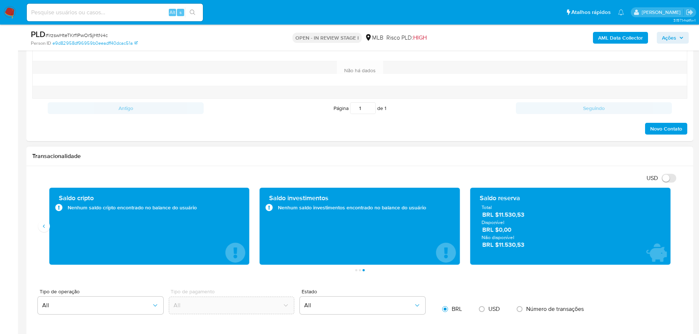
click at [604, 250] on div "Saldo reserva Total BRL $11.530,53 Disponível BRL $0,00 Não disponível BRL $11.…" at bounding box center [570, 226] width 189 height 65
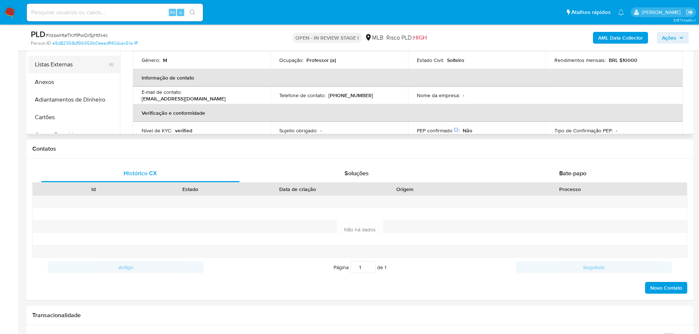
scroll to position [147, 0]
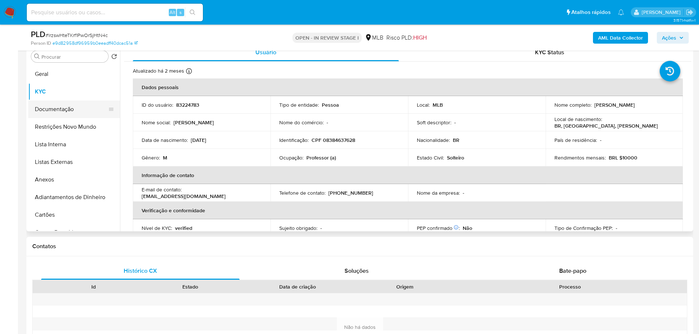
click at [51, 110] on button "Documentação" at bounding box center [71, 110] width 86 height 18
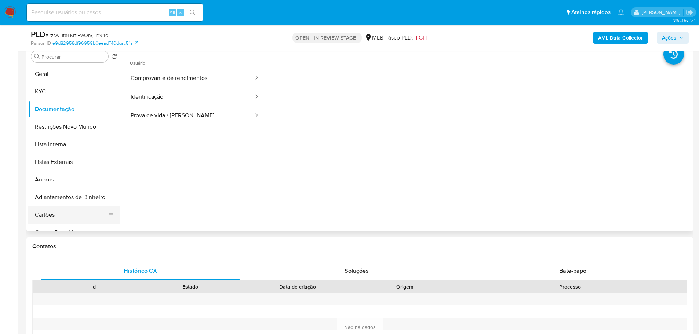
scroll to position [0, 0]
click at [201, 87] on button "Comprovante de rendimentos" at bounding box center [189, 79] width 130 height 19
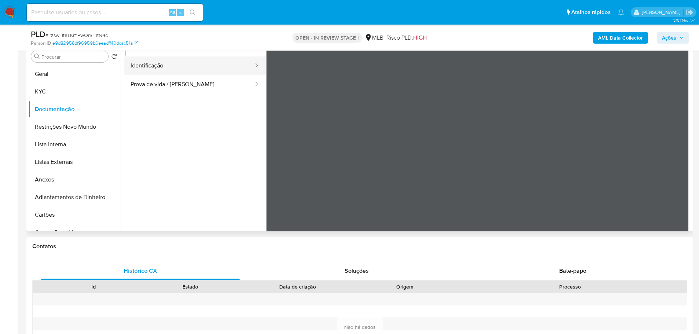
scroll to position [64, 0]
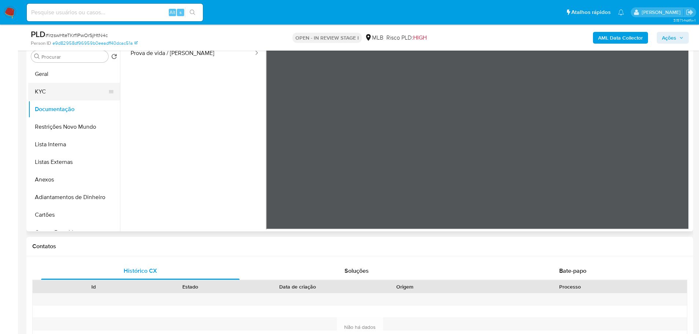
click at [64, 93] on button "KYC" at bounding box center [71, 92] width 86 height 18
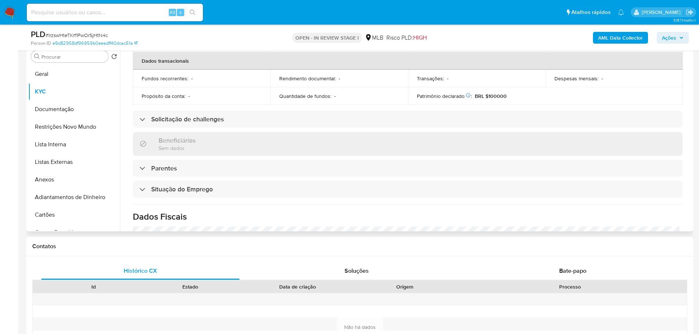
scroll to position [306, 0]
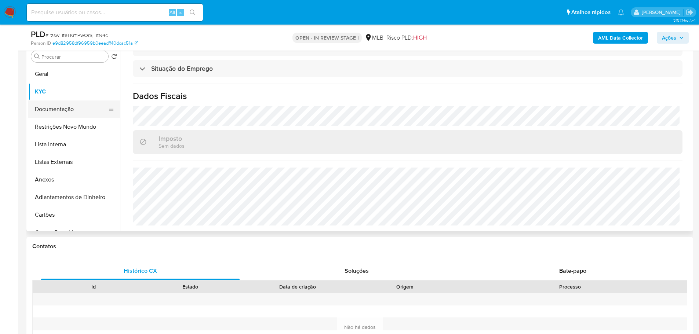
click at [61, 114] on button "Documentação" at bounding box center [71, 110] width 86 height 18
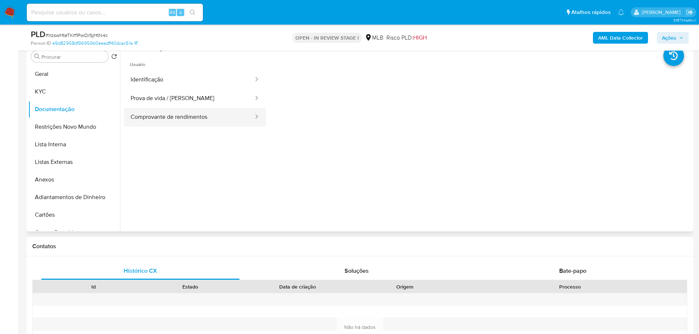
click at [187, 116] on button "Comprovante de rendimentos" at bounding box center [189, 117] width 130 height 19
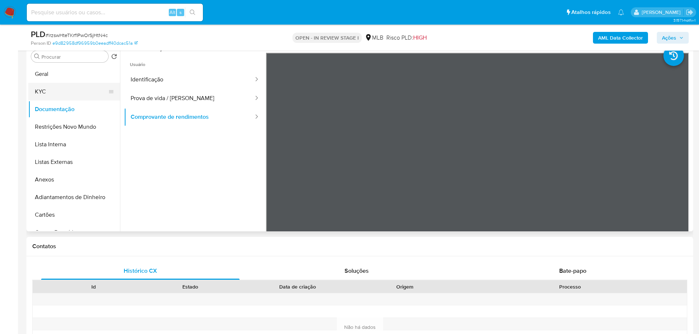
click at [72, 86] on button "KYC" at bounding box center [71, 92] width 86 height 18
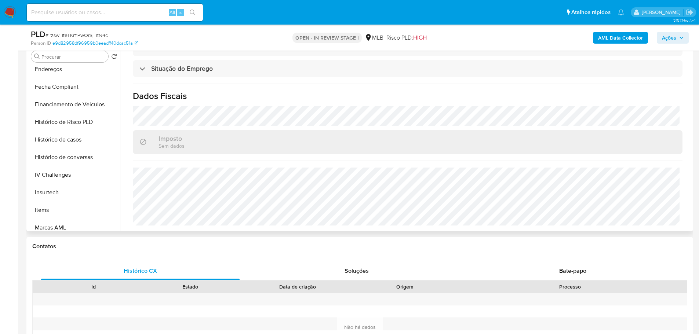
scroll to position [328, 0]
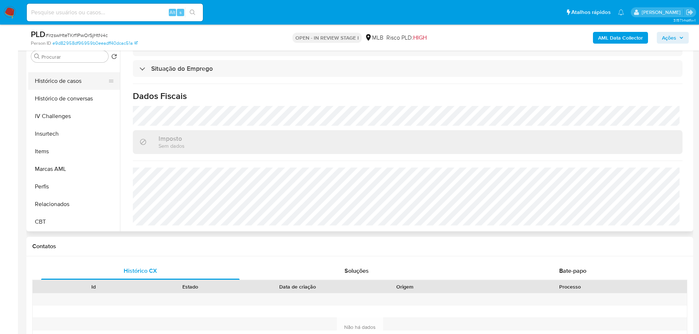
click at [57, 83] on button "Histórico de casos" at bounding box center [71, 81] width 86 height 18
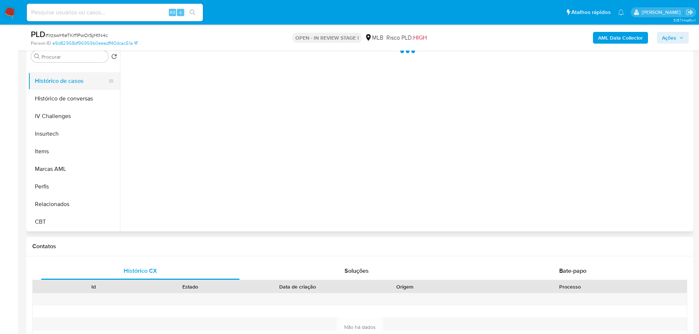
scroll to position [0, 0]
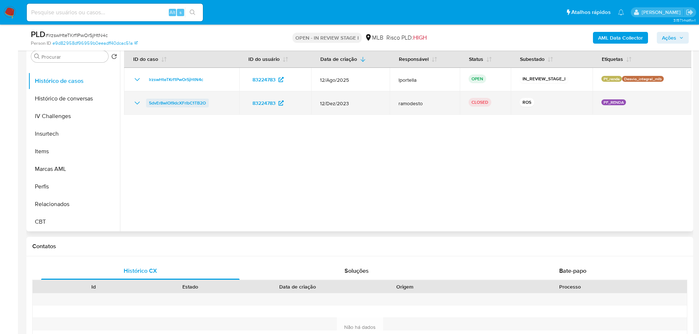
click at [175, 102] on span "5dvEr8wlOI9dcXFrlbC1TB2O" at bounding box center [177, 103] width 57 height 9
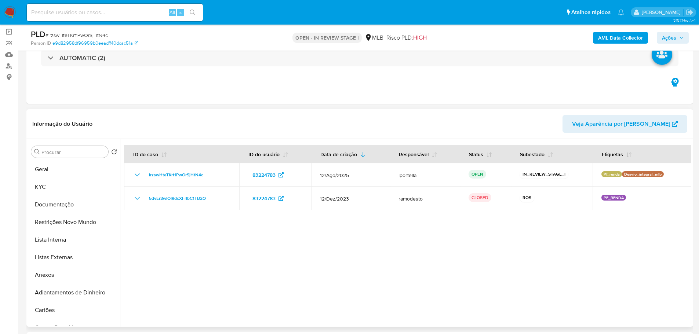
scroll to position [37, 0]
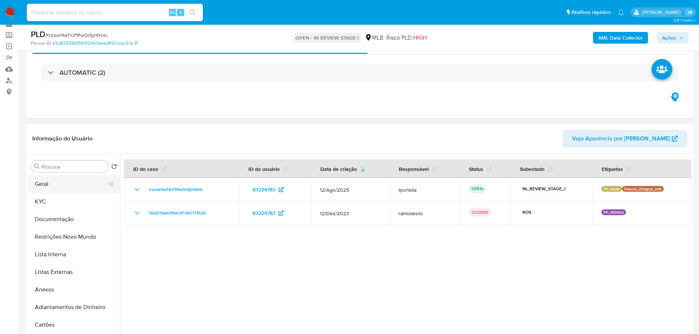
click at [55, 183] on button "Geral" at bounding box center [71, 184] width 86 height 18
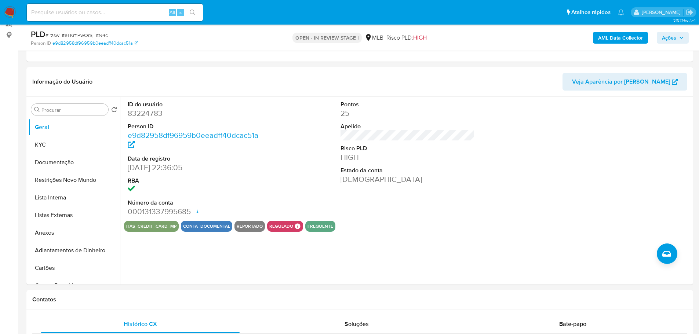
scroll to position [92, 0]
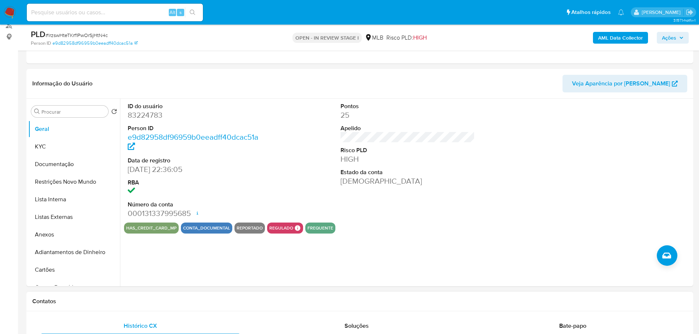
click at [103, 301] on h1 "Contatos" at bounding box center [359, 301] width 655 height 7
click at [61, 138] on button "KYC" at bounding box center [71, 147] width 86 height 18
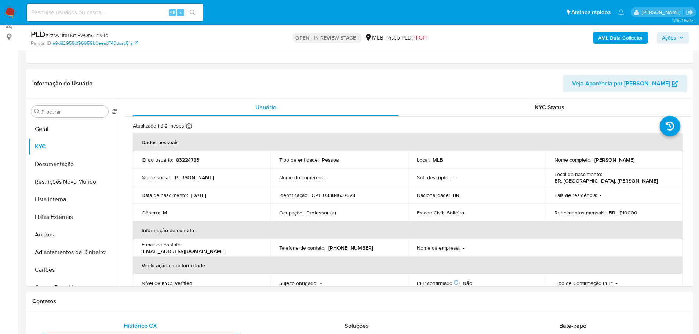
drag, startPoint x: 169, startPoint y: 297, endPoint x: 155, endPoint y: 290, distance: 15.8
click at [169, 297] on div "Contatos" at bounding box center [359, 301] width 667 height 19
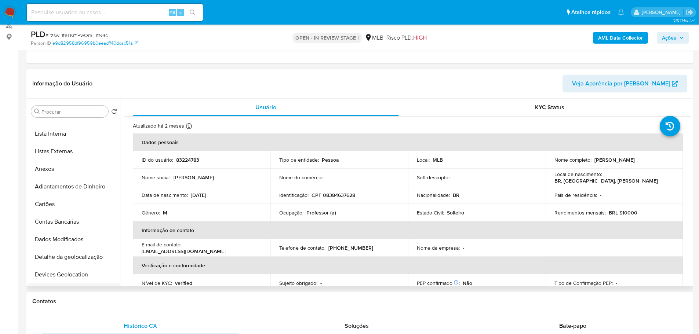
scroll to position [147, 0]
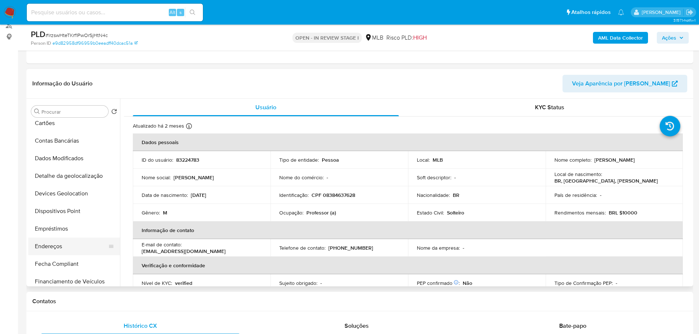
click at [62, 244] on button "Endereços" at bounding box center [71, 247] width 86 height 18
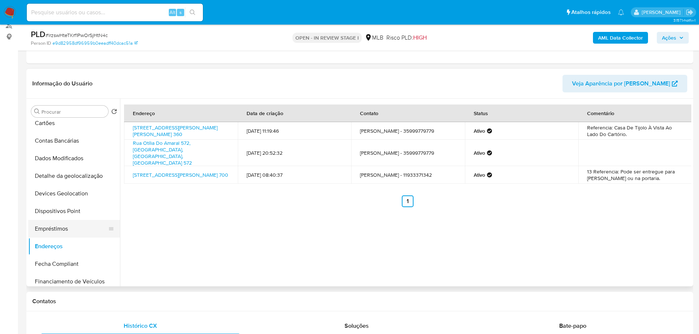
drag, startPoint x: 130, startPoint y: 303, endPoint x: 90, endPoint y: 225, distance: 88.1
click at [129, 300] on h1 "Contatos" at bounding box center [359, 301] width 655 height 7
click at [76, 175] on button "Detalhe da geolocalização" at bounding box center [71, 176] width 86 height 18
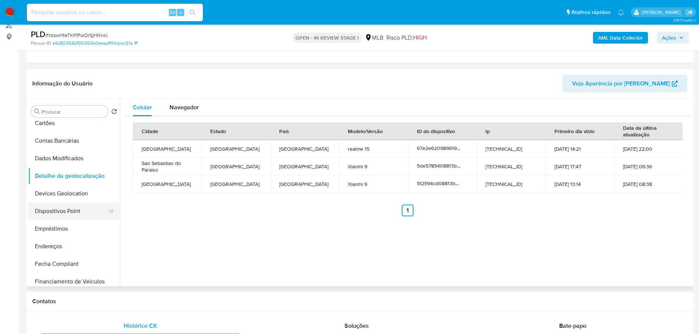
drag, startPoint x: 114, startPoint y: 305, endPoint x: 60, endPoint y: 218, distance: 102.0
click at [114, 305] on h1 "Contatos" at bounding box center [359, 301] width 655 height 7
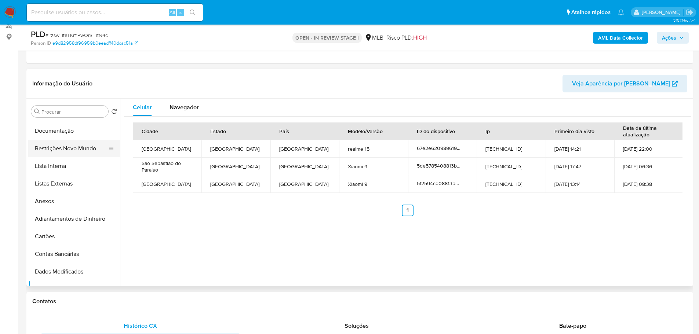
scroll to position [0, 0]
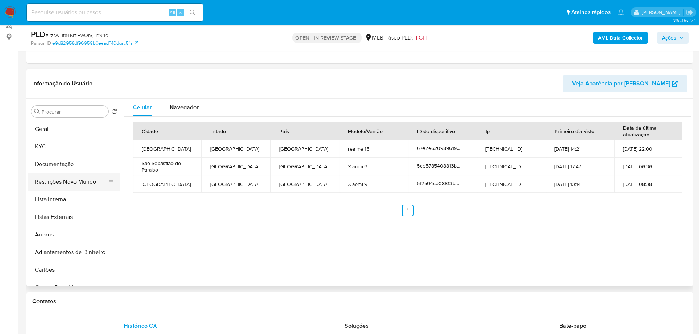
click at [66, 181] on button "Restrições Novo Mundo" at bounding box center [71, 182] width 86 height 18
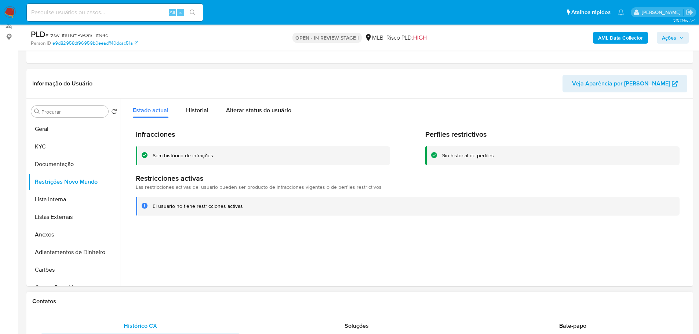
drag, startPoint x: 185, startPoint y: 310, endPoint x: 165, endPoint y: 297, distance: 23.9
click at [185, 310] on div "Contatos" at bounding box center [359, 301] width 667 height 19
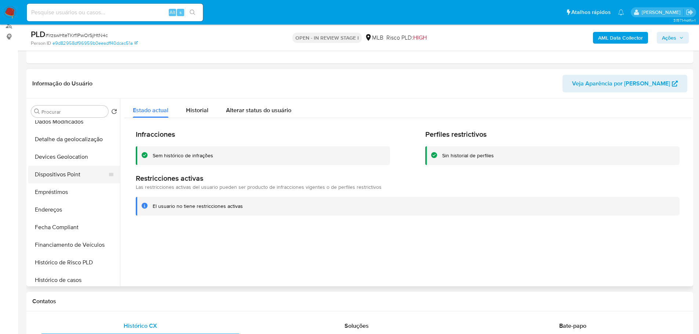
click at [66, 178] on button "Dispositivos Point" at bounding box center [71, 175] width 86 height 18
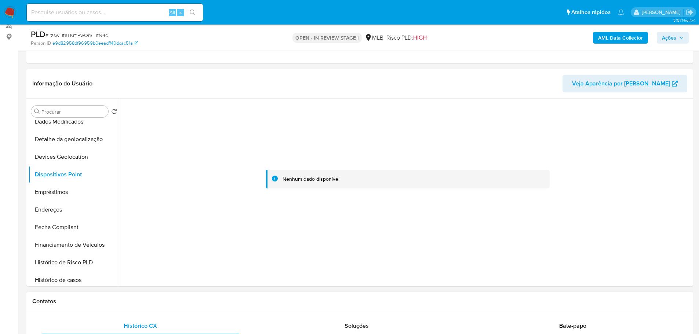
click at [142, 296] on div "Contatos" at bounding box center [359, 301] width 667 height 19
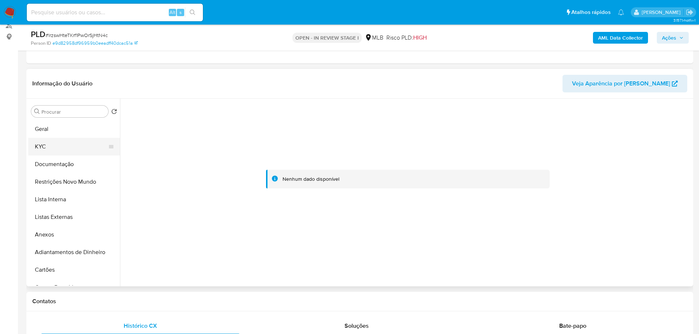
click at [44, 142] on button "KYC" at bounding box center [71, 147] width 86 height 18
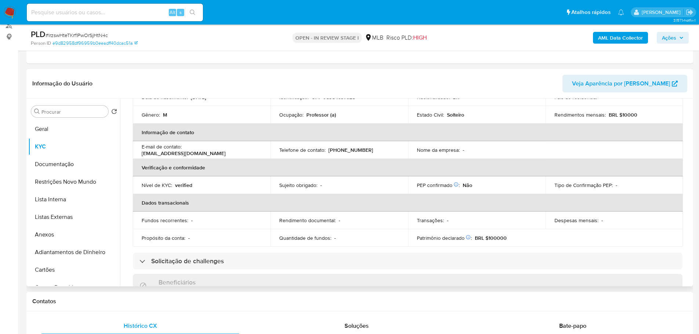
scroll to position [12, 0]
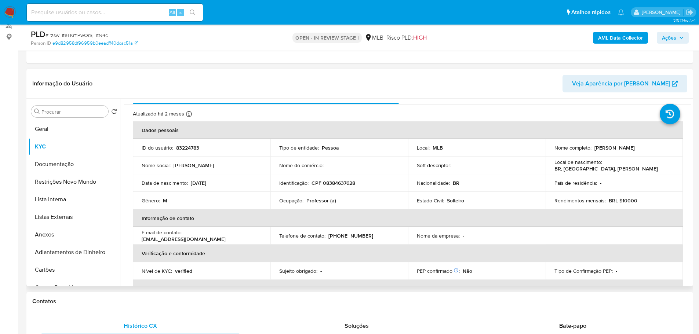
click at [336, 182] on p "CPF 08384637628" at bounding box center [334, 183] width 44 height 7
copy p "08384637628"
drag, startPoint x: 663, startPoint y: 149, endPoint x: 592, endPoint y: 148, distance: 70.8
click at [592, 148] on div "Nome completo : Joao Augusto Silveira Ferreira" at bounding box center [614, 148] width 120 height 7
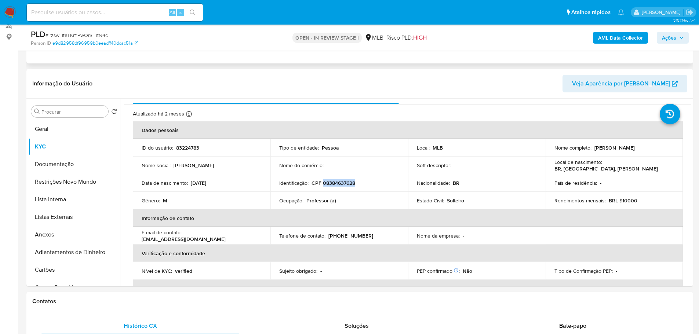
copy p "Joao Augusto Silveira Ferreira"
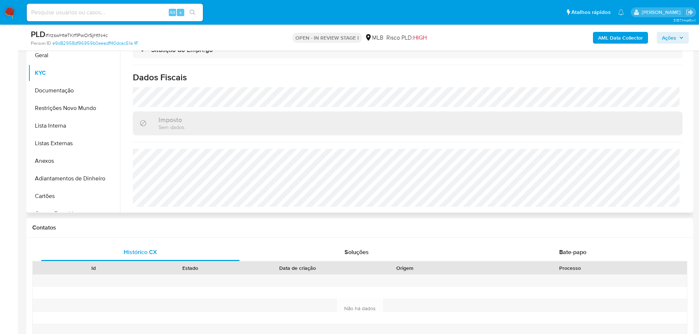
scroll to position [165, 0]
drag, startPoint x: 691, startPoint y: 39, endPoint x: 680, endPoint y: 38, distance: 11.1
click at [689, 38] on div "PLD # lrzswHteTKrf1PwOrSjHtN4c Person ID e9d82958df96959b0eeadff40dcac51a OPEN …" at bounding box center [359, 38] width 667 height 26
click at [678, 38] on span "Ações" at bounding box center [673, 38] width 22 height 10
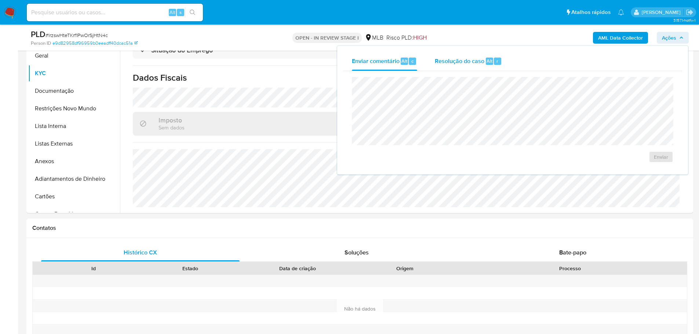
click at [477, 59] on span "Resolução do caso" at bounding box center [460, 61] width 50 height 8
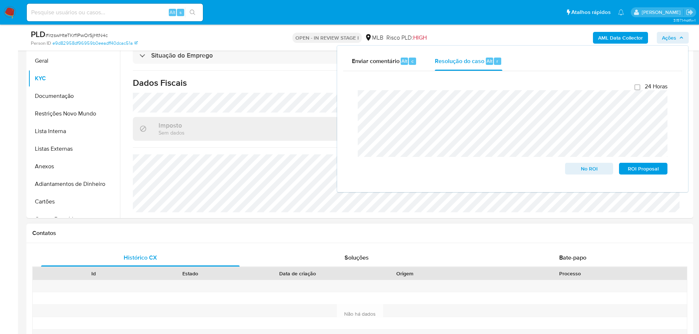
scroll to position [92, 0]
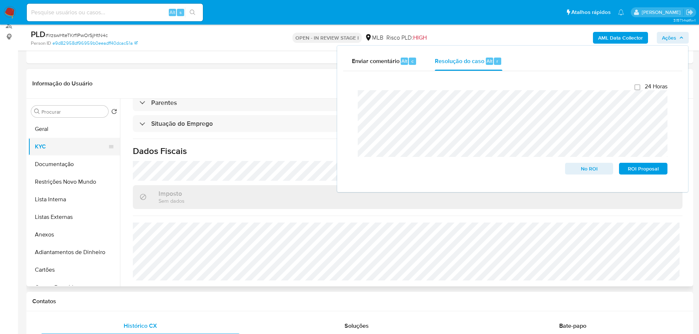
drag, startPoint x: 49, startPoint y: 128, endPoint x: 41, endPoint y: 141, distance: 15.0
click at [49, 128] on button "Geral" at bounding box center [74, 129] width 92 height 18
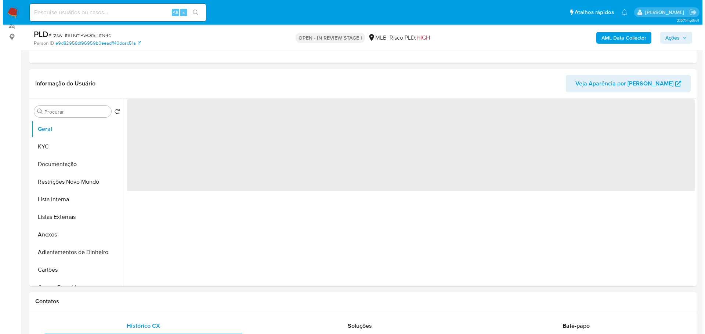
scroll to position [0, 0]
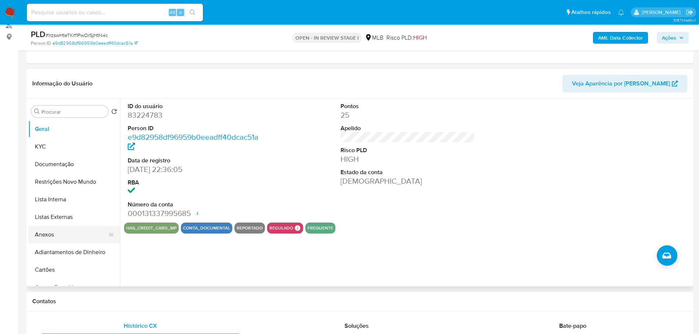
click at [47, 233] on button "Anexos" at bounding box center [71, 235] width 86 height 18
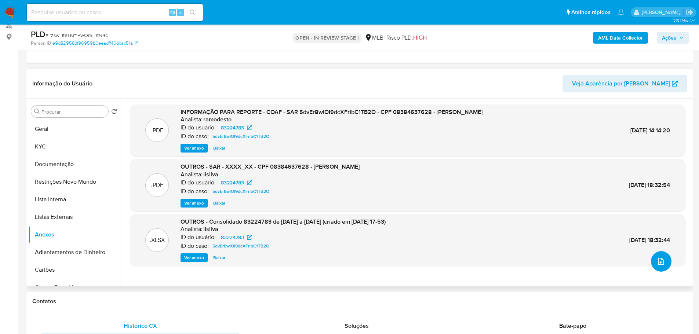
click at [659, 266] on button "upload-file" at bounding box center [661, 261] width 21 height 21
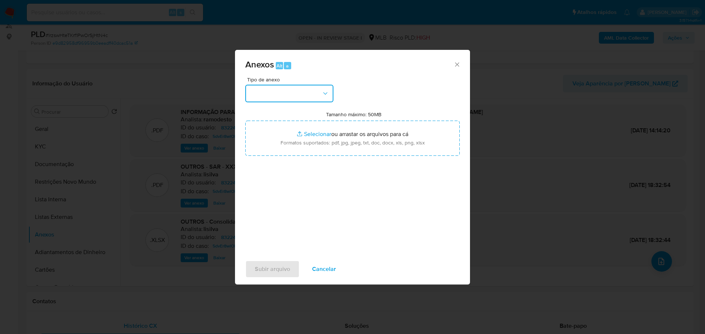
click at [318, 101] on button "button" at bounding box center [289, 94] width 88 height 18
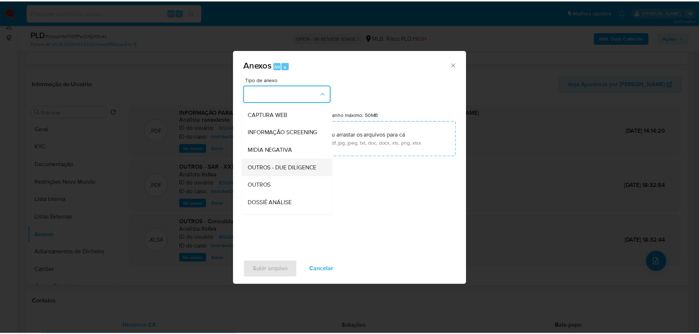
scroll to position [113, 0]
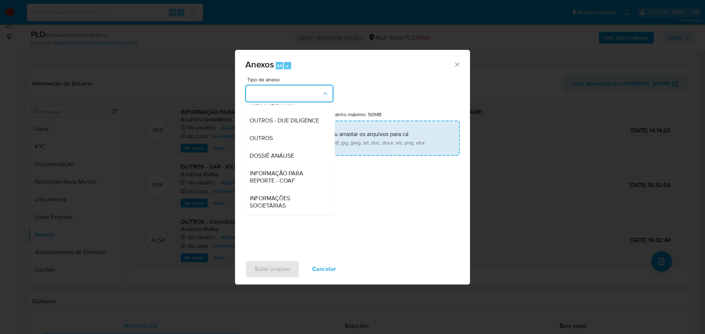
drag, startPoint x: 269, startPoint y: 136, endPoint x: 259, endPoint y: 138, distance: 10.9
click at [269, 137] on span "OUTROS" at bounding box center [261, 138] width 23 height 7
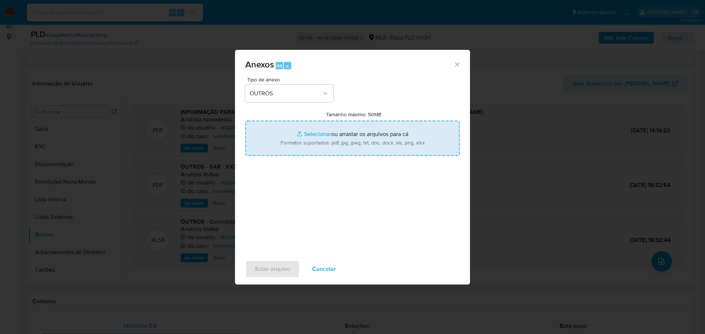
type input "C:\fakepath\2º SAR - XXX - CPF 08384637628 - JOAO AUGUSTO SILVEIRA FERREIRA.pdf"
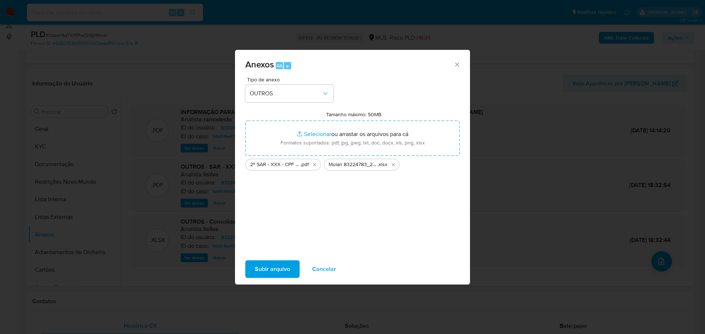
click at [280, 274] on span "Subir arquivo" at bounding box center [272, 269] width 35 height 16
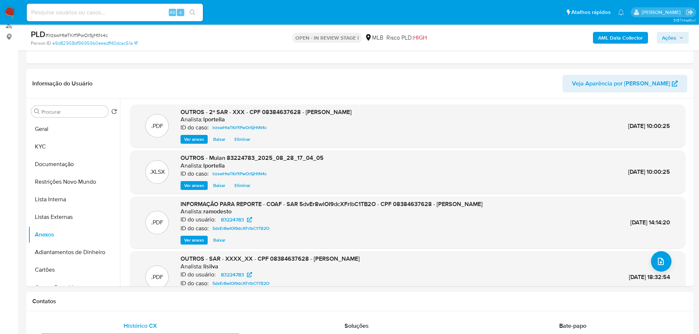
click at [666, 35] on span "Ações" at bounding box center [669, 38] width 14 height 12
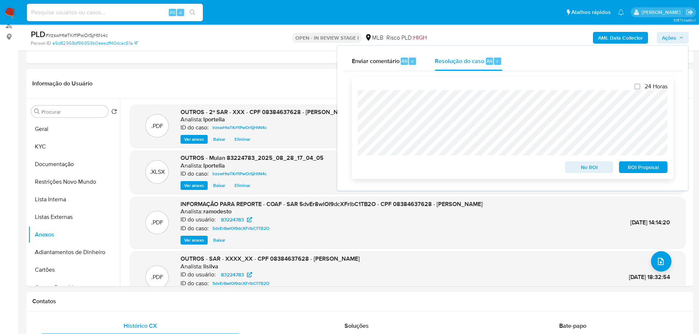
click at [647, 168] on span "ROI Proposal" at bounding box center [643, 167] width 38 height 10
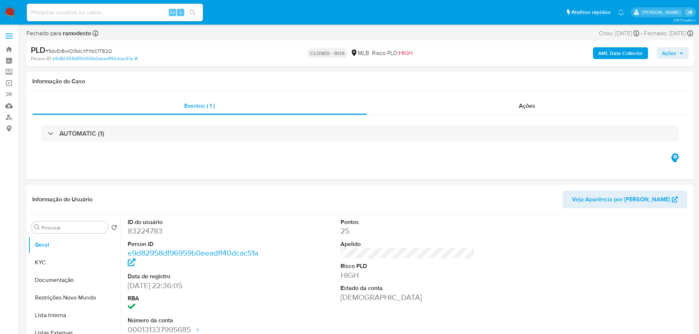
select select "10"
click at [554, 112] on div "Ações" at bounding box center [527, 106] width 321 height 18
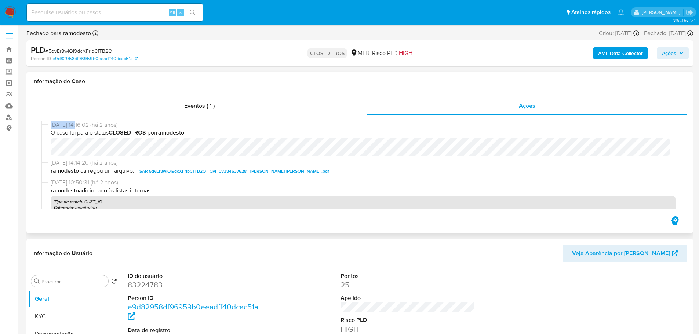
drag, startPoint x: 79, startPoint y: 127, endPoint x: 41, endPoint y: 129, distance: 37.5
click at [51, 126] on span "[DATE] 14:16:02 (há 2 anos)" at bounding box center [363, 125] width 625 height 8
copy span "[DATE]"
click at [188, 110] on div "Eventos ( 1 )" at bounding box center [199, 106] width 335 height 18
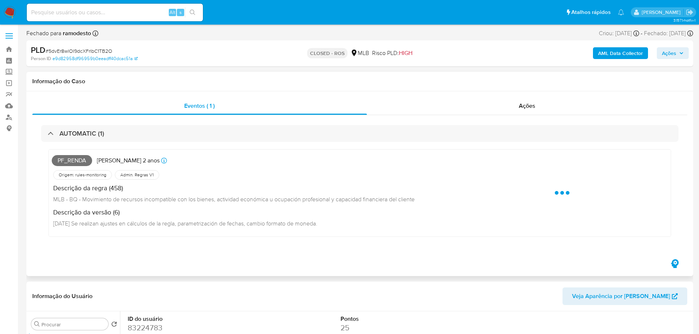
click at [69, 161] on span "PF_RENDA" at bounding box center [72, 160] width 40 height 11
copy span "PF_RENDA"
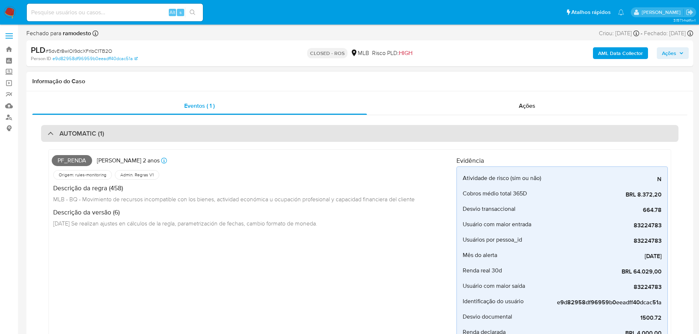
click at [87, 135] on h3 "AUTOMATIC (1)" at bounding box center [81, 134] width 45 height 8
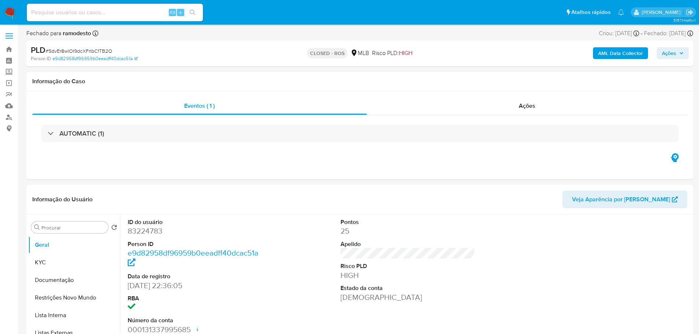
click at [80, 53] on span "# 5dvEr8wlOI9dcXFrlbC1TB2O" at bounding box center [79, 50] width 67 height 7
copy span "5dvEr8wlOI9dcXFrlbC1TB2O"
click at [112, 14] on input at bounding box center [115, 13] width 176 height 10
paste input "580943218"
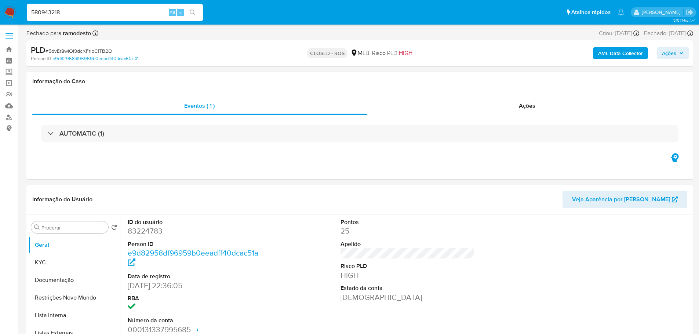
type input "580943218"
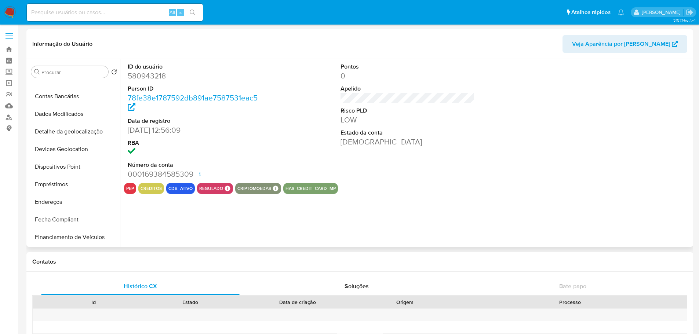
scroll to position [257, 0]
select select "10"
click at [64, 166] on button "Histórico de casos" at bounding box center [71, 168] width 86 height 18
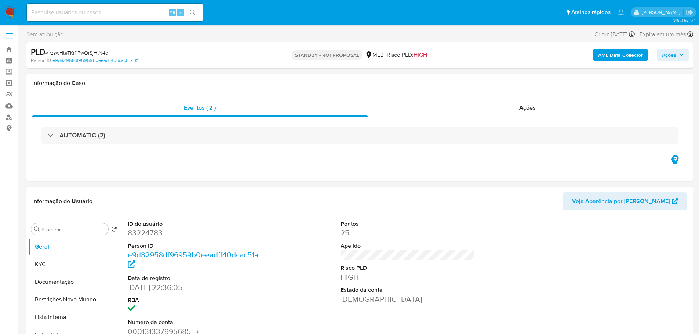
select select "10"
click at [81, 55] on span "# lrzswHteTKrf1PwOrSjHtN4c" at bounding box center [77, 52] width 62 height 7
copy span "lrzswHteTKrf1PwOrSjHtN4c"
click at [74, 11] on input at bounding box center [115, 13] width 176 height 10
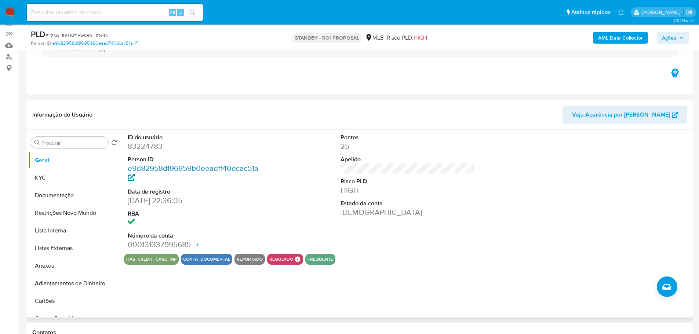
scroll to position [73, 0]
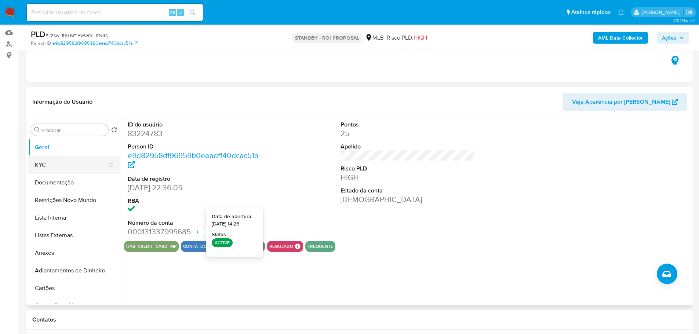
click at [65, 166] on button "KYC" at bounding box center [71, 165] width 86 height 18
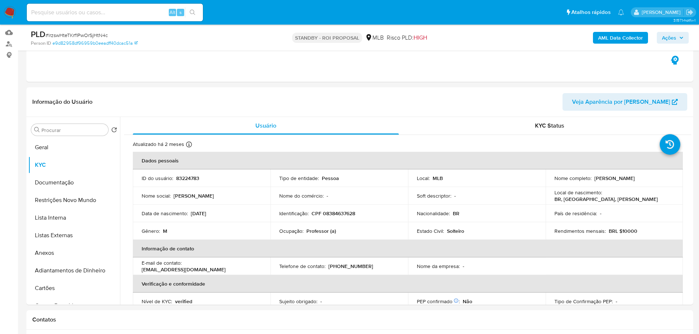
click at [8, 9] on img at bounding box center [10, 12] width 12 height 12
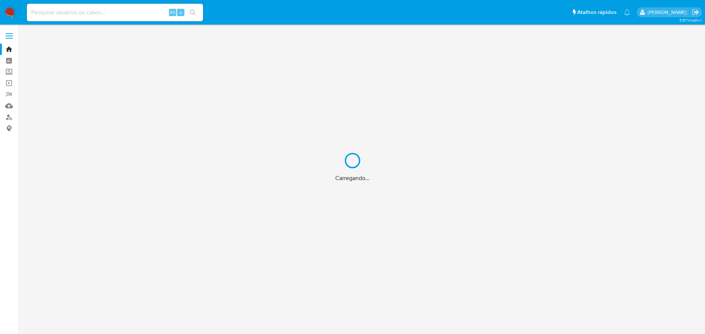
click at [90, 11] on div "Carregando..." at bounding box center [352, 167] width 705 height 334
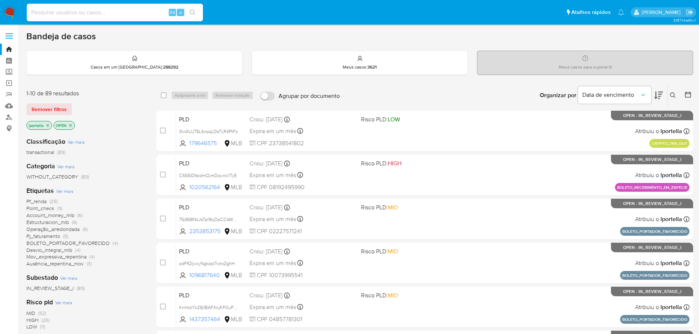
click at [79, 11] on input at bounding box center [115, 13] width 176 height 10
click at [75, 15] on input at bounding box center [115, 13] width 176 height 10
paste input "580943218"
type input "580943218"
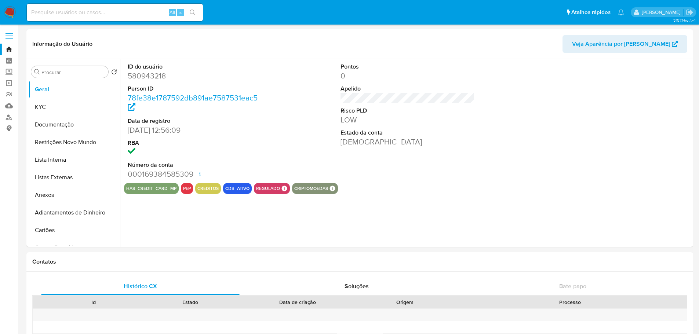
select select "10"
click at [58, 16] on input at bounding box center [115, 13] width 176 height 10
paste input "2091654460"
type input "2091654460"
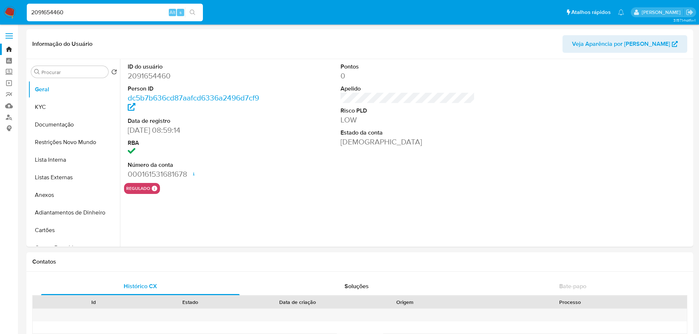
select select "10"
click at [67, 10] on input "2091654460" at bounding box center [115, 13] width 176 height 10
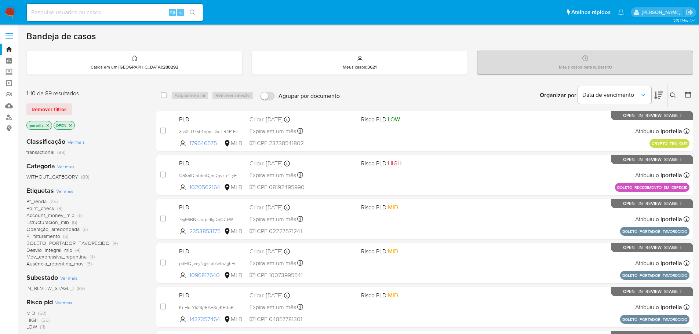
click at [131, 12] on input at bounding box center [115, 13] width 176 height 10
paste input "wGJzcHN9gtmRwjgPnmUiWQEQ"
type input "wGJzcHN9gtmRwjgPnmUiWQEQ"
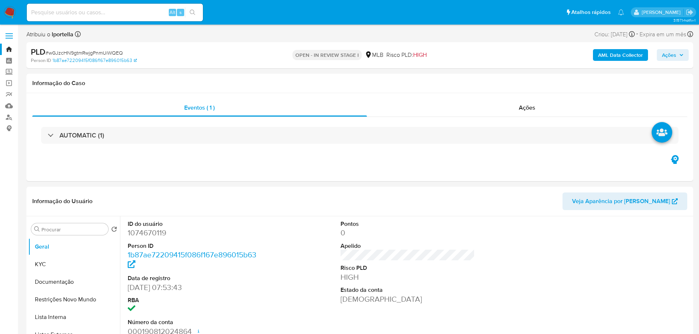
select select "10"
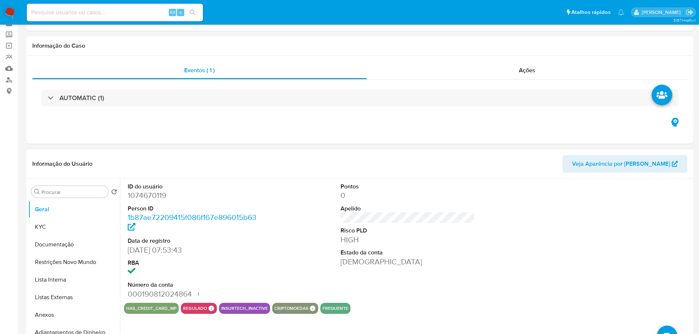
scroll to position [73, 0]
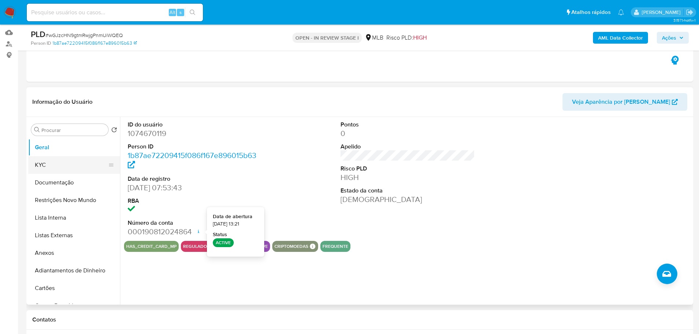
click at [55, 156] on button "KYC" at bounding box center [71, 165] width 86 height 18
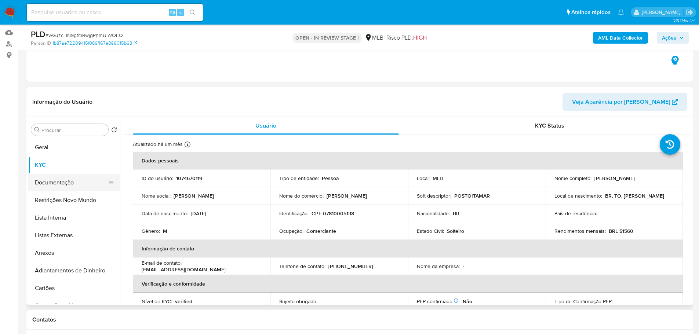
click at [71, 189] on button "Documentação" at bounding box center [71, 183] width 86 height 18
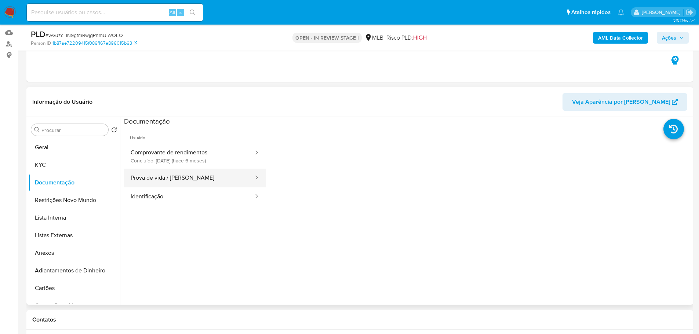
click at [182, 181] on button "Prova de vida / [PERSON_NAME]" at bounding box center [189, 178] width 130 height 19
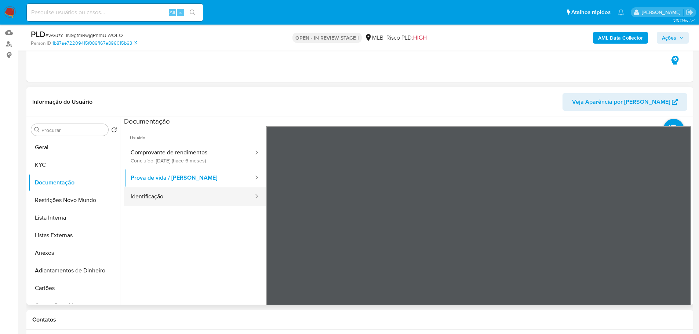
click at [182, 199] on button "Identificação" at bounding box center [189, 197] width 130 height 19
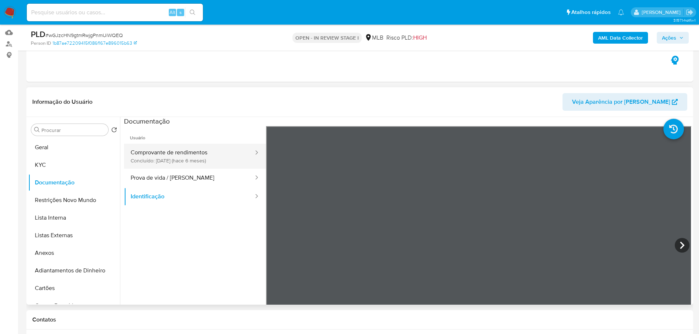
click at [199, 146] on button "Comprovante de rendimentos Concluído: [DATE] (hace 6 meses)" at bounding box center [189, 156] width 130 height 25
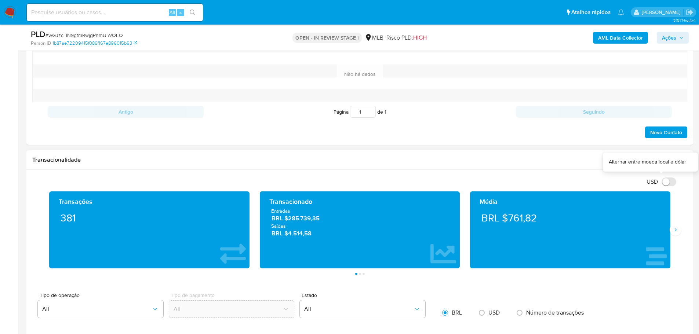
scroll to position [440, 0]
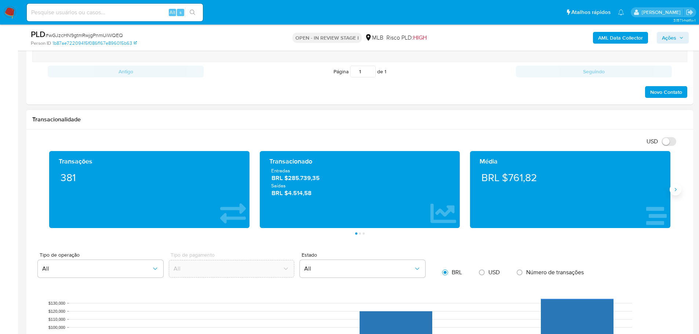
click at [677, 189] on icon "Siguiente" at bounding box center [676, 190] width 6 height 6
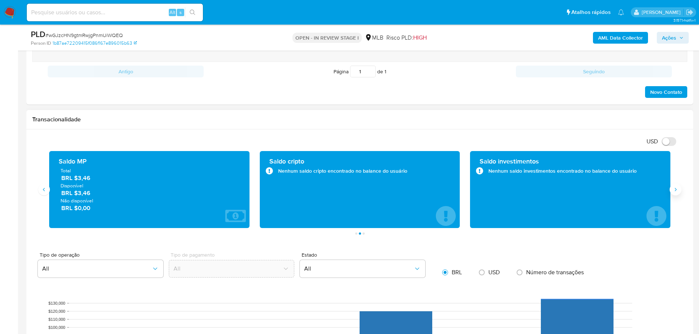
click at [677, 189] on icon "Siguiente" at bounding box center [676, 190] width 6 height 6
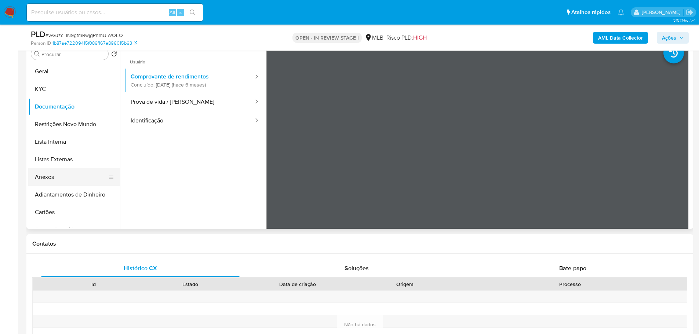
scroll to position [110, 0]
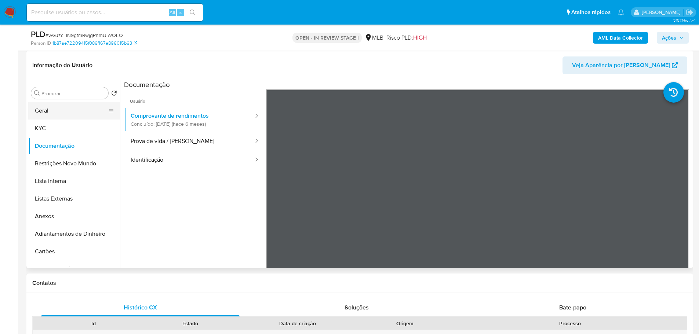
click at [44, 114] on button "Geral" at bounding box center [71, 111] width 86 height 18
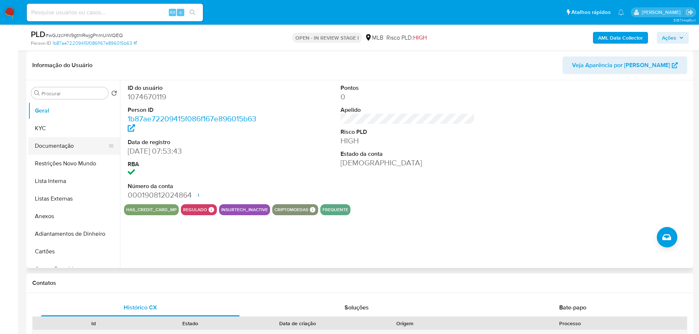
click at [59, 142] on button "Documentação" at bounding box center [71, 146] width 86 height 18
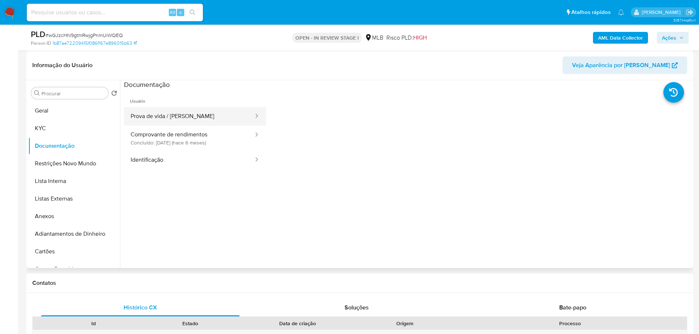
click at [166, 115] on button "Prova de vida / [PERSON_NAME]" at bounding box center [189, 116] width 130 height 19
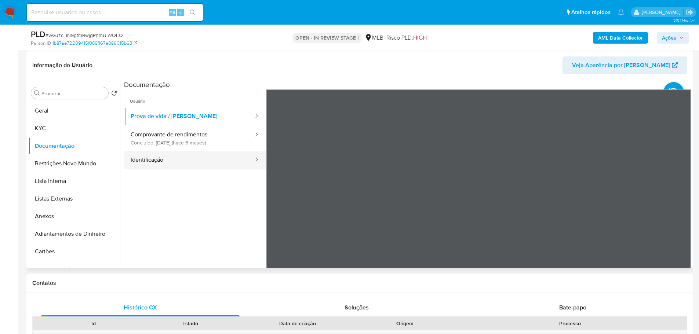
click at [197, 160] on button "Identificação" at bounding box center [189, 160] width 130 height 19
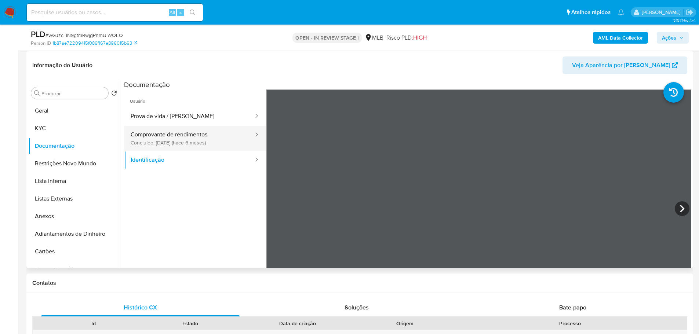
click at [196, 146] on button "Comprovante de rendimentos Concluído: 25/02/2025 (hace 6 meses)" at bounding box center [189, 138] width 130 height 25
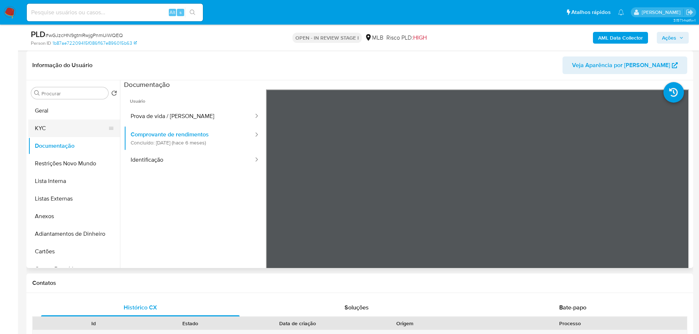
click at [69, 128] on button "KYC" at bounding box center [71, 129] width 86 height 18
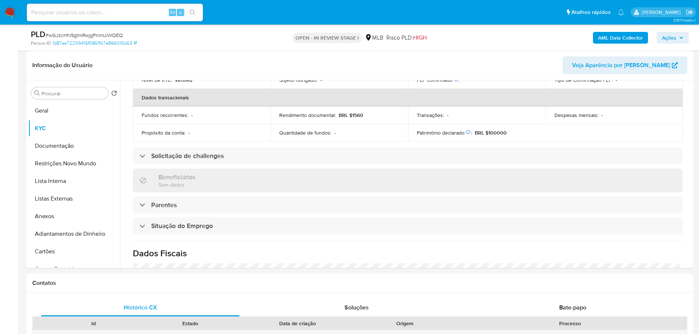
scroll to position [306, 0]
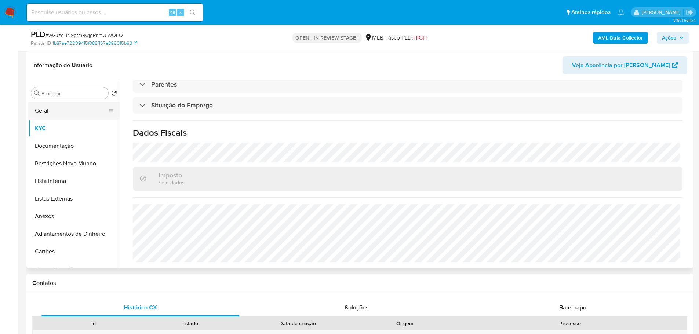
click at [48, 106] on button "Geral" at bounding box center [71, 111] width 86 height 18
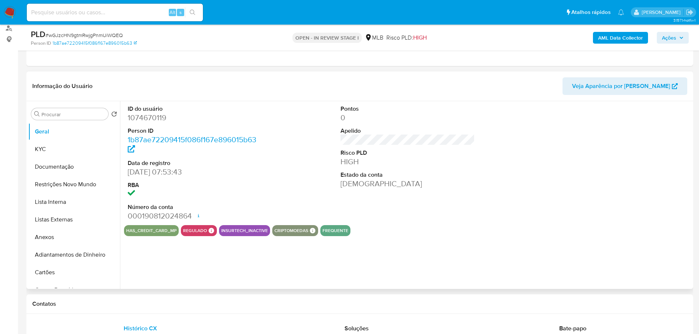
scroll to position [88, 0]
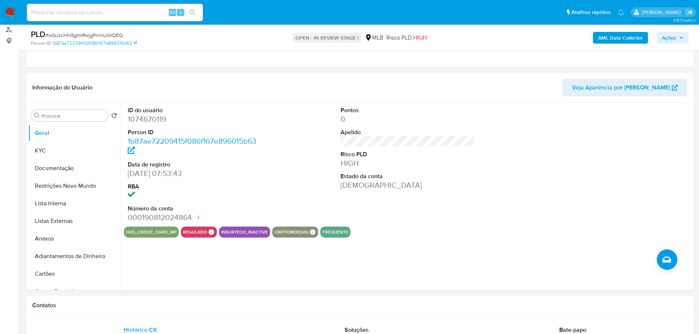
click at [181, 305] on h1 "Contatos" at bounding box center [359, 305] width 655 height 7
click at [73, 147] on button "KYC" at bounding box center [71, 151] width 86 height 18
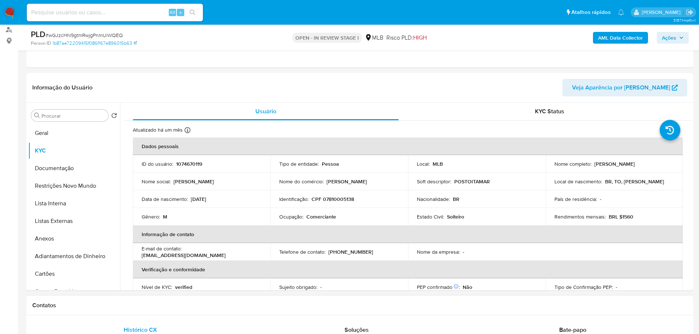
click at [123, 306] on h1 "Contatos" at bounding box center [359, 305] width 655 height 7
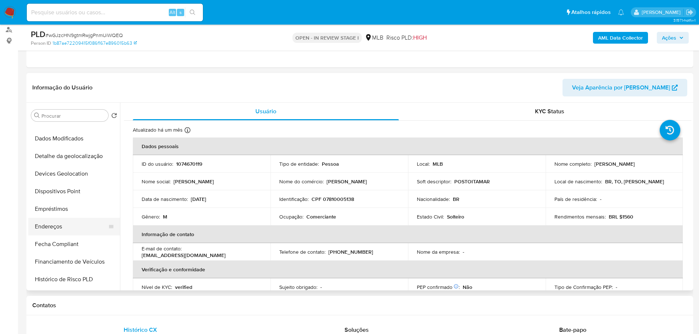
scroll to position [183, 0]
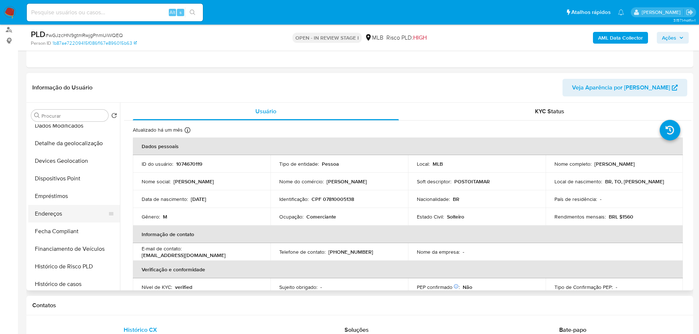
click at [69, 217] on button "Endereços" at bounding box center [71, 214] width 86 height 18
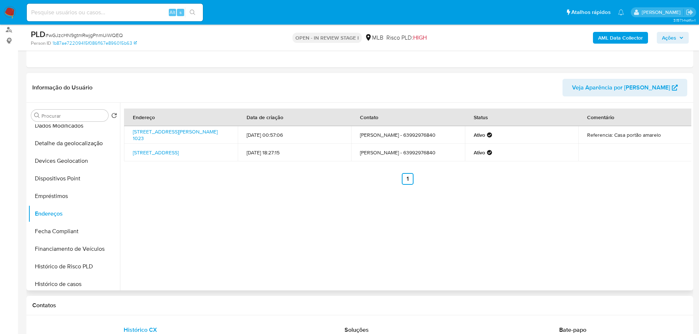
drag, startPoint x: 201, startPoint y: 303, endPoint x: 158, endPoint y: 274, distance: 52.4
click at [201, 303] on h1 "Contatos" at bounding box center [359, 305] width 655 height 7
click at [73, 144] on button "Detalhe da geolocalização" at bounding box center [71, 144] width 86 height 18
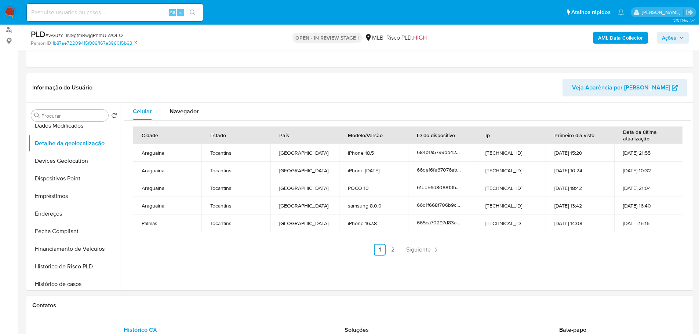
click at [119, 312] on div "Contatos" at bounding box center [359, 305] width 667 height 19
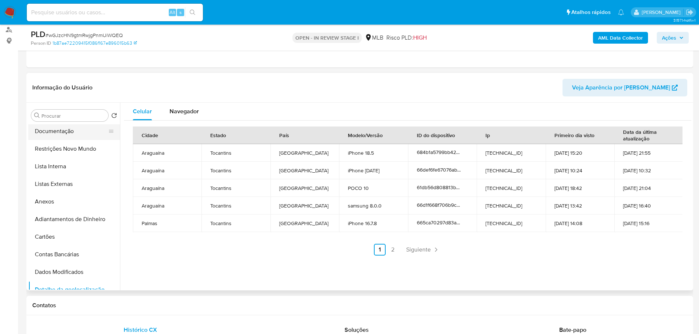
scroll to position [0, 0]
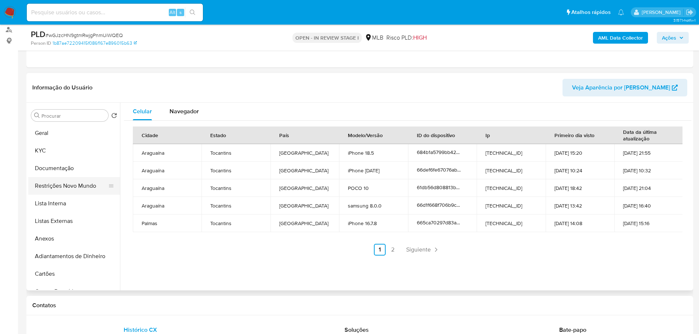
click at [68, 182] on button "Restrições Novo Mundo" at bounding box center [71, 186] width 86 height 18
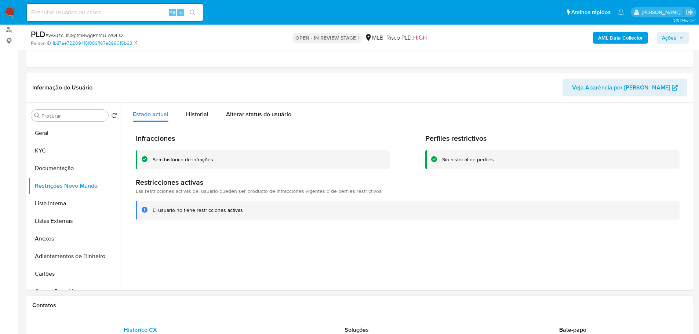
drag, startPoint x: 159, startPoint y: 307, endPoint x: 121, endPoint y: 257, distance: 63.0
click at [157, 306] on h1 "Contatos" at bounding box center [359, 305] width 655 height 7
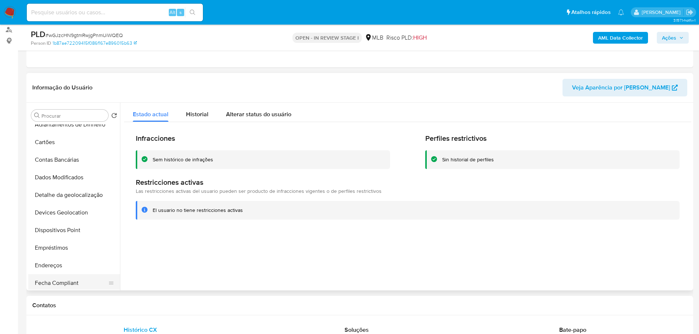
scroll to position [183, 0]
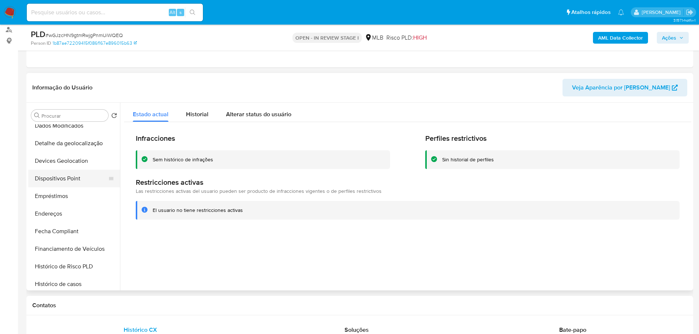
click at [66, 182] on button "Dispositivos Point" at bounding box center [71, 179] width 86 height 18
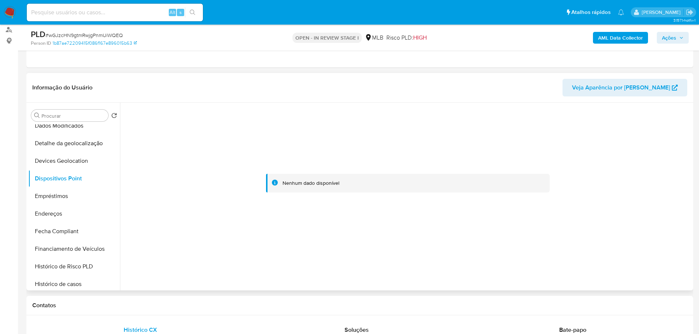
drag, startPoint x: 303, startPoint y: 303, endPoint x: 305, endPoint y: 256, distance: 47.0
click at [303, 303] on h1 "Contatos" at bounding box center [359, 305] width 655 height 7
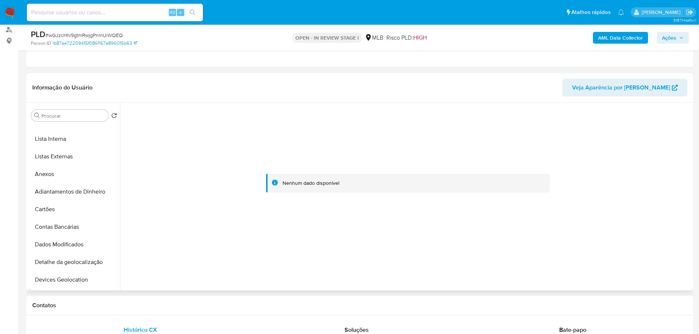
scroll to position [0, 0]
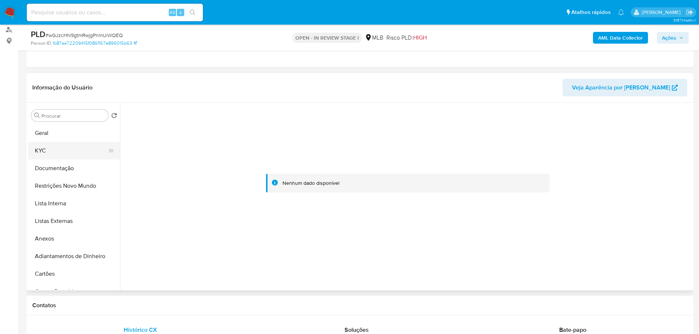
click at [53, 145] on button "KYC" at bounding box center [71, 151] width 86 height 18
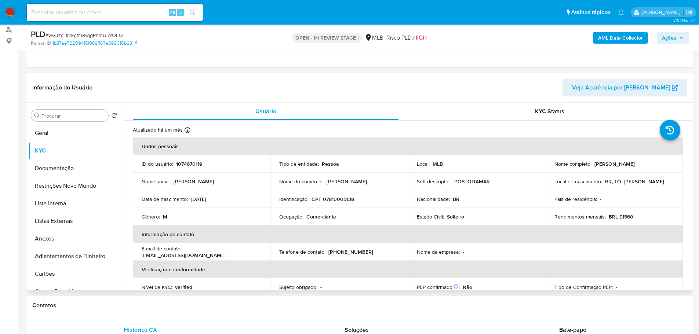
click at [339, 201] on p "CPF 07810005138" at bounding box center [333, 199] width 43 height 7
copy p "07810005138"
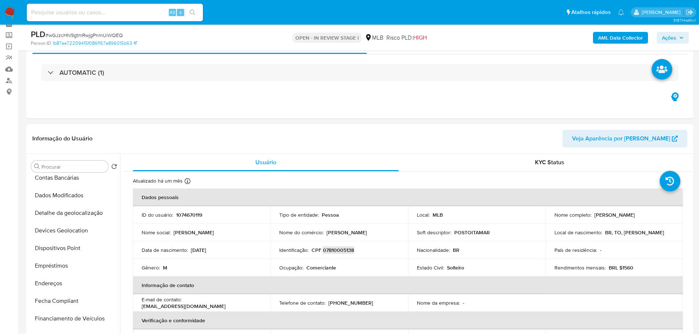
scroll to position [257, 0]
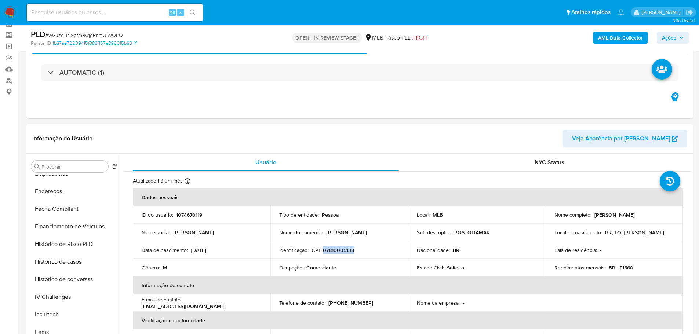
drag, startPoint x: 72, startPoint y: 259, endPoint x: 6, endPoint y: 254, distance: 67.0
click at [72, 259] on button "Histórico de casos" at bounding box center [74, 262] width 92 height 18
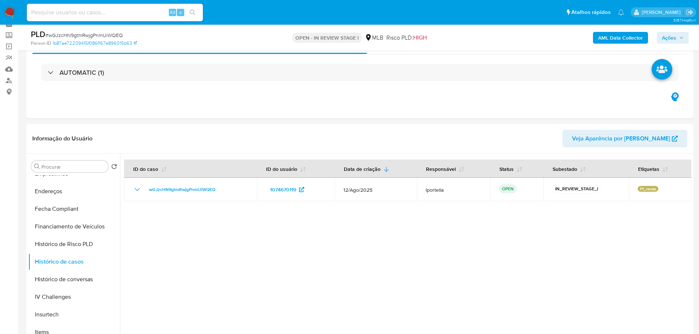
drag, startPoint x: 14, startPoint y: 8, endPoint x: 5, endPoint y: 12, distance: 9.5
click at [14, 9] on img at bounding box center [10, 12] width 12 height 12
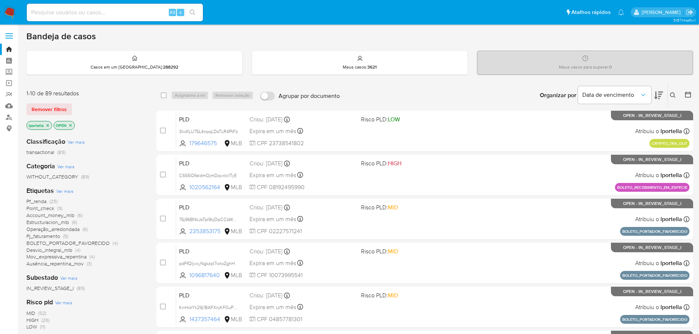
click at [97, 18] on div "Alt s" at bounding box center [115, 13] width 176 height 18
click at [98, 15] on input at bounding box center [115, 13] width 176 height 10
paste input "n92DHZuZtzRIYkJOueISMgjz"
type input "n92DHZuZtzRIYkJOueISMgjz"
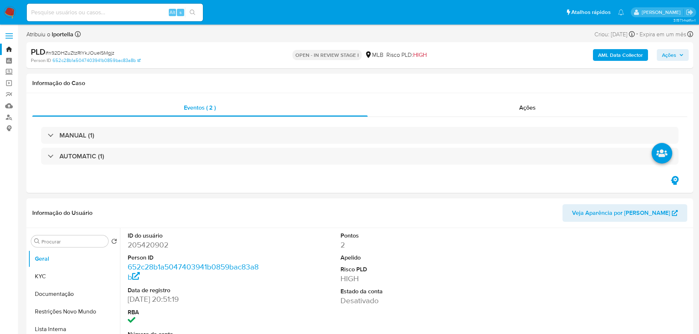
select select "10"
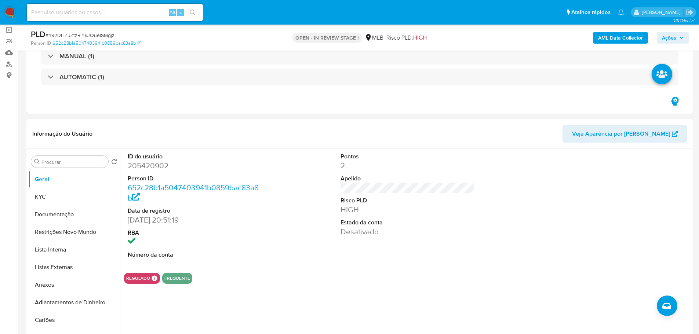
scroll to position [110, 0]
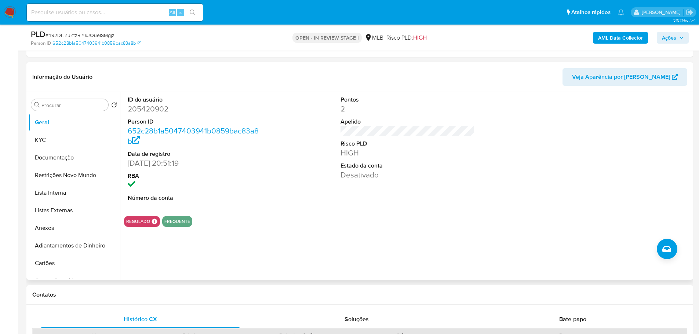
click at [152, 110] on dd "205420902" at bounding box center [195, 109] width 135 height 10
copy dd "205420902"
click at [61, 165] on button "Documentação" at bounding box center [71, 158] width 86 height 18
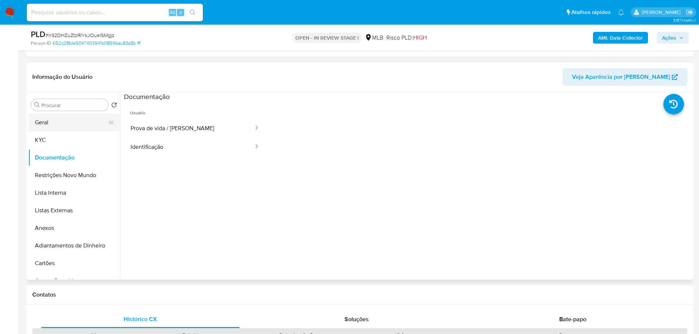
click at [38, 122] on button "Geral" at bounding box center [71, 123] width 86 height 18
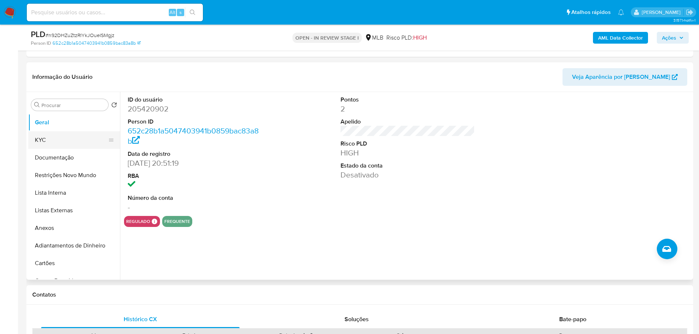
click at [70, 140] on button "KYC" at bounding box center [71, 140] width 86 height 18
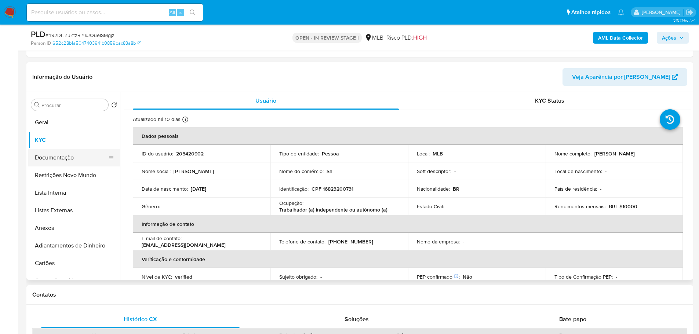
click at [84, 157] on button "Documentação" at bounding box center [71, 158] width 86 height 18
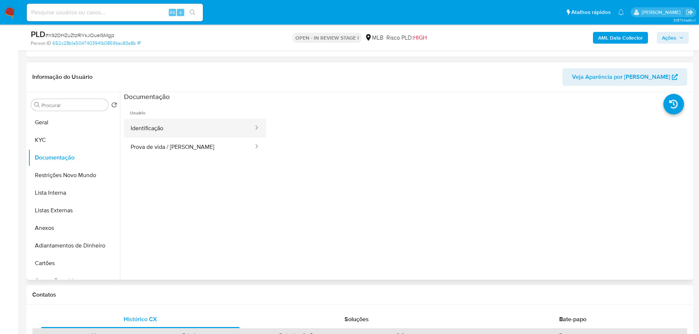
click at [181, 128] on button "Identificação" at bounding box center [189, 128] width 130 height 19
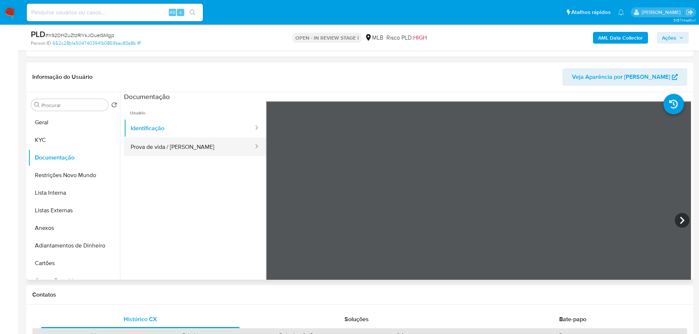
click at [188, 148] on button "Prova de vida / [PERSON_NAME]" at bounding box center [189, 147] width 130 height 19
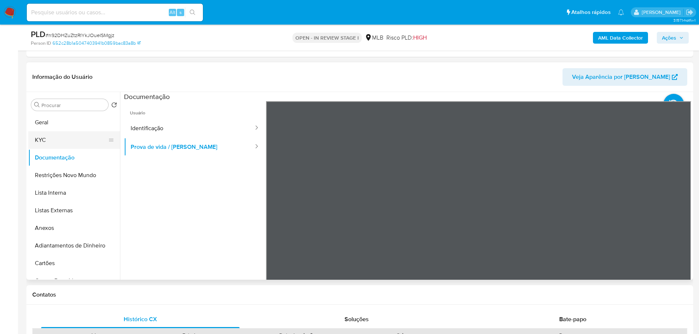
click at [65, 146] on button "KYC" at bounding box center [71, 140] width 86 height 18
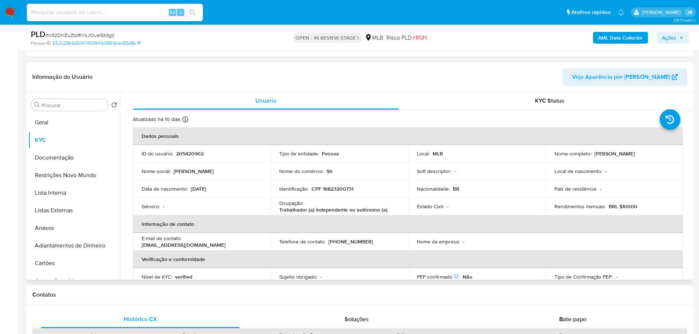
click at [360, 208] on p "Trabalhador (a) independente ou autônomo (a)" at bounding box center [333, 210] width 108 height 7
copy p "autônomo"
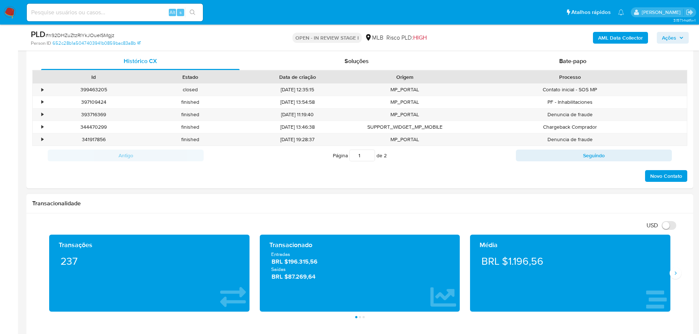
scroll to position [440, 0]
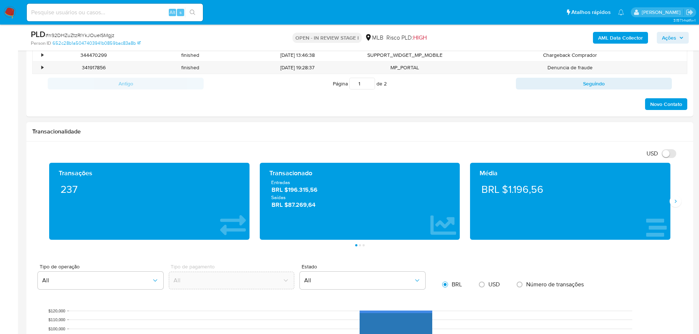
click at [669, 209] on div "Média BRL $1.196,56" at bounding box center [570, 201] width 200 height 77
click at [674, 201] on icon "Siguiente" at bounding box center [676, 202] width 6 height 6
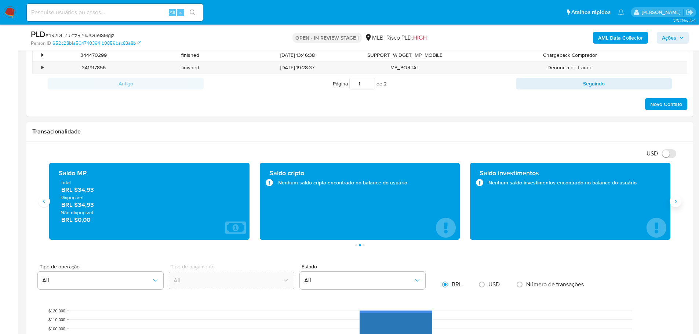
click at [674, 201] on icon "Siguiente" at bounding box center [676, 202] width 6 height 6
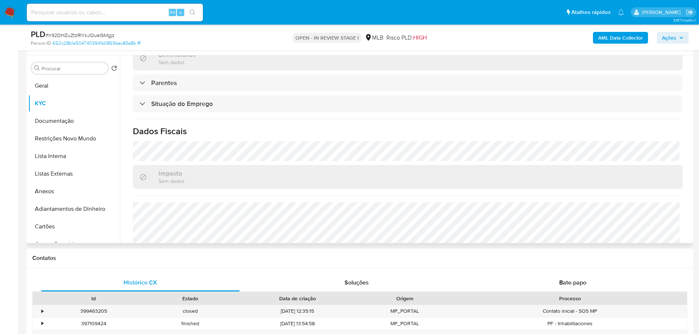
scroll to position [306, 0]
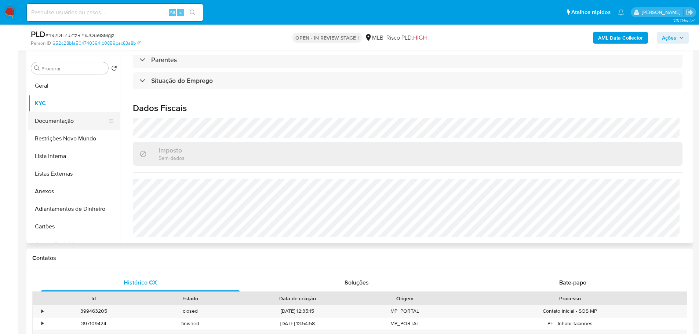
click at [63, 125] on button "Documentação" at bounding box center [71, 121] width 86 height 18
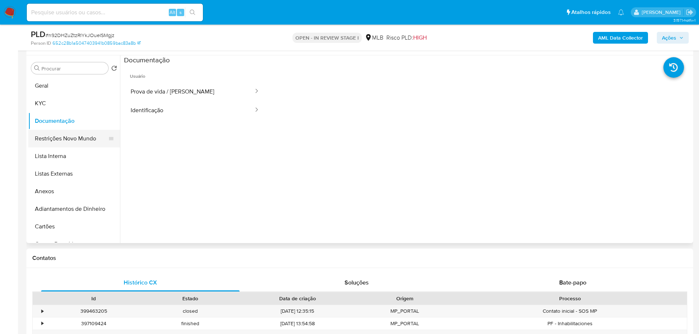
click at [55, 136] on button "Restrições Novo Mundo" at bounding box center [71, 139] width 86 height 18
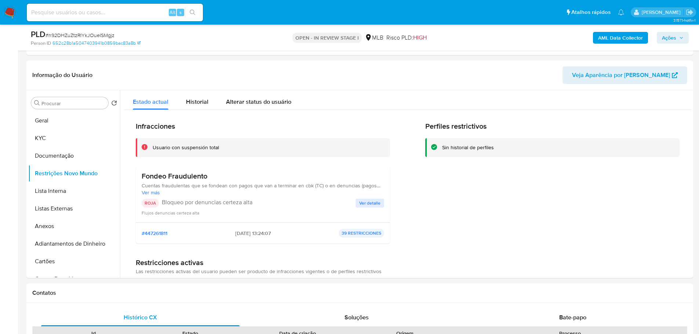
scroll to position [103, 0]
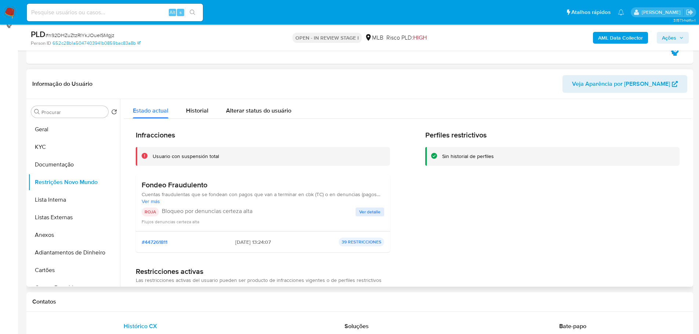
click at [146, 211] on p "ROJA" at bounding box center [150, 212] width 17 height 9
click at [190, 188] on h3 "Fondeo Fraudulento" at bounding box center [263, 185] width 243 height 9
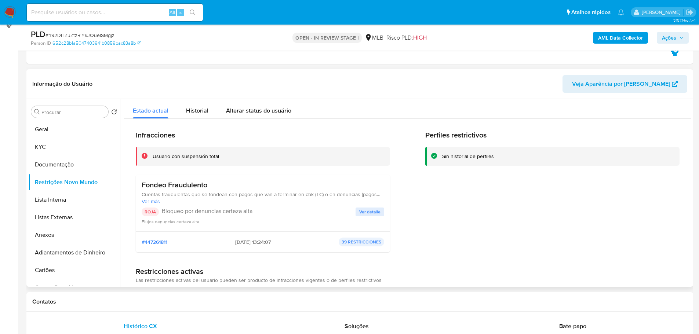
click at [360, 214] on span "Ver detalle" at bounding box center [369, 211] width 21 height 7
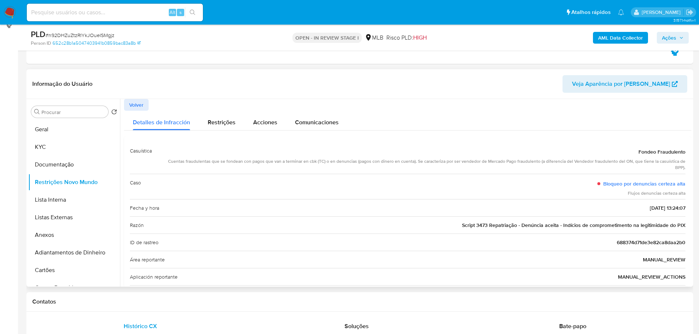
click at [142, 105] on span "Volver" at bounding box center [136, 105] width 14 height 10
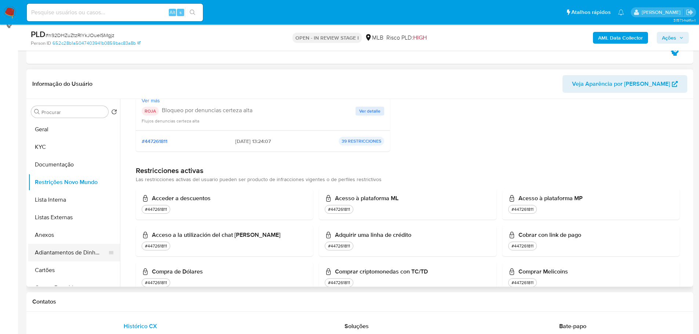
scroll to position [110, 0]
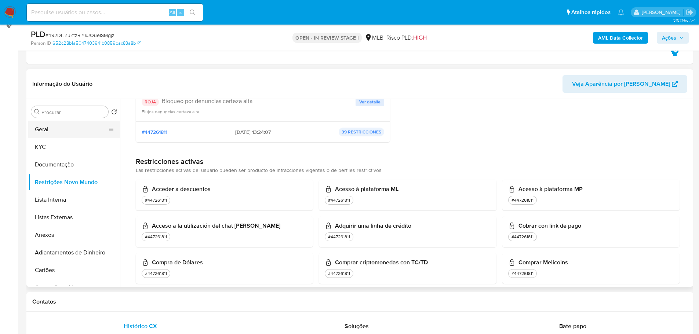
click at [73, 123] on button "Geral" at bounding box center [71, 130] width 86 height 18
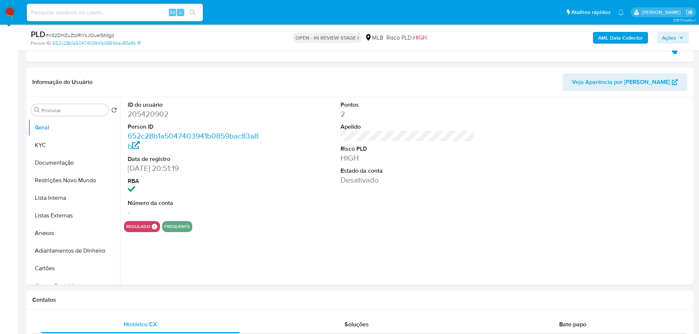
scroll to position [100, 0]
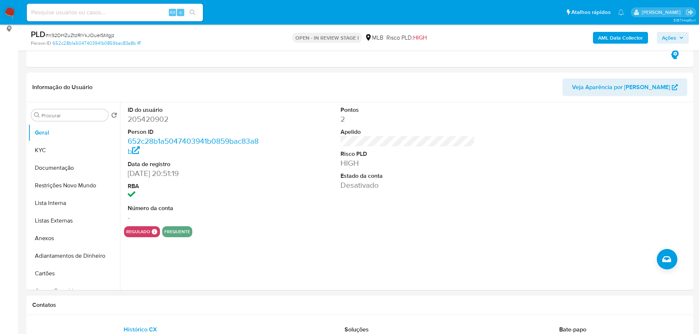
drag, startPoint x: 135, startPoint y: 303, endPoint x: 131, endPoint y: 298, distance: 6.2
click at [135, 303] on h1 "Contatos" at bounding box center [359, 305] width 655 height 7
click at [73, 153] on button "KYC" at bounding box center [71, 151] width 86 height 18
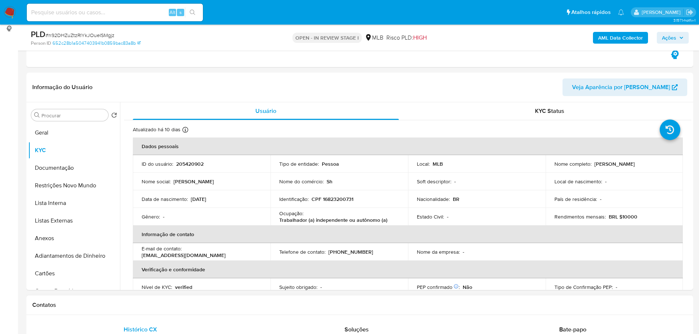
click at [154, 310] on div "Contatos" at bounding box center [359, 305] width 667 height 19
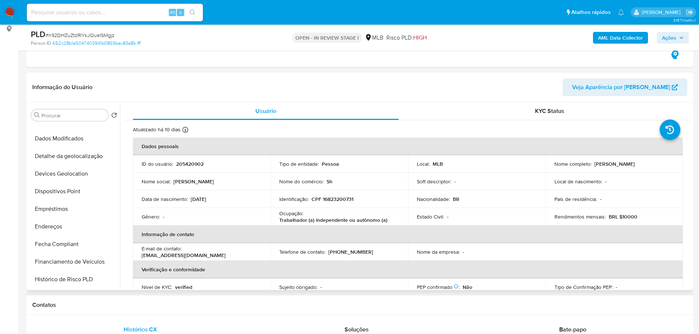
scroll to position [183, 0]
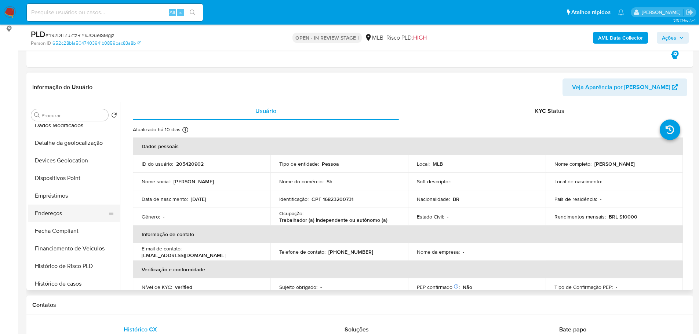
click at [68, 216] on button "Endereços" at bounding box center [71, 214] width 86 height 18
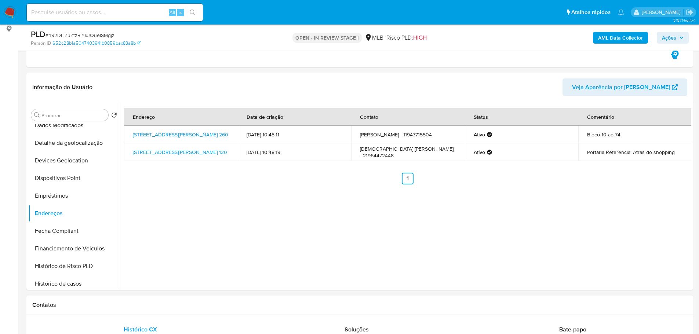
click at [138, 302] on h1 "Contatos" at bounding box center [359, 305] width 655 height 7
click at [72, 143] on button "Detalhe da geolocalização" at bounding box center [71, 143] width 86 height 18
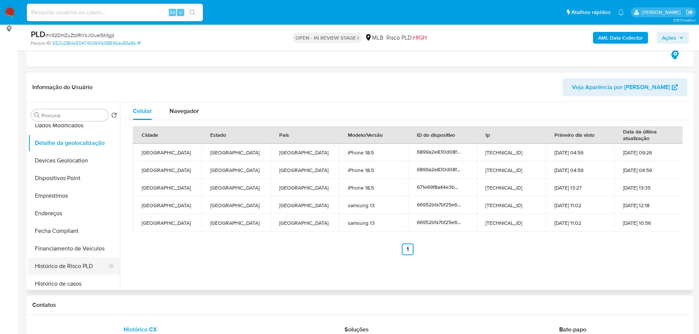
drag, startPoint x: 152, startPoint y: 314, endPoint x: 101, endPoint y: 258, distance: 75.4
click at [152, 314] on div "Contatos" at bounding box center [359, 305] width 667 height 19
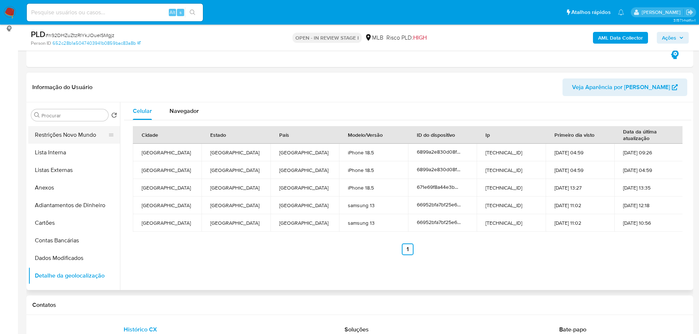
scroll to position [0, 0]
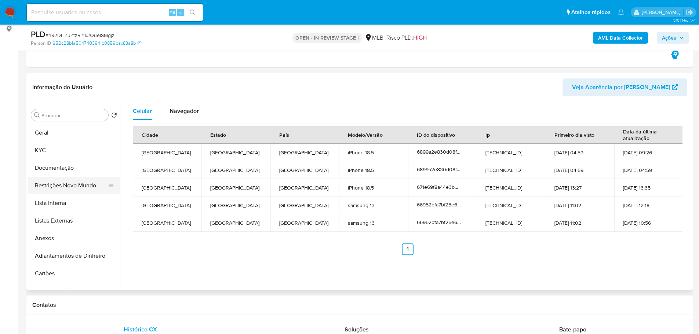
click at [62, 186] on button "Restrições Novo Mundo" at bounding box center [71, 186] width 86 height 18
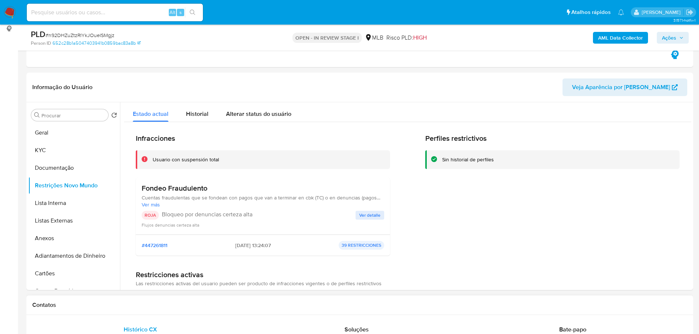
click at [160, 312] on div "Contatos" at bounding box center [359, 305] width 667 height 19
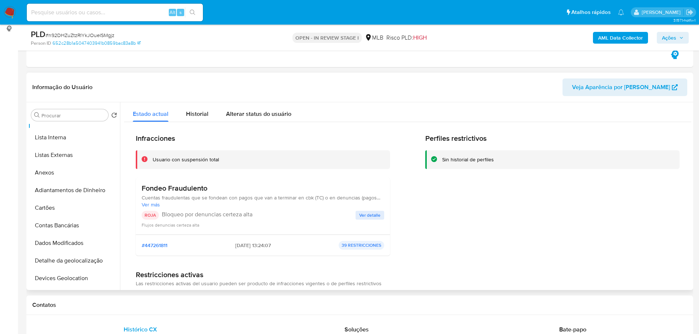
scroll to position [147, 0]
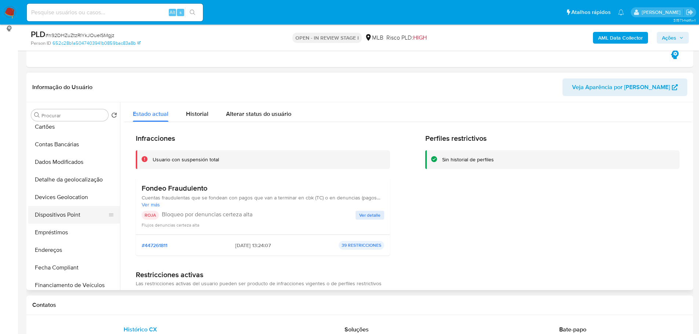
click at [80, 217] on button "Dispositivos Point" at bounding box center [71, 215] width 86 height 18
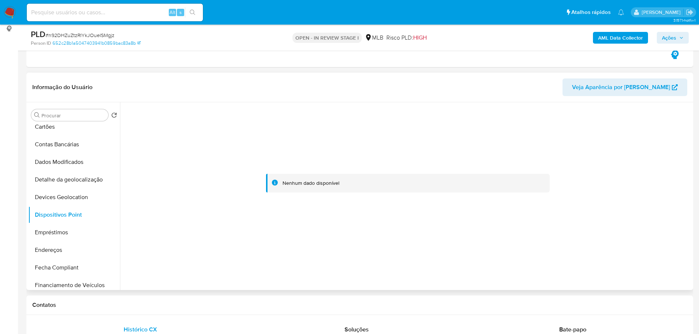
drag, startPoint x: 397, startPoint y: 301, endPoint x: 393, endPoint y: 217, distance: 84.1
click at [397, 301] on div "Contatos" at bounding box center [359, 305] width 667 height 19
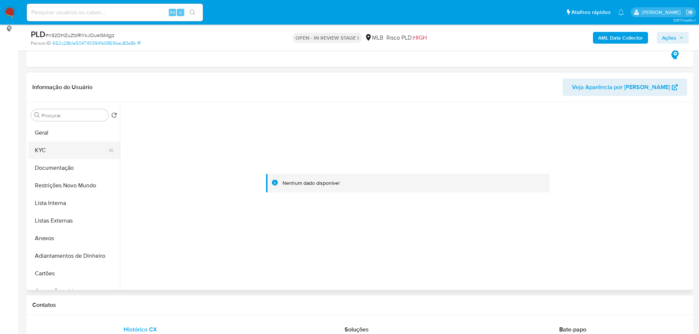
click at [54, 153] on button "KYC" at bounding box center [71, 151] width 86 height 18
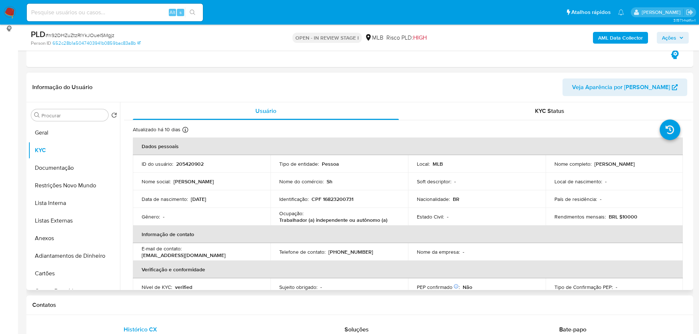
click at [338, 203] on p "CPF 16823200731" at bounding box center [333, 199] width 42 height 7
copy p "16823200731"
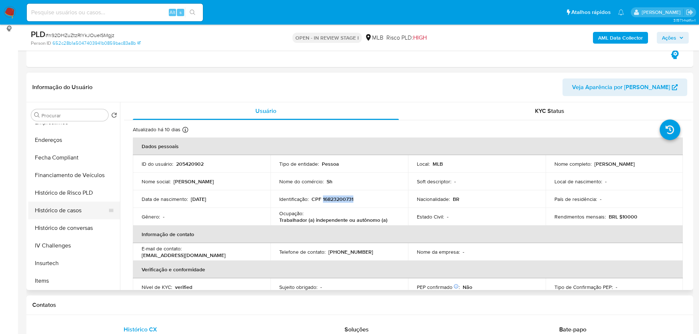
click at [66, 215] on button "Histórico de casos" at bounding box center [71, 211] width 86 height 18
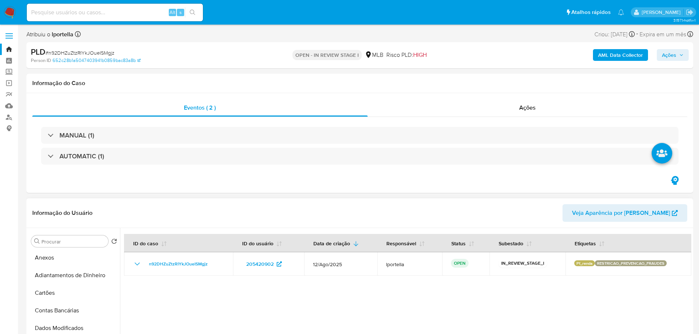
scroll to position [0, 0]
click at [56, 274] on button "KYC" at bounding box center [71, 277] width 86 height 18
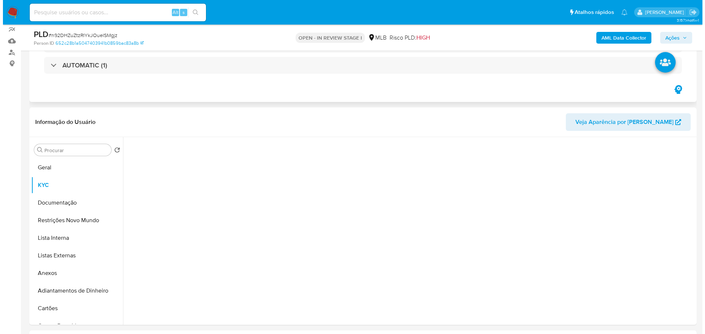
scroll to position [110, 0]
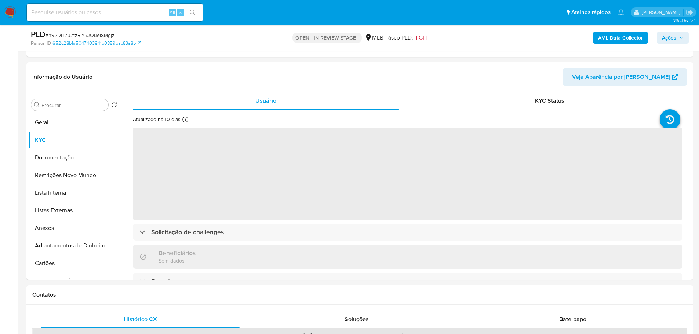
click at [681, 42] on span "Ações" at bounding box center [673, 38] width 22 height 10
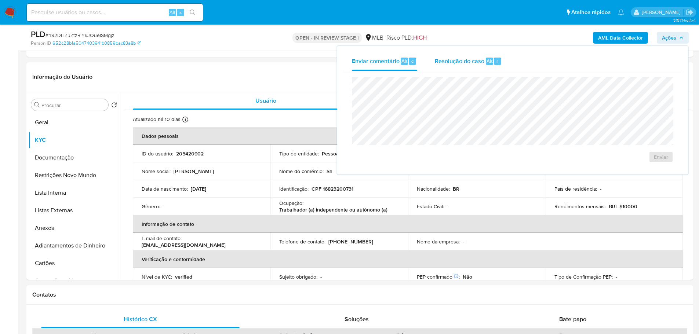
click at [452, 59] on span "Resolução do caso" at bounding box center [460, 61] width 50 height 8
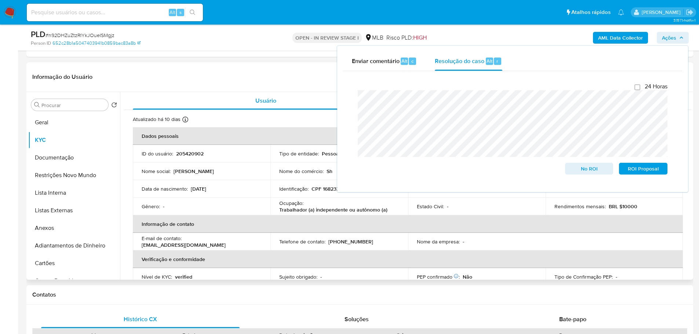
click at [302, 87] on div "Informação do Usuário Veja Aparência por Pessoa" at bounding box center [359, 77] width 667 height 30
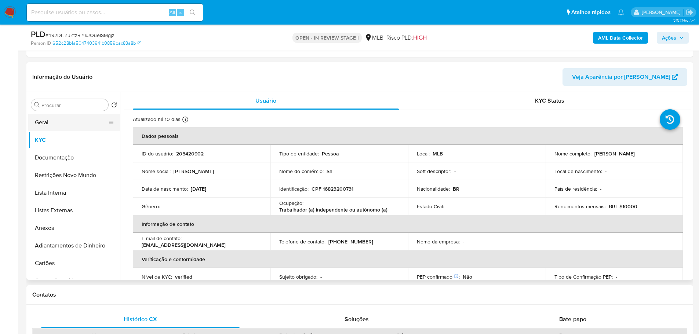
click at [53, 123] on button "Geral" at bounding box center [71, 123] width 86 height 18
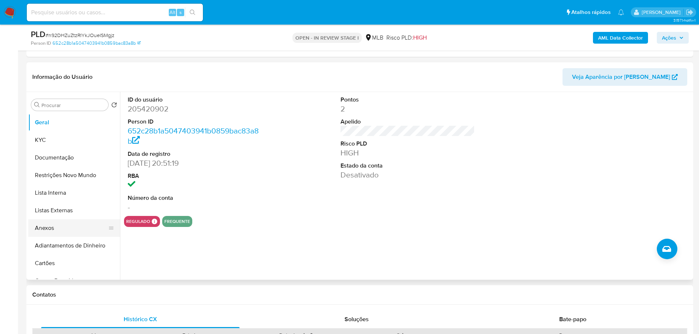
click at [51, 232] on button "Anexos" at bounding box center [71, 228] width 86 height 18
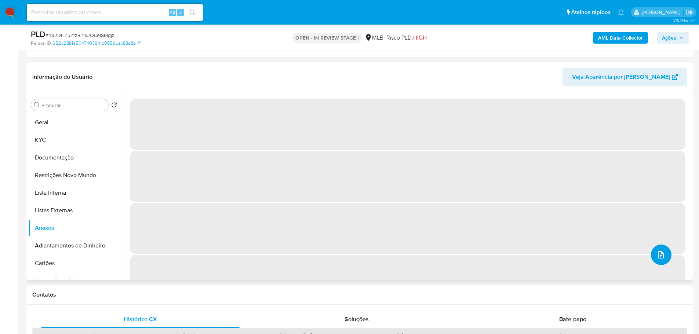
click at [660, 256] on icon "upload-file" at bounding box center [661, 255] width 9 height 9
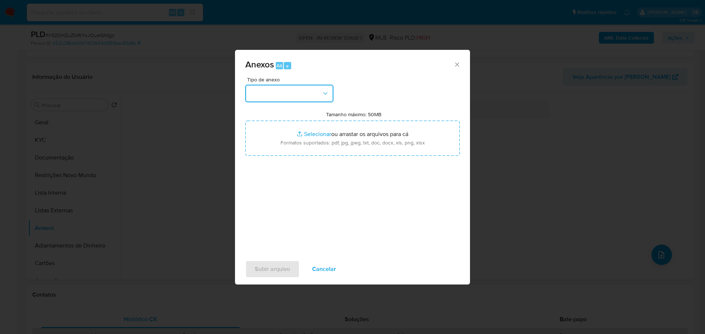
click at [323, 97] on icon "button" at bounding box center [324, 93] width 7 height 7
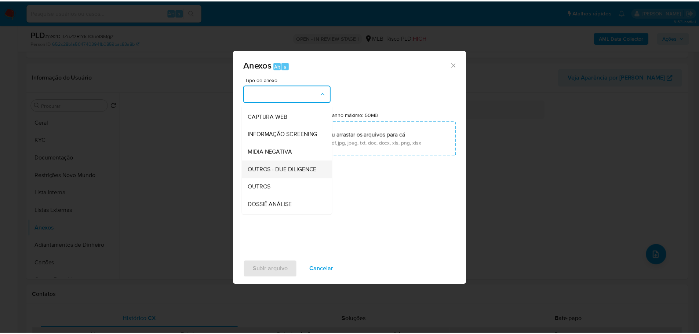
scroll to position [113, 0]
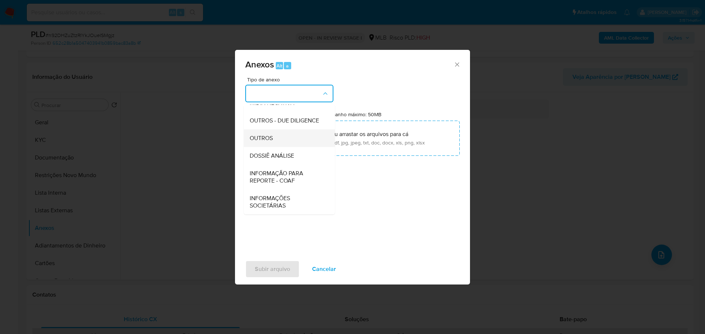
click at [267, 132] on div "OUTROS" at bounding box center [287, 139] width 75 height 18
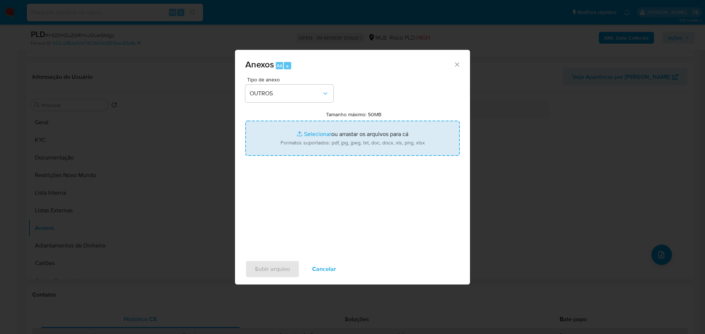
type input "C:\fakepath\SAR - XXX - CPF 16823200731 - SHAKIRA SHEILA RODRIGUES ADELL MARQUE…"
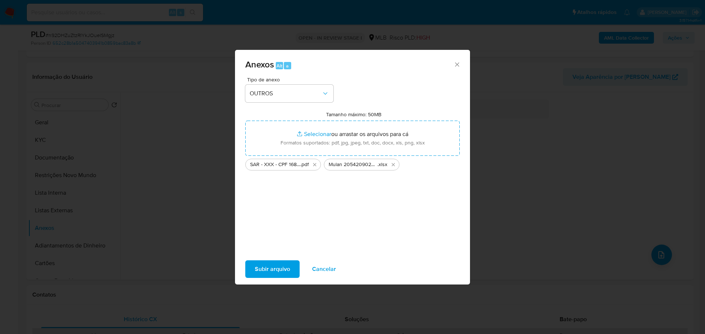
click at [281, 266] on span "Subir arquivo" at bounding box center [272, 269] width 35 height 16
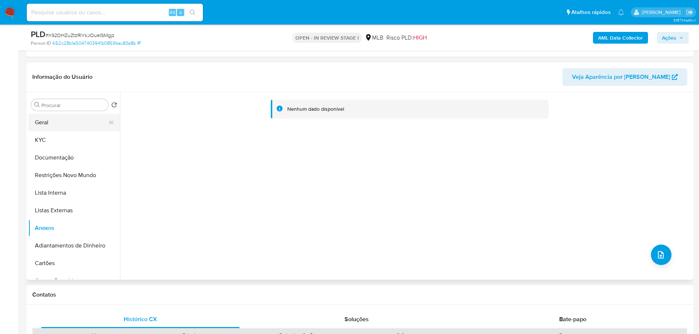
click at [41, 119] on button "Geral" at bounding box center [71, 123] width 86 height 18
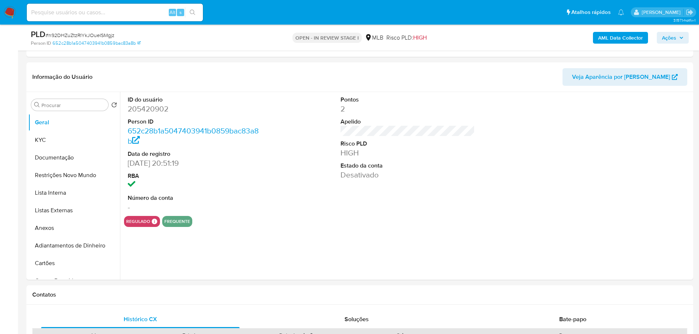
click at [684, 37] on button "Ações" at bounding box center [673, 38] width 32 height 12
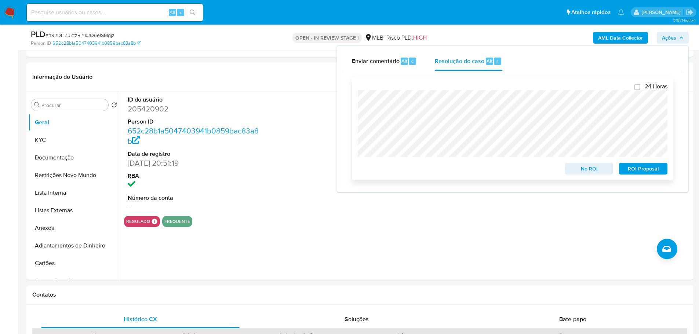
click at [637, 170] on span "ROI Proposal" at bounding box center [643, 169] width 38 height 10
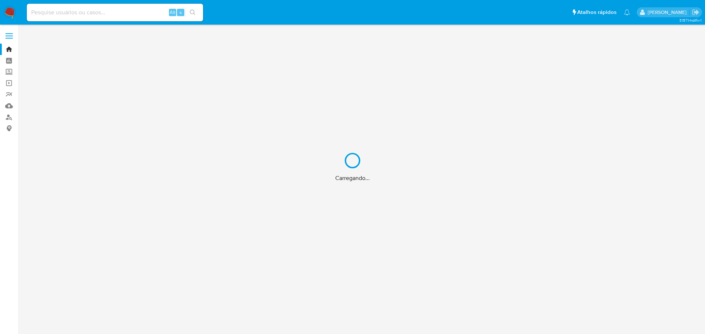
click at [117, 11] on div "Carregando..." at bounding box center [352, 167] width 705 height 334
click at [89, 14] on div "Carregando..." at bounding box center [352, 167] width 705 height 334
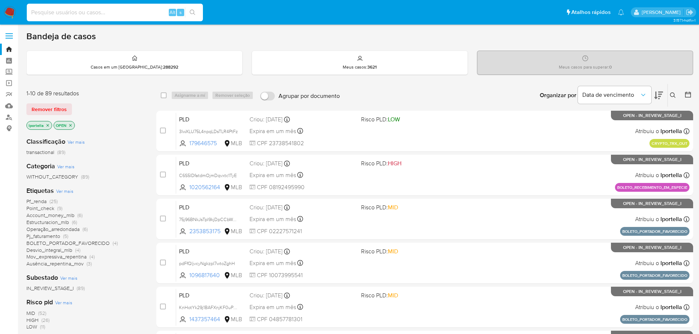
click at [75, 14] on input at bounding box center [115, 13] width 176 height 10
paste input "1751965213"
type input "1751965213"
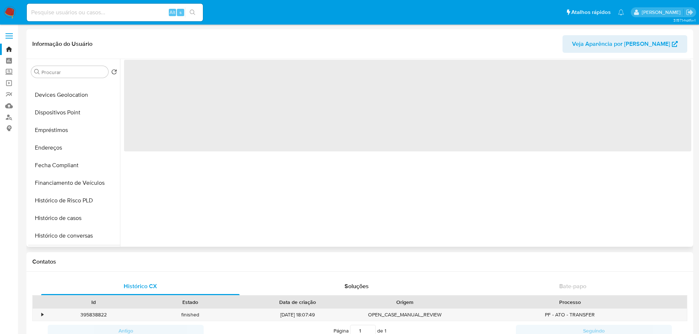
scroll to position [294, 0]
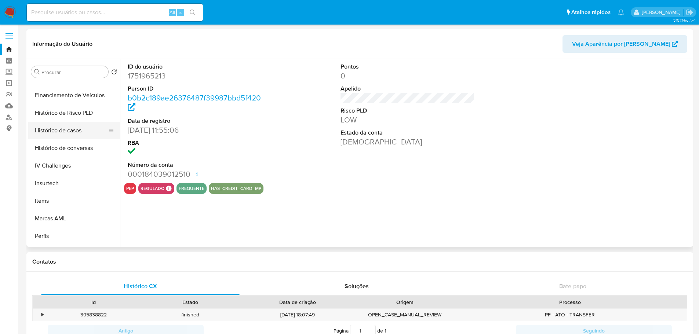
click at [63, 132] on button "Histórico de casos" at bounding box center [71, 131] width 86 height 18
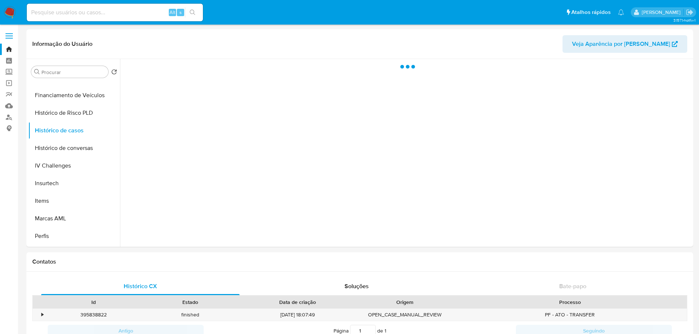
select select "10"
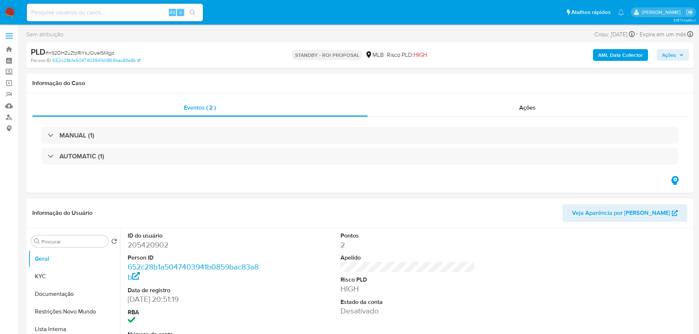
select select "10"
click at [77, 51] on span "# n92DHZuZtzRIYkJOueISMgjz" at bounding box center [80, 52] width 69 height 7
copy span "n92DHZuZtzRIYkJOueISMgjz"
click at [211, 76] on div "Informação do Caso" at bounding box center [359, 83] width 667 height 19
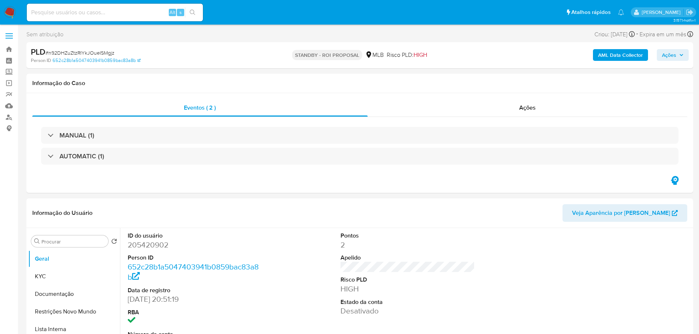
click at [10, 12] on img at bounding box center [10, 12] width 12 height 12
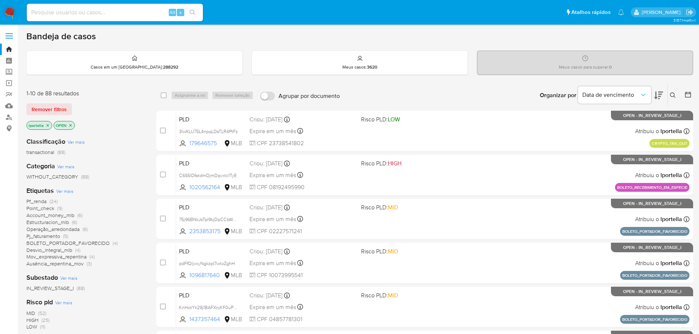
click at [123, 14] on input at bounding box center [115, 13] width 176 height 10
paste input "wGJzcHN9gtmRwjgPnmUiWQEQ"
type input "wGJzcHN9gtmRwjgPnmUiWQEQ"
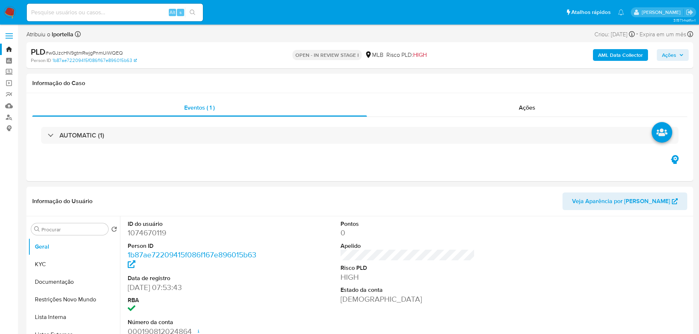
select select "10"
drag, startPoint x: 671, startPoint y: 61, endPoint x: 615, endPoint y: 60, distance: 56.1
click at [671, 61] on span "Ações" at bounding box center [669, 55] width 14 height 12
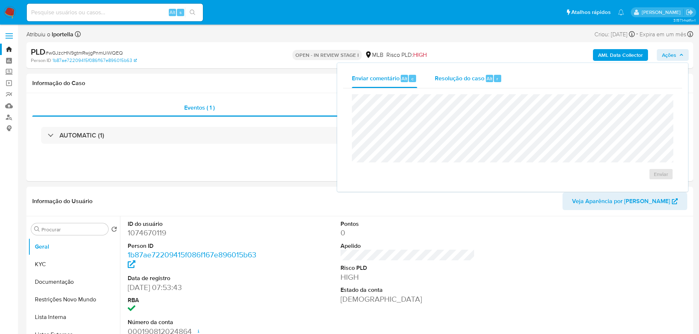
click at [452, 76] on span "Resolução do caso" at bounding box center [460, 78] width 50 height 8
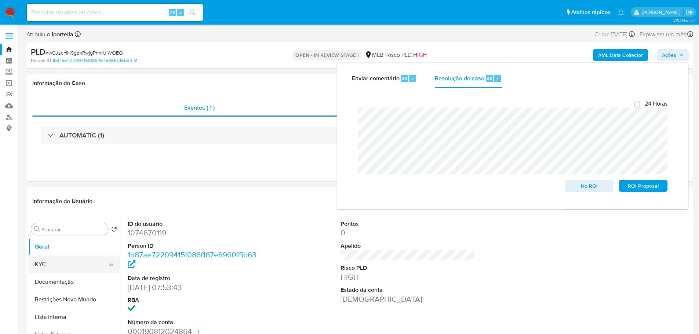
click at [63, 263] on button "KYC" at bounding box center [71, 265] width 86 height 18
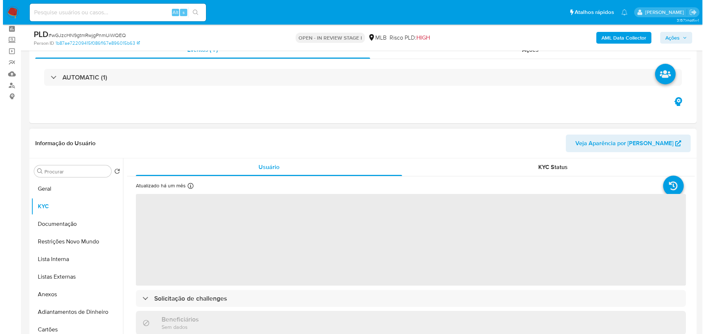
scroll to position [73, 0]
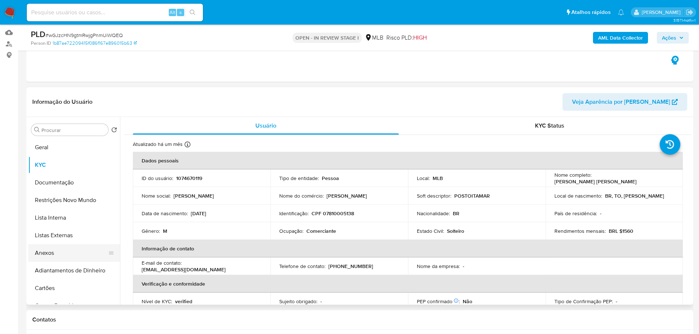
click at [63, 256] on button "Anexos" at bounding box center [71, 253] width 86 height 18
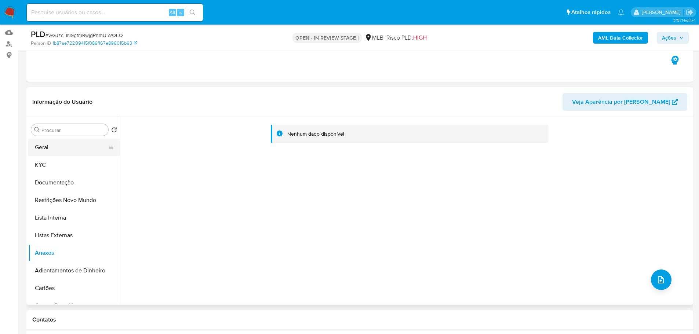
click at [47, 152] on button "Geral" at bounding box center [71, 148] width 86 height 18
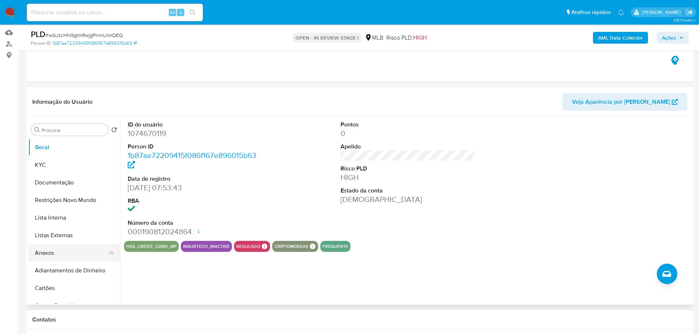
click at [77, 254] on button "Anexos" at bounding box center [71, 253] width 86 height 18
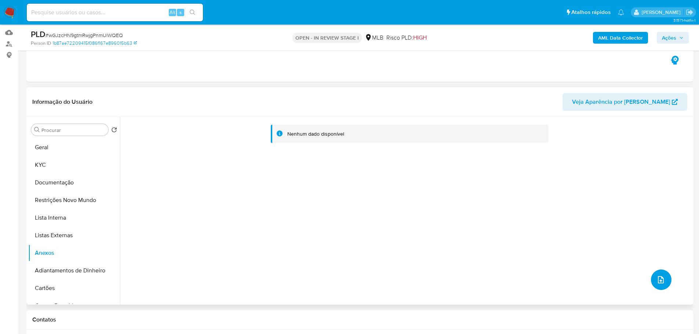
click at [662, 277] on span "upload-file" at bounding box center [661, 280] width 9 height 9
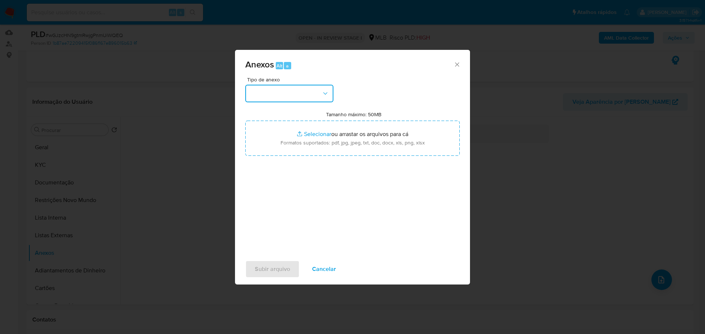
click at [282, 97] on button "button" at bounding box center [289, 94] width 88 height 18
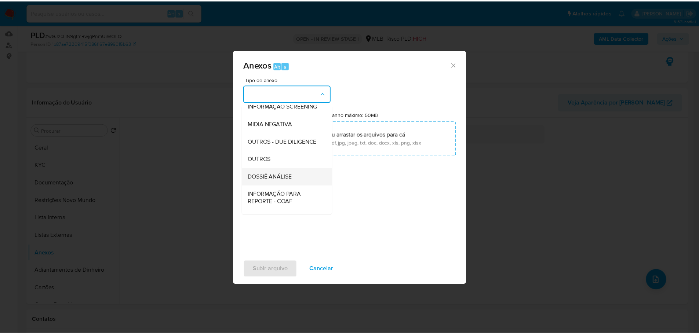
scroll to position [113, 0]
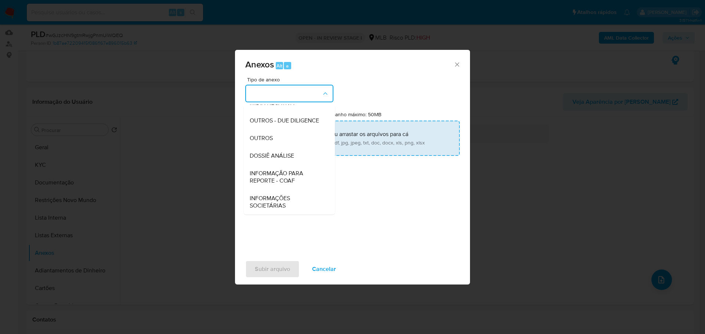
drag, startPoint x: 273, startPoint y: 139, endPoint x: 266, endPoint y: 135, distance: 7.7
click at [272, 138] on span "OUTROS" at bounding box center [261, 138] width 23 height 7
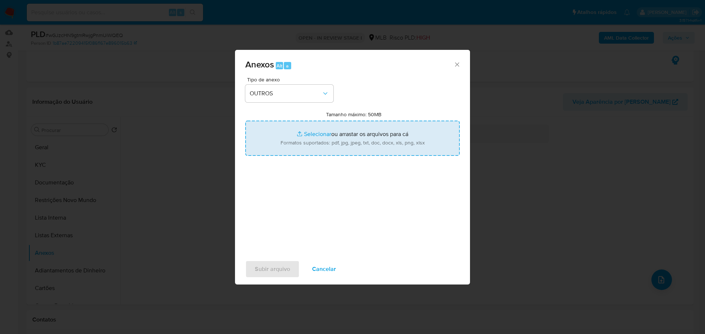
type input "C:\fakepath\SAR - XXX - CPF 07810005138 - ANTHONY EDSON CARVALHO REZENDE.pdf"
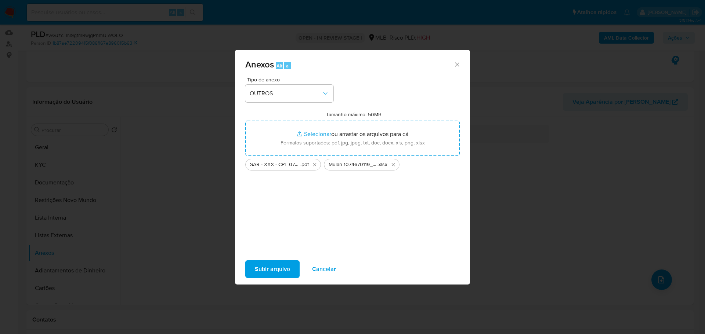
click at [278, 272] on span "Subir arquivo" at bounding box center [272, 269] width 35 height 16
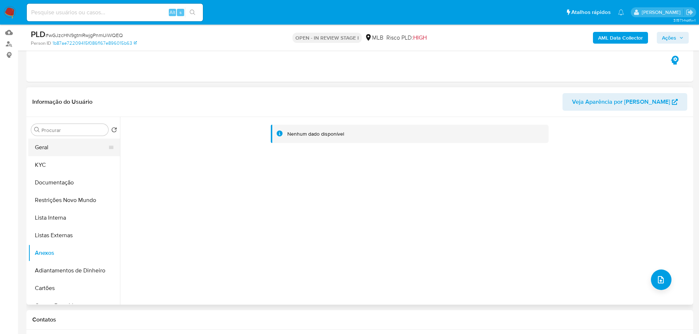
click at [71, 142] on button "Geral" at bounding box center [71, 148] width 86 height 18
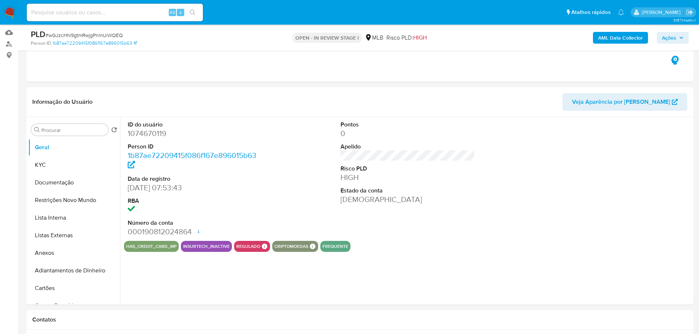
click at [673, 39] on span "Ações" at bounding box center [669, 38] width 14 height 12
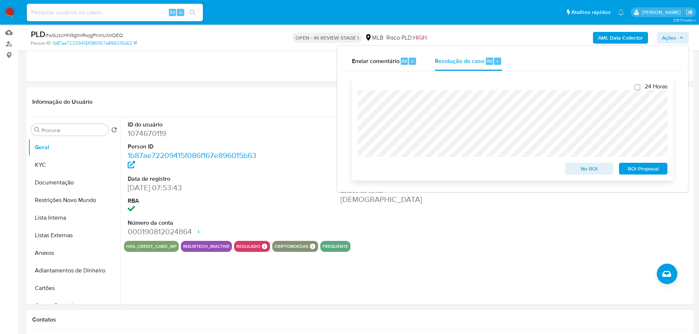
click at [647, 168] on span "ROI Proposal" at bounding box center [643, 169] width 38 height 10
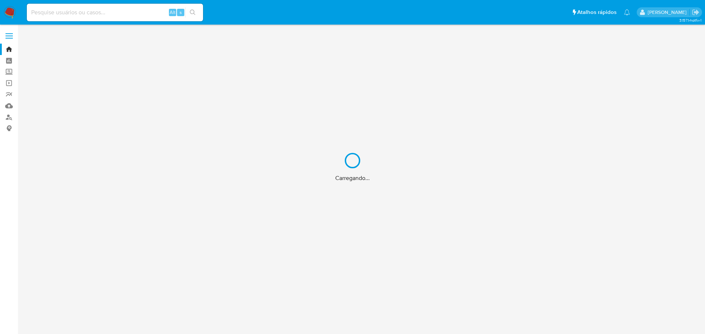
click at [108, 13] on div "Carregando..." at bounding box center [352, 167] width 705 height 334
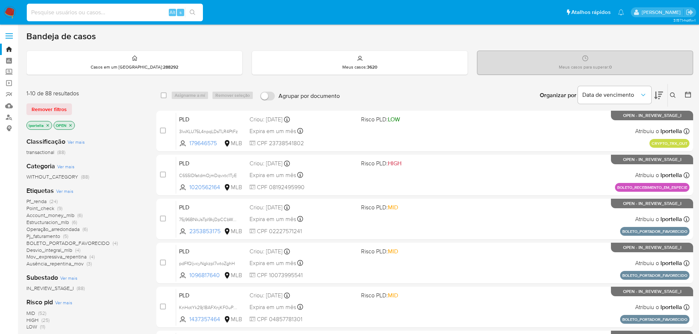
click at [99, 16] on input at bounding box center [115, 13] width 176 height 10
paste input "69892247"
type input "69892247"
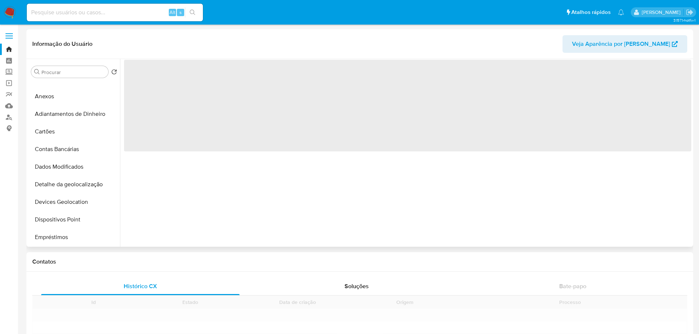
scroll to position [294, 0]
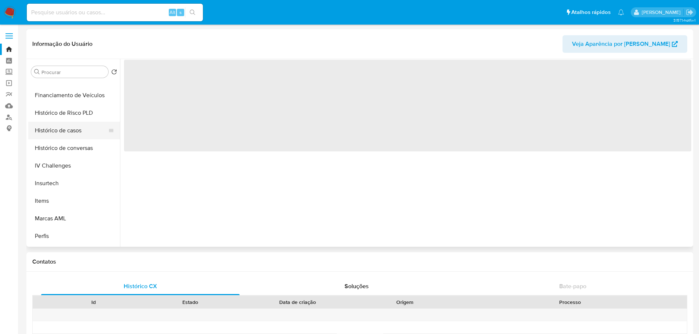
click at [65, 123] on button "Histórico de casos" at bounding box center [71, 131] width 86 height 18
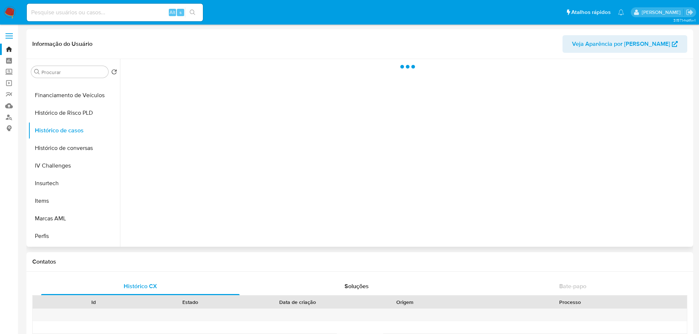
select select "10"
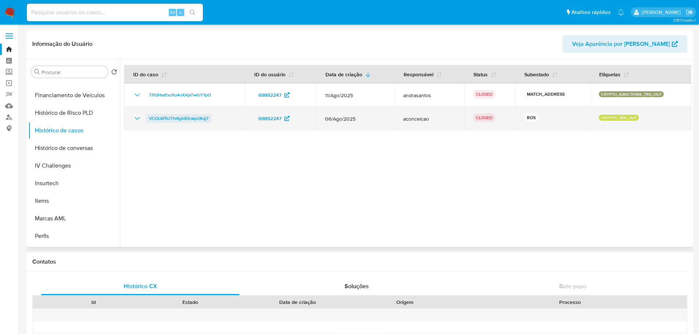
click at [195, 118] on span "VCOLKPIU77vKgh83okpUKqj7" at bounding box center [178, 118] width 59 height 9
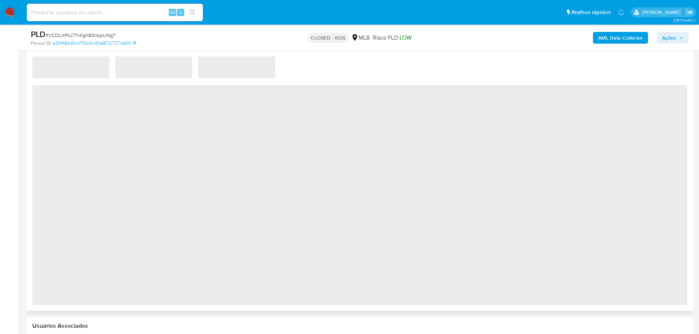
scroll to position [647, 0]
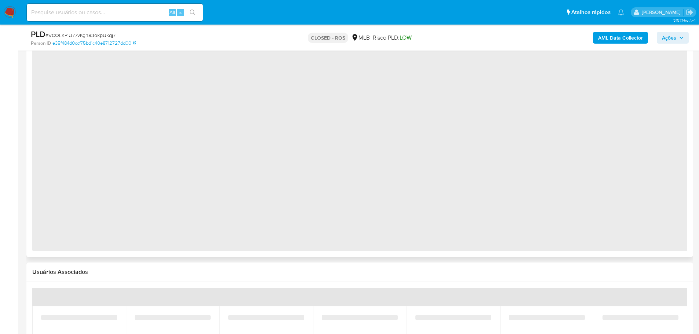
select select "10"
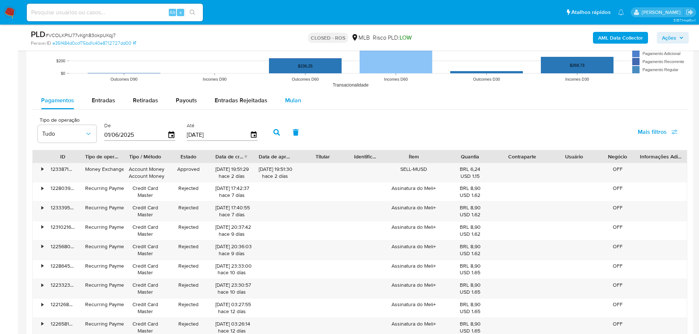
click at [293, 102] on span "Mulan" at bounding box center [293, 100] width 16 height 8
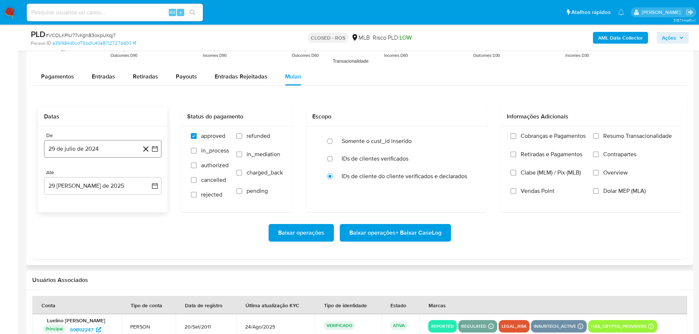
scroll to position [793, 0]
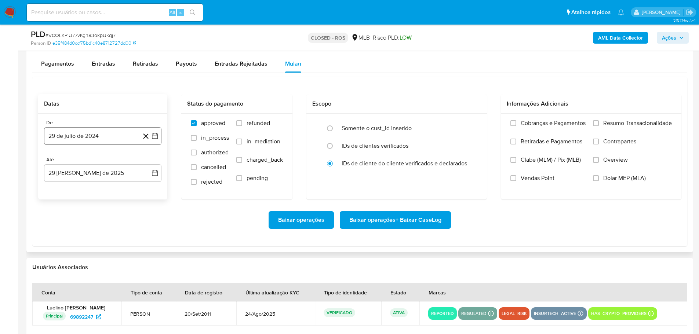
click at [92, 135] on button "29 de julio de 2024" at bounding box center [102, 136] width 117 height 18
click at [57, 165] on icon "Mes anterior" at bounding box center [57, 162] width 9 height 9
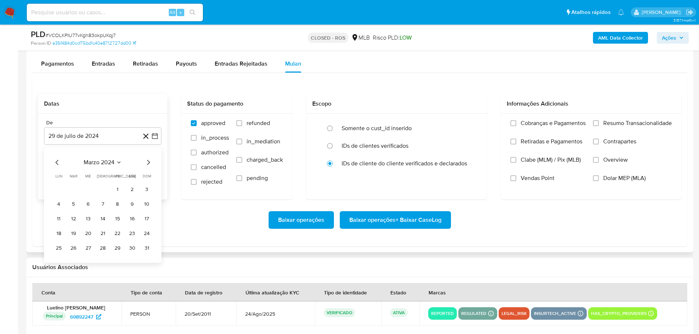
click at [57, 165] on icon "Mes anterior" at bounding box center [57, 162] width 9 height 9
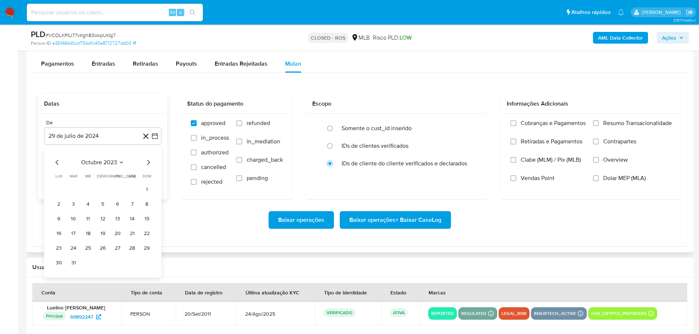
click at [152, 160] on icon "Mes siguiente" at bounding box center [148, 162] width 9 height 9
click at [149, 162] on icon "Mes siguiente" at bounding box center [148, 162] width 3 height 5
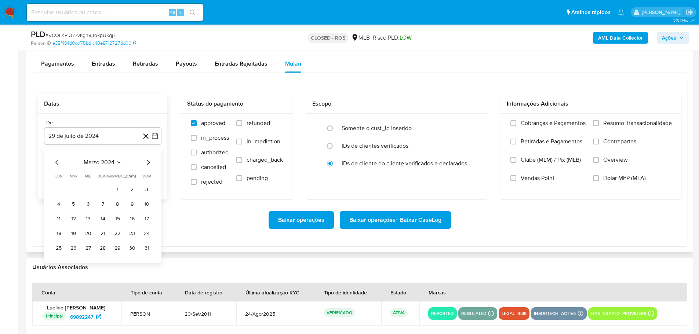
click at [149, 162] on icon "Mes siguiente" at bounding box center [148, 162] width 3 height 5
click at [87, 190] on button "1" at bounding box center [88, 190] width 12 height 12
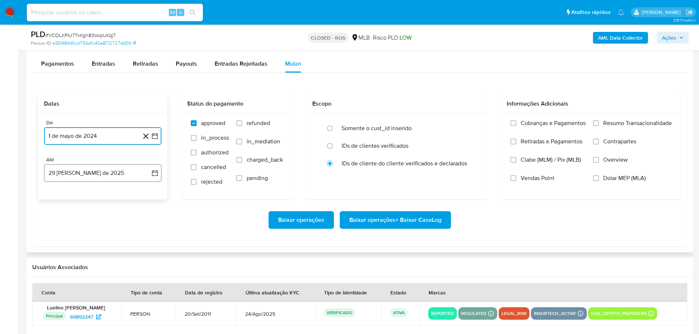
drag, startPoint x: 94, startPoint y: 177, endPoint x: 86, endPoint y: 166, distance: 13.6
click at [94, 176] on button "29 [PERSON_NAME] de 2025" at bounding box center [102, 173] width 117 height 18
click at [54, 200] on icon "Mes anterior" at bounding box center [57, 199] width 9 height 9
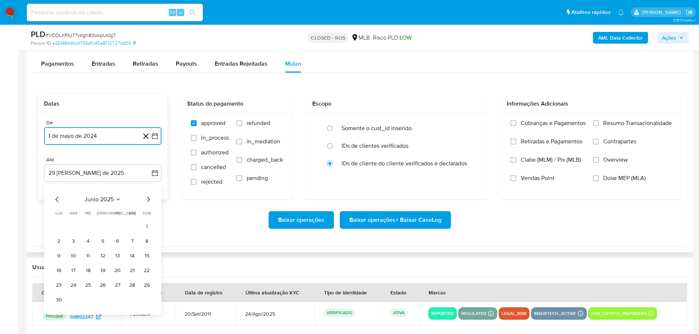
click at [54, 200] on icon "Mes anterior" at bounding box center [57, 199] width 9 height 9
click at [148, 199] on icon "Mes siguiente" at bounding box center [148, 199] width 9 height 9
click at [131, 290] on button "31" at bounding box center [132, 286] width 12 height 12
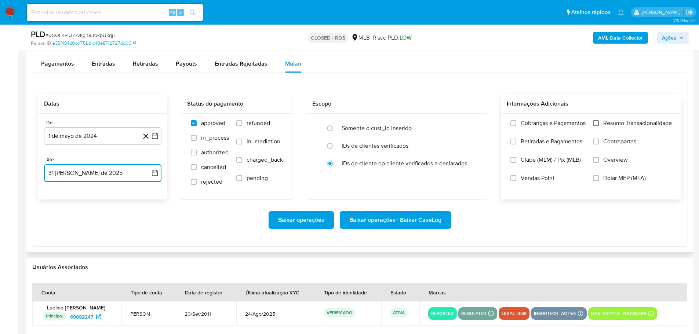
click at [594, 124] on input "Resumo Transacionalidade" at bounding box center [596, 123] width 6 height 6
click at [426, 218] on span "Baixar operações + Baixar CaseLog" at bounding box center [395, 220] width 92 height 16
